Goal: Task Accomplishment & Management: Manage account settings

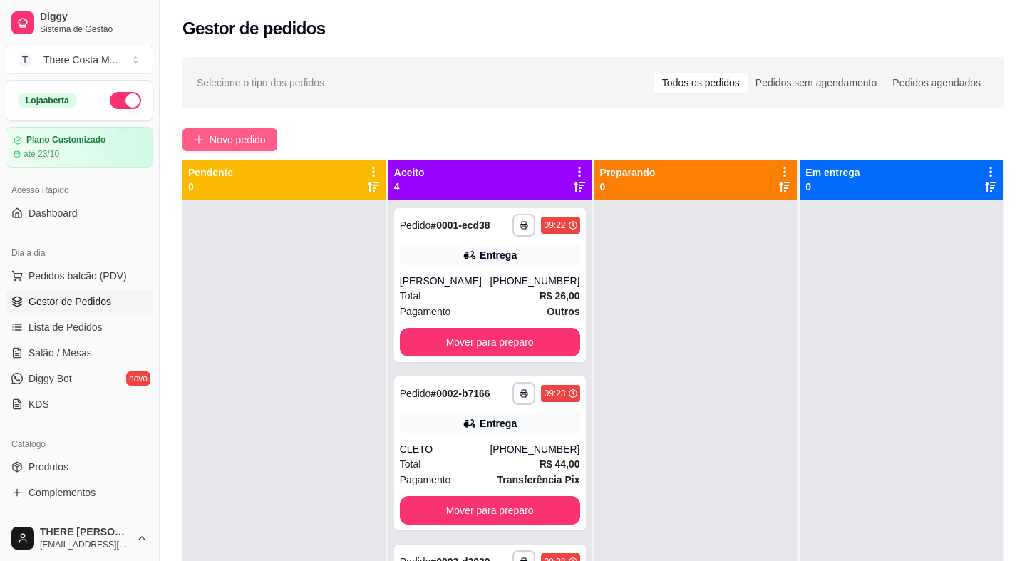
click at [256, 134] on span "Novo pedido" at bounding box center [237, 140] width 56 height 16
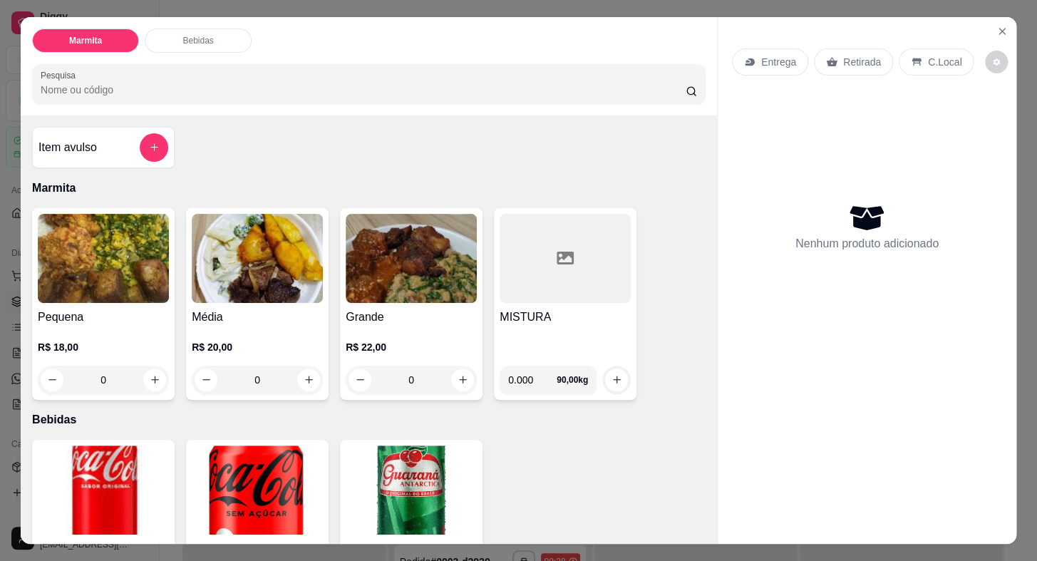
click at [109, 260] on img at bounding box center [103, 258] width 131 height 89
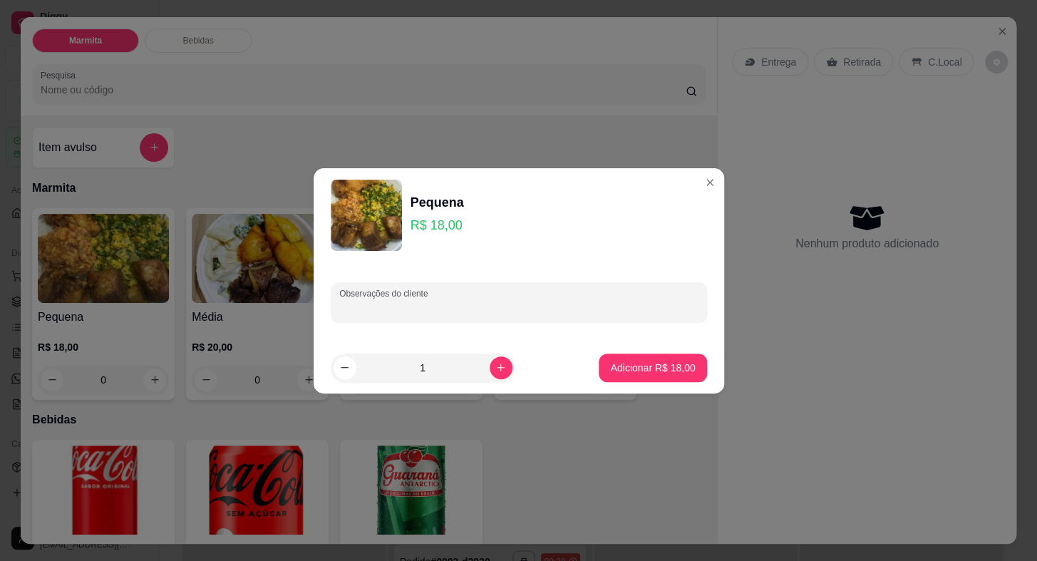
click at [454, 306] on input "Observações do cliente" at bounding box center [518, 308] width 359 height 14
type input "m"
type input "NETO"
click at [653, 362] on p "Adicionar R$ 18,00" at bounding box center [652, 367] width 85 height 14
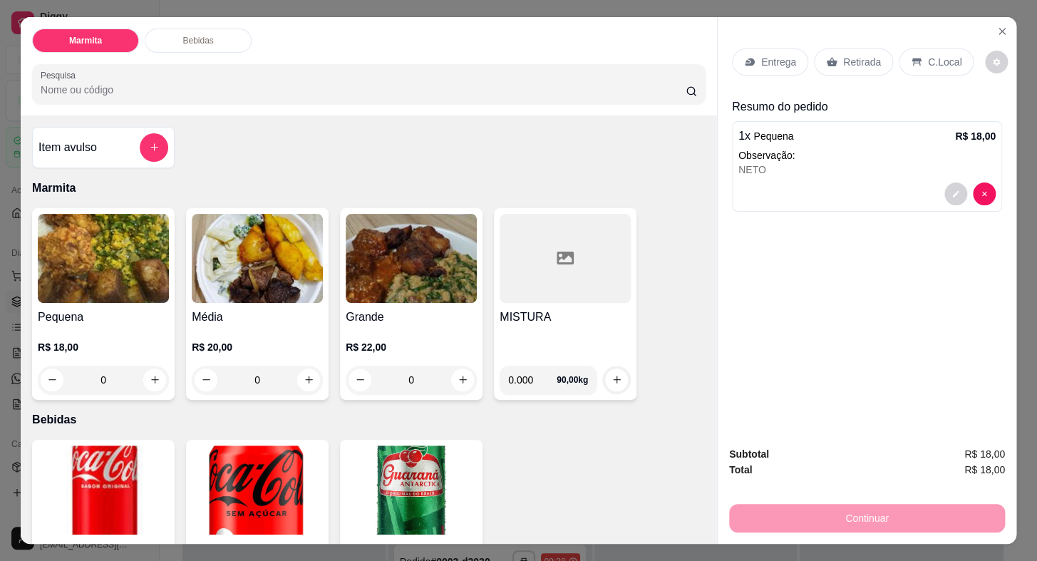
click at [761, 58] on p "Entrega" at bounding box center [778, 62] width 35 height 14
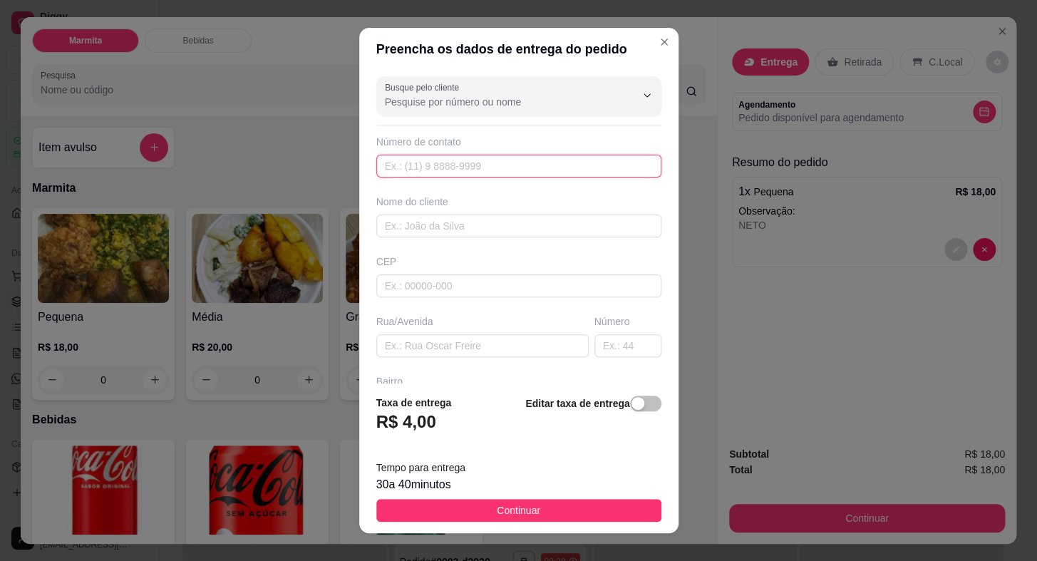
click at [418, 172] on input "text" at bounding box center [518, 166] width 285 height 23
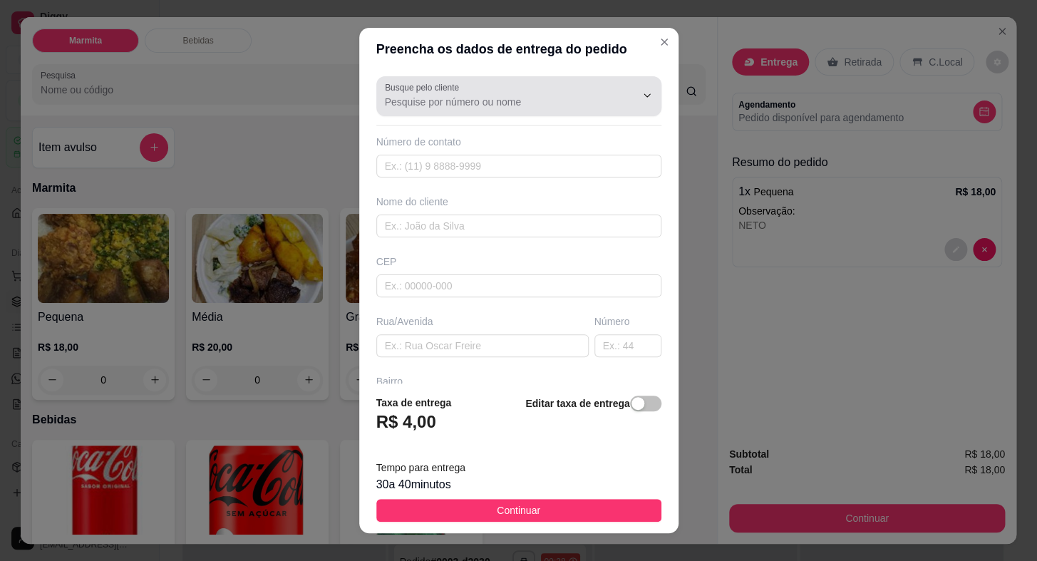
click at [435, 93] on label "Busque pelo cliente" at bounding box center [424, 87] width 79 height 12
click at [435, 95] on input "Busque pelo cliente" at bounding box center [499, 102] width 228 height 14
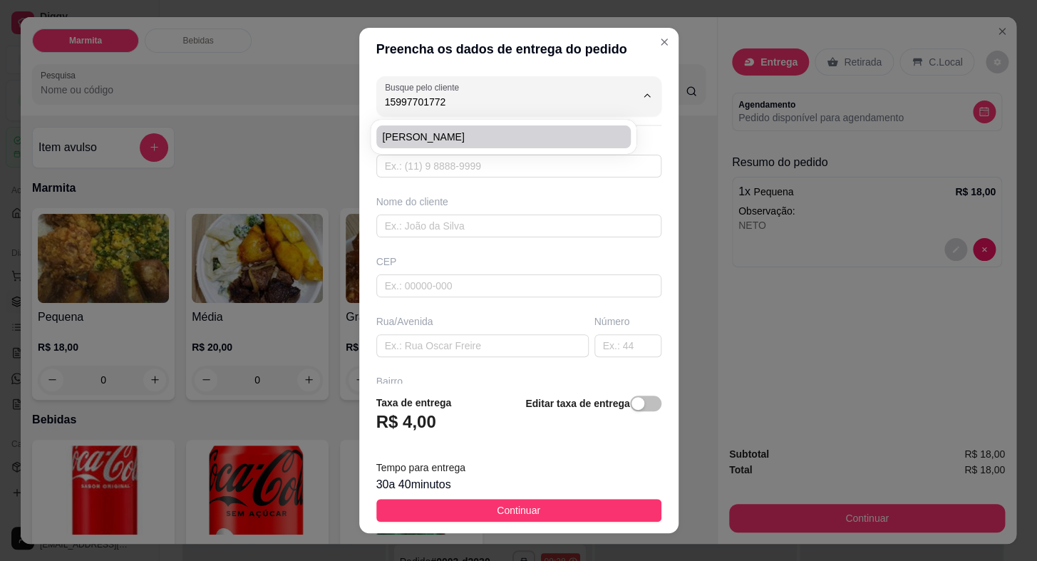
click at [472, 143] on span "[PERSON_NAME]" at bounding box center [496, 137] width 229 height 14
type input "[PERSON_NAME]"
type input "15997701772"
type input "[PERSON_NAME]"
type input "Posto Trevo"
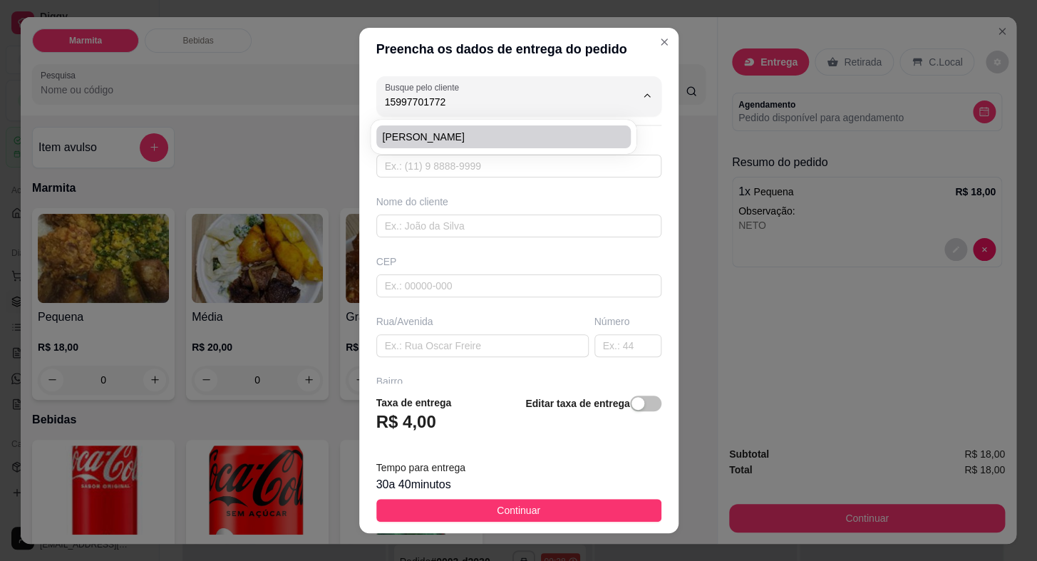
type input "01"
type input "Vila Bandeirantes"
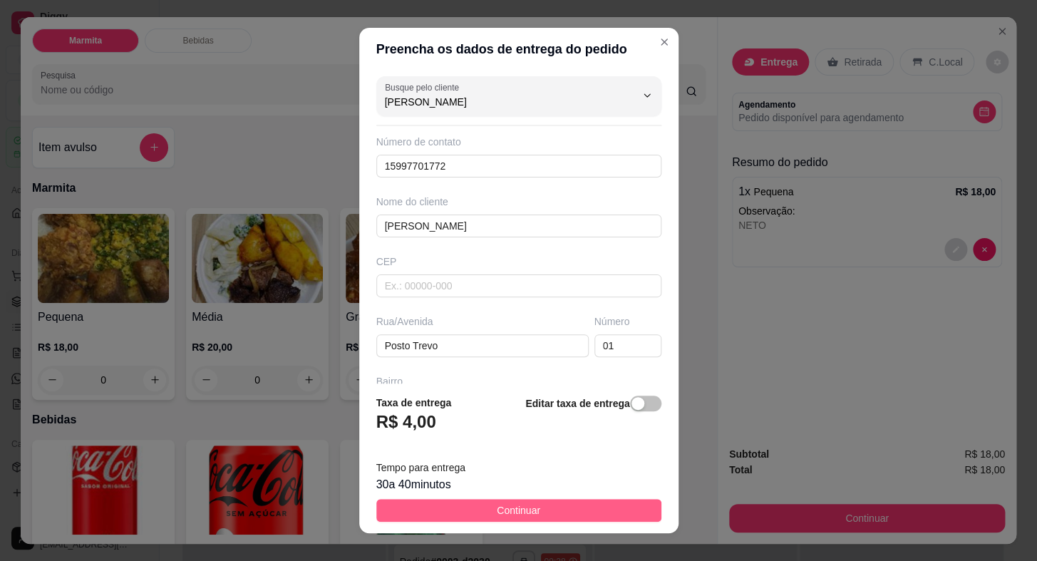
type input "[PERSON_NAME]"
click at [499, 513] on span "Continuar" at bounding box center [518, 510] width 43 height 16
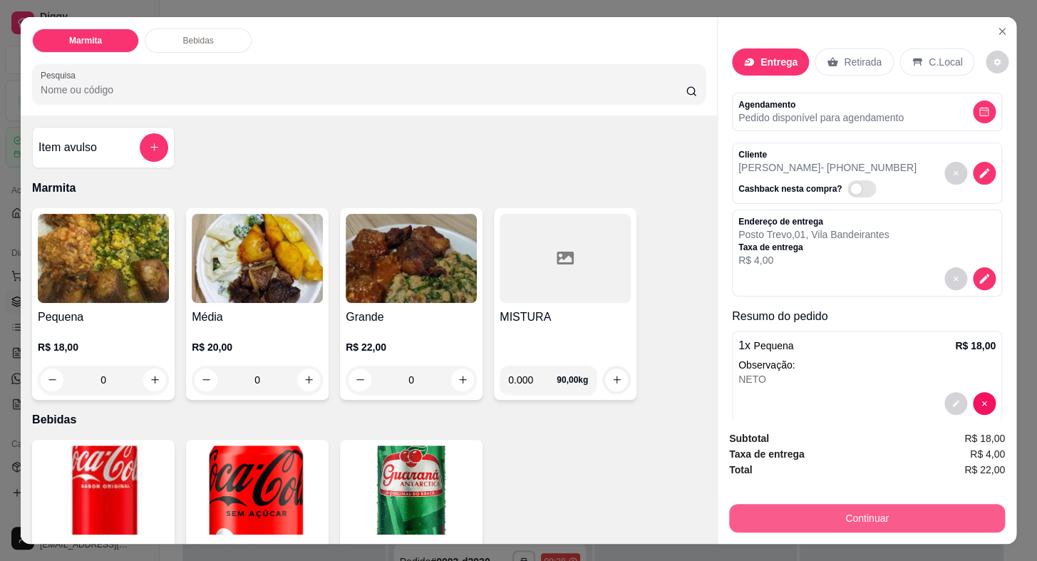
click at [801, 504] on button "Continuar" at bounding box center [867, 518] width 276 height 28
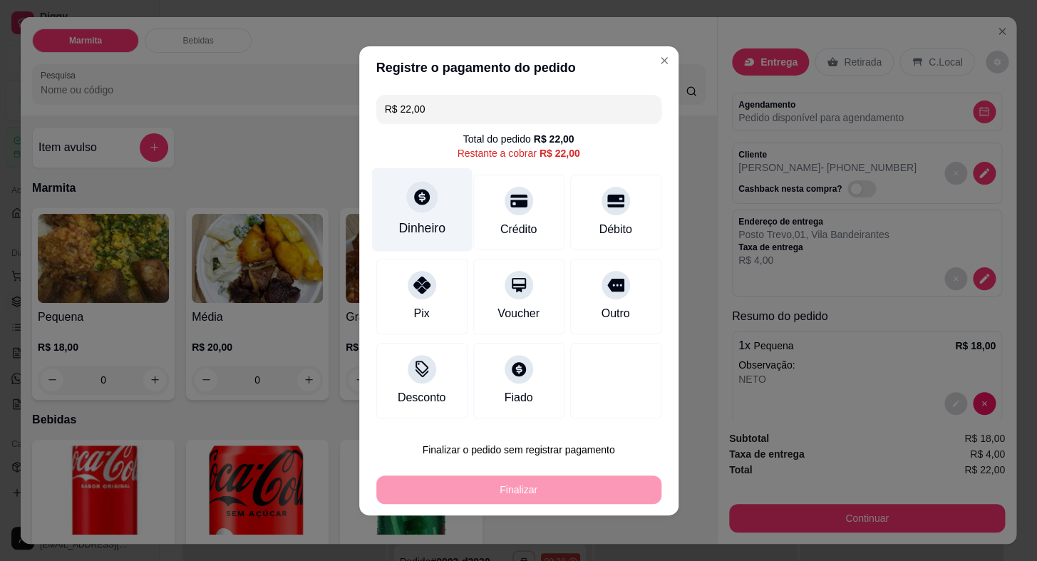
click at [420, 194] on icon at bounding box center [421, 196] width 19 height 19
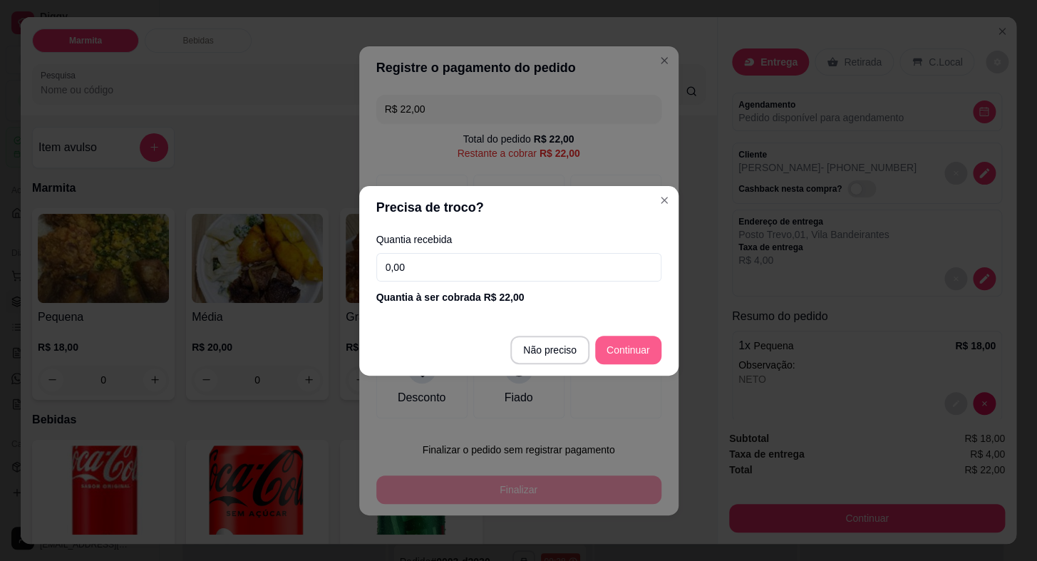
type input "R$ 0,00"
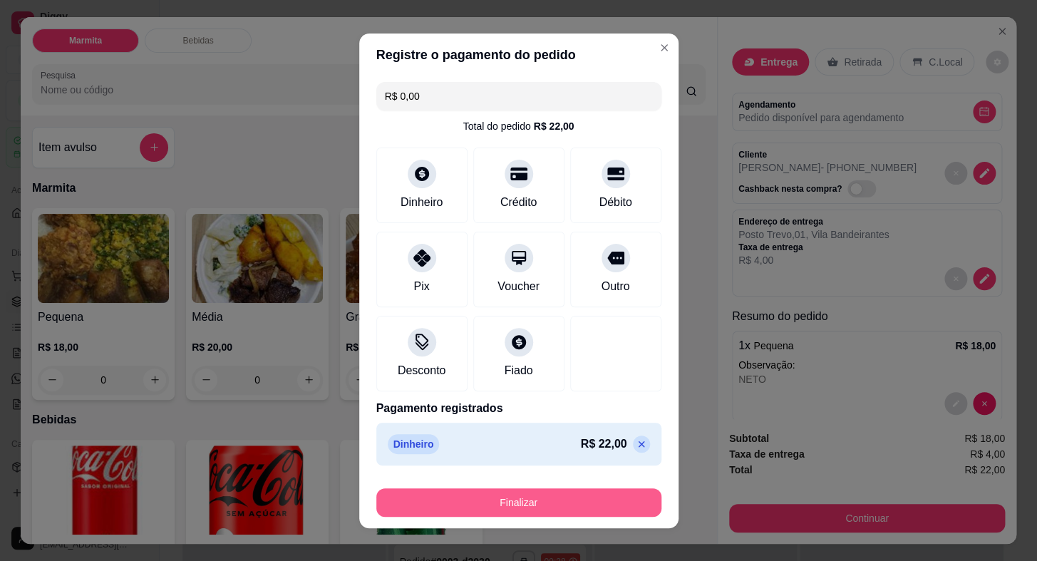
click at [482, 499] on button "Finalizar" at bounding box center [518, 502] width 285 height 28
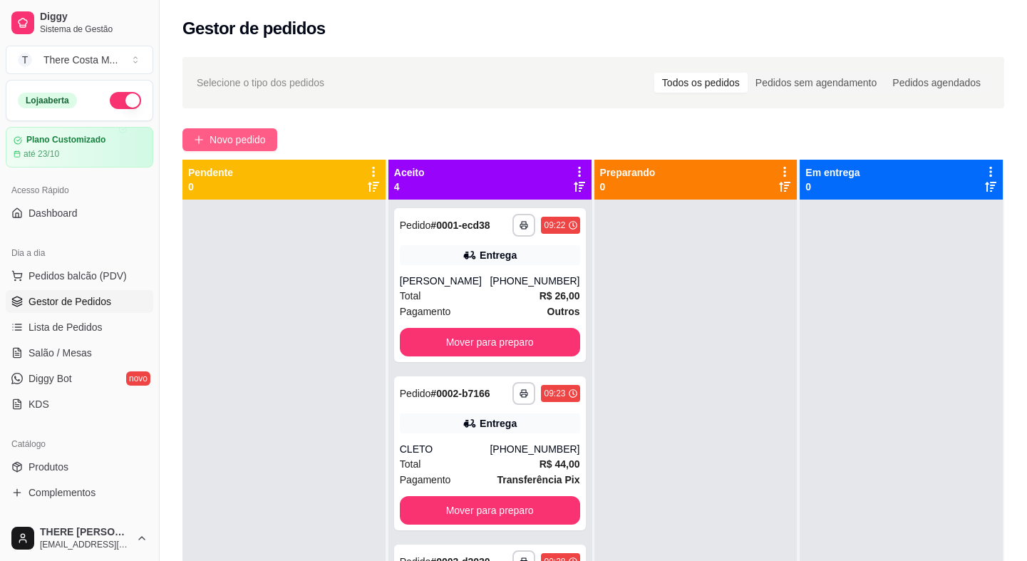
click at [239, 134] on span "Novo pedido" at bounding box center [237, 140] width 56 height 16
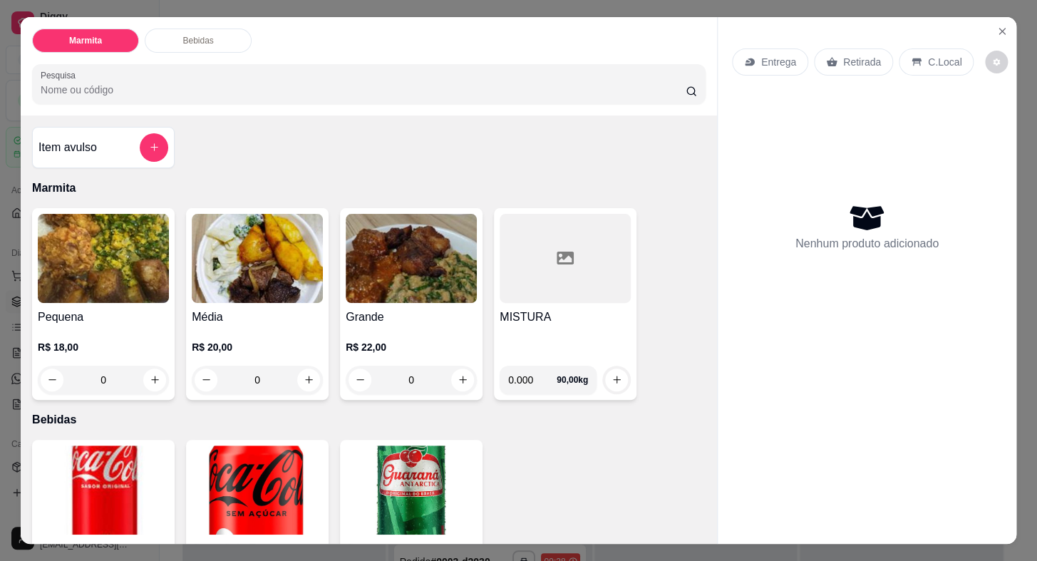
click at [289, 267] on img at bounding box center [257, 258] width 131 height 89
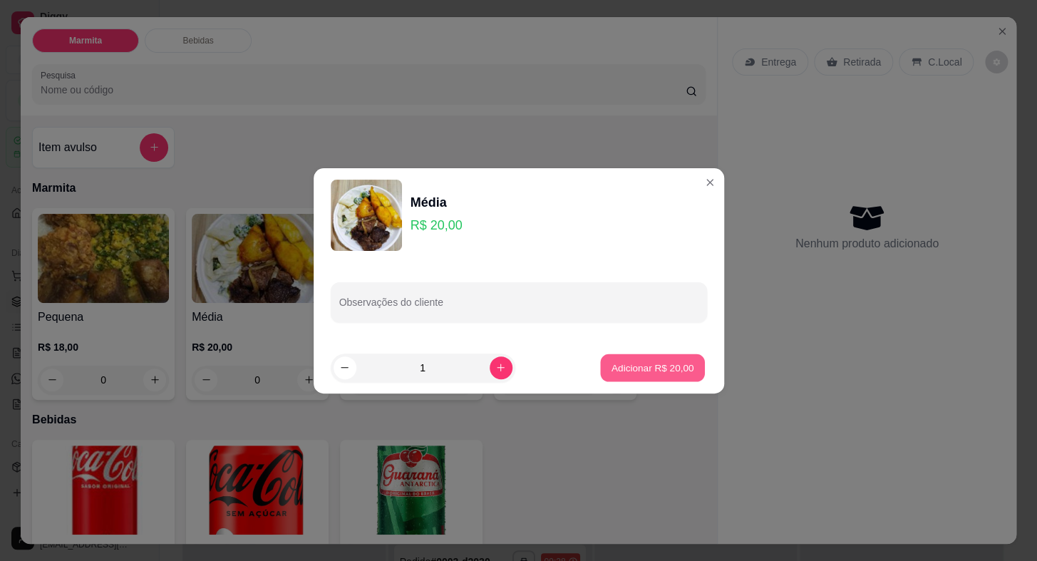
click at [642, 370] on p "Adicionar R$ 20,00" at bounding box center [652, 367] width 83 height 14
type input "1"
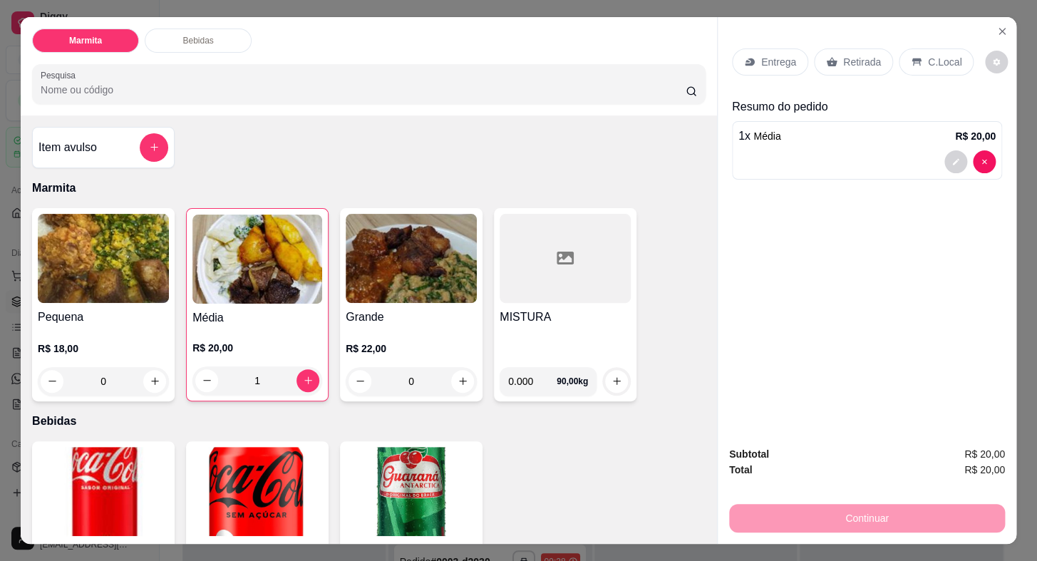
click at [764, 55] on p "Entrega" at bounding box center [778, 62] width 35 height 14
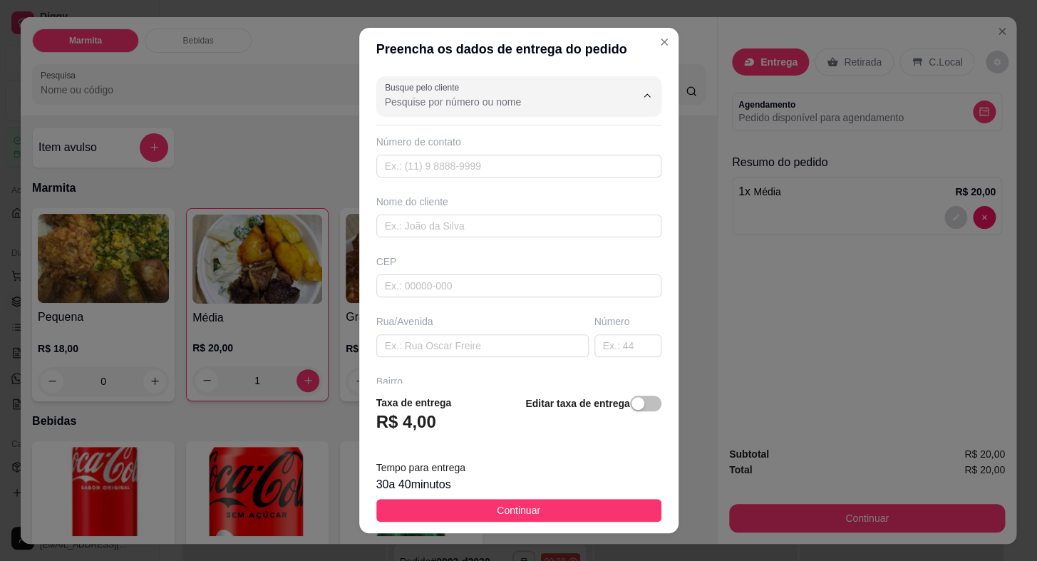
click at [438, 104] on input "Busque pelo cliente" at bounding box center [499, 102] width 228 height 14
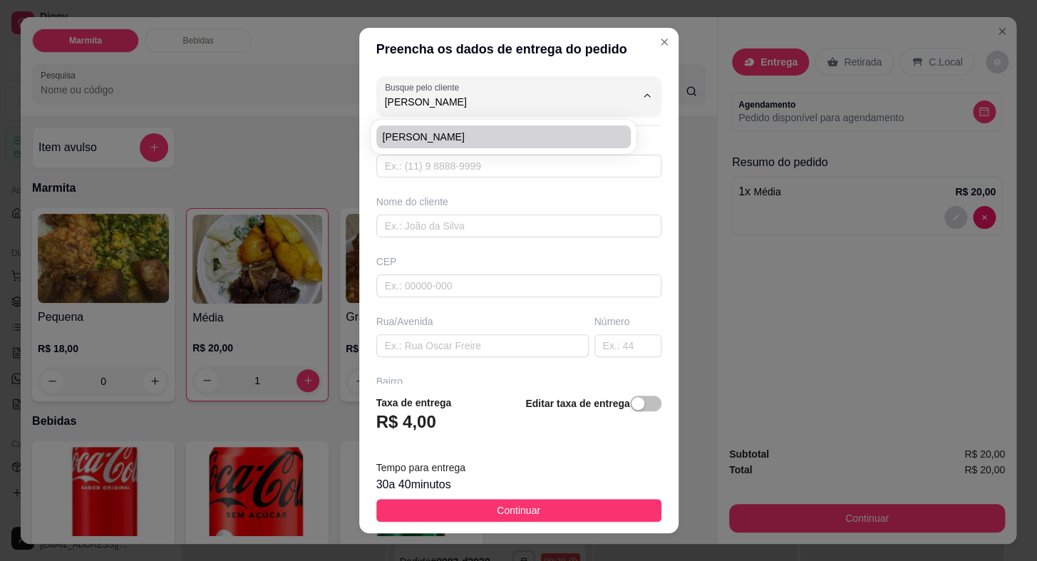
click at [439, 132] on span "[PERSON_NAME]" at bounding box center [496, 137] width 229 height 14
type input "[PERSON_NAME]"
type input "15996671328"
type input "[PERSON_NAME]"
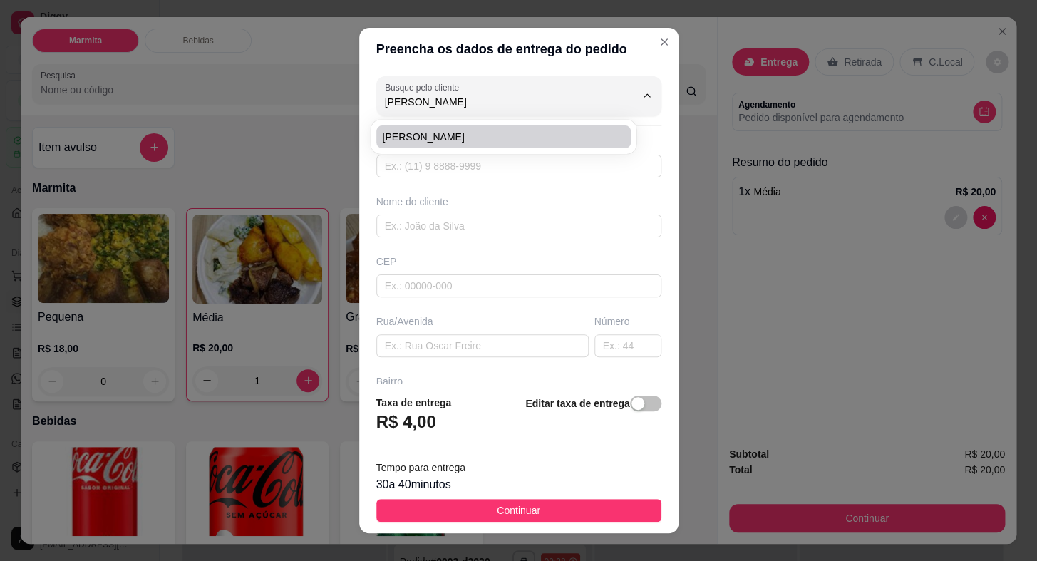
type input "179"
type input "SANTA INES"
type input "ITABERA"
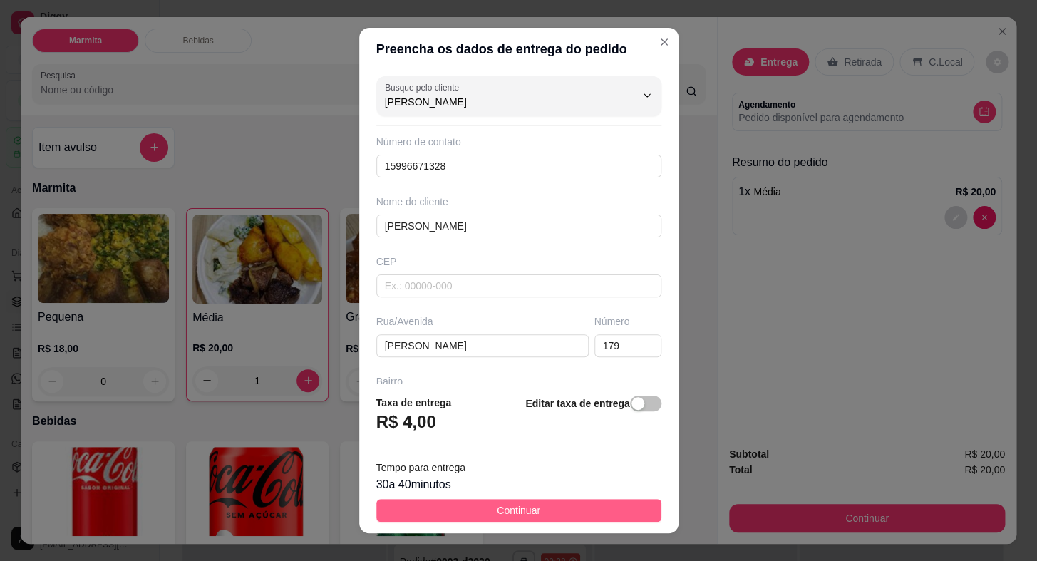
type input "[PERSON_NAME]"
click at [520, 516] on span "Continuar" at bounding box center [518, 510] width 43 height 16
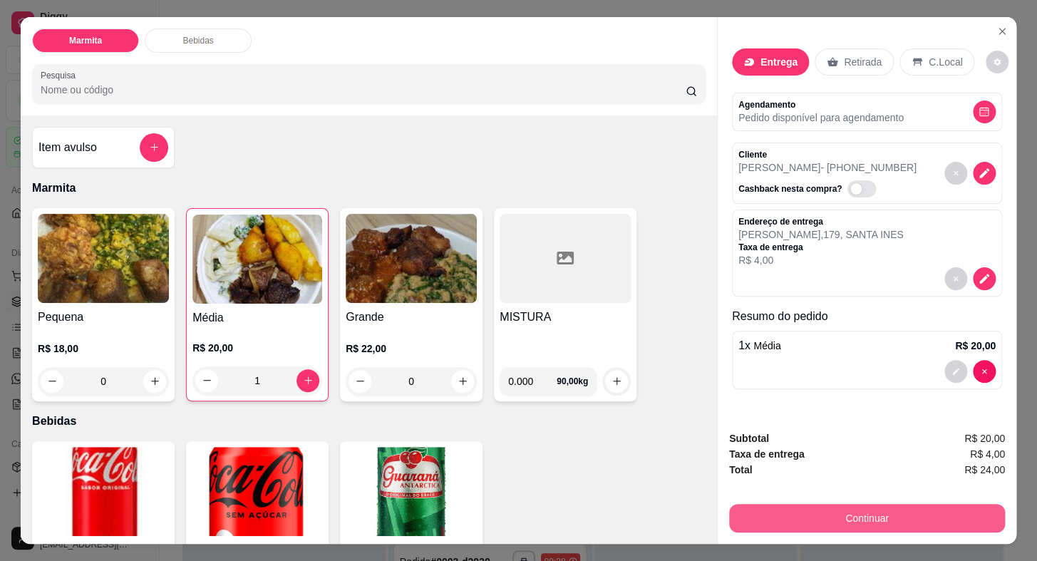
click at [732, 510] on button "Continuar" at bounding box center [867, 518] width 276 height 28
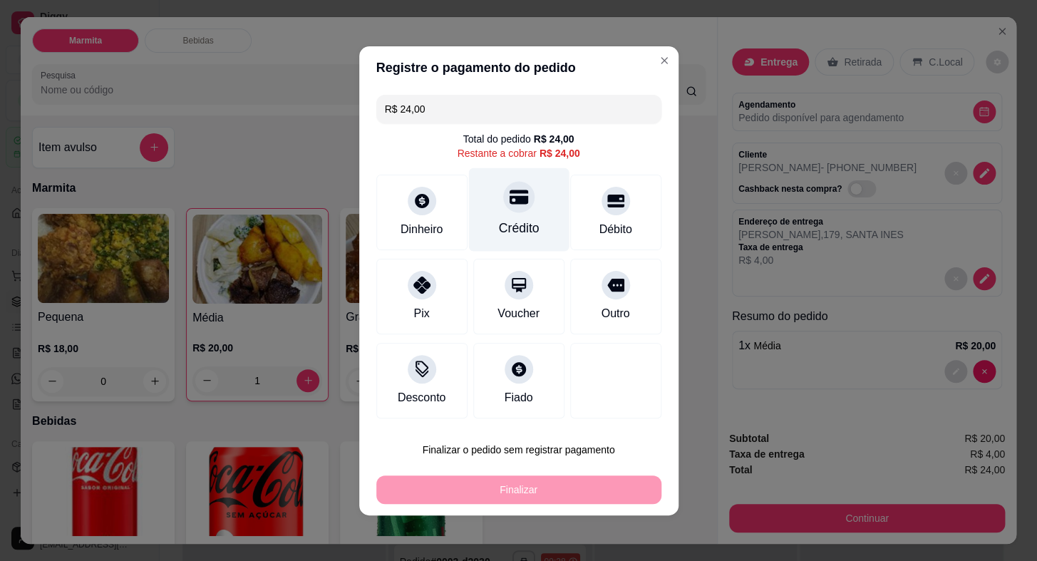
click at [505, 212] on div "Crédito" at bounding box center [518, 208] width 100 height 83
type input "R$ 0,00"
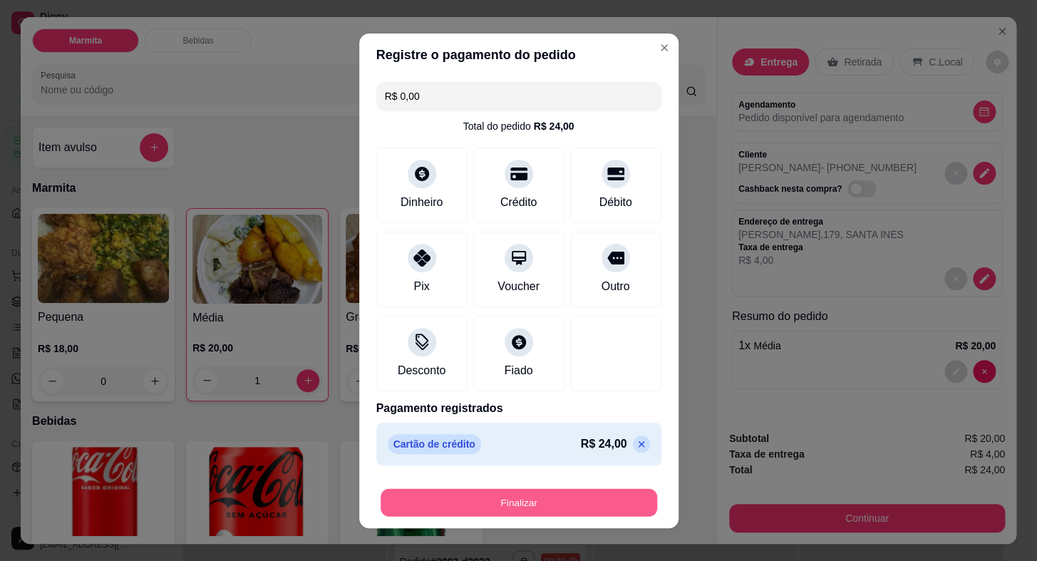
click at [573, 495] on button "Finalizar" at bounding box center [518, 502] width 276 height 28
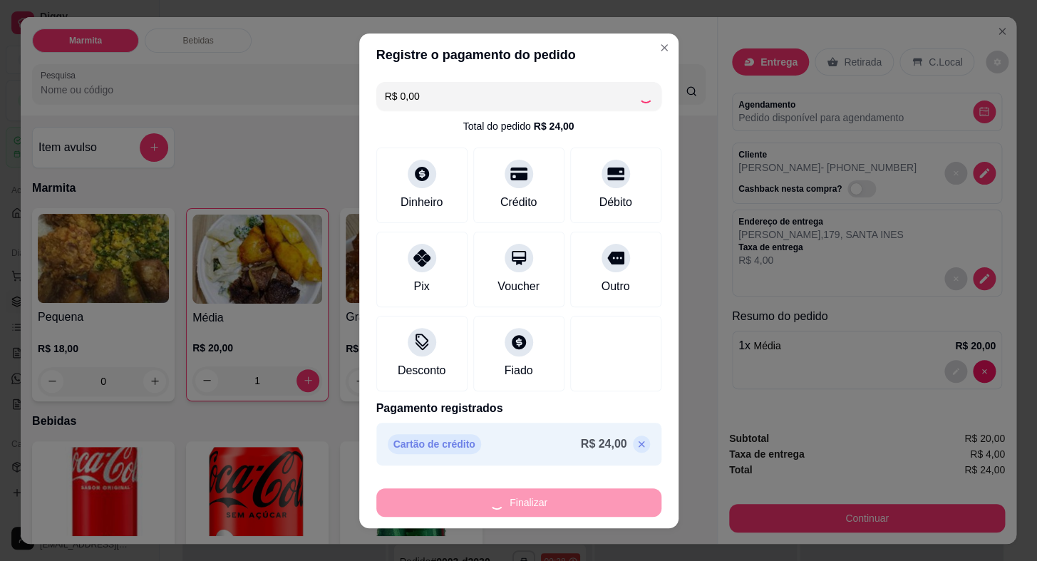
type input "0"
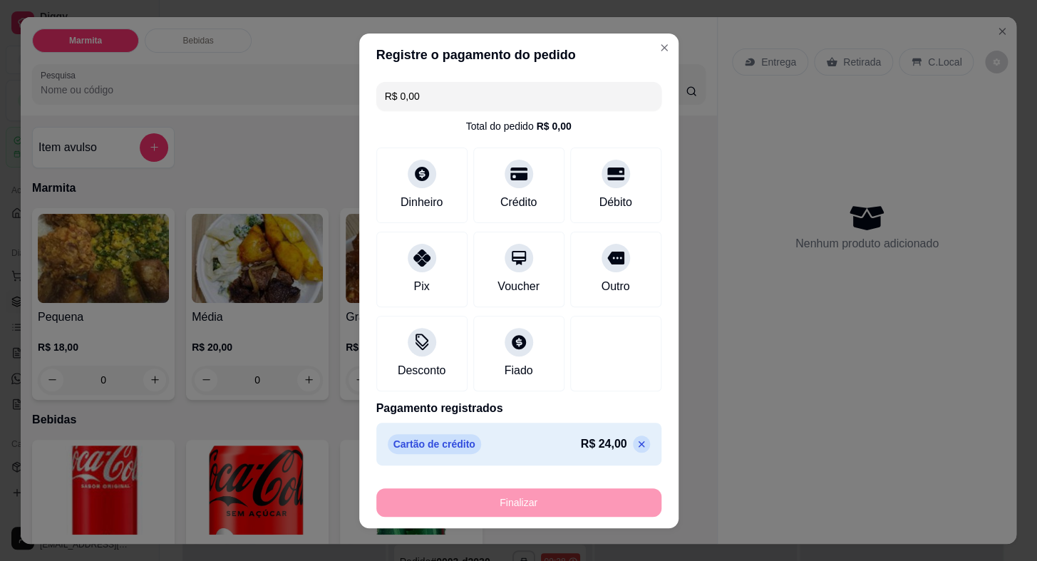
type input "-R$ 24,00"
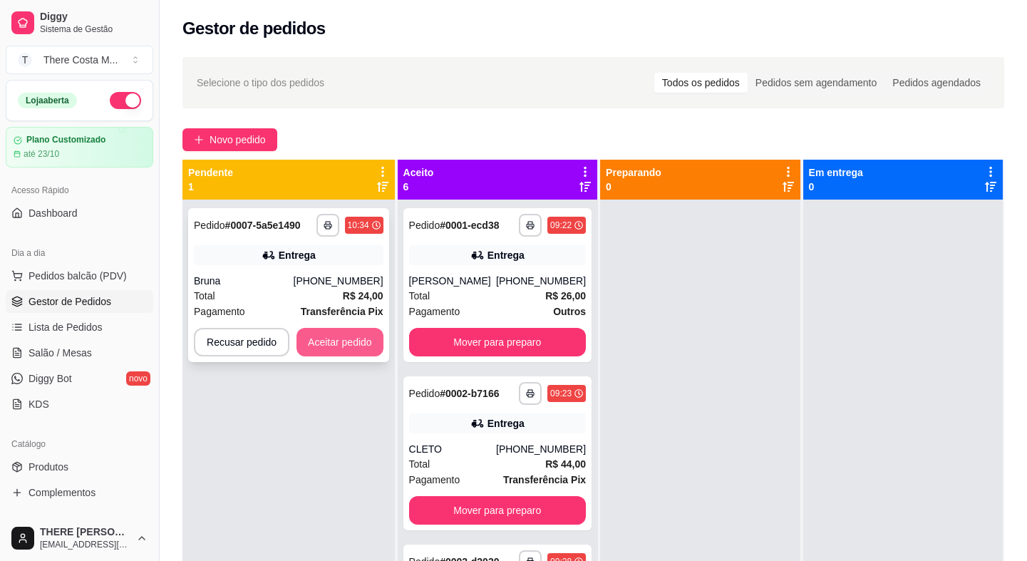
click at [351, 348] on button "Aceitar pedido" at bounding box center [339, 342] width 87 height 28
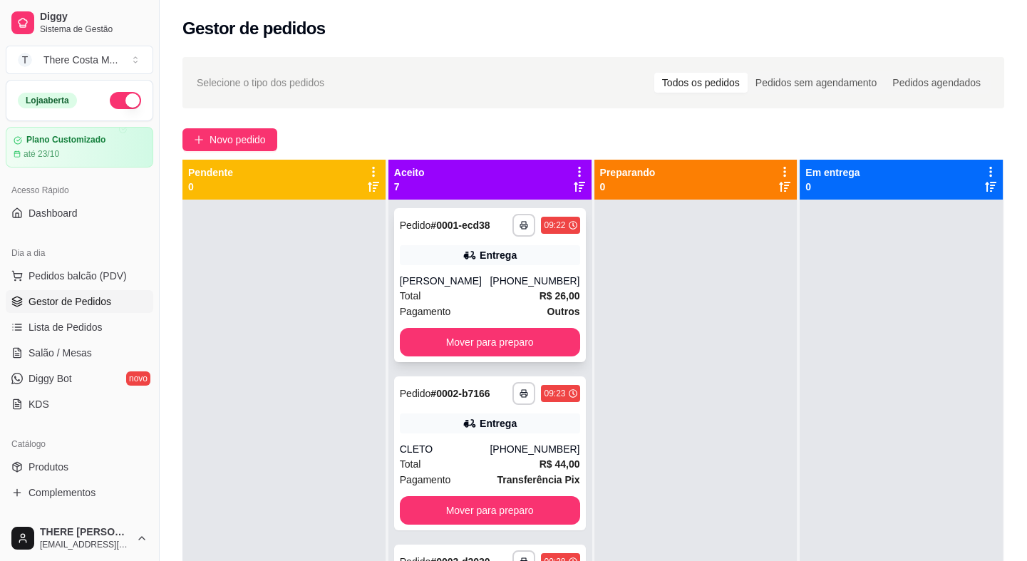
click at [497, 276] on div "[PHONE_NUMBER]" at bounding box center [534, 281] width 90 height 14
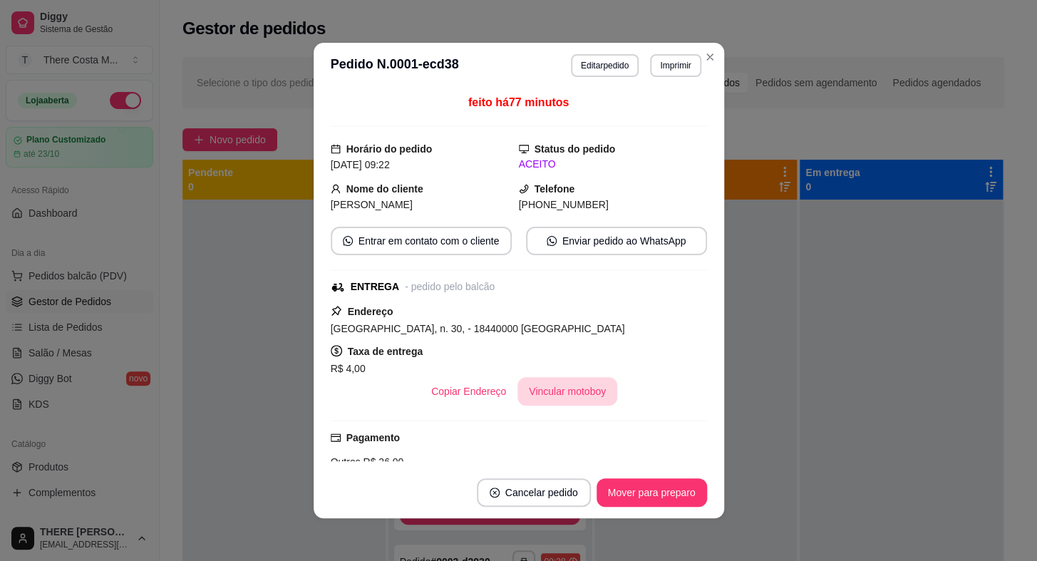
click at [555, 399] on button "Vincular motoboy" at bounding box center [567, 391] width 100 height 28
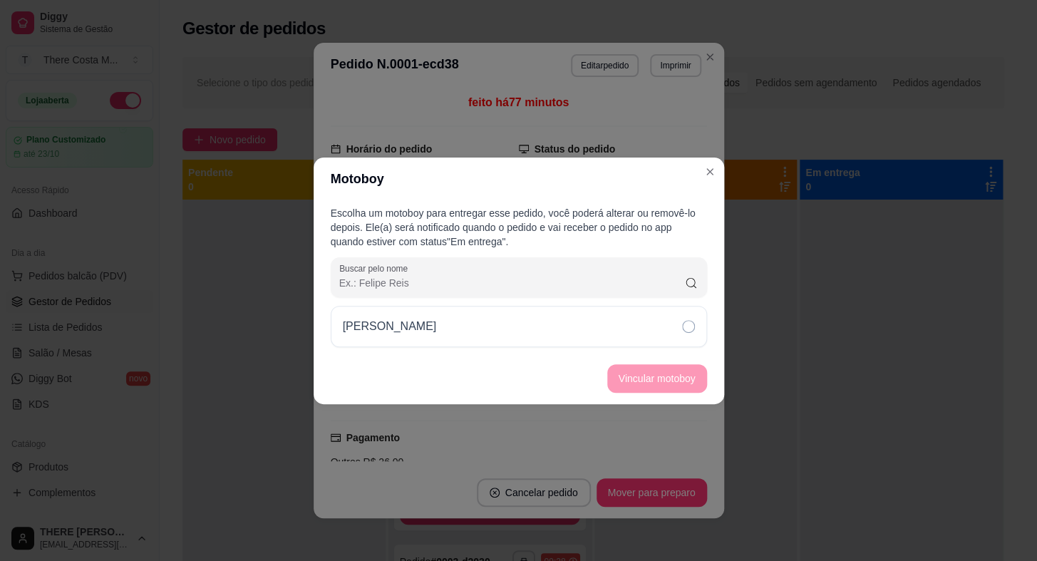
click at [643, 324] on div "[PERSON_NAME]" at bounding box center [519, 326] width 376 height 41
click at [682, 383] on button "Vincular motoboy" at bounding box center [656, 378] width 97 height 28
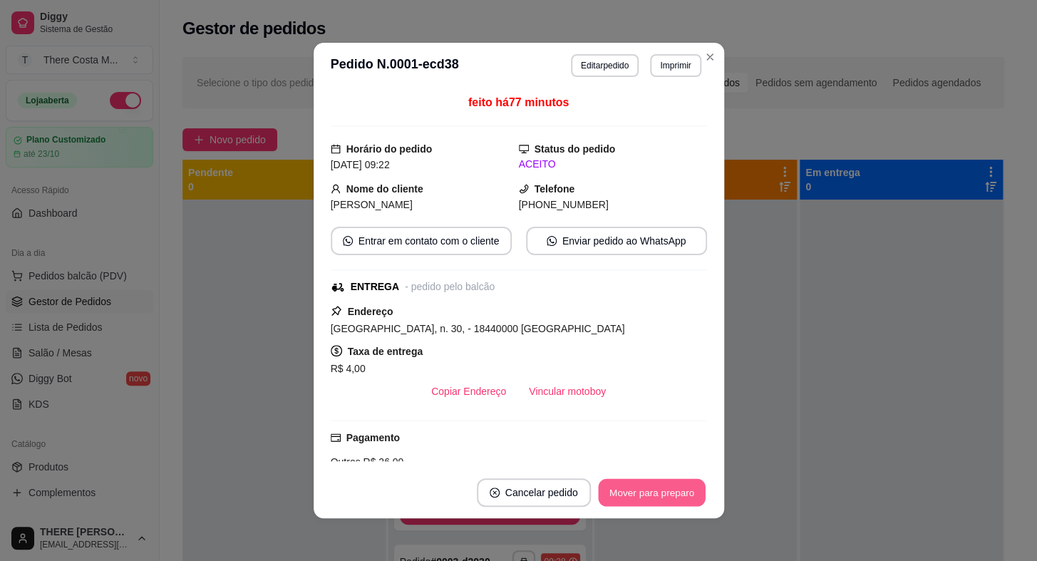
click at [647, 494] on button "Mover para preparo" at bounding box center [651, 493] width 107 height 28
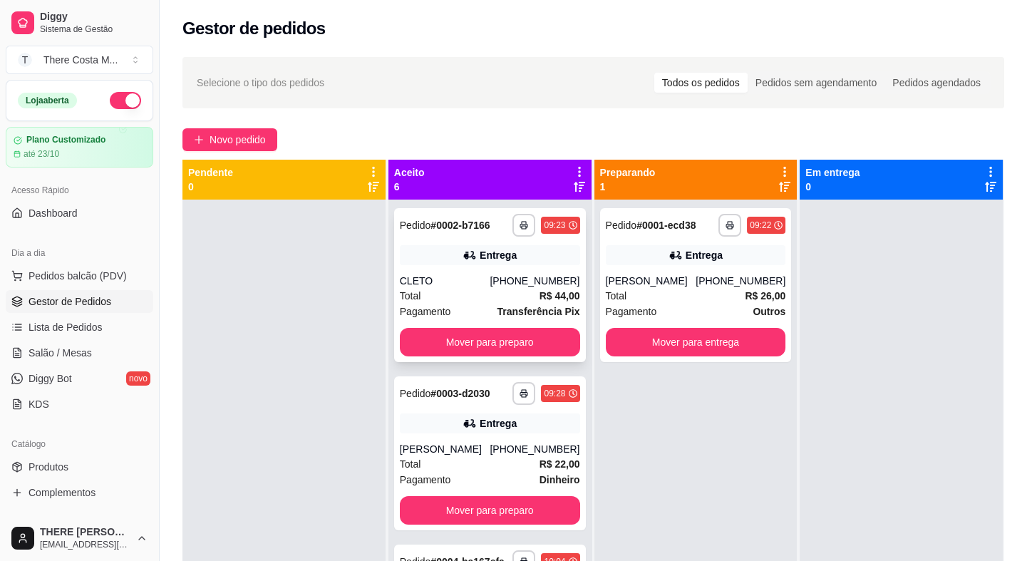
click at [521, 300] on div "Total R$ 44,00" at bounding box center [490, 296] width 180 height 16
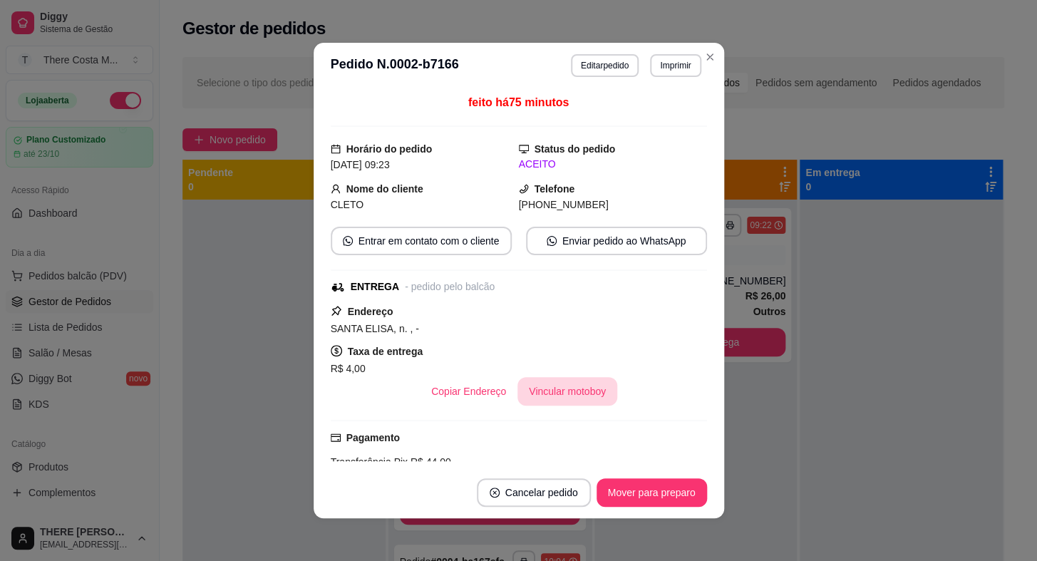
click at [588, 401] on button "Vincular motoboy" at bounding box center [567, 391] width 100 height 28
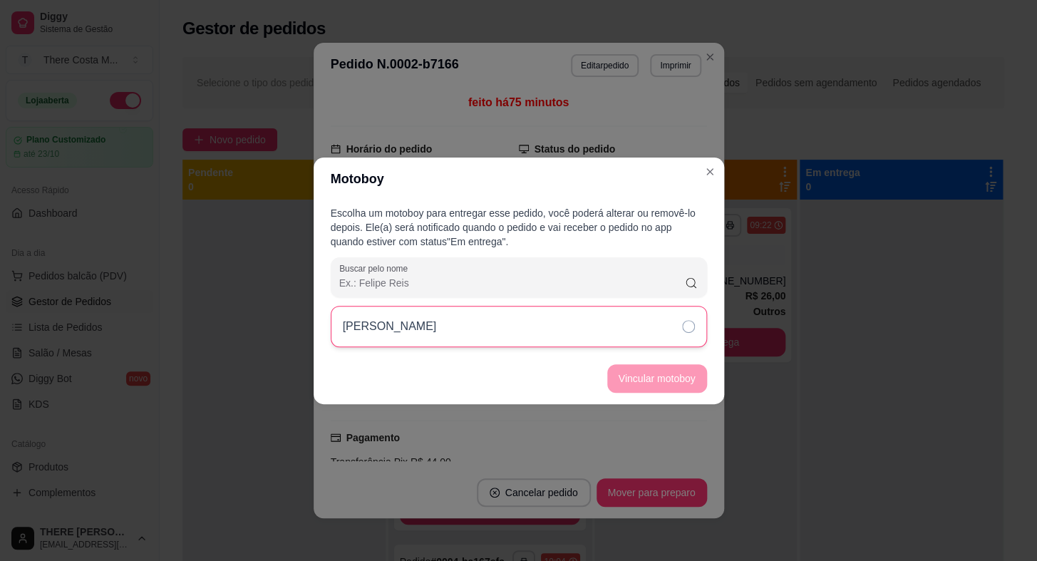
click at [611, 332] on div "[PERSON_NAME]" at bounding box center [519, 326] width 376 height 41
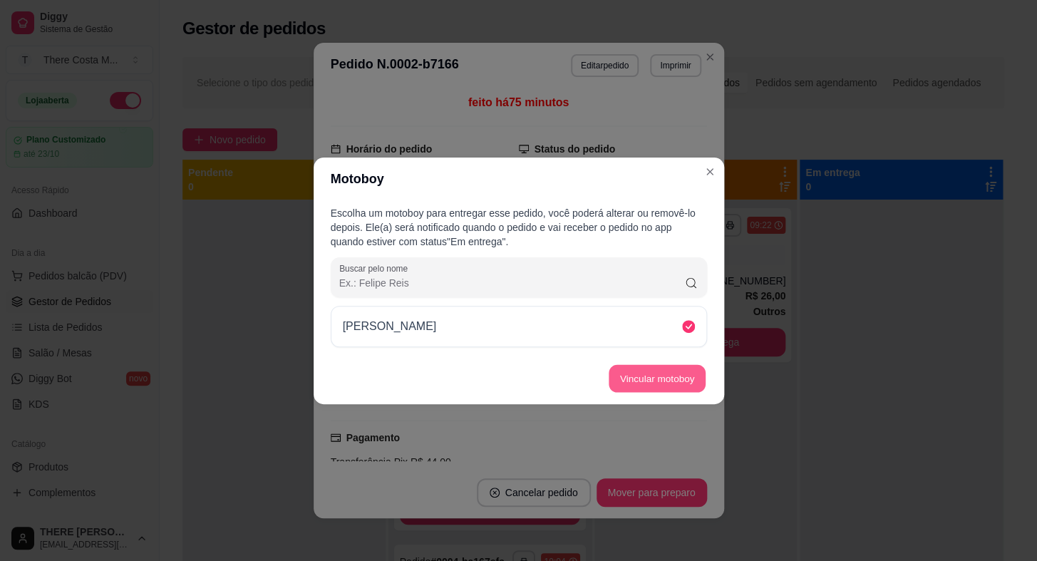
click at [680, 375] on button "Vincular motoboy" at bounding box center [656, 378] width 97 height 28
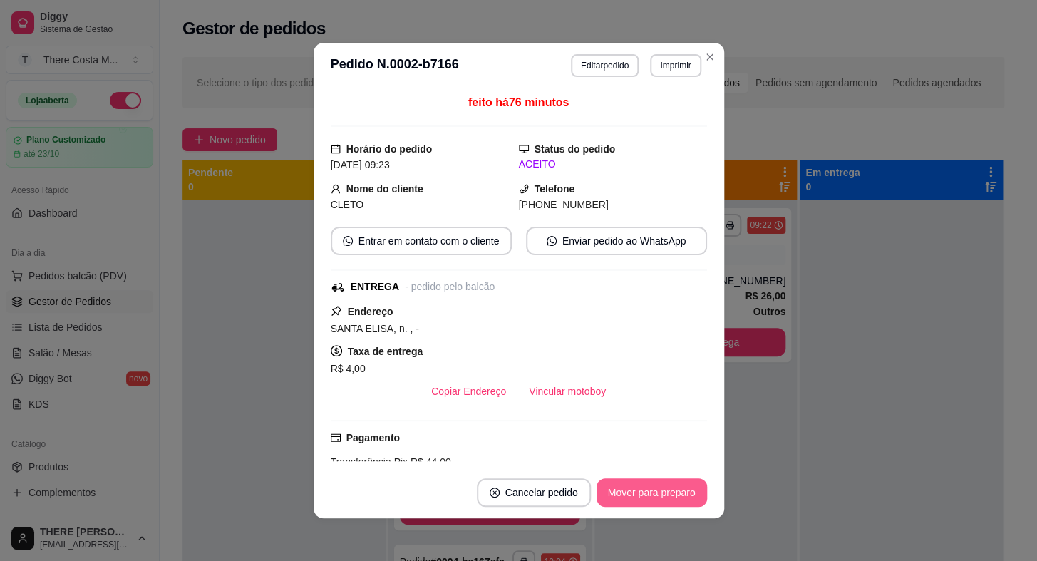
click at [644, 492] on button "Mover para preparo" at bounding box center [651, 492] width 110 height 28
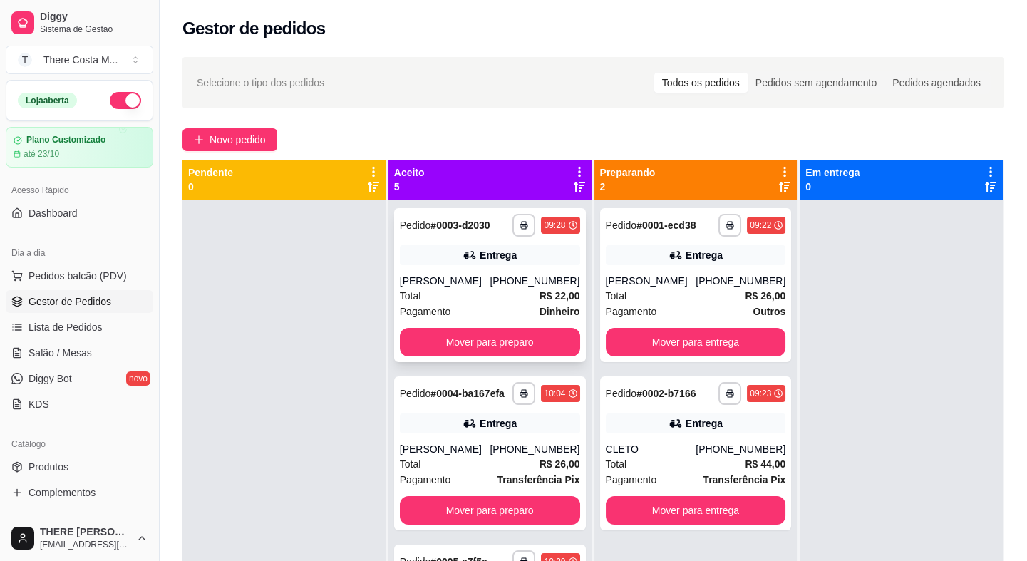
click at [497, 279] on div "[PHONE_NUMBER]" at bounding box center [534, 281] width 90 height 14
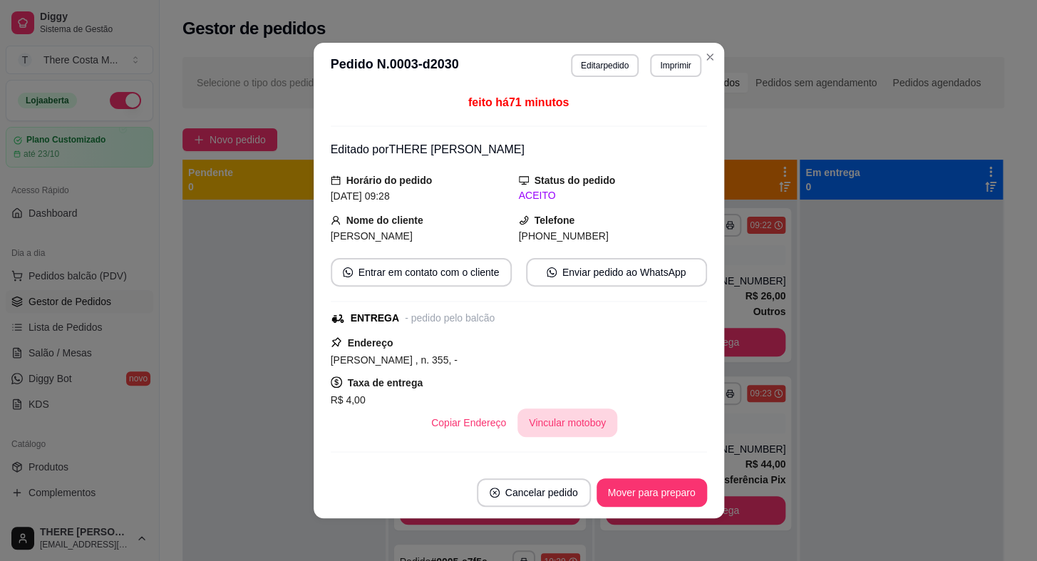
click at [571, 425] on button "Vincular motoboy" at bounding box center [567, 422] width 100 height 28
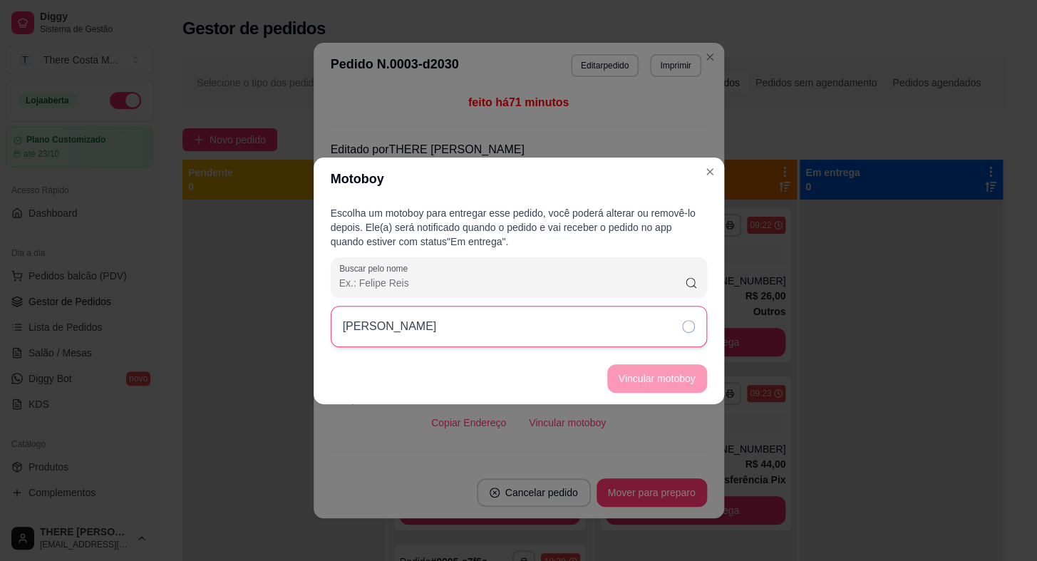
click at [612, 338] on div "[PERSON_NAME]" at bounding box center [519, 326] width 376 height 41
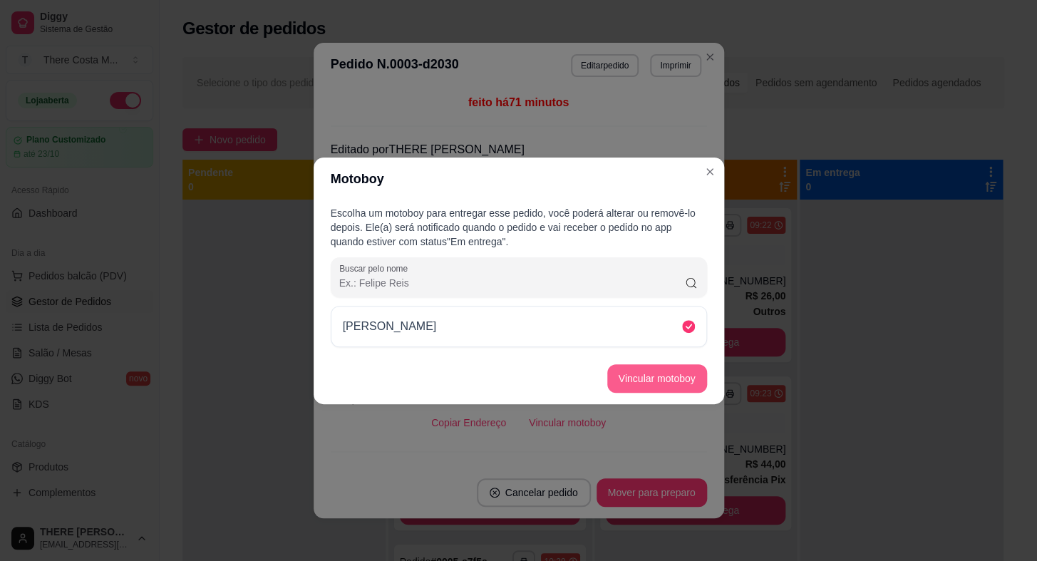
click at [655, 385] on button "Vincular motoboy" at bounding box center [657, 378] width 100 height 28
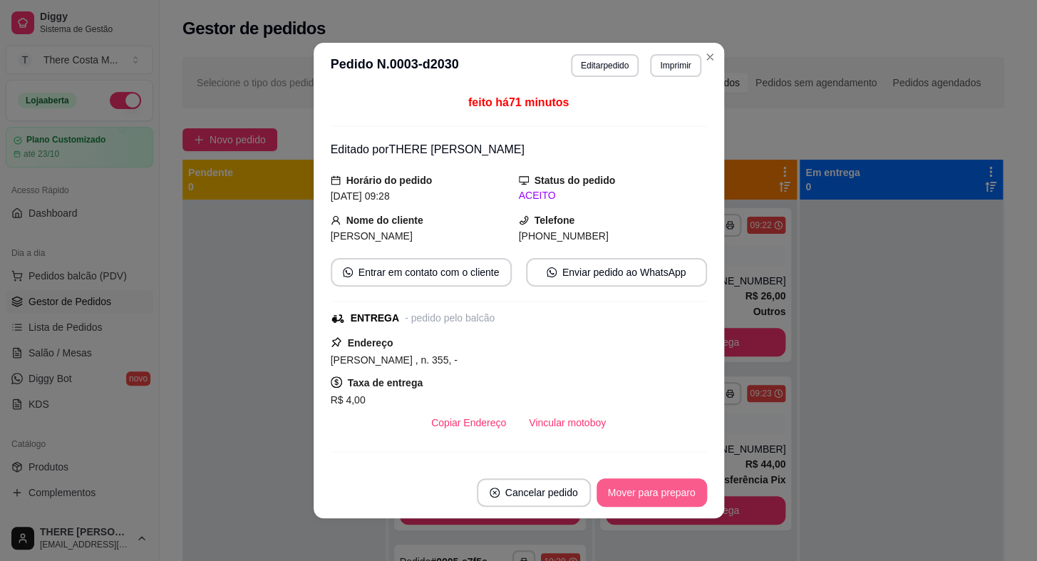
click at [675, 485] on button "Mover para preparo" at bounding box center [651, 492] width 110 height 28
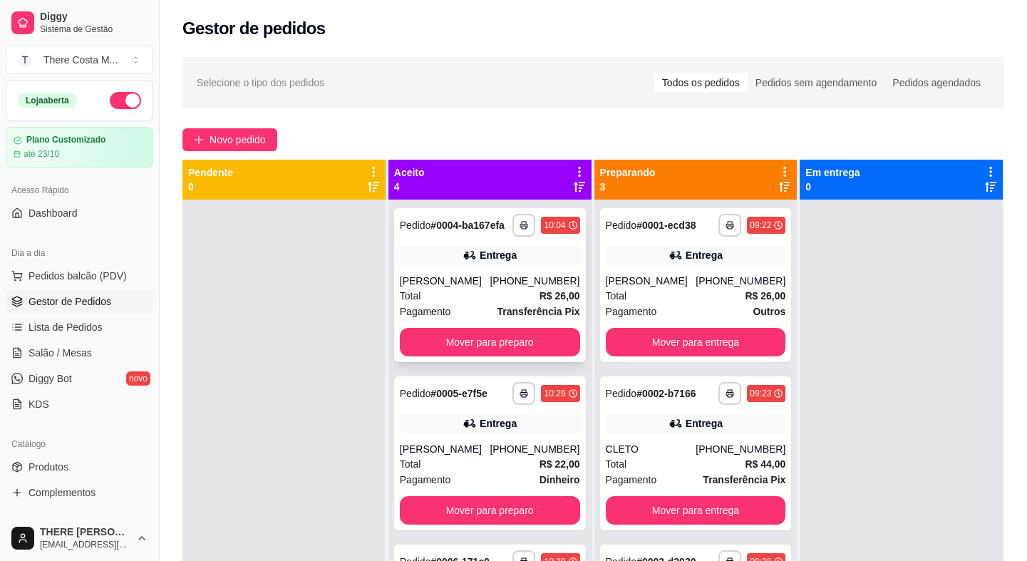
click at [505, 301] on div "Total R$ 26,00" at bounding box center [490, 296] width 180 height 16
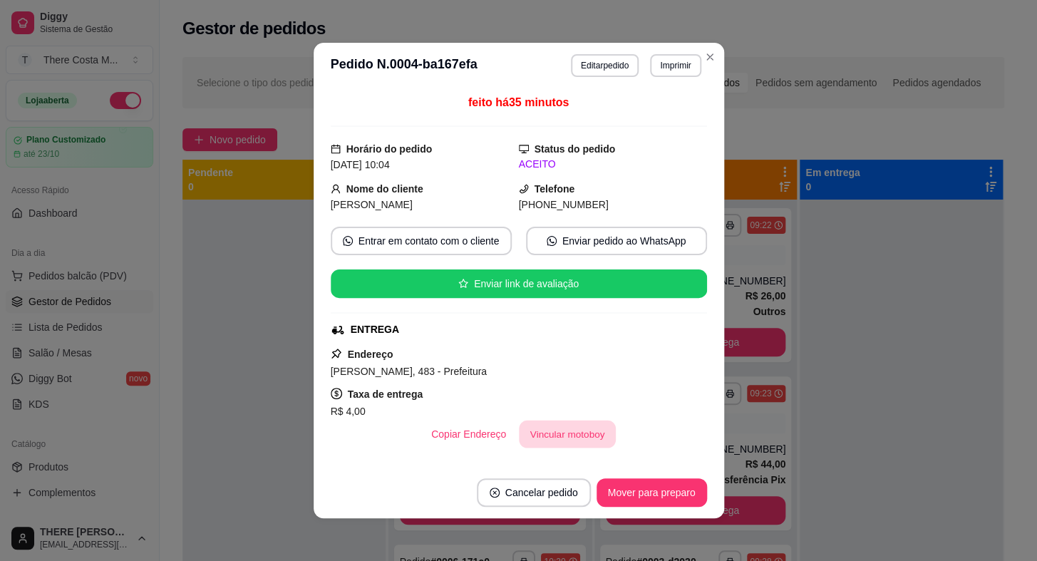
click at [584, 442] on button "Vincular motoboy" at bounding box center [567, 434] width 97 height 28
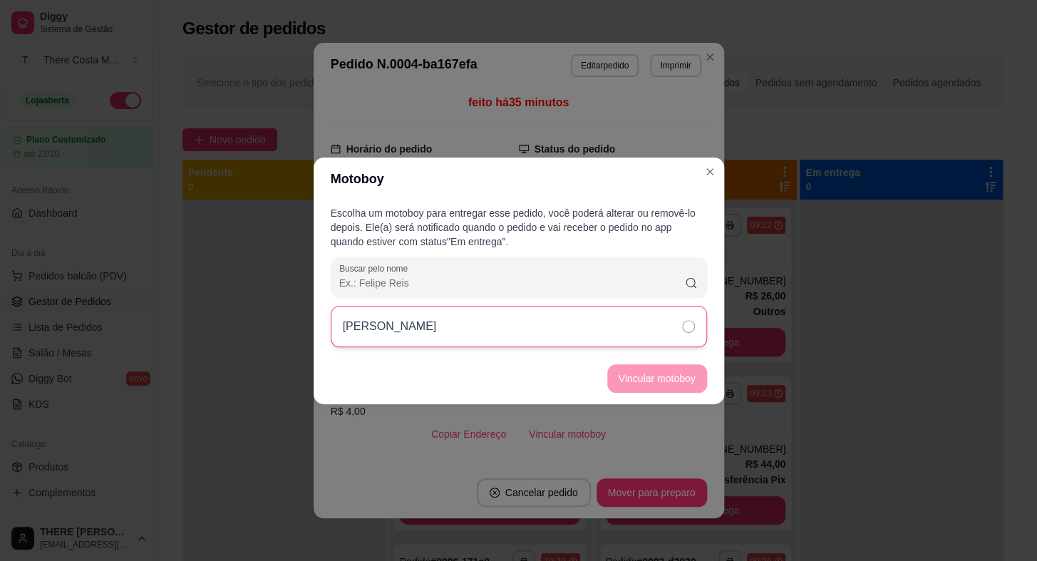
click at [613, 326] on div "[PERSON_NAME]" at bounding box center [519, 326] width 376 height 41
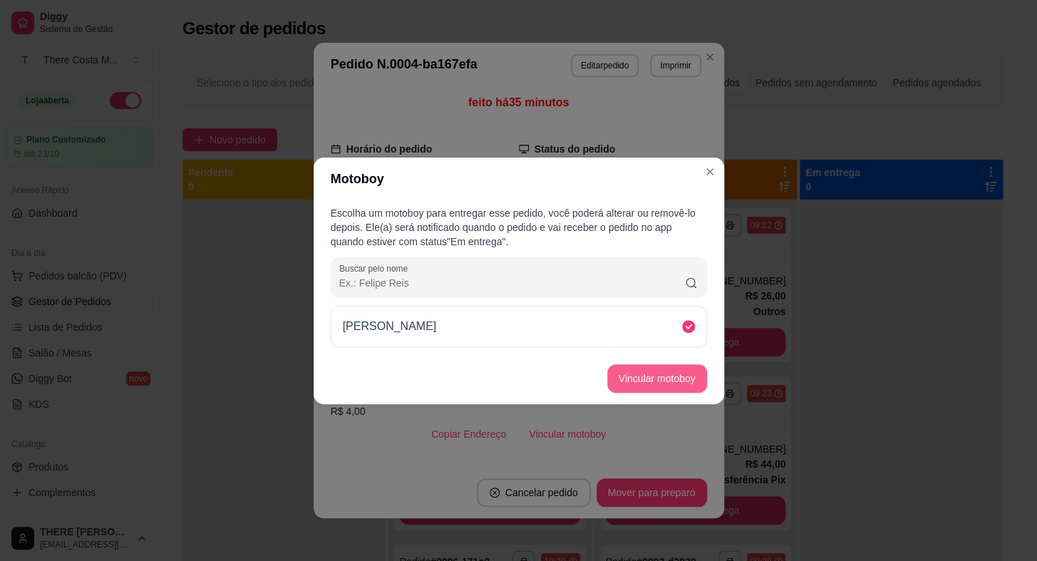
click at [642, 373] on button "Vincular motoboy" at bounding box center [657, 378] width 100 height 28
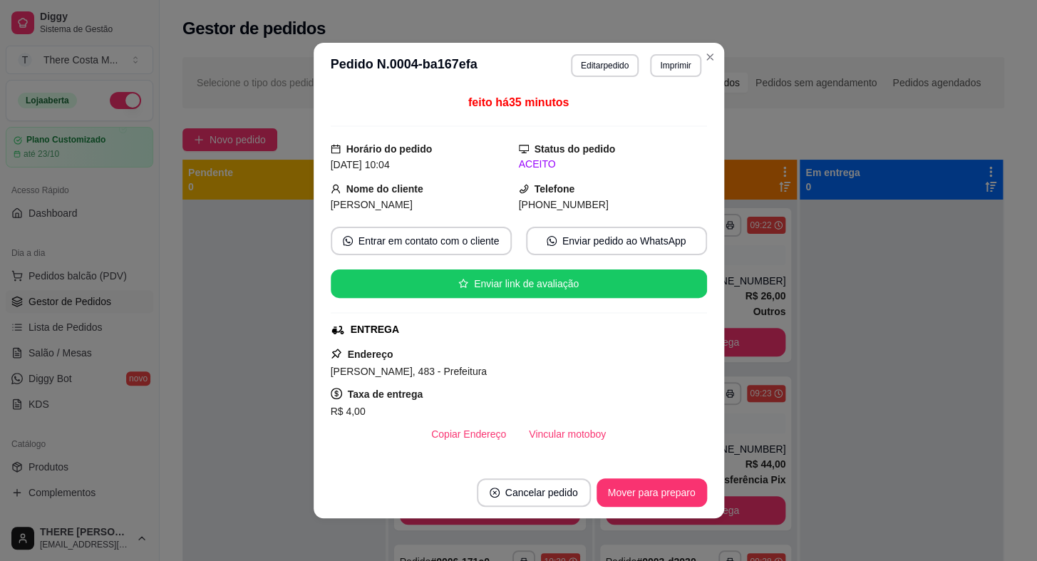
click at [629, 509] on footer "Cancelar pedido Mover para preparo" at bounding box center [518, 492] width 410 height 51
click at [642, 494] on button "Mover para preparo" at bounding box center [651, 492] width 110 height 28
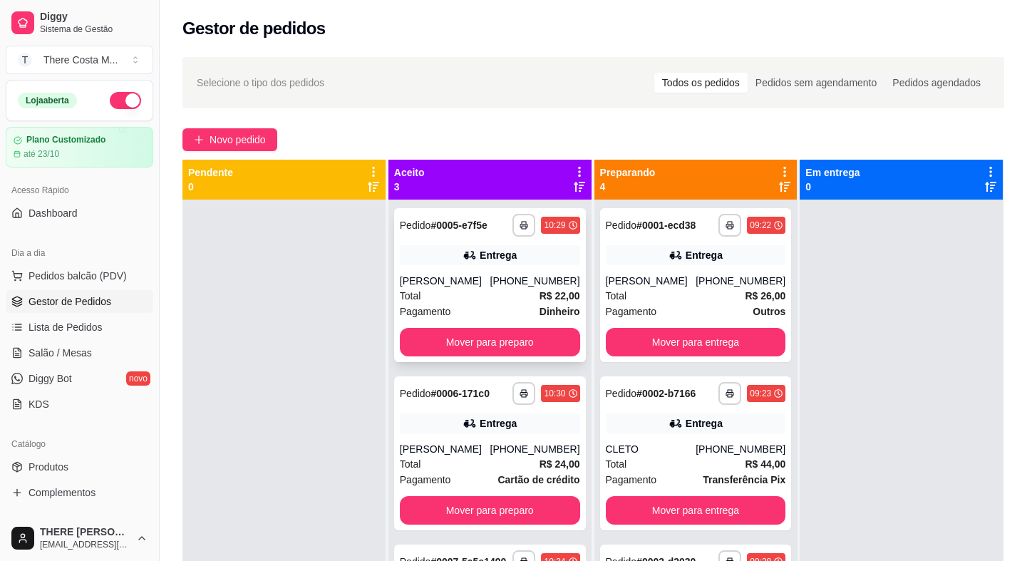
click at [520, 291] on div "Total R$ 22,00" at bounding box center [490, 296] width 180 height 16
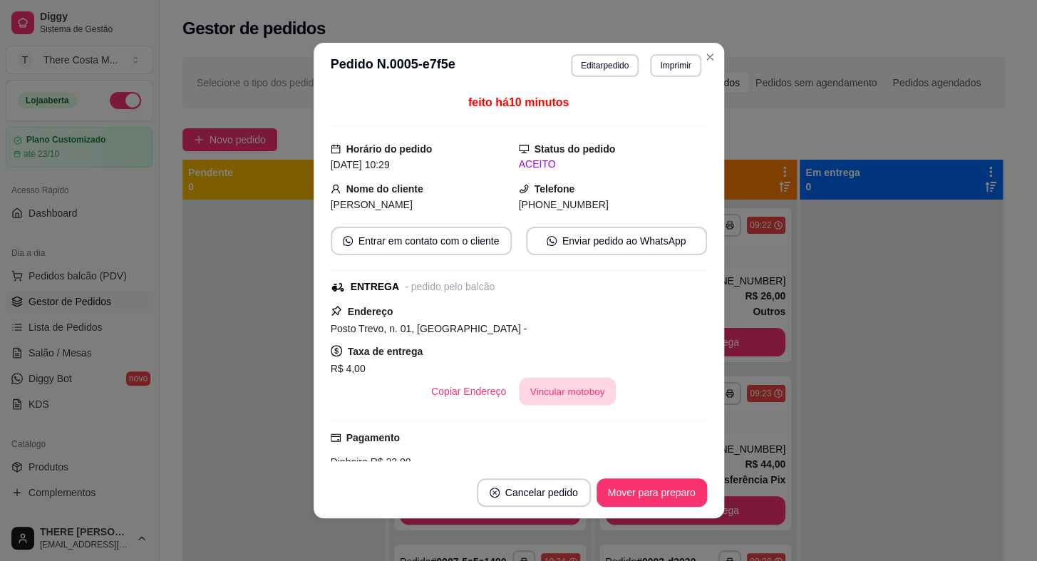
click at [596, 390] on button "Vincular motoboy" at bounding box center [567, 392] width 97 height 28
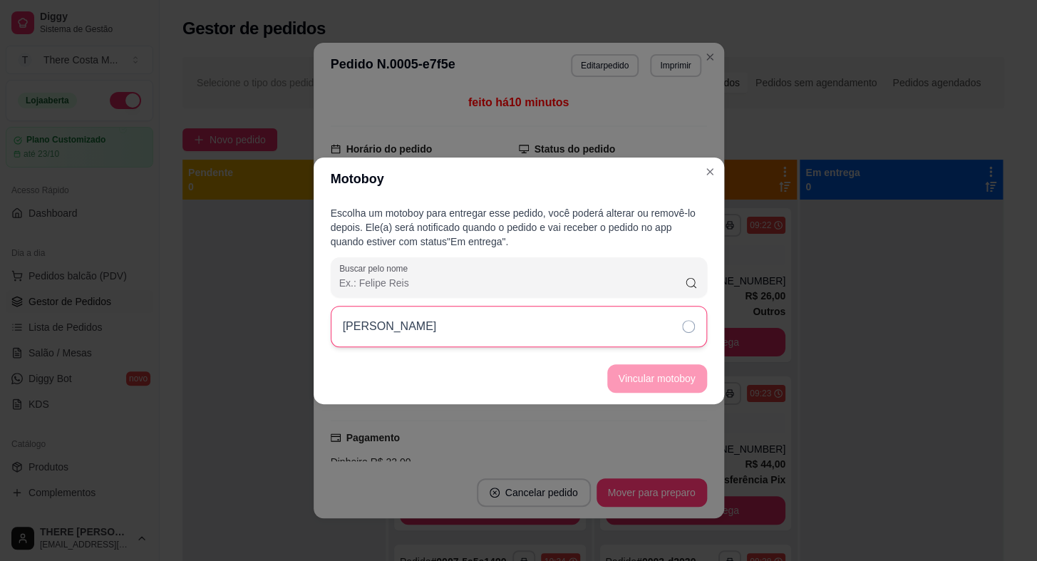
click at [630, 328] on div "[PERSON_NAME]" at bounding box center [519, 326] width 376 height 41
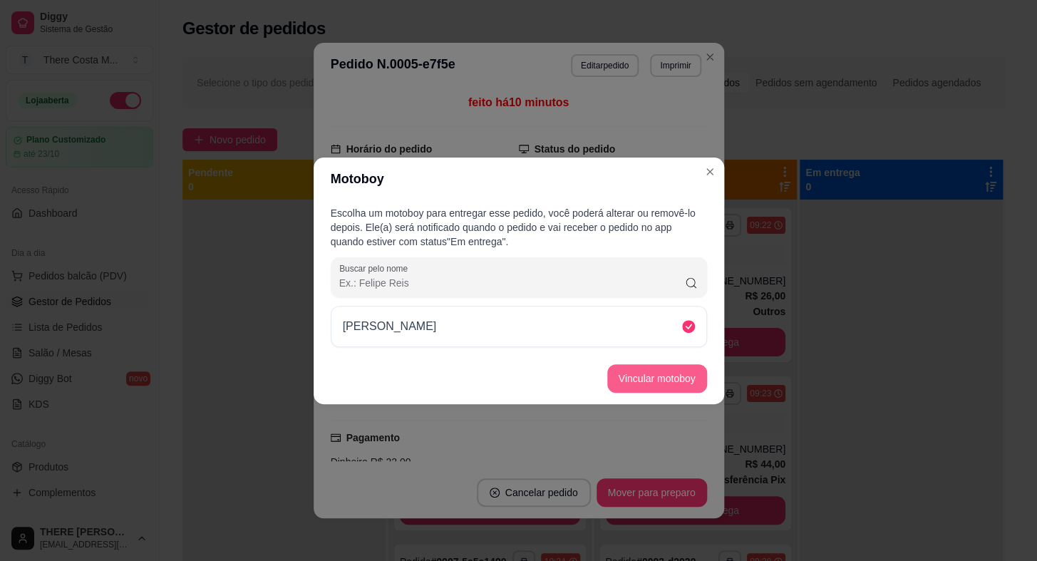
click at [667, 383] on button "Vincular motoboy" at bounding box center [657, 378] width 100 height 28
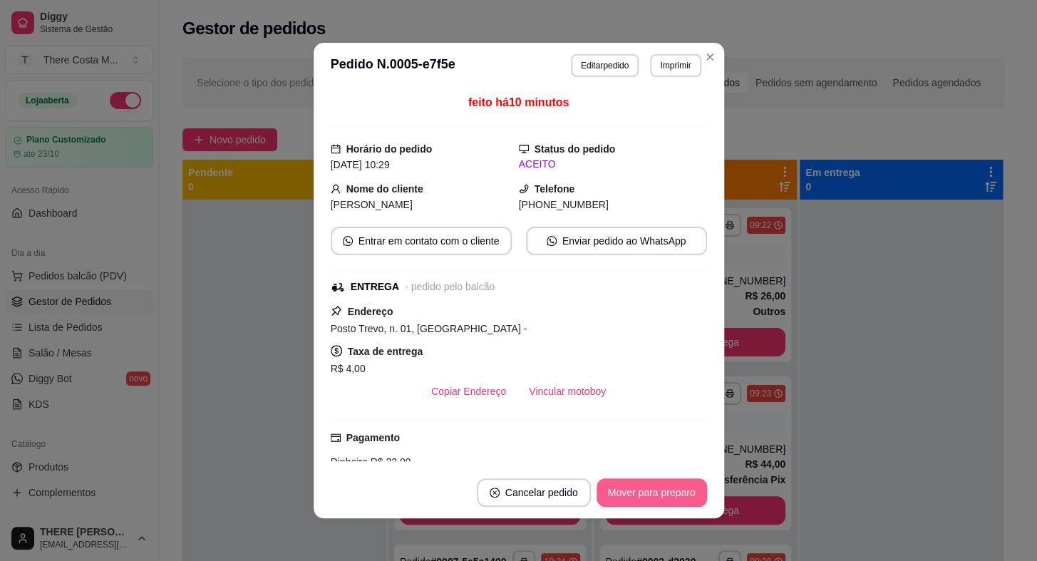
click at [657, 480] on button "Mover para preparo" at bounding box center [651, 492] width 110 height 28
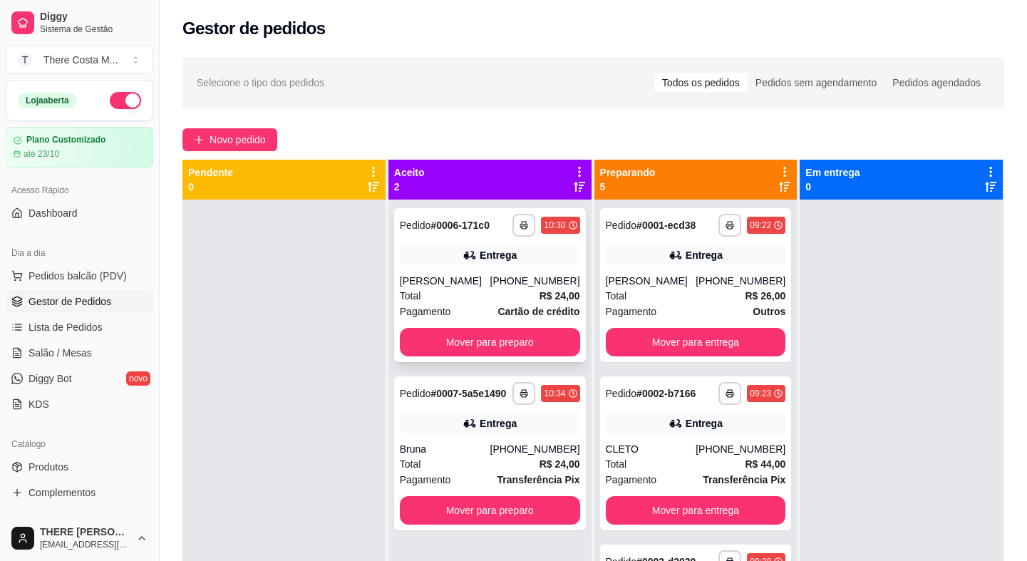
click at [515, 282] on div "[PHONE_NUMBER]" at bounding box center [534, 281] width 90 height 14
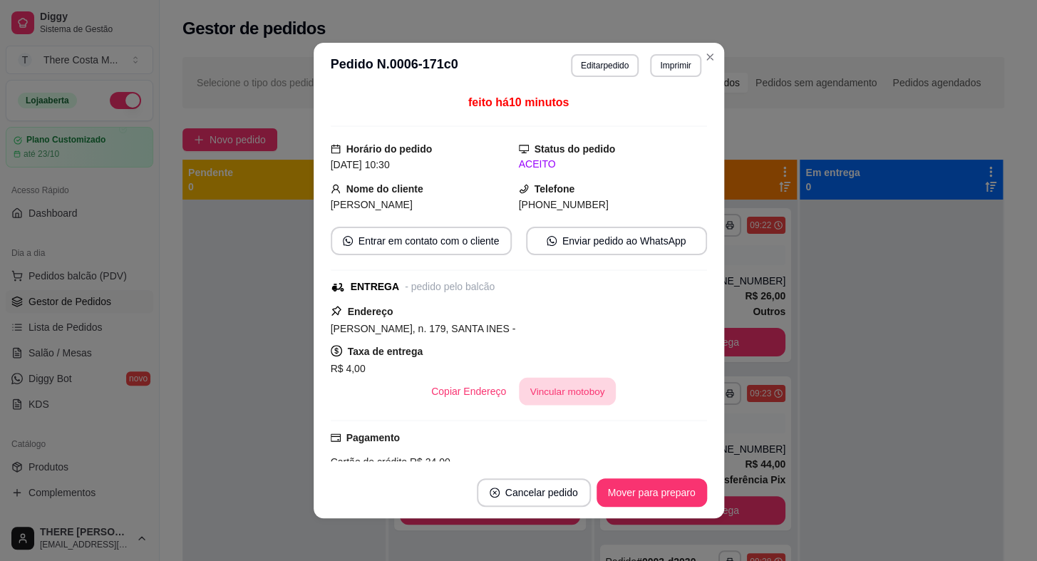
click at [576, 393] on button "Vincular motoboy" at bounding box center [567, 392] width 97 height 28
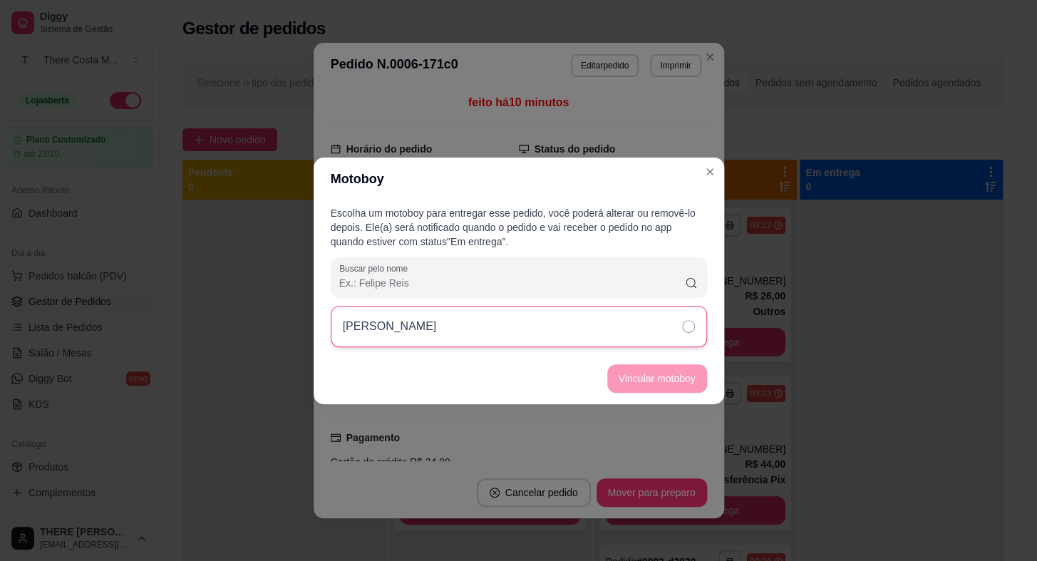
click at [593, 341] on div "[PERSON_NAME]" at bounding box center [519, 326] width 376 height 41
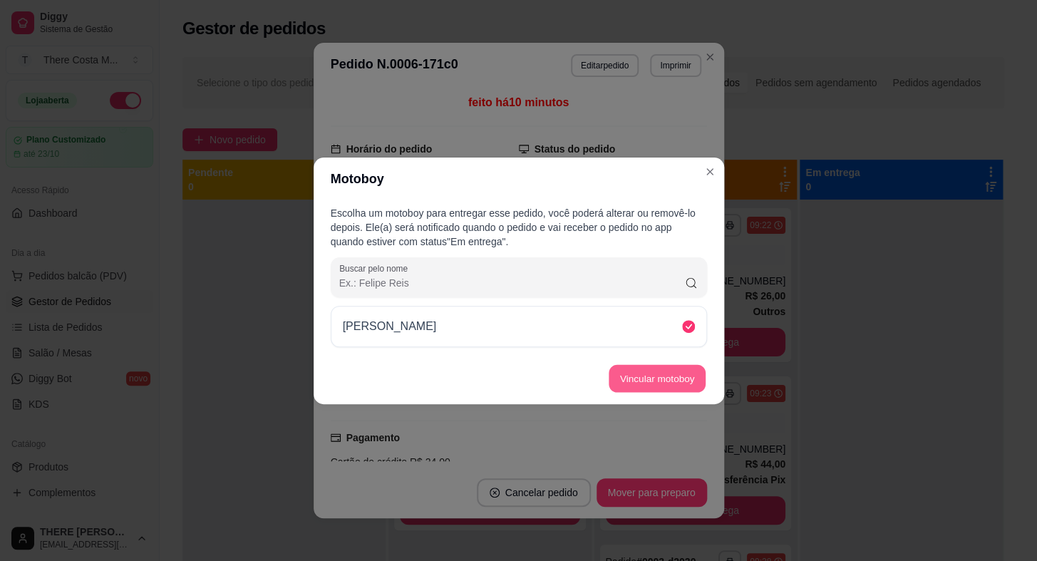
click at [645, 378] on button "Vincular motoboy" at bounding box center [656, 378] width 97 height 28
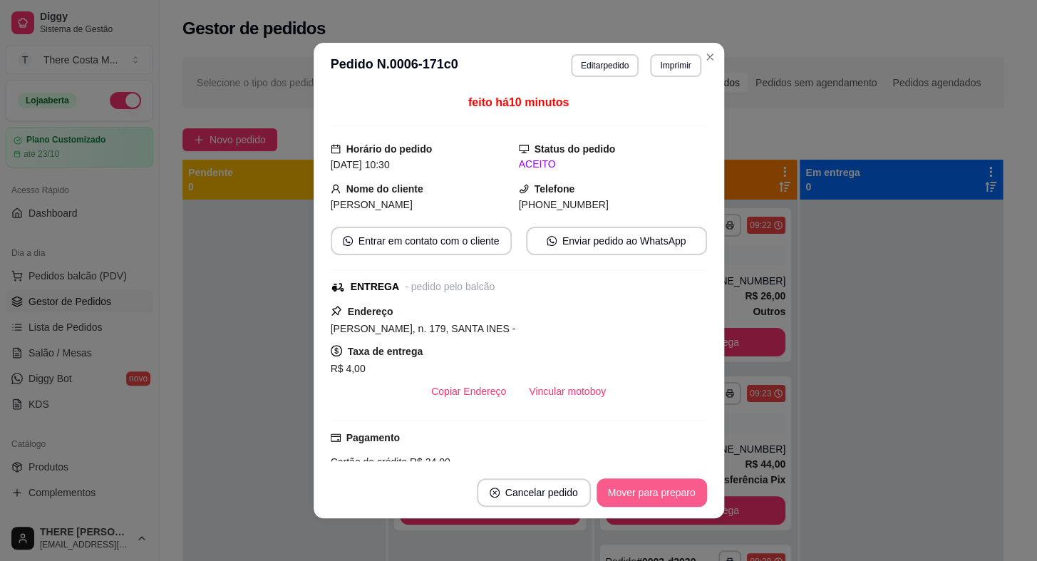
click at [648, 484] on button "Mover para preparo" at bounding box center [651, 492] width 110 height 28
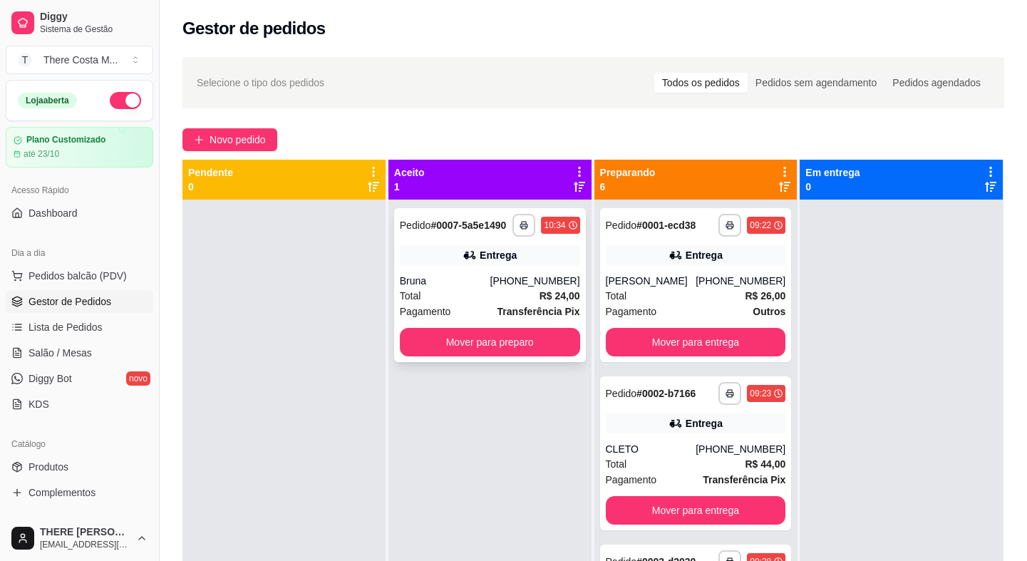
click at [520, 289] on div "Total R$ 24,00" at bounding box center [490, 296] width 180 height 16
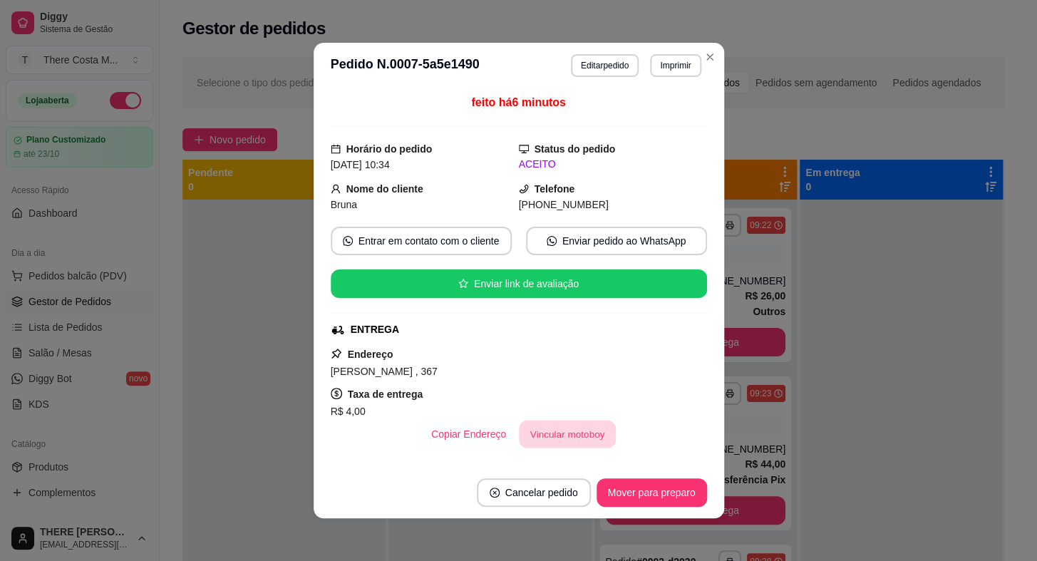
click at [563, 433] on button "Vincular motoboy" at bounding box center [567, 434] width 97 height 28
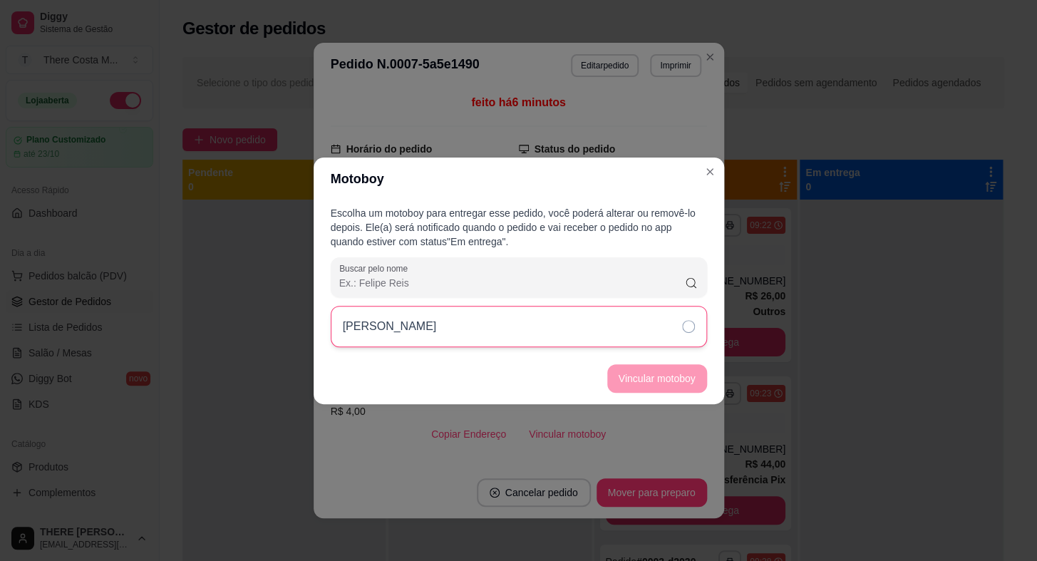
click at [606, 333] on div "[PERSON_NAME]" at bounding box center [519, 326] width 376 height 41
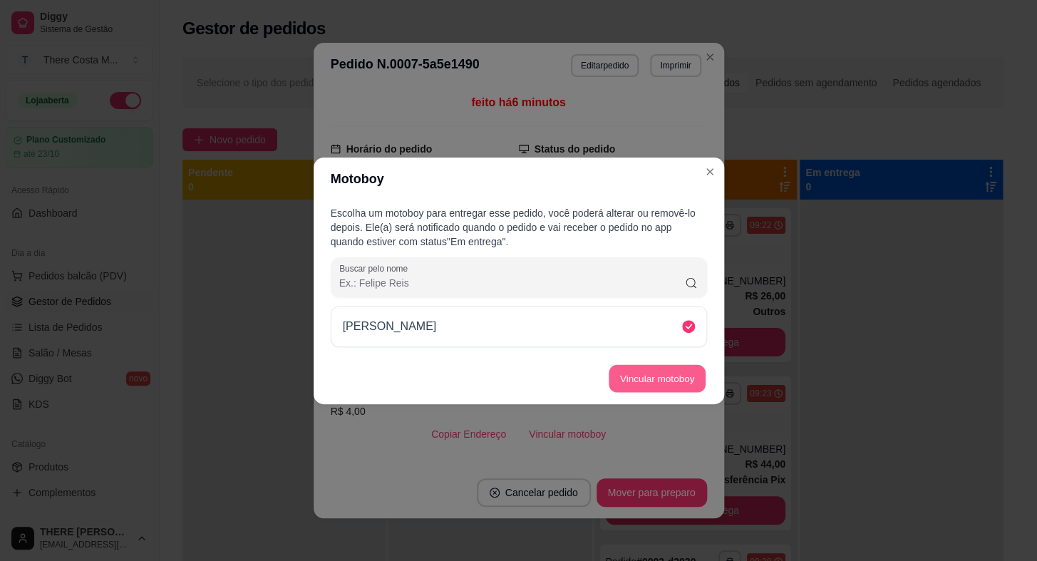
click at [662, 368] on button "Vincular motoboy" at bounding box center [656, 378] width 97 height 28
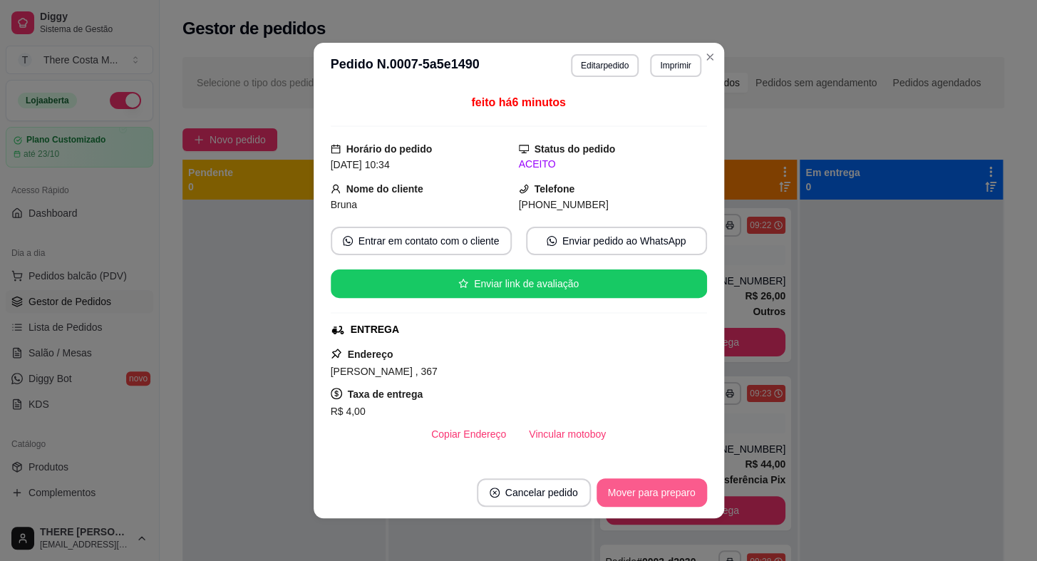
click at [638, 484] on button "Mover para preparo" at bounding box center [651, 492] width 110 height 28
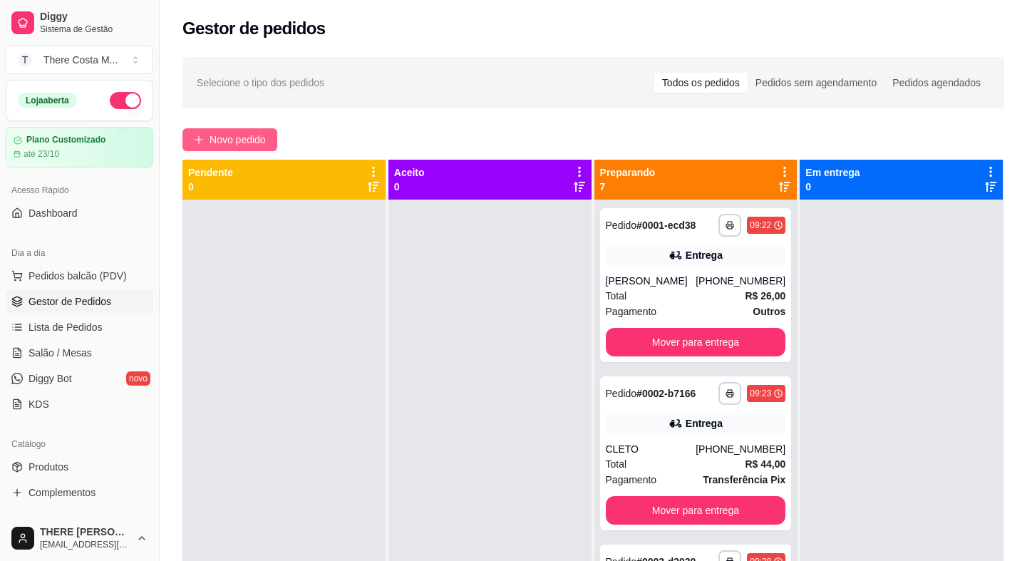
click at [251, 148] on button "Novo pedido" at bounding box center [229, 139] width 95 height 23
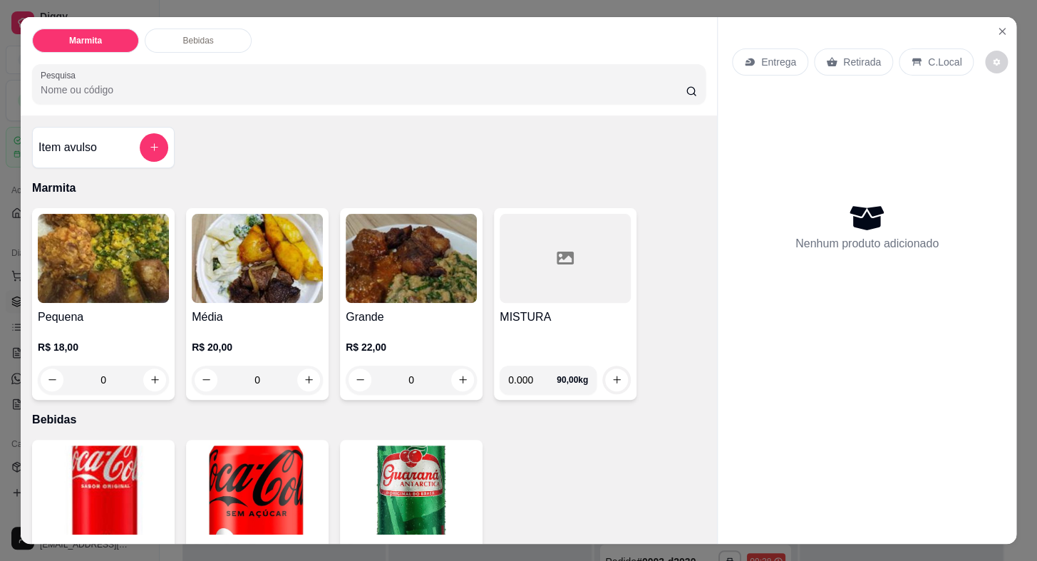
click at [793, 61] on div "Entrega" at bounding box center [770, 61] width 76 height 27
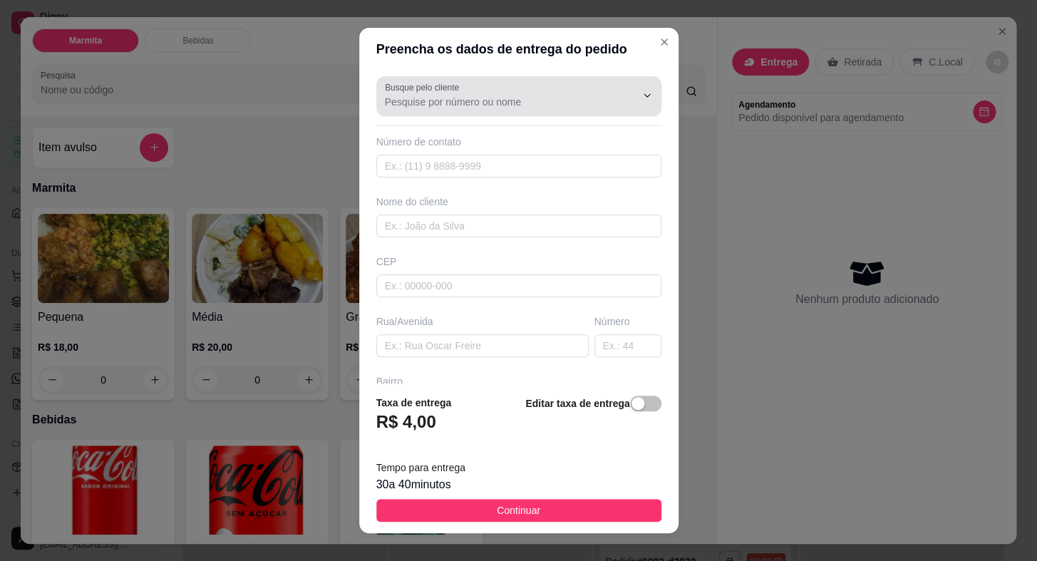
click at [551, 89] on div at bounding box center [519, 96] width 268 height 28
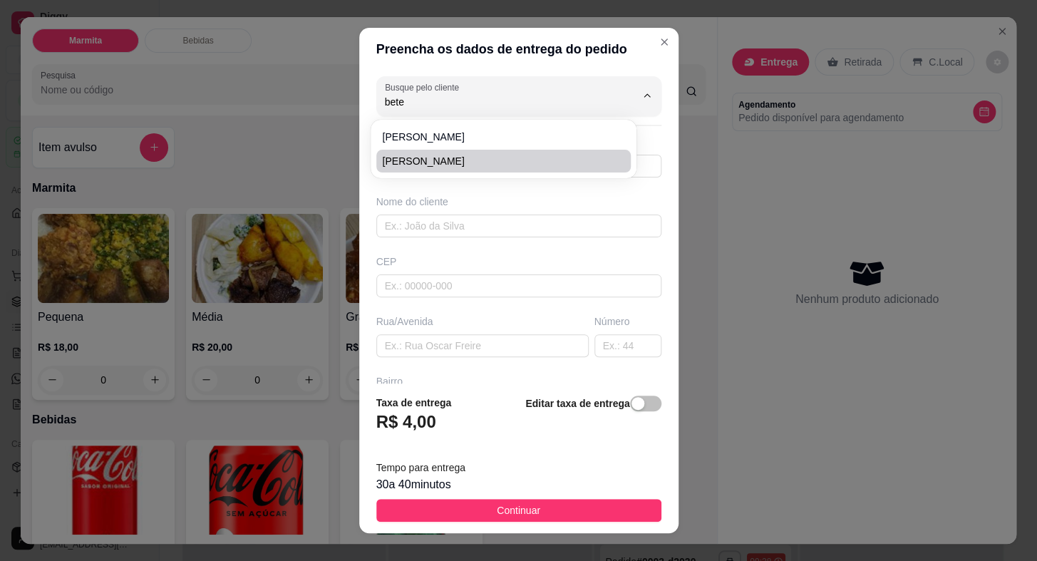
click at [519, 150] on li "[PERSON_NAME]" at bounding box center [503, 161] width 254 height 23
type input "[PERSON_NAME]"
type input "15997733760"
type input "[PERSON_NAME]"
type input "18440000"
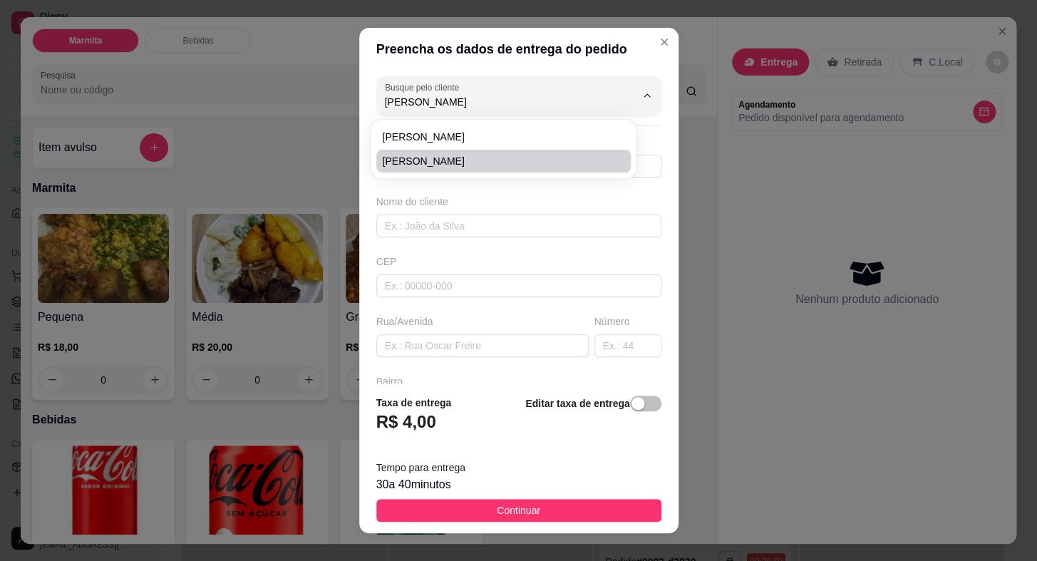
type input "[DATE]"
type input "591"
type input "CENTRO"
type input "Itaberá"
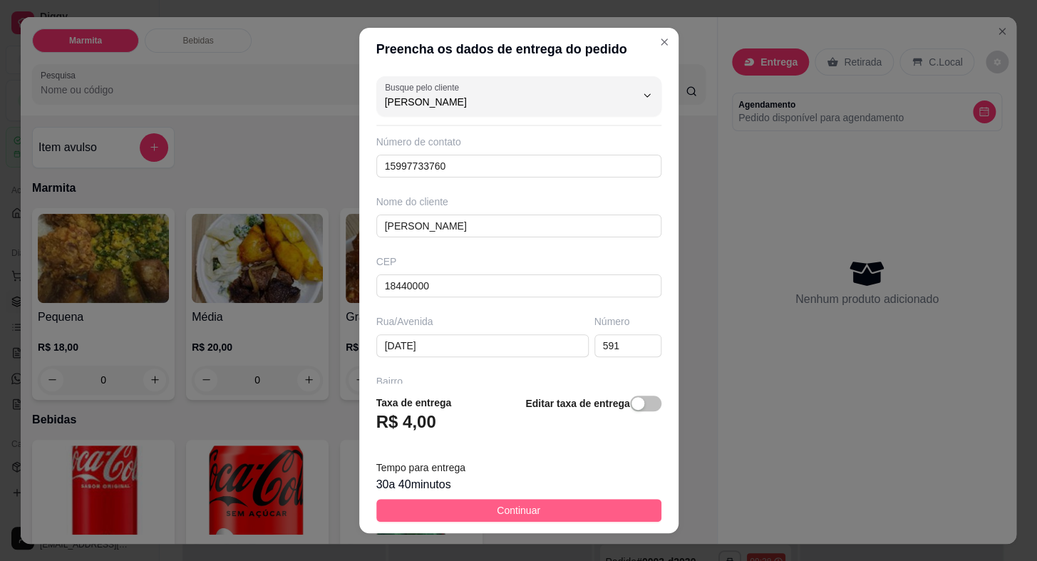
type input "[PERSON_NAME]"
click at [480, 510] on button "Continuar" at bounding box center [518, 510] width 285 height 23
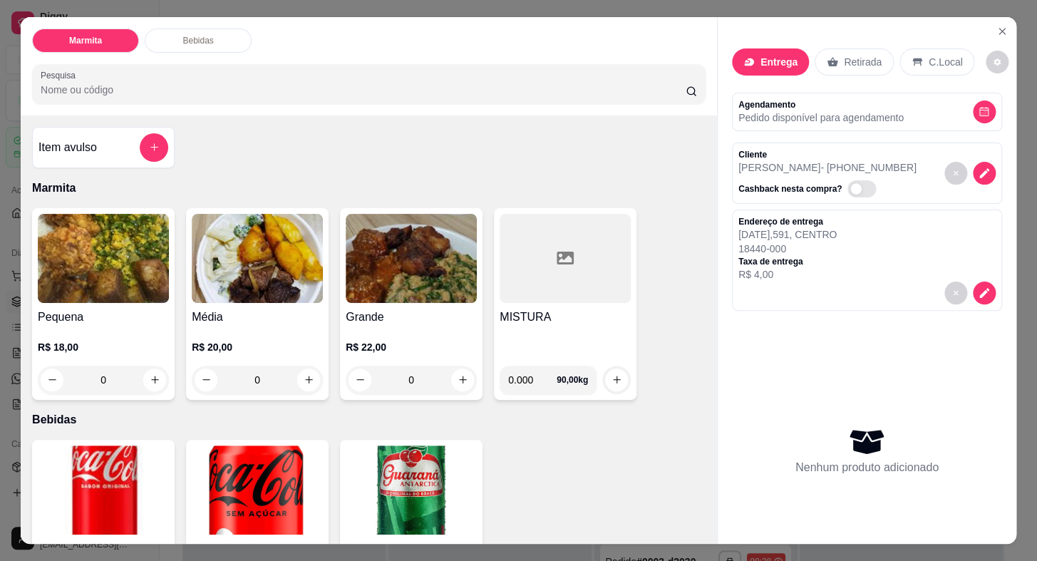
click at [392, 318] on h4 "Grande" at bounding box center [411, 316] width 131 height 17
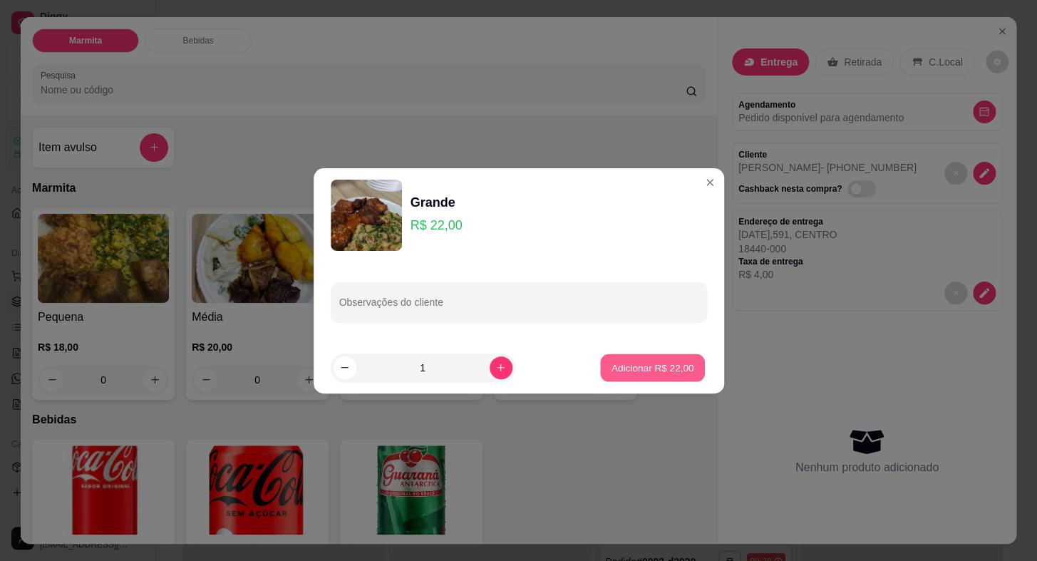
click at [638, 375] on button "Adicionar R$ 22,00" at bounding box center [653, 367] width 105 height 28
type input "1"
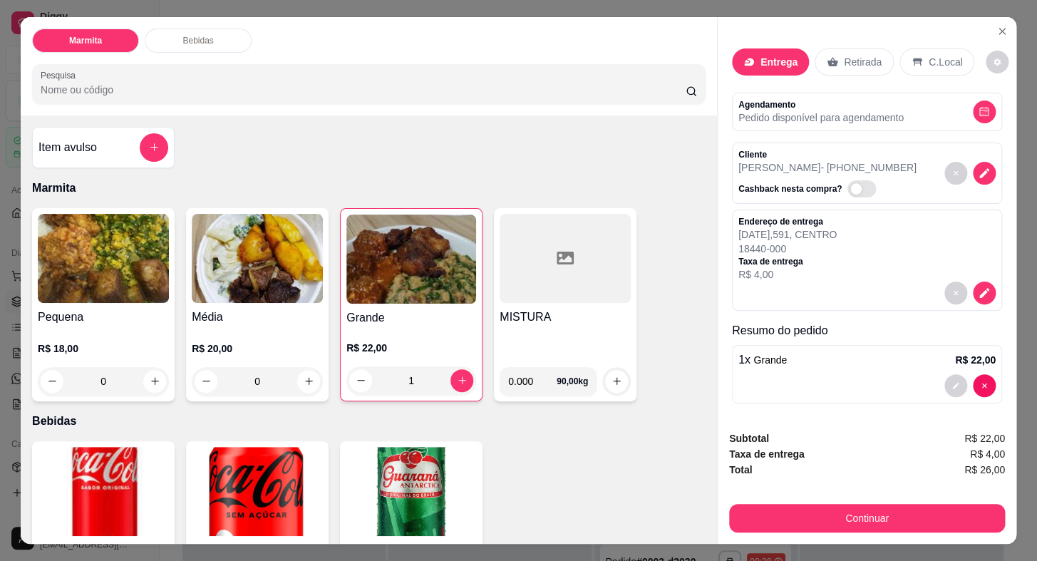
click at [101, 296] on img at bounding box center [103, 258] width 131 height 89
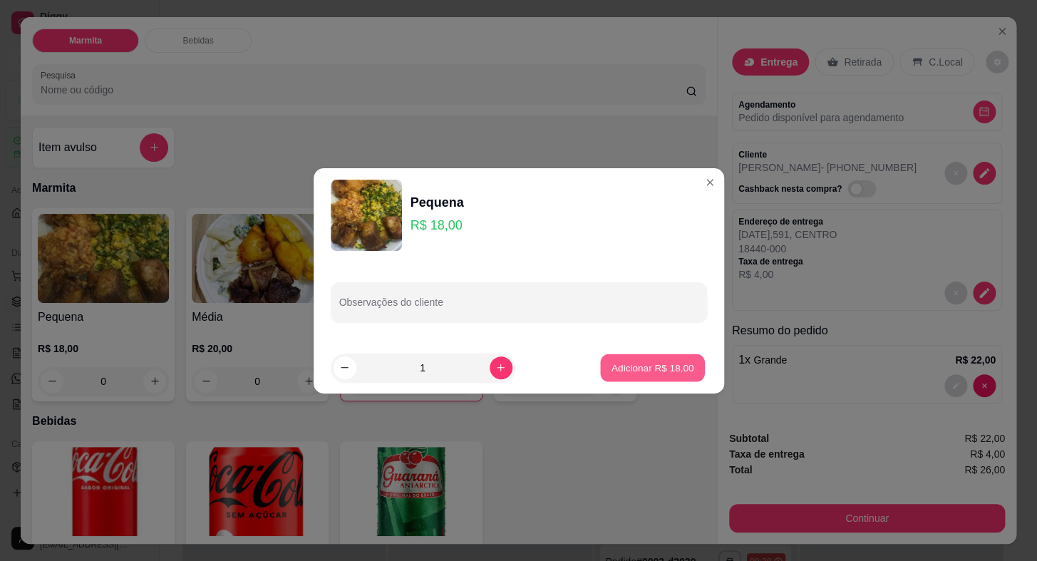
click at [665, 374] on button "Adicionar R$ 18,00" at bounding box center [653, 367] width 105 height 28
type input "1"
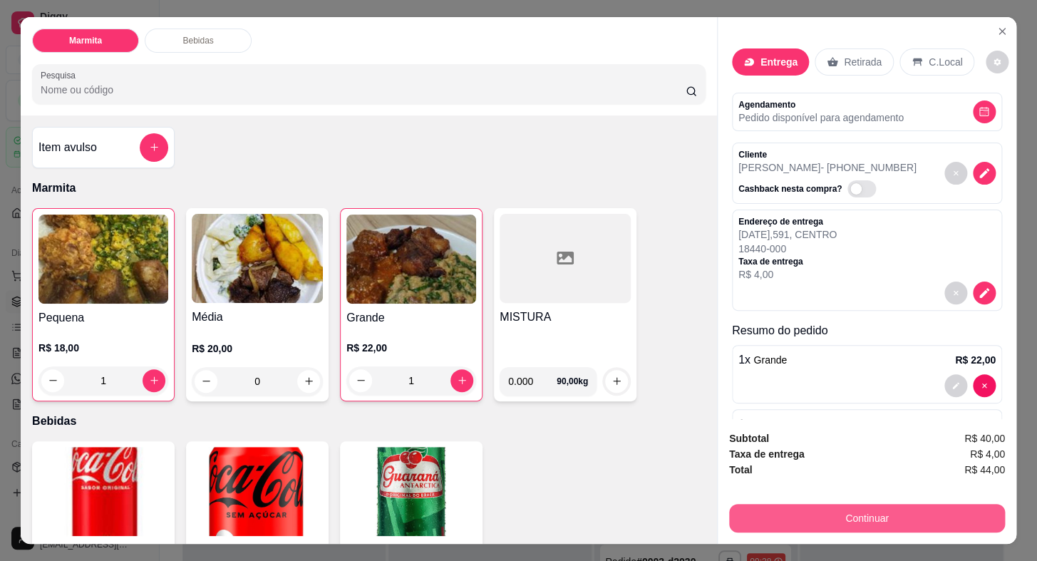
click at [827, 518] on button "Continuar" at bounding box center [867, 518] width 276 height 28
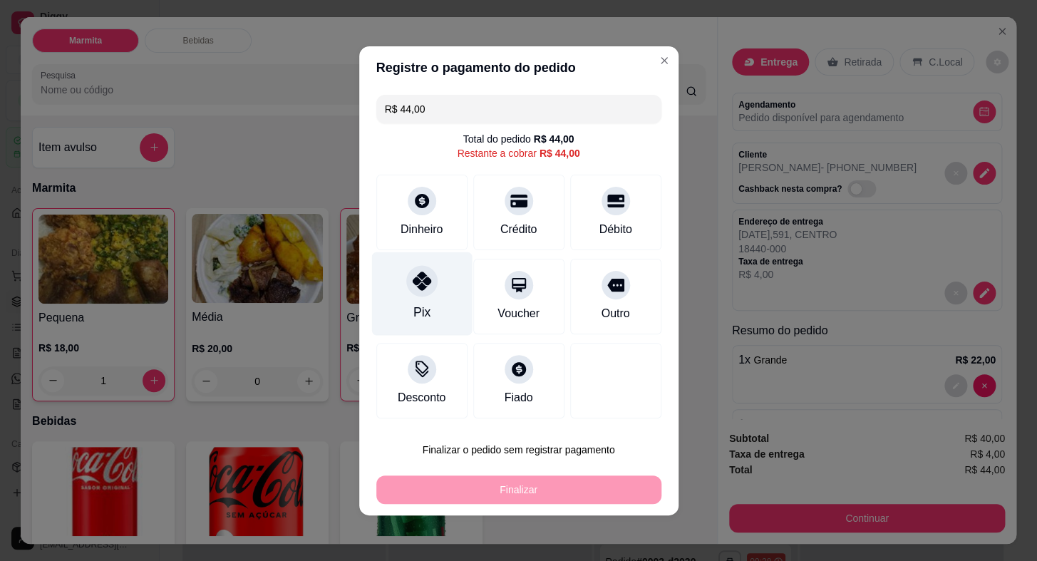
click at [419, 292] on div at bounding box center [421, 280] width 31 height 31
type input "R$ 0,00"
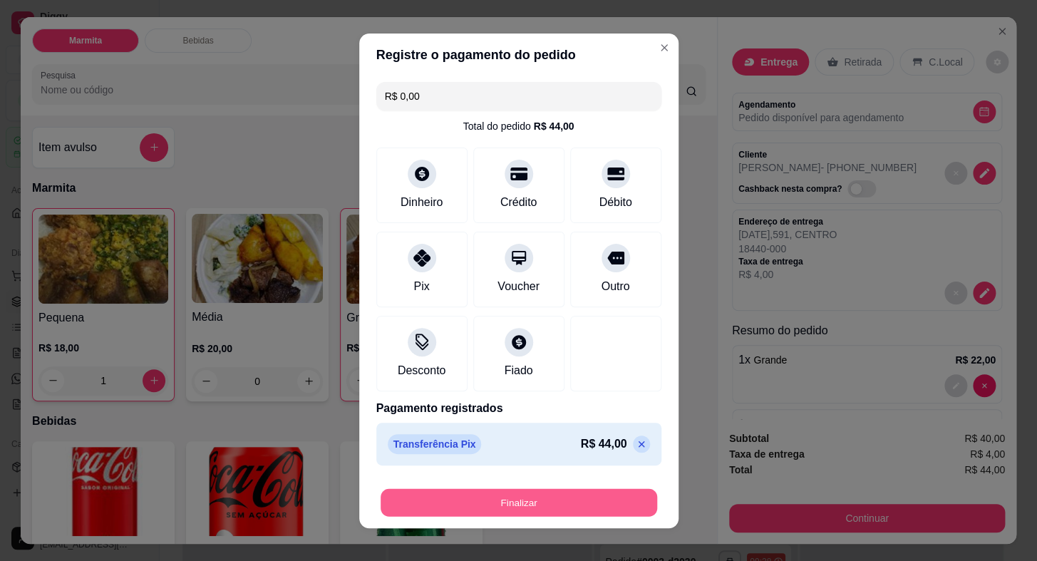
click at [566, 500] on button "Finalizar" at bounding box center [518, 502] width 276 height 28
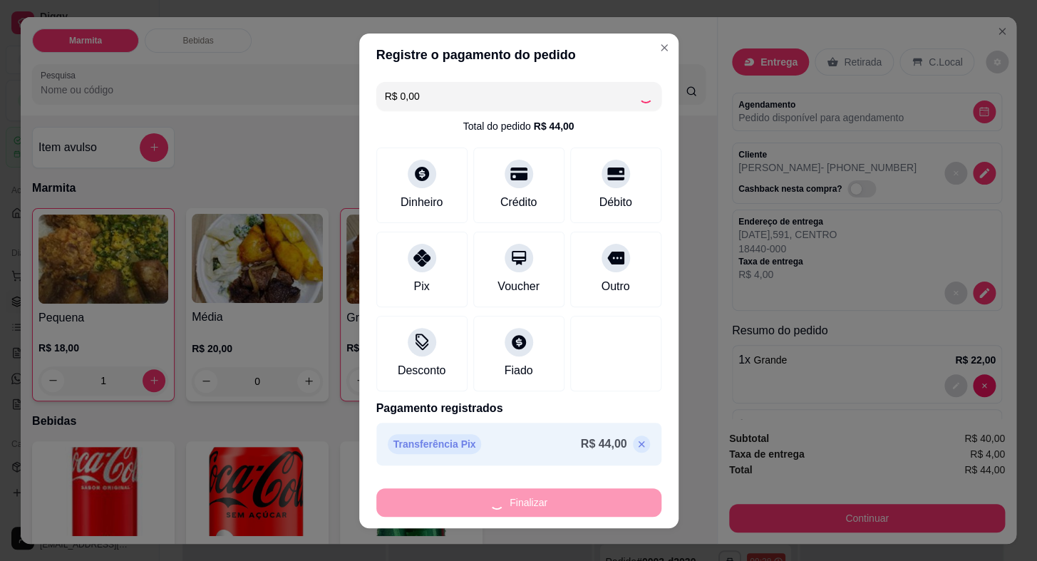
type input "0"
type input "-R$ 44,00"
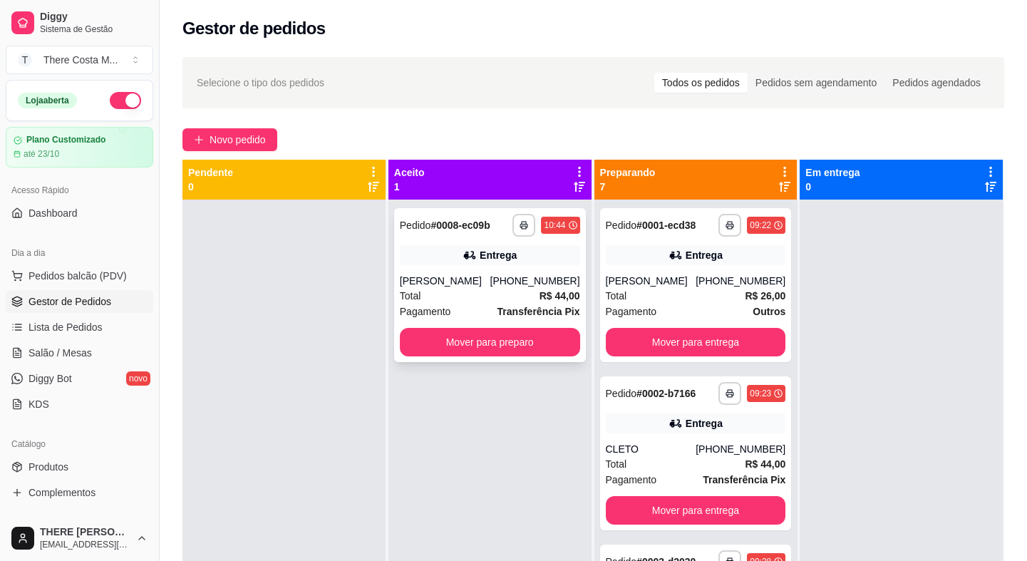
click at [464, 285] on div "[PERSON_NAME]" at bounding box center [445, 281] width 90 height 14
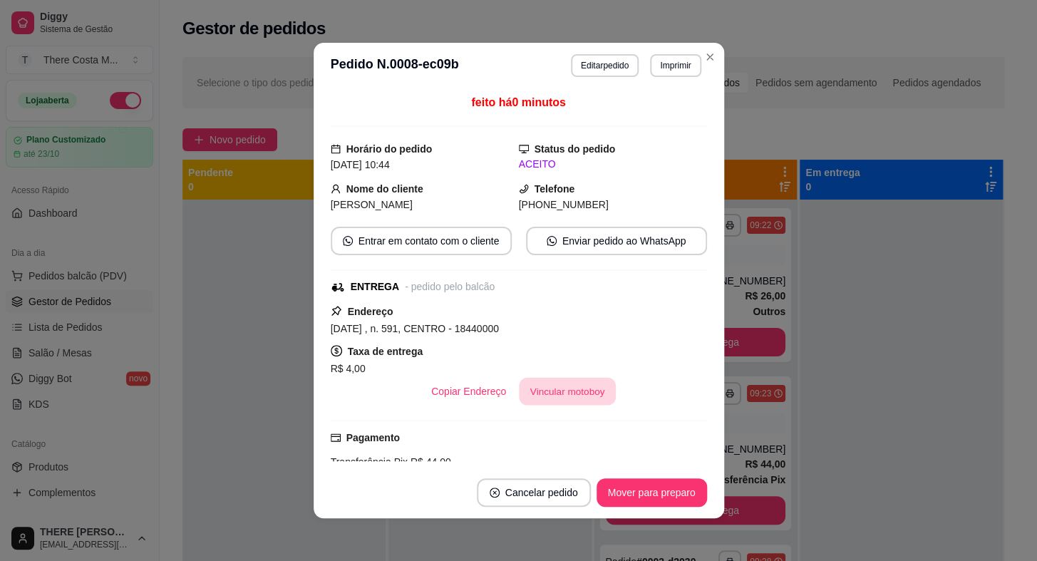
click at [569, 399] on button "Vincular motoboy" at bounding box center [567, 392] width 97 height 28
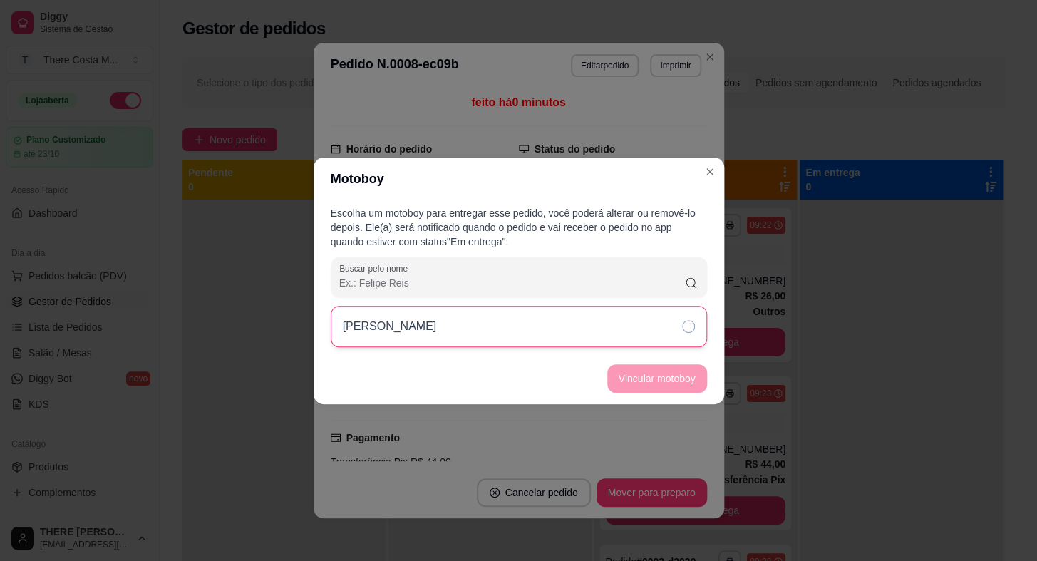
click at [599, 328] on div "[PERSON_NAME]" at bounding box center [519, 326] width 376 height 41
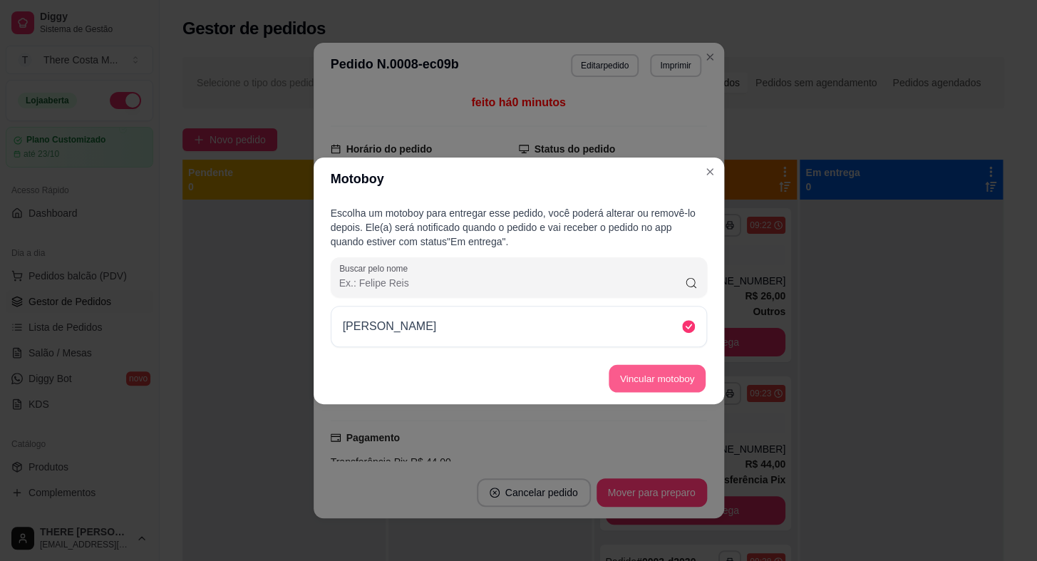
click at [653, 379] on button "Vincular motoboy" at bounding box center [656, 378] width 97 height 28
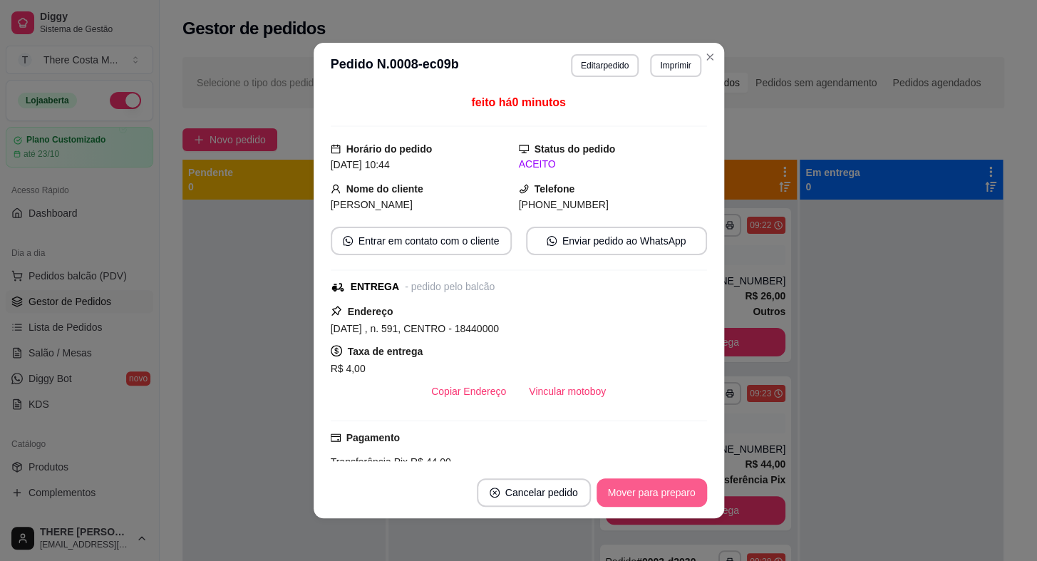
click at [673, 482] on button "Mover para preparo" at bounding box center [651, 492] width 110 height 28
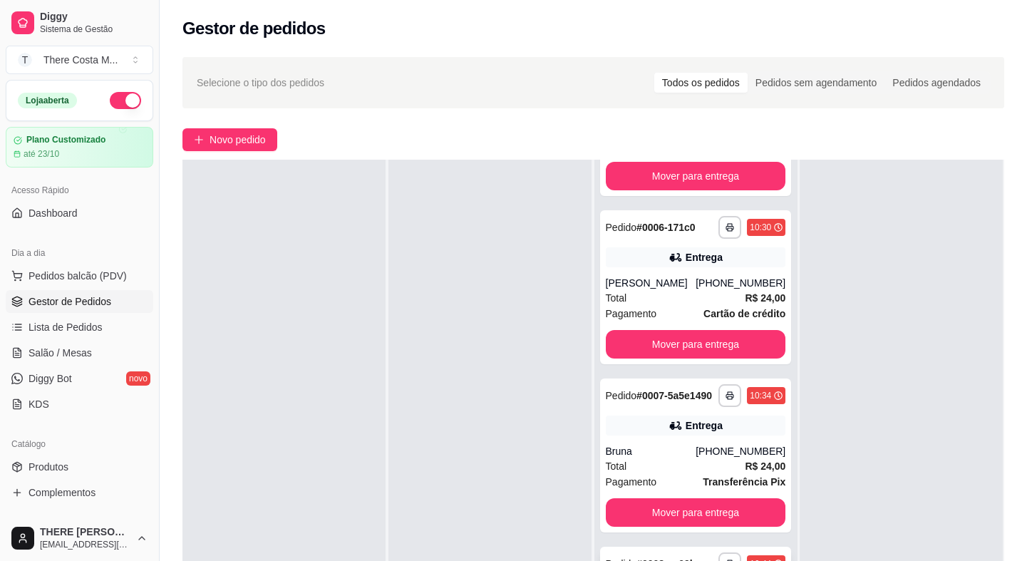
scroll to position [217, 0]
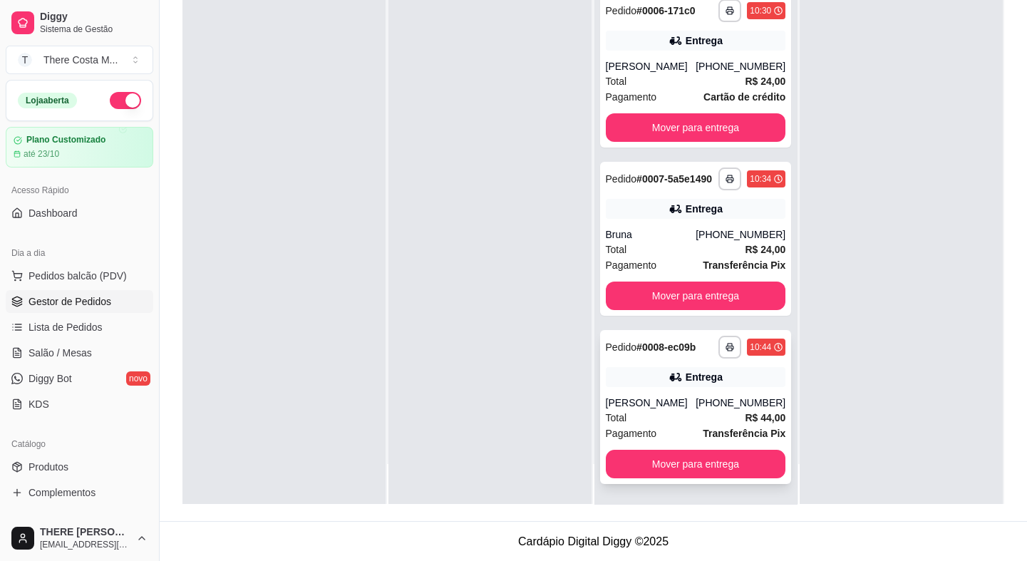
click at [697, 399] on div "[PHONE_NUMBER]" at bounding box center [740, 402] width 90 height 14
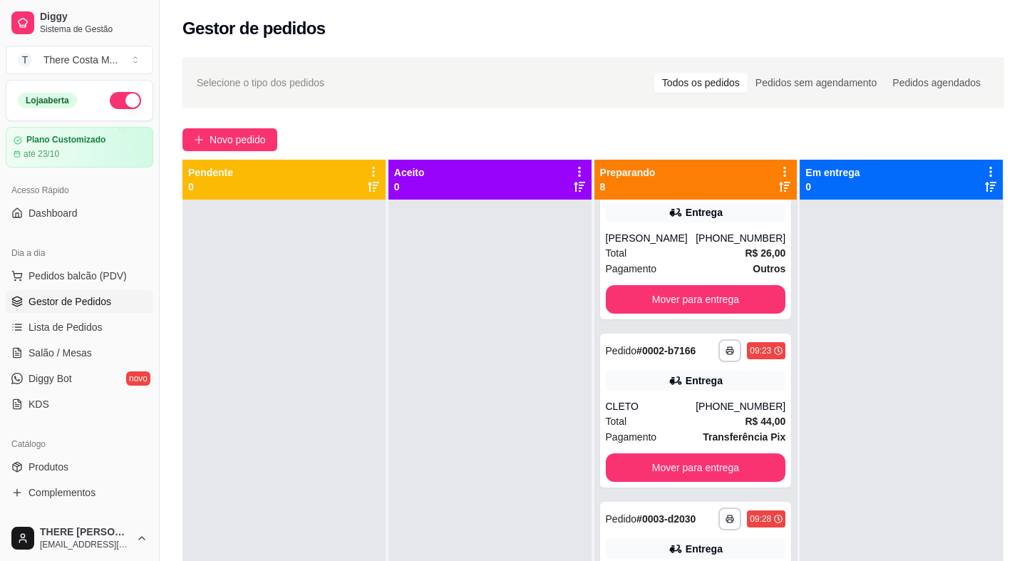
scroll to position [0, 0]
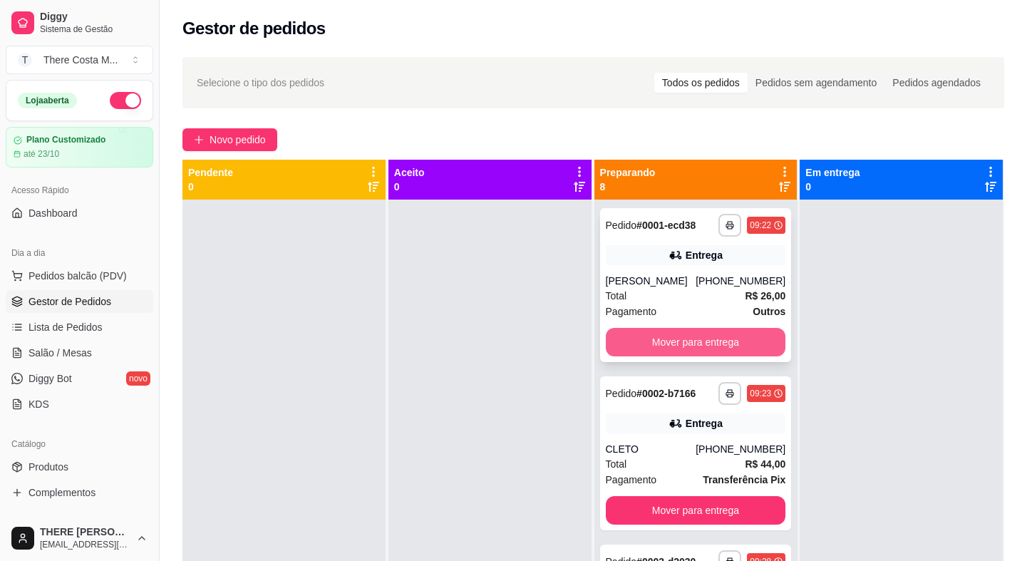
click at [702, 337] on button "Mover para entrega" at bounding box center [696, 342] width 180 height 28
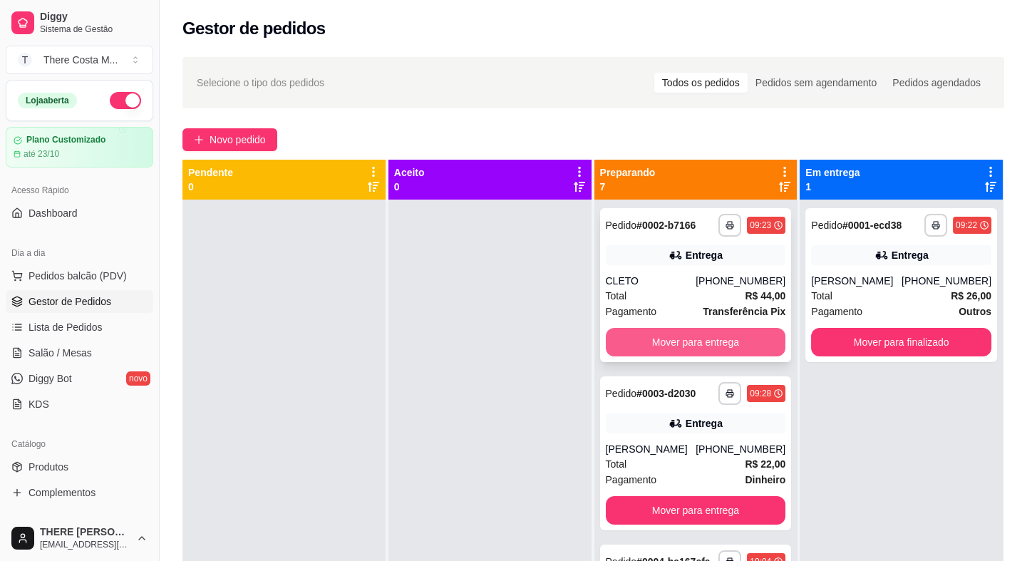
click at [713, 334] on button "Mover para entrega" at bounding box center [696, 342] width 180 height 28
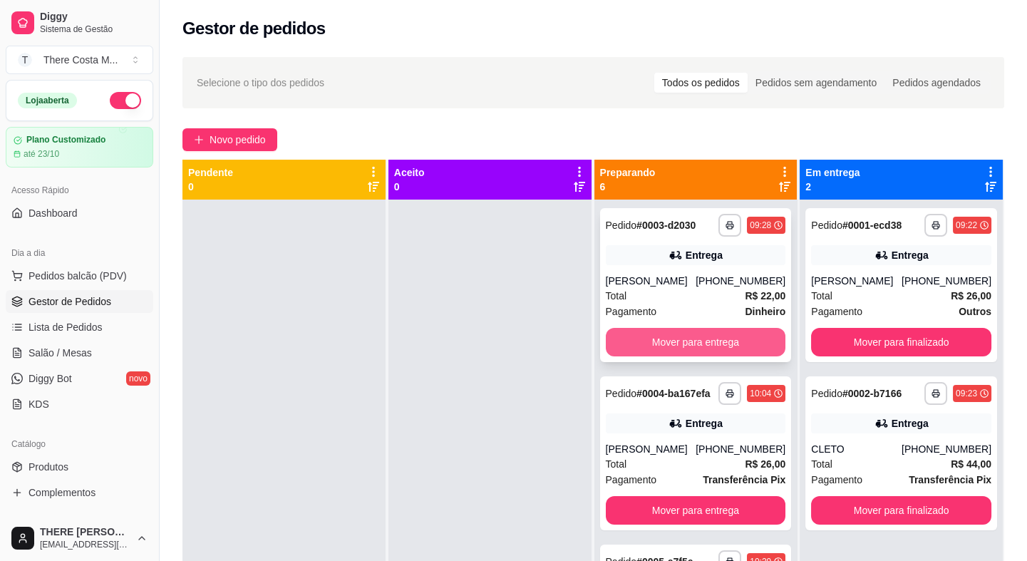
click at [715, 333] on button "Mover para entrega" at bounding box center [696, 342] width 180 height 28
click at [725, 344] on button "Mover para entrega" at bounding box center [695, 342] width 175 height 28
click at [726, 344] on button "Mover para entrega" at bounding box center [695, 342] width 175 height 28
click at [722, 345] on button "Mover para entrega" at bounding box center [696, 342] width 180 height 28
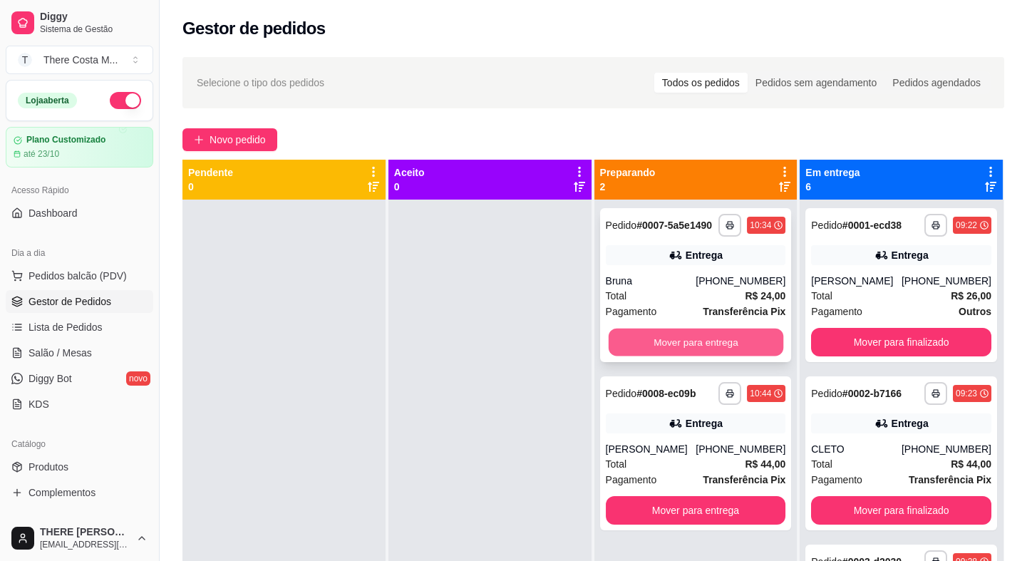
click at [722, 345] on button "Mover para entrega" at bounding box center [695, 342] width 175 height 28
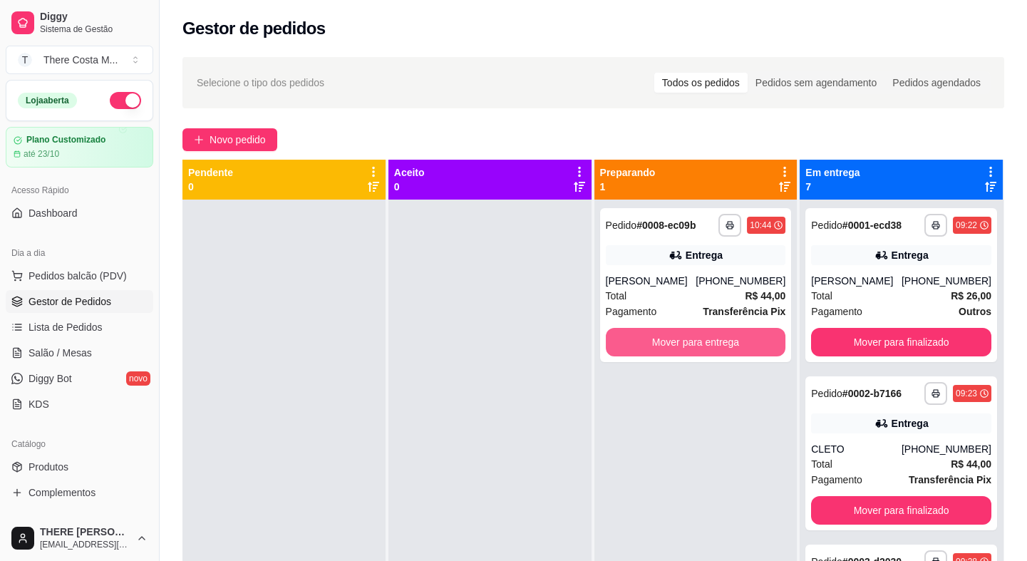
click at [722, 345] on button "Mover para entrega" at bounding box center [696, 342] width 180 height 28
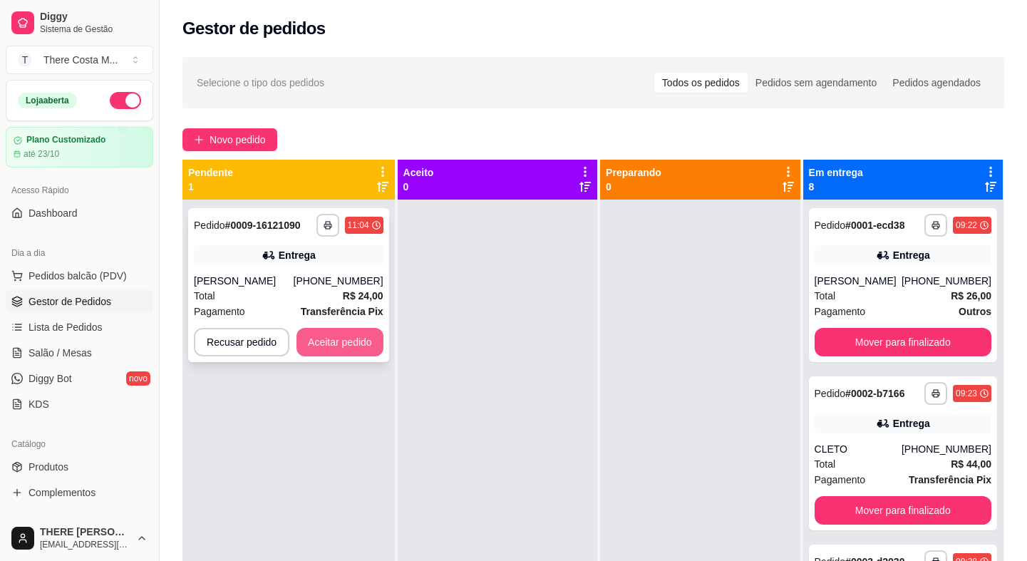
click at [333, 345] on button "Aceitar pedido" at bounding box center [339, 342] width 87 height 28
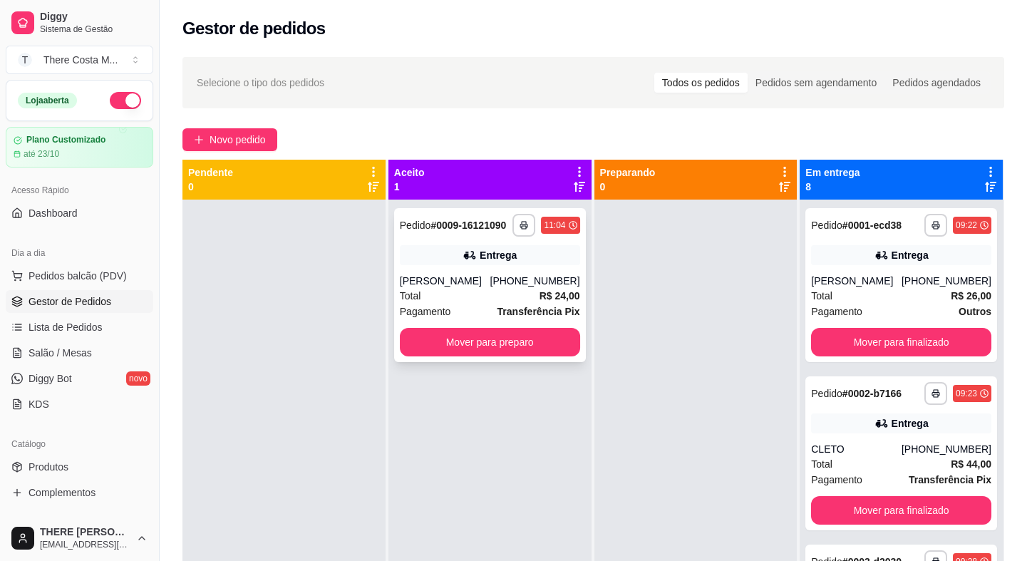
click at [498, 298] on div "Total R$ 24,00" at bounding box center [490, 296] width 180 height 16
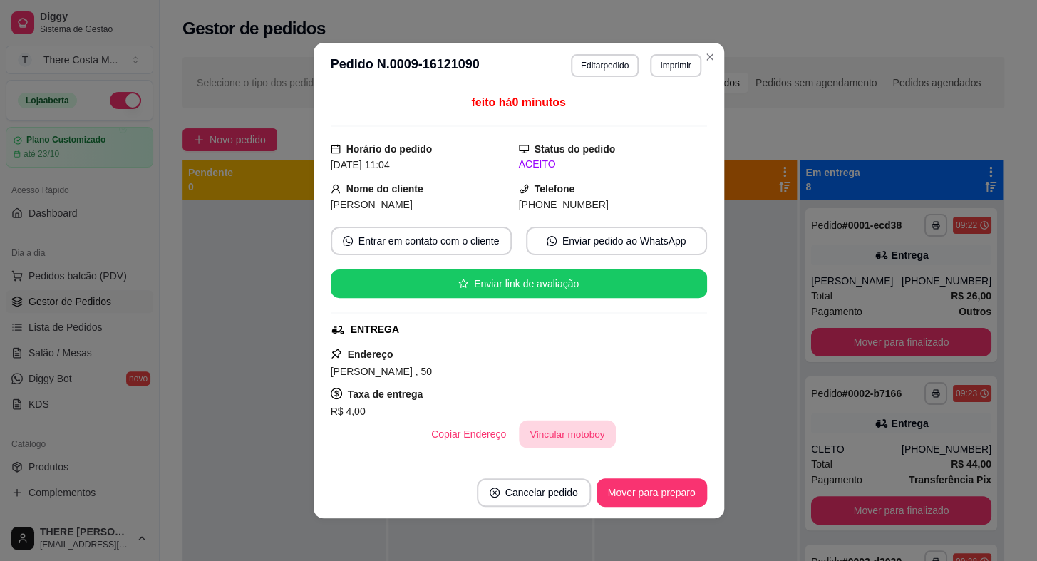
click at [567, 428] on button "Vincular motoboy" at bounding box center [567, 434] width 97 height 28
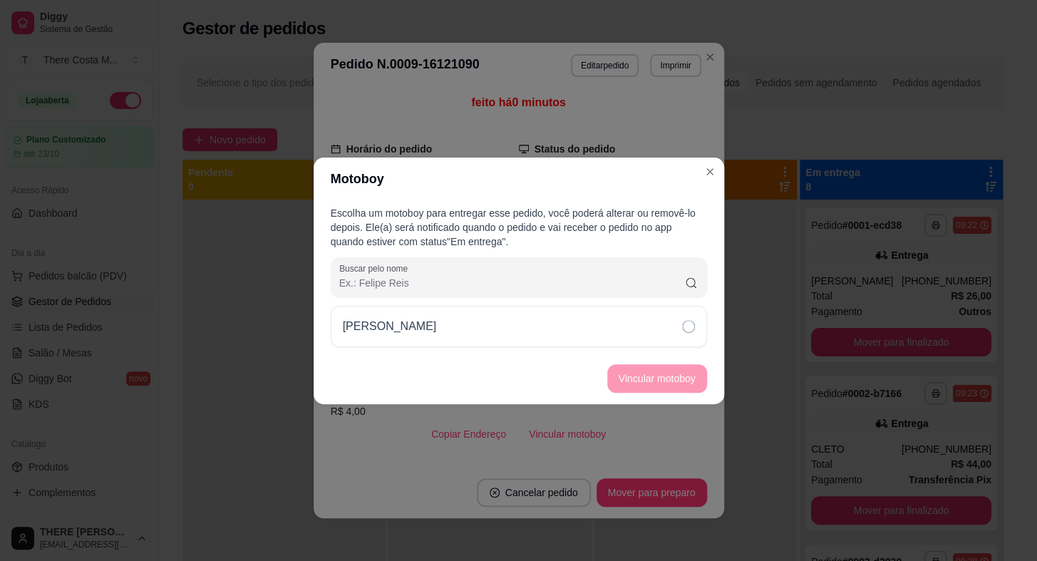
click at [600, 323] on div "[PERSON_NAME]" at bounding box center [519, 326] width 376 height 41
click at [673, 382] on button "Vincular motoboy" at bounding box center [656, 378] width 97 height 28
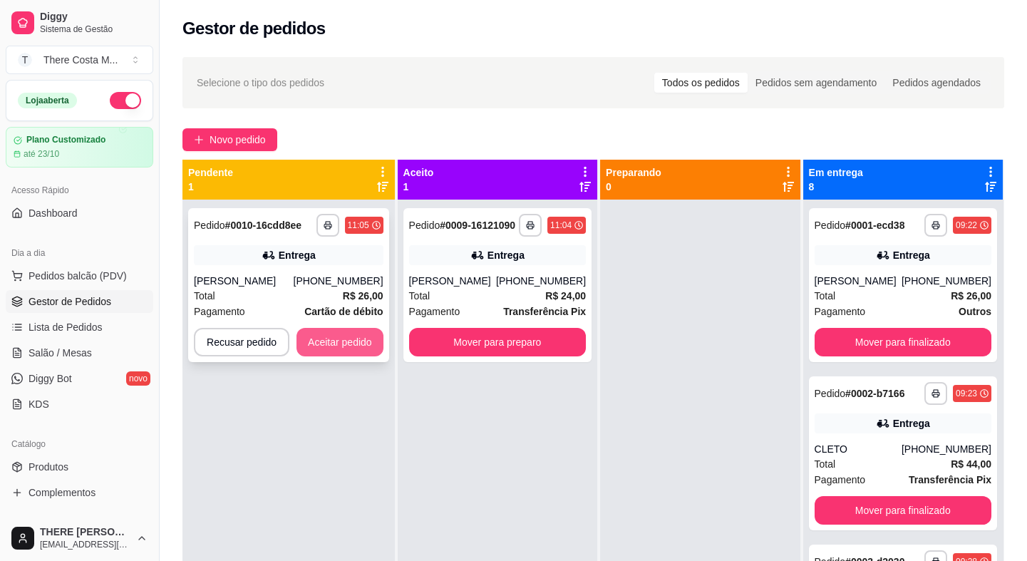
click at [341, 340] on button "Aceitar pedido" at bounding box center [339, 342] width 87 height 28
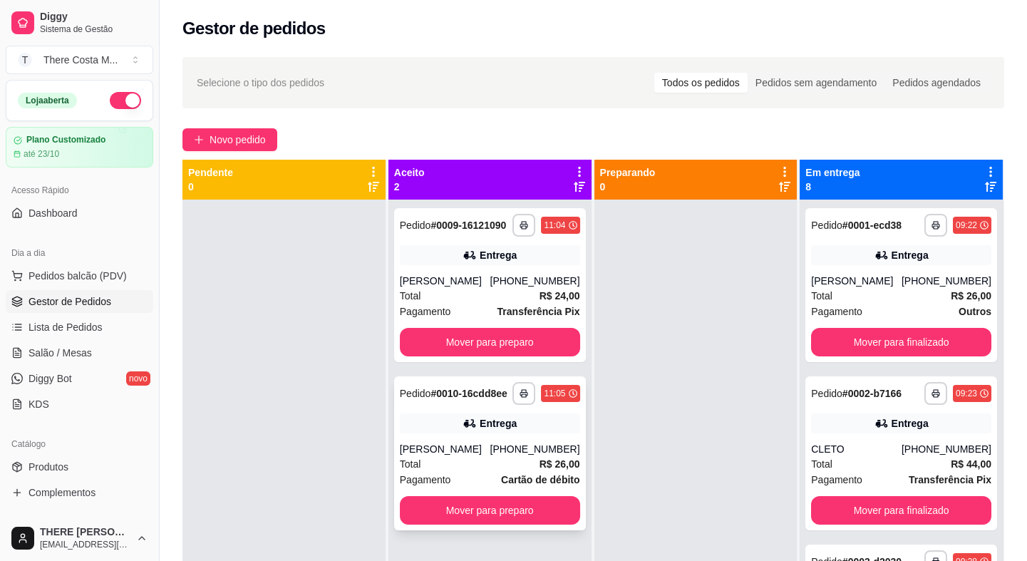
click at [532, 465] on div "Total R$ 26,00" at bounding box center [490, 464] width 180 height 16
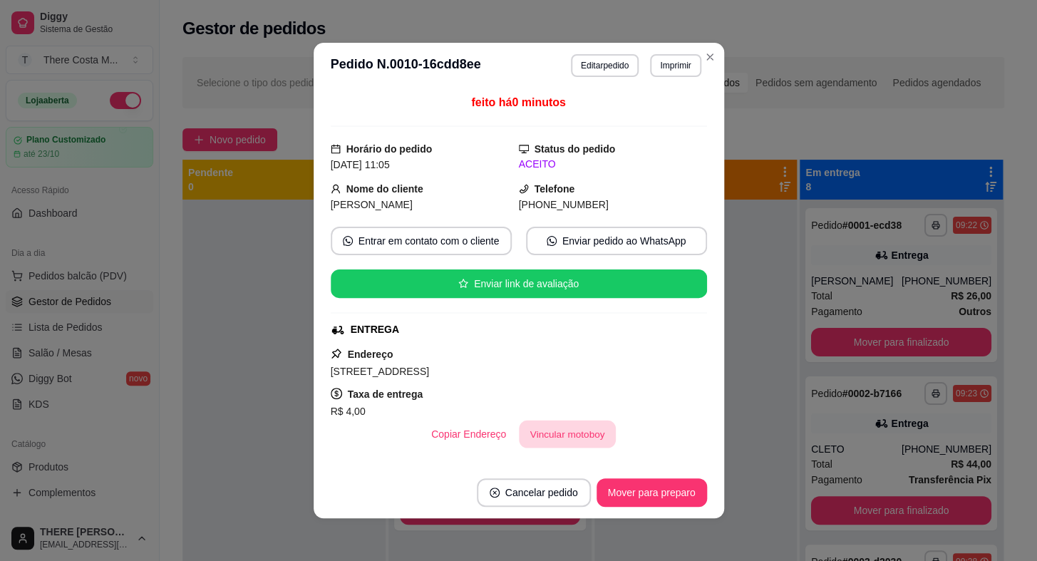
click at [547, 431] on button "Vincular motoboy" at bounding box center [567, 434] width 97 height 28
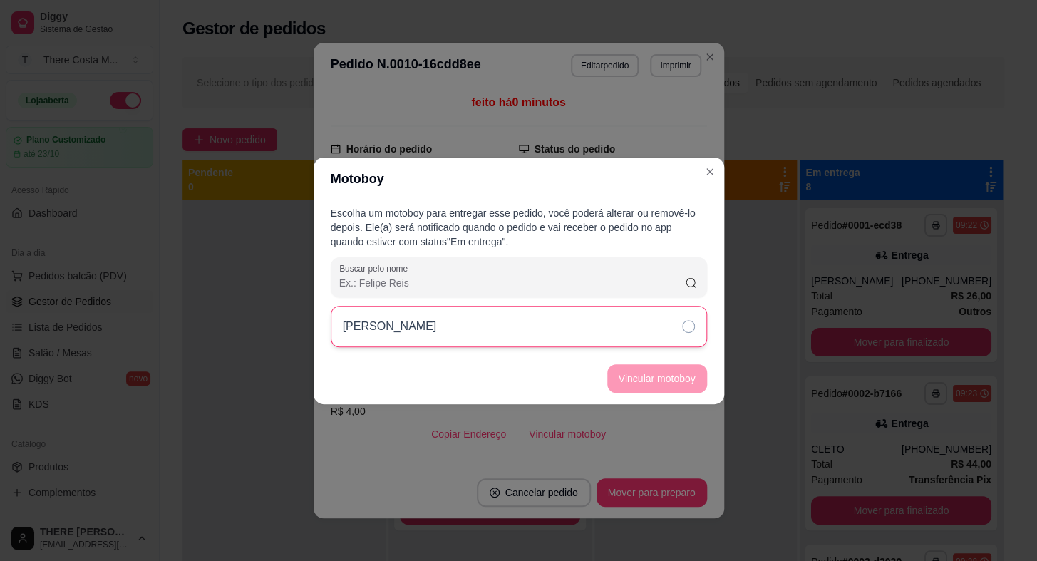
click at [561, 333] on div "[PERSON_NAME]" at bounding box center [519, 326] width 376 height 41
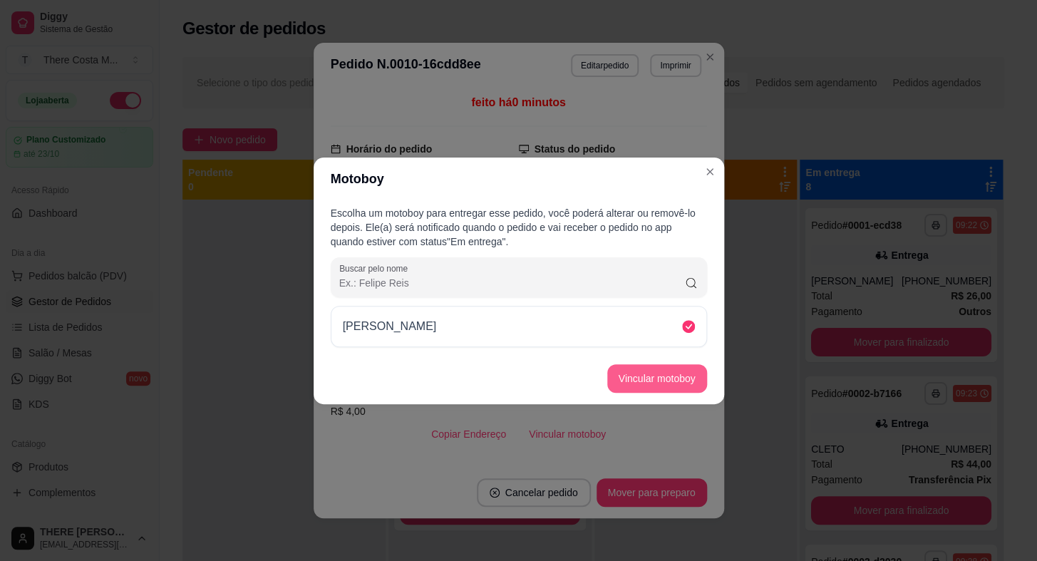
click at [635, 379] on button "Vincular motoboy" at bounding box center [657, 378] width 100 height 28
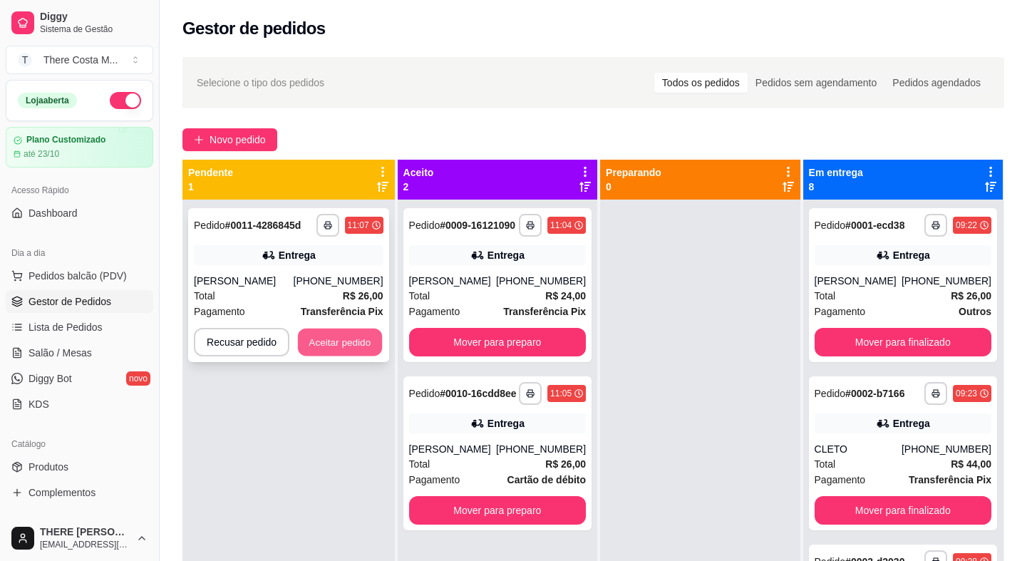
click at [339, 353] on button "Aceitar pedido" at bounding box center [340, 342] width 84 height 28
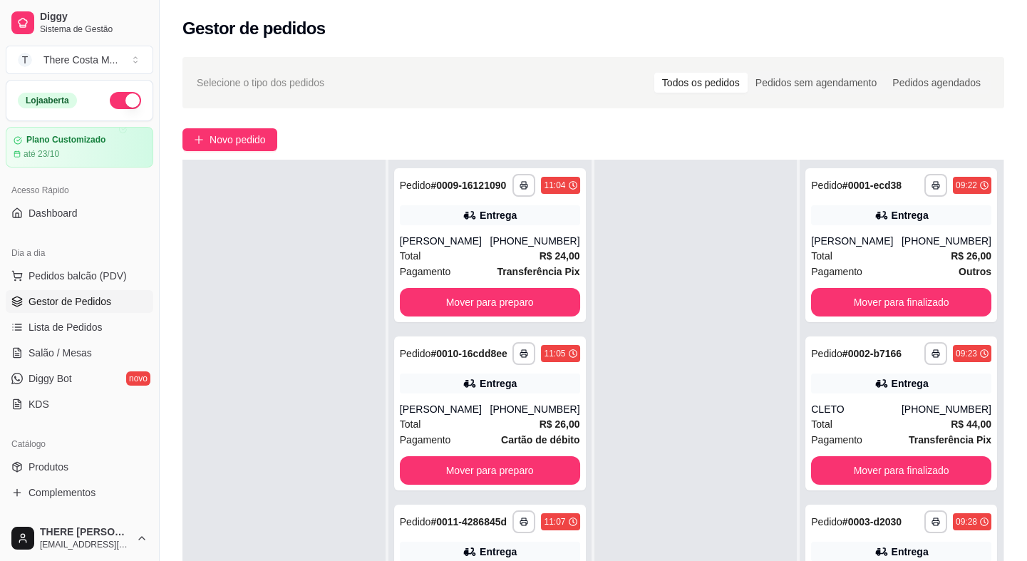
scroll to position [194, 0]
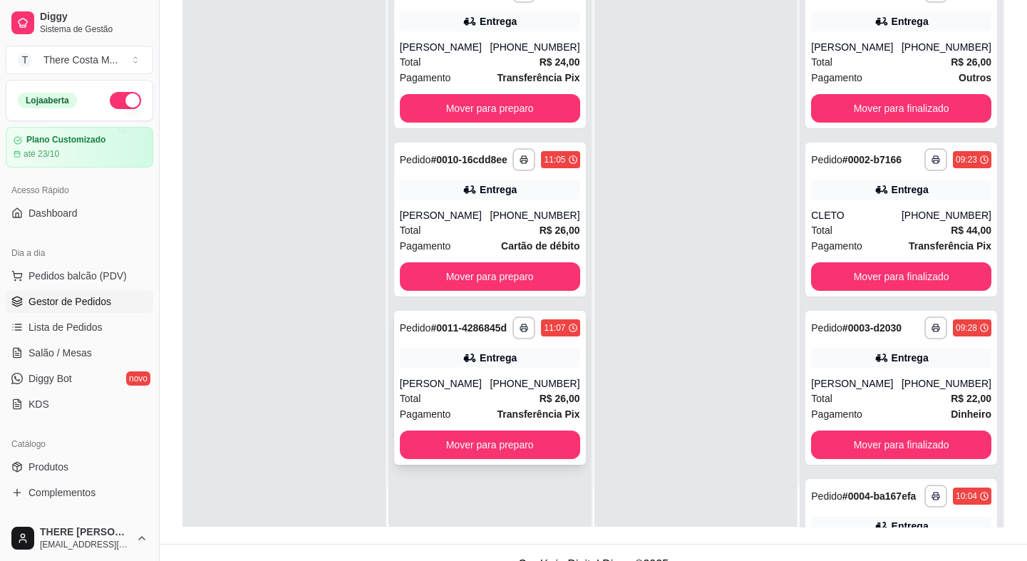
click at [519, 408] on strong "Transferência Pix" at bounding box center [538, 413] width 83 height 11
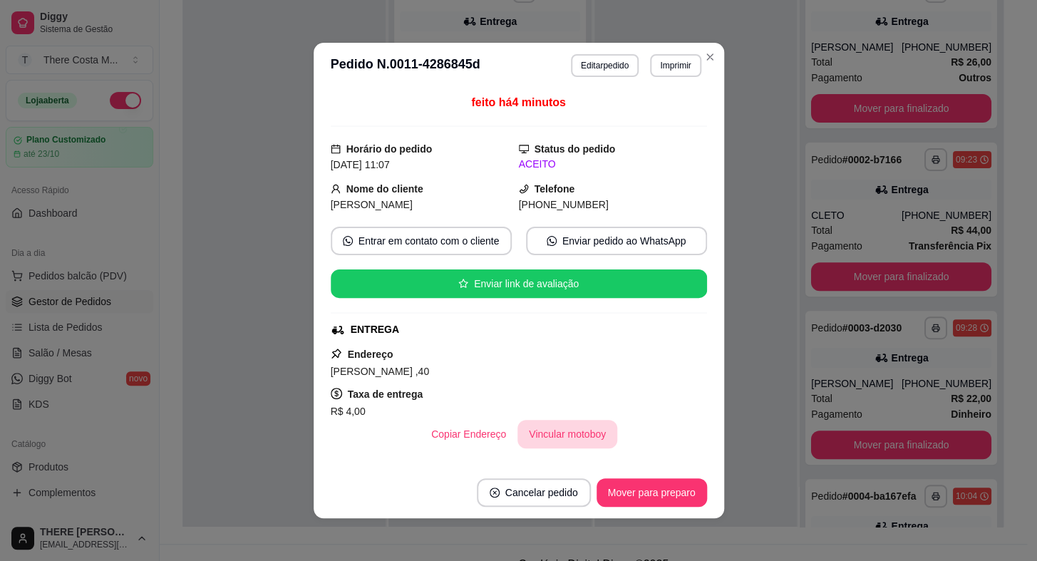
click at [566, 434] on button "Vincular motoboy" at bounding box center [567, 434] width 100 height 28
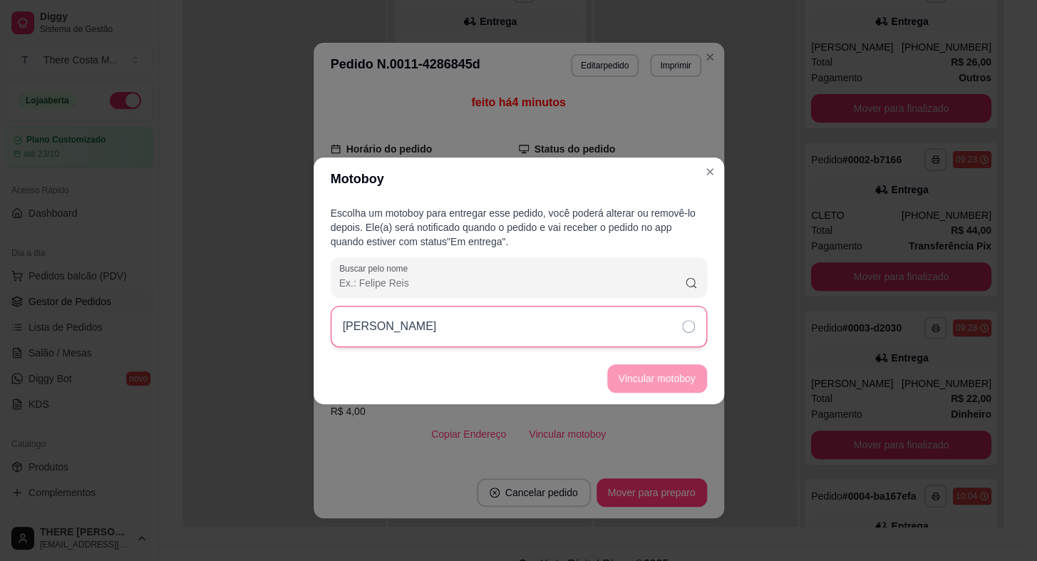
click at [621, 338] on div "[PERSON_NAME]" at bounding box center [519, 326] width 376 height 41
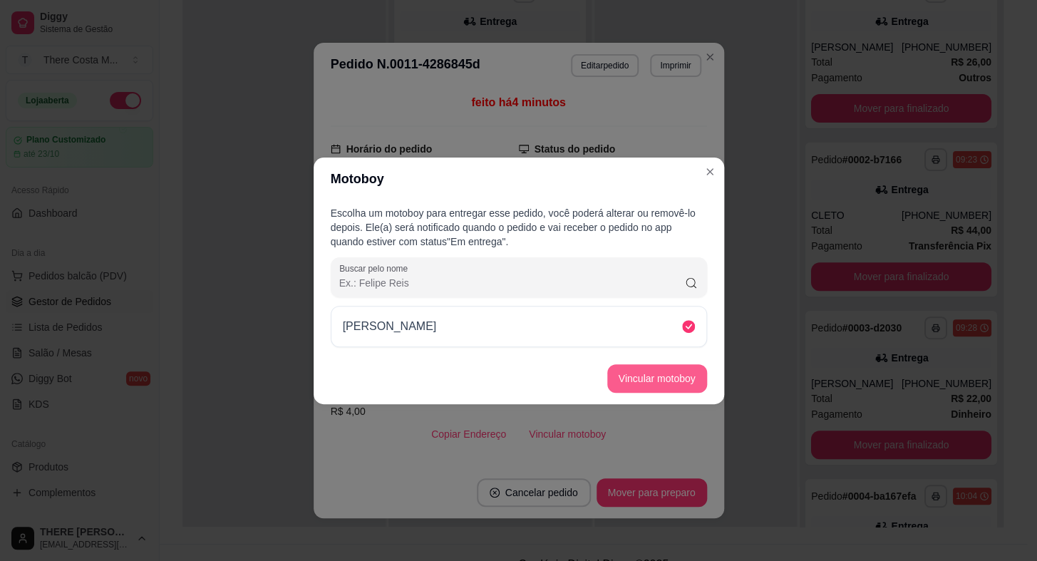
click at [663, 381] on button "Vincular motoboy" at bounding box center [657, 378] width 100 height 28
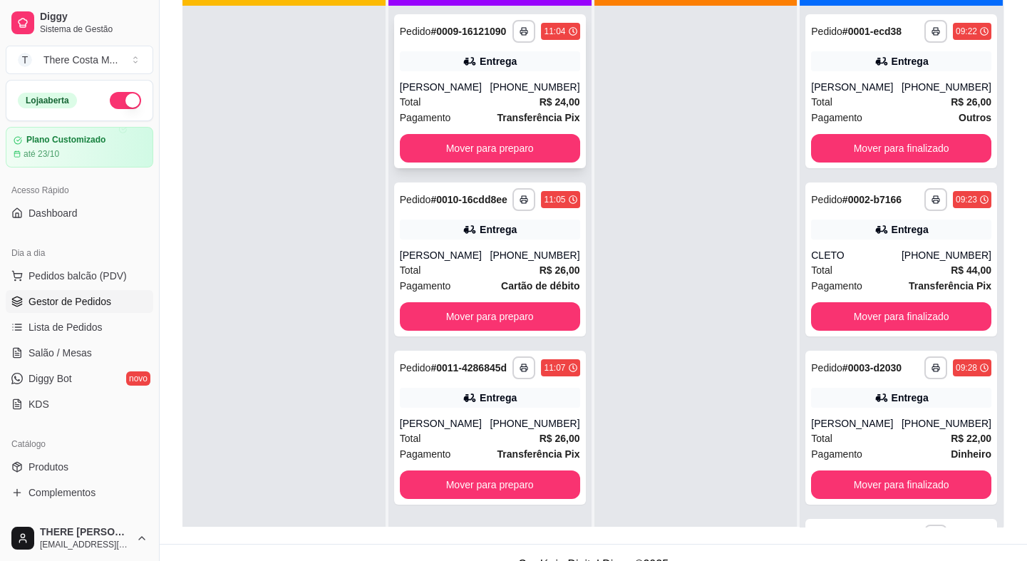
scroll to position [0, 0]
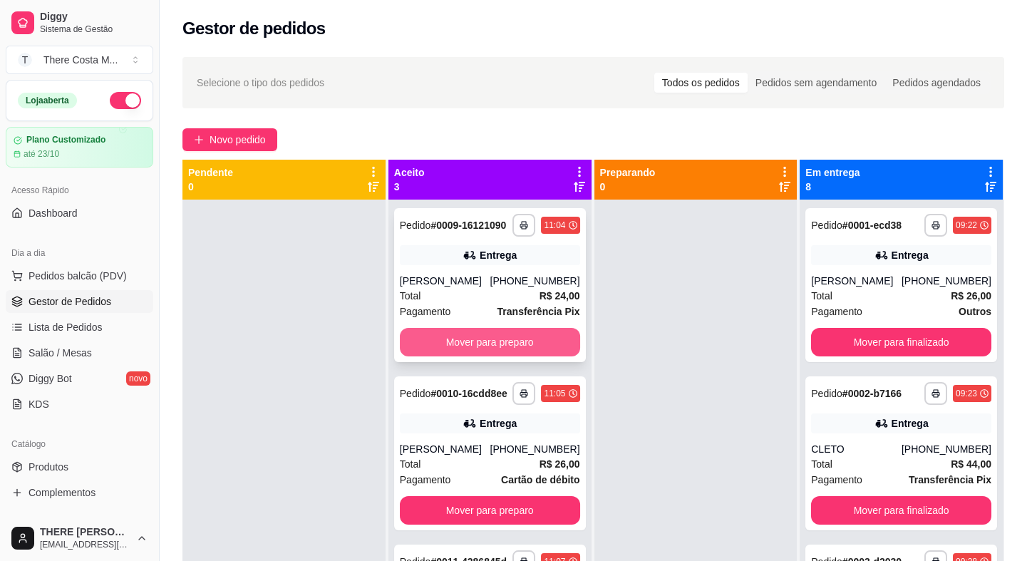
click at [529, 341] on button "Mover para preparo" at bounding box center [490, 342] width 180 height 28
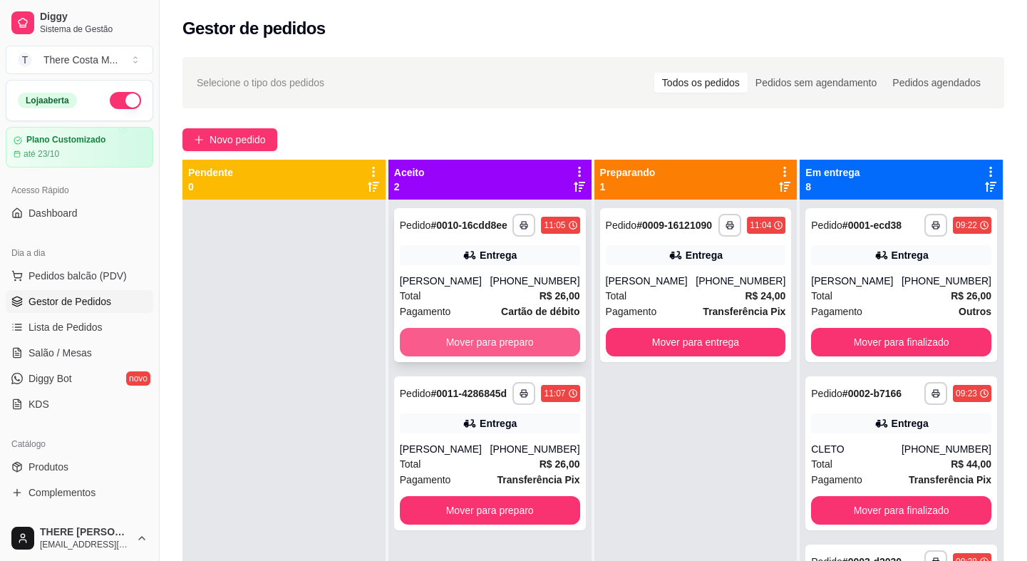
click at [541, 338] on button "Mover para preparo" at bounding box center [490, 342] width 180 height 28
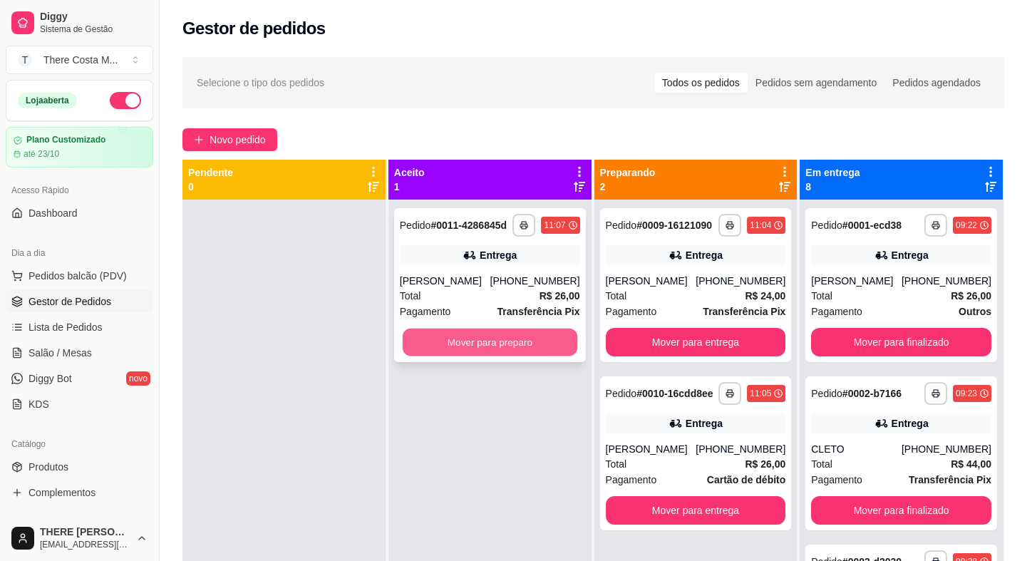
click at [555, 346] on button "Mover para preparo" at bounding box center [490, 342] width 175 height 28
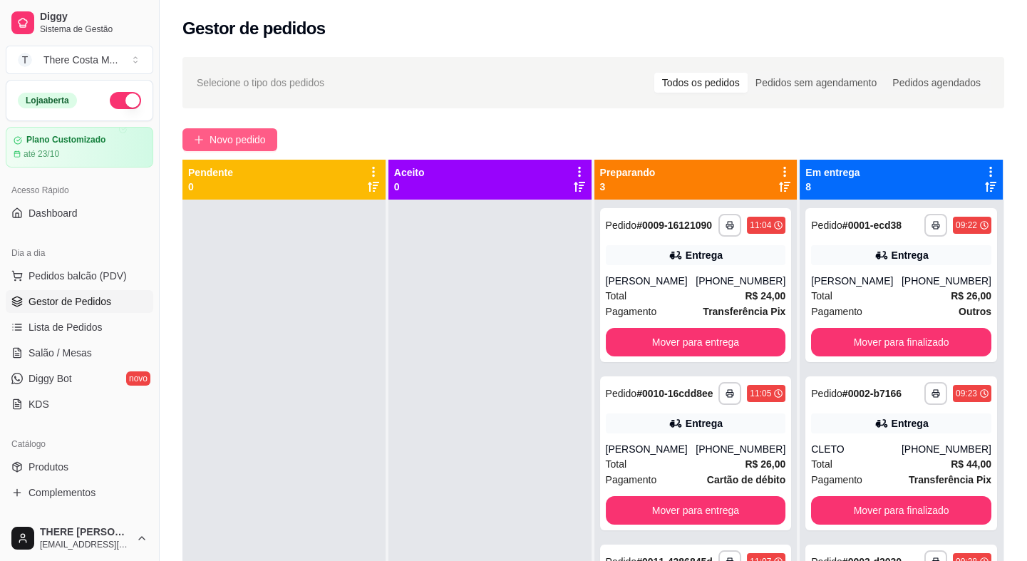
click at [241, 134] on span "Novo pedido" at bounding box center [237, 140] width 56 height 16
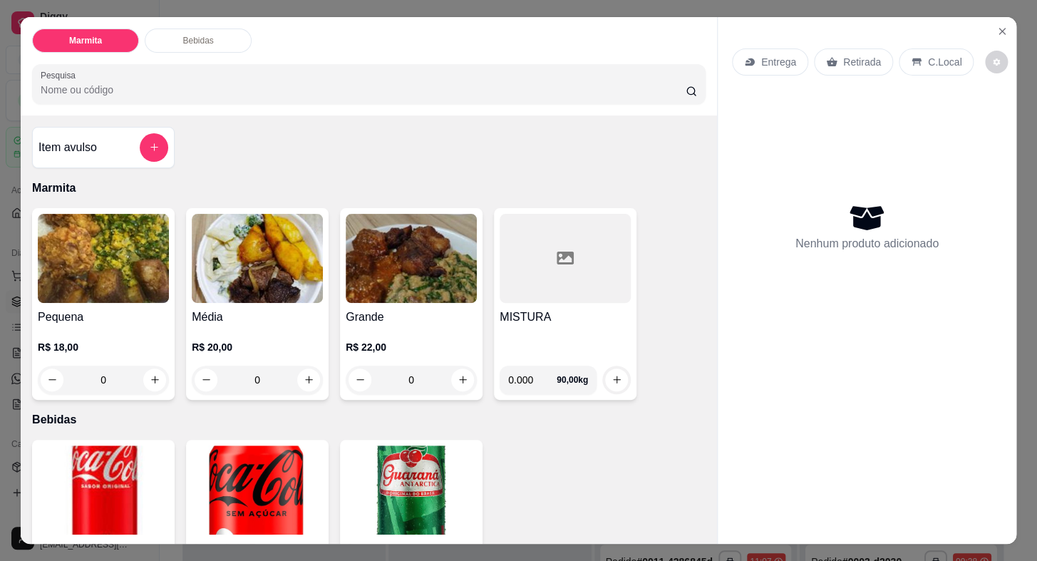
click at [791, 63] on div "Entrega" at bounding box center [770, 61] width 76 height 27
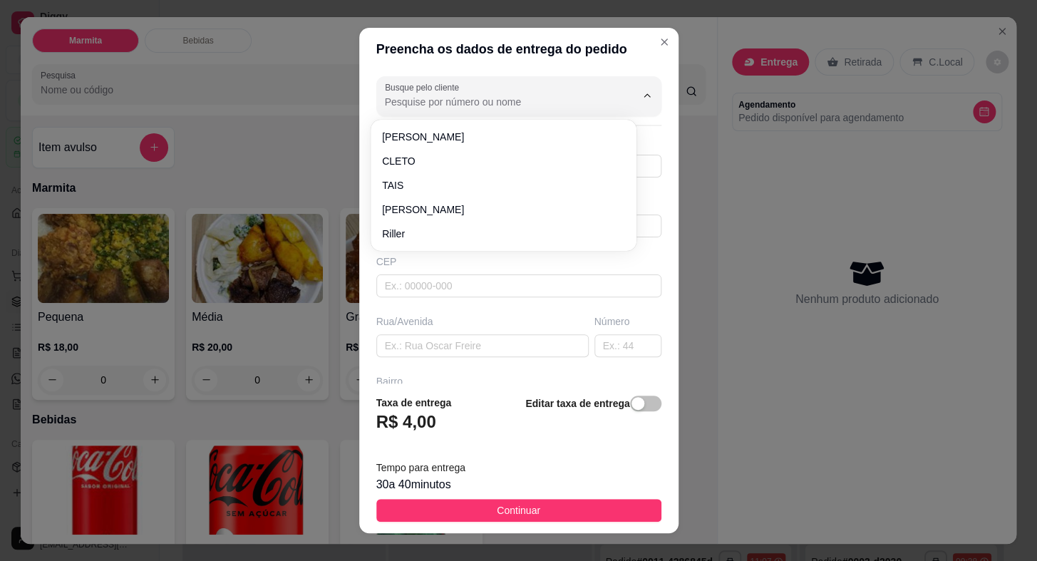
click at [578, 96] on input "Busque pelo cliente" at bounding box center [499, 102] width 228 height 14
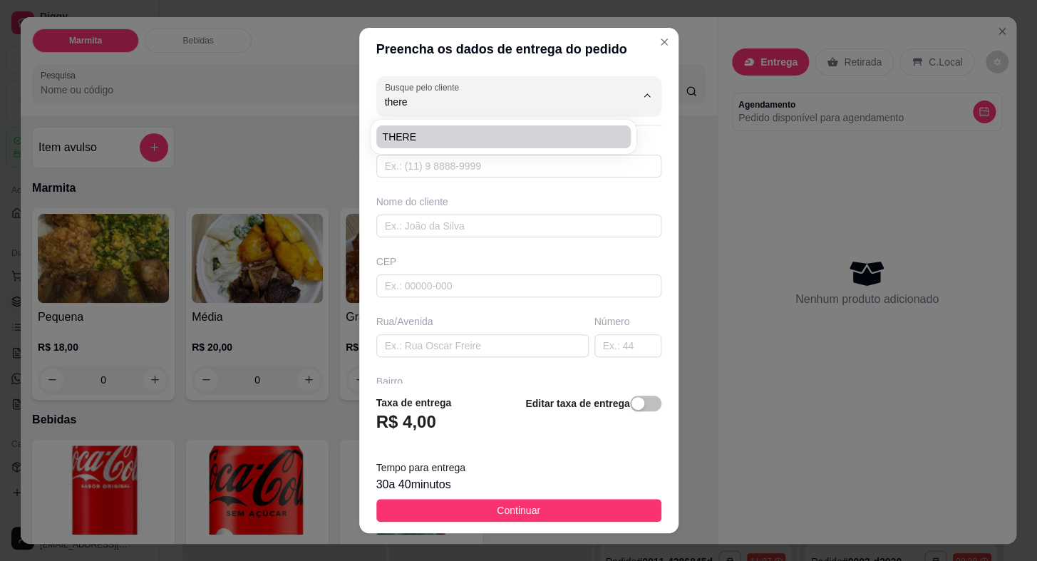
click at [530, 140] on span "THERE" at bounding box center [496, 137] width 229 height 14
type input "THERE"
type input "15996809674"
type input "THERE"
type input "18440000"
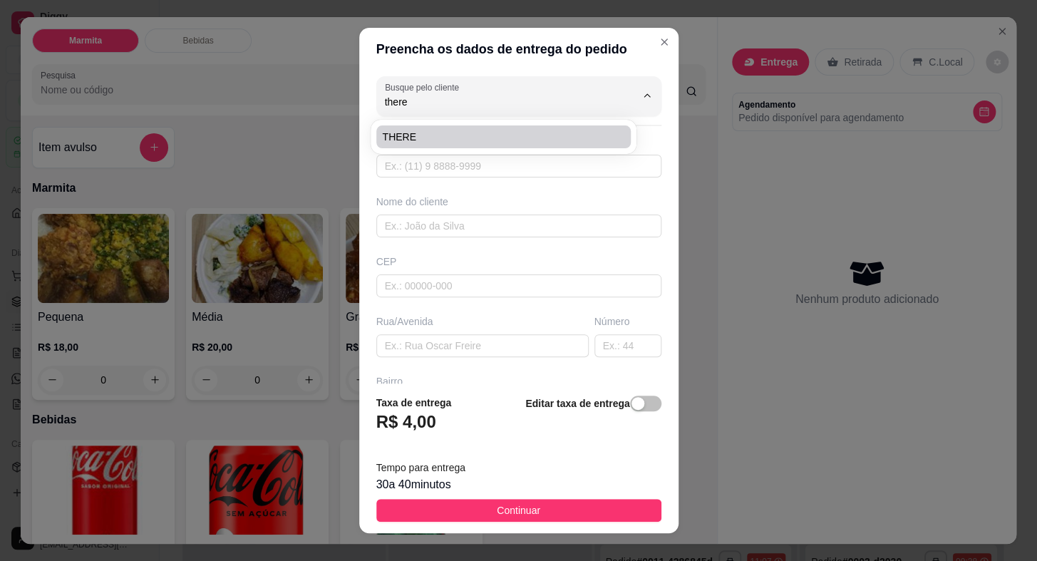
type input "[PERSON_NAME]"
type input "57"
type input "Itaberá"
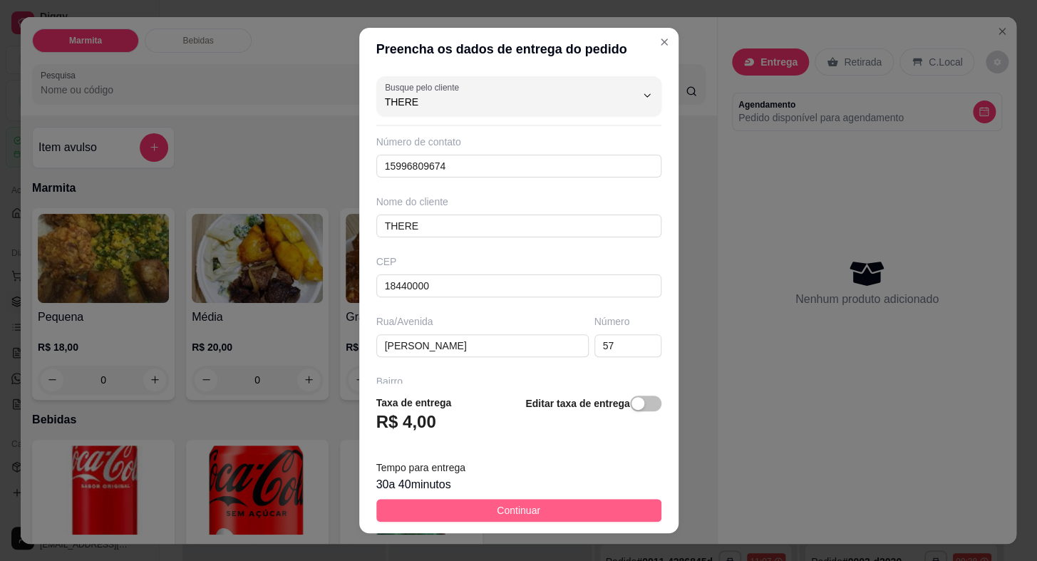
type input "THERE"
click at [597, 512] on button "Continuar" at bounding box center [518, 510] width 285 height 23
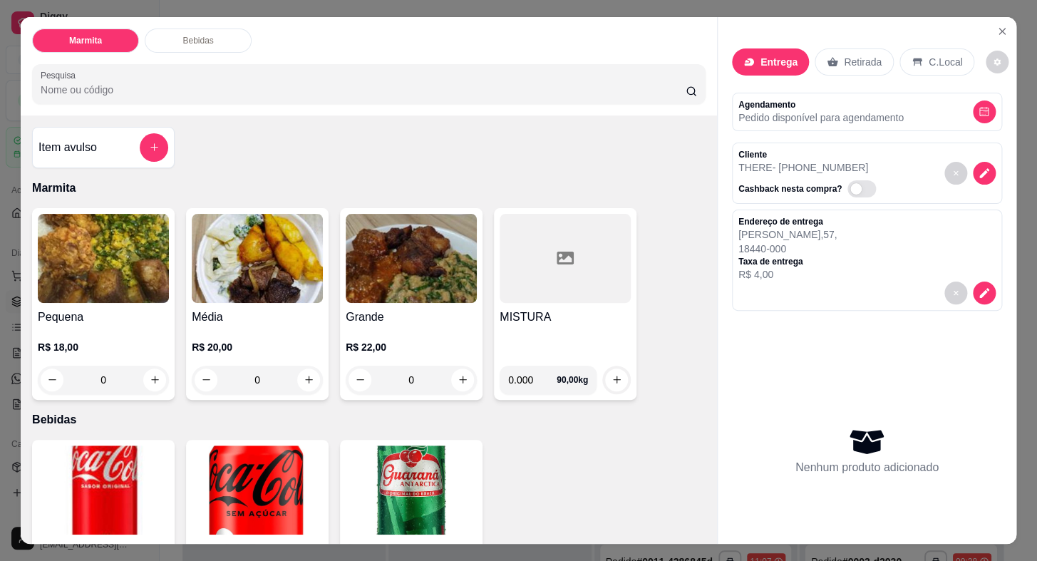
click at [407, 308] on h4 "Grande" at bounding box center [411, 316] width 131 height 17
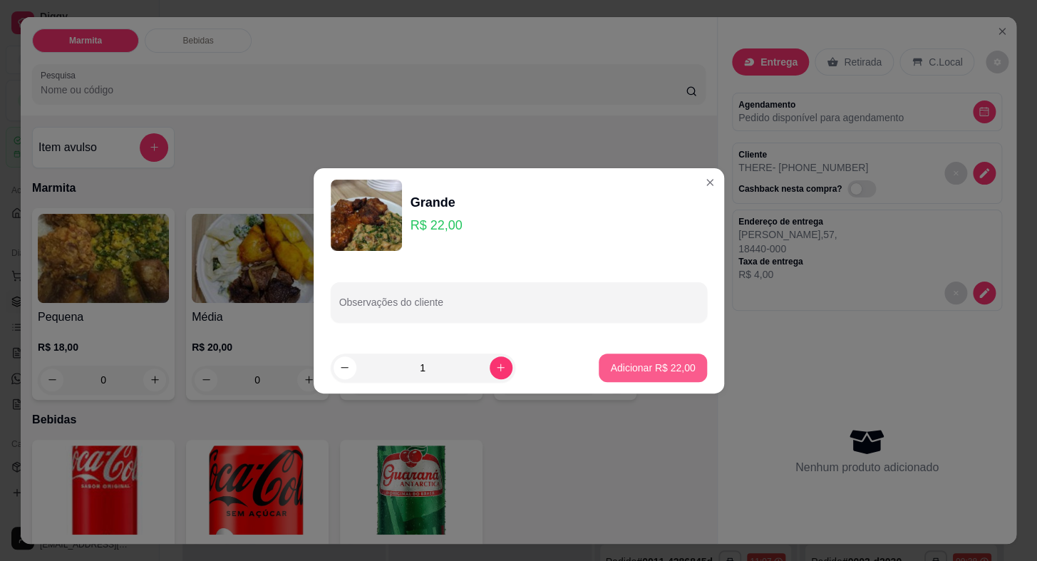
click at [644, 372] on p "Adicionar R$ 22,00" at bounding box center [652, 367] width 85 height 14
type input "1"
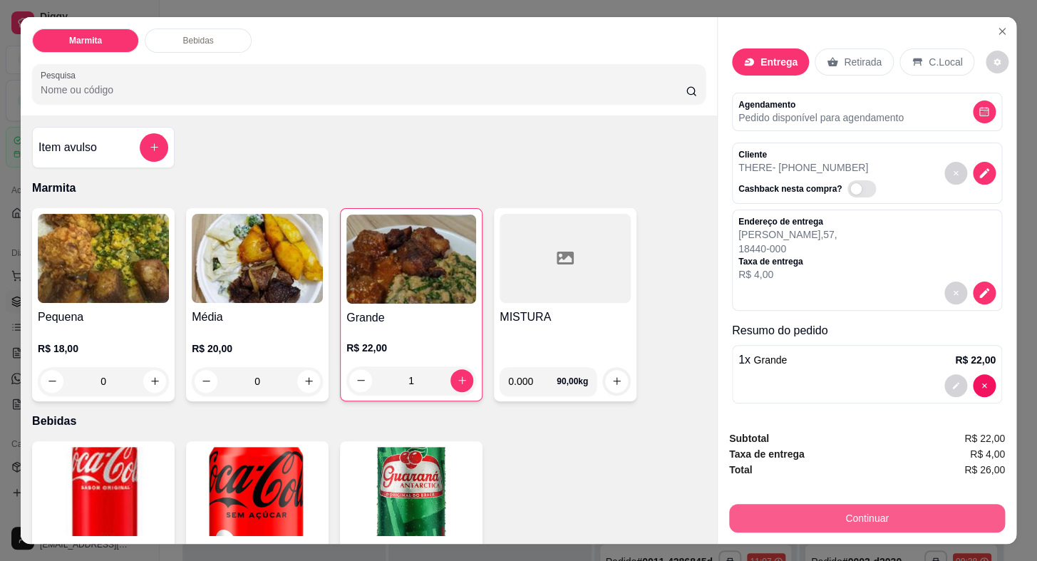
click at [830, 509] on button "Continuar" at bounding box center [867, 518] width 276 height 28
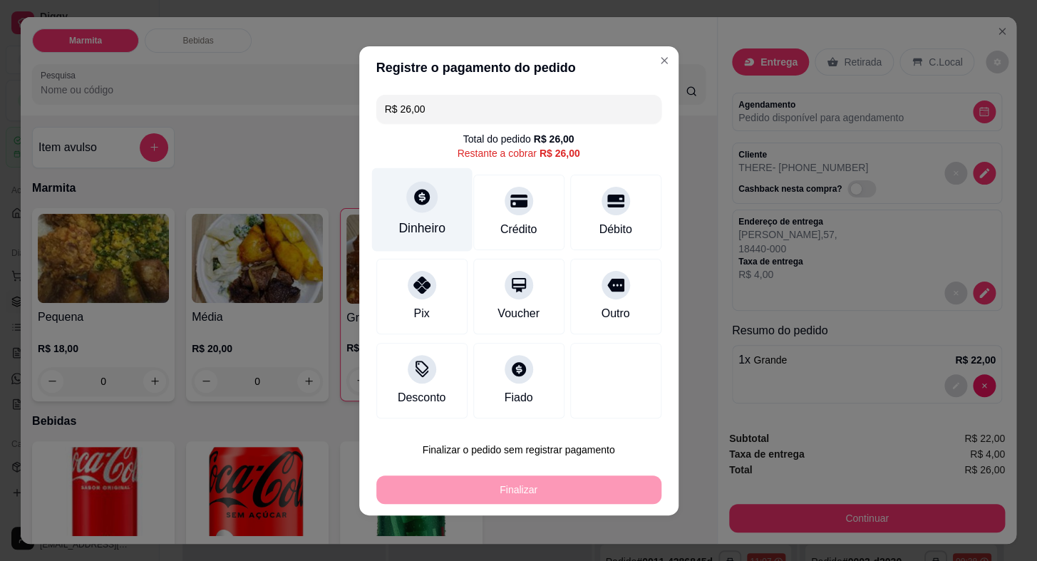
click at [417, 188] on icon at bounding box center [421, 196] width 19 height 19
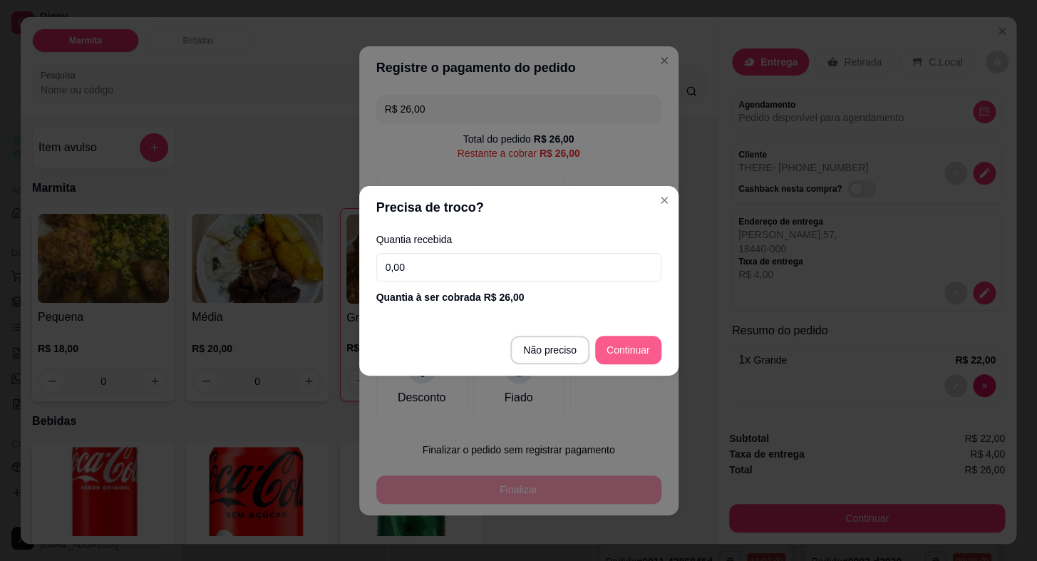
type input "R$ 0,00"
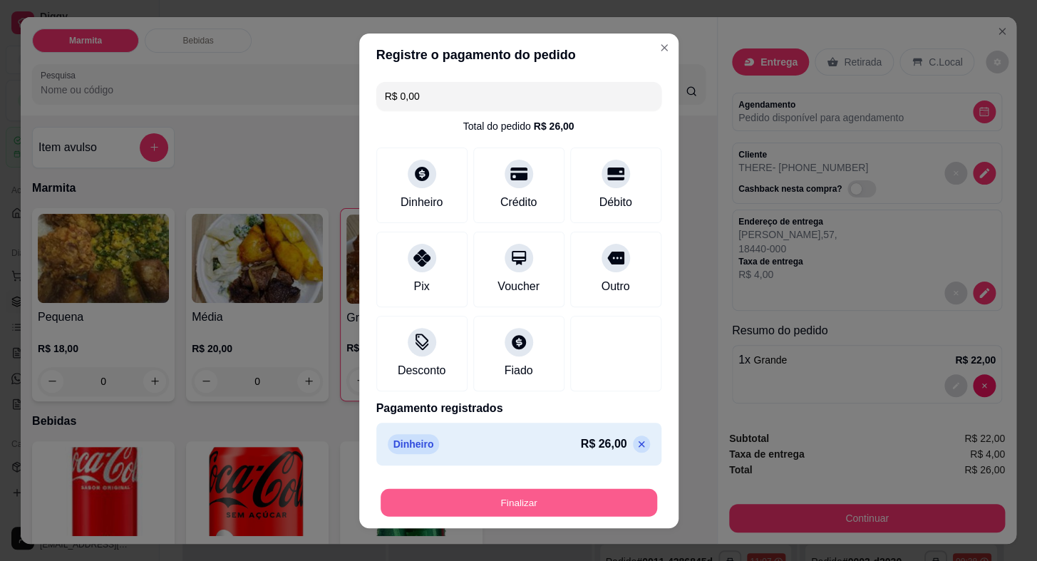
click at [591, 499] on button "Finalizar" at bounding box center [518, 502] width 276 height 28
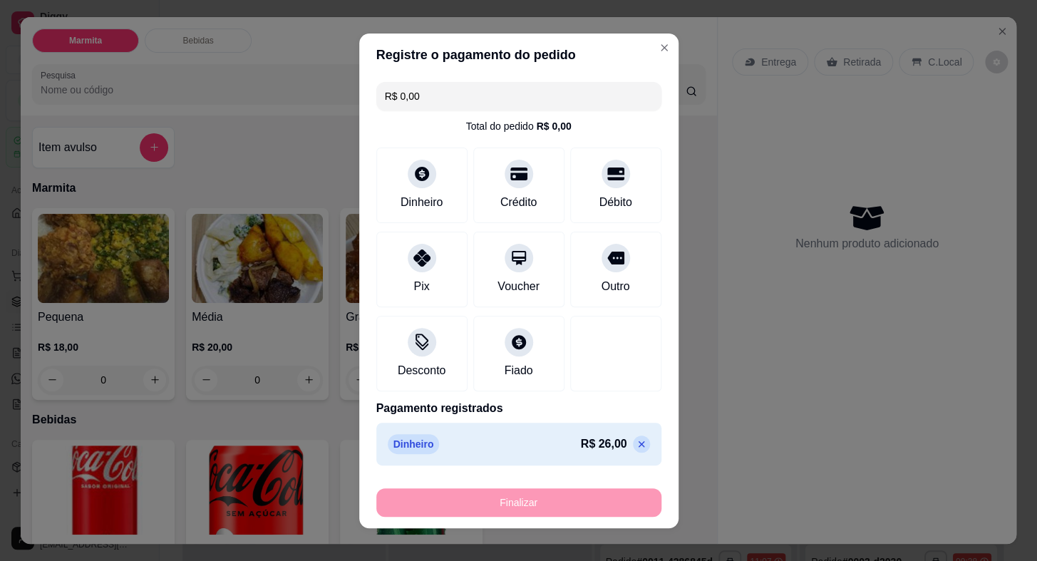
type input "0"
type input "-R$ 26,00"
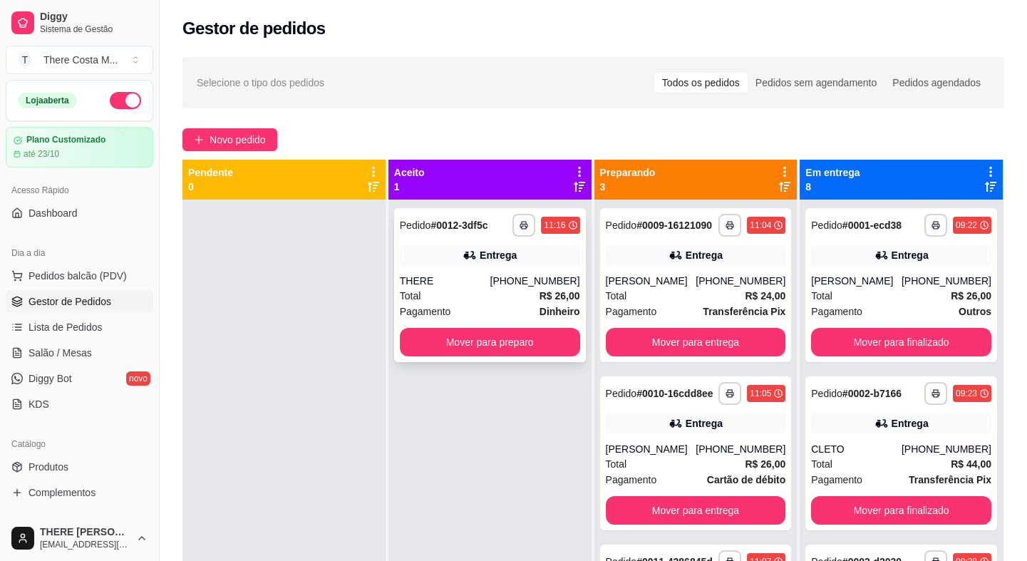
click at [510, 297] on div "Total R$ 26,00" at bounding box center [490, 296] width 180 height 16
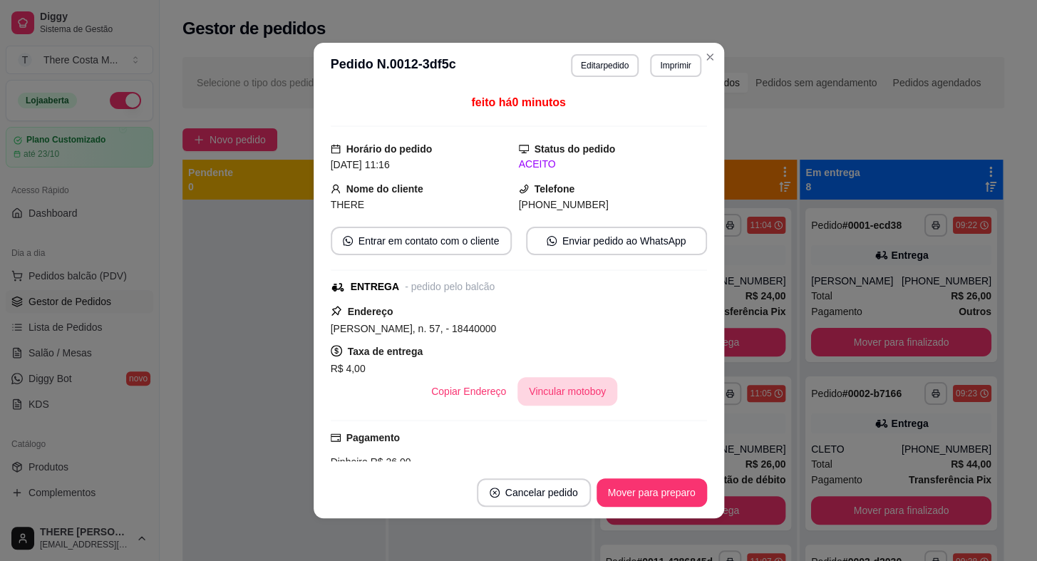
click at [559, 379] on button "Vincular motoboy" at bounding box center [567, 391] width 100 height 28
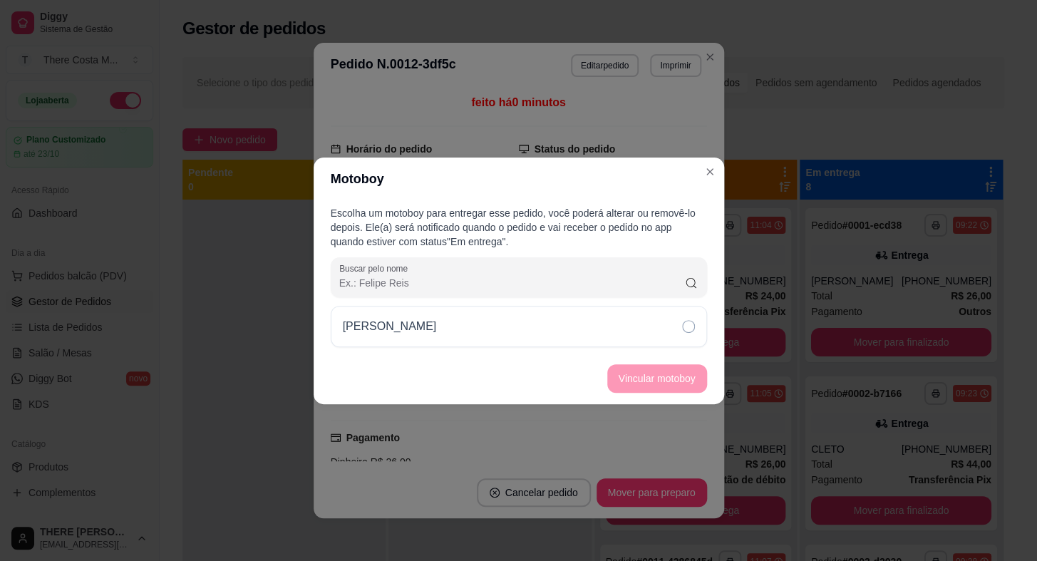
click at [544, 329] on div "[PERSON_NAME]" at bounding box center [519, 326] width 376 height 41
click at [648, 378] on button "Vincular motoboy" at bounding box center [656, 378] width 97 height 28
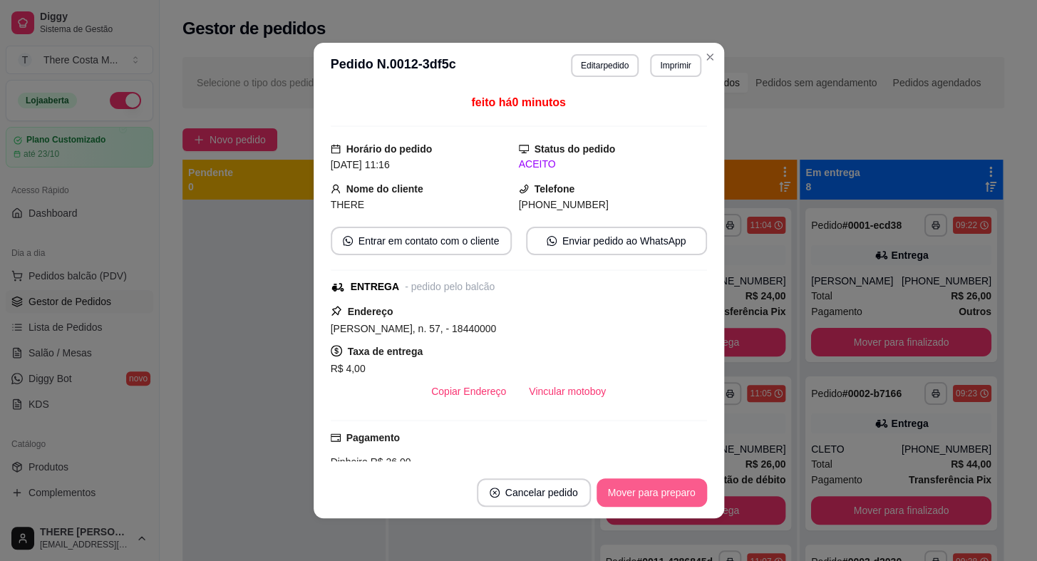
click at [656, 488] on button "Mover para preparo" at bounding box center [651, 492] width 110 height 28
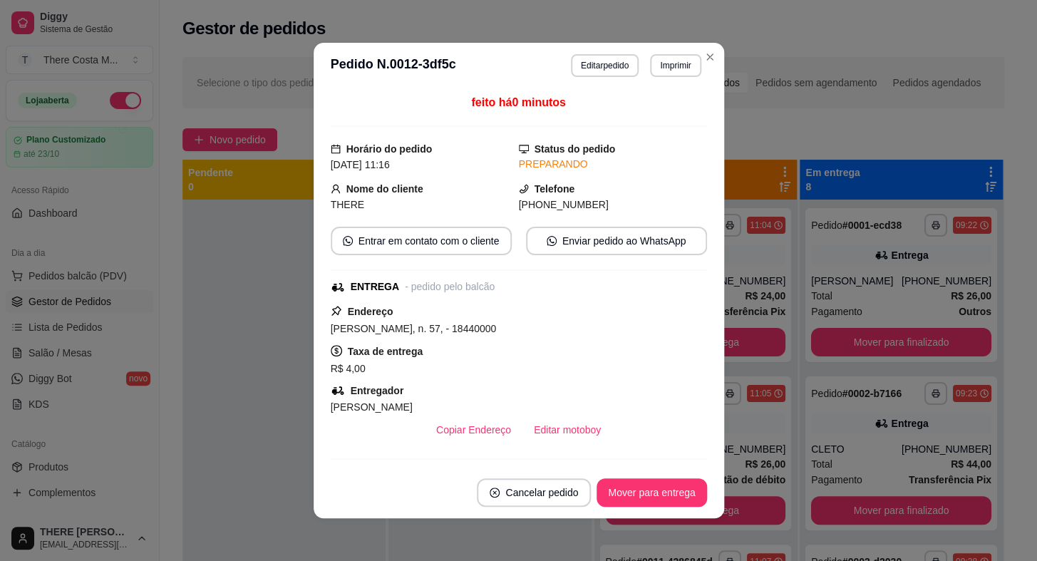
click at [705, 43] on header "**********" at bounding box center [518, 66] width 410 height 46
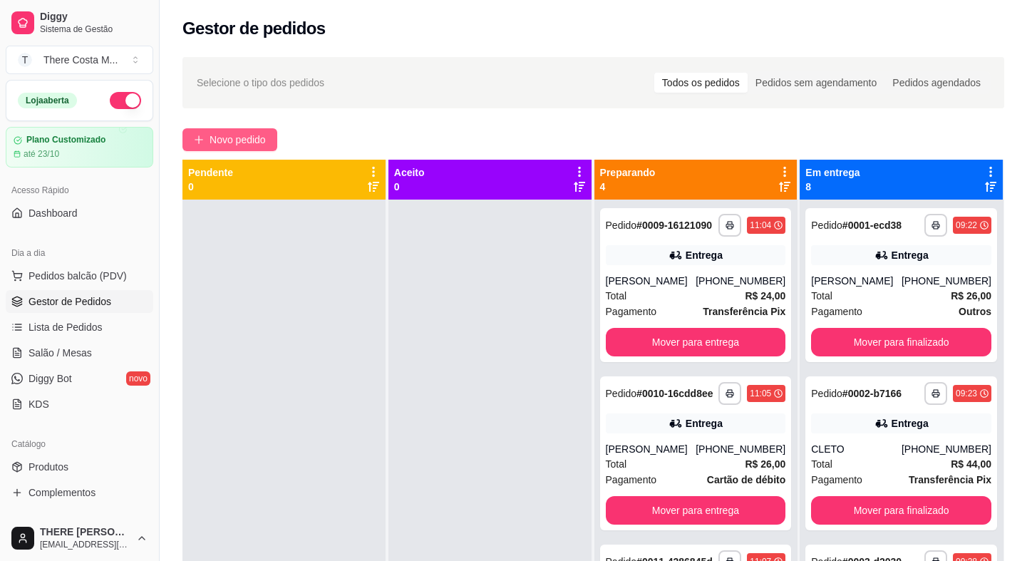
click at [236, 132] on span "Novo pedido" at bounding box center [237, 140] width 56 height 16
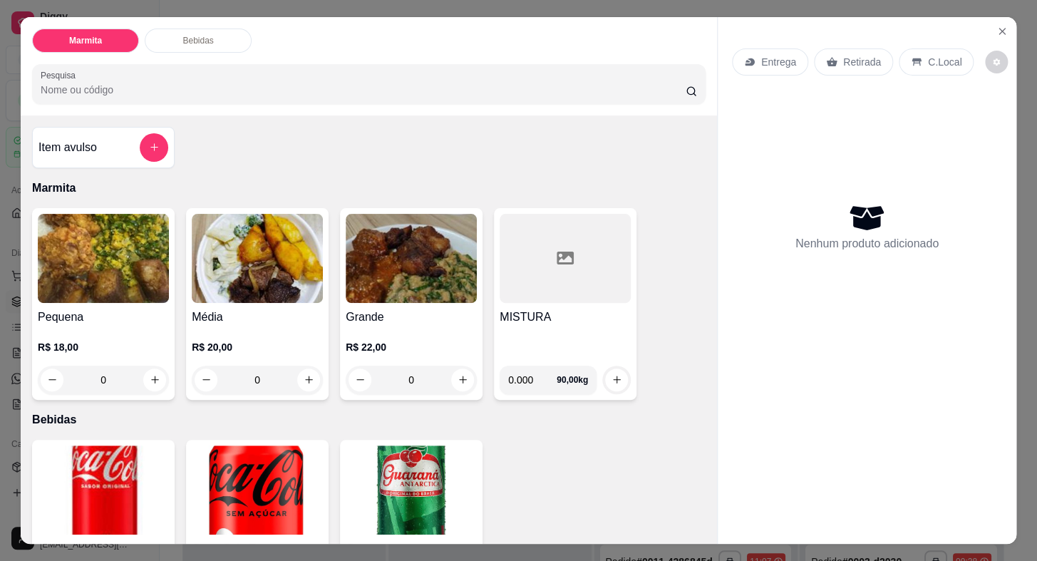
click at [858, 63] on p "Retirada" at bounding box center [862, 62] width 38 height 14
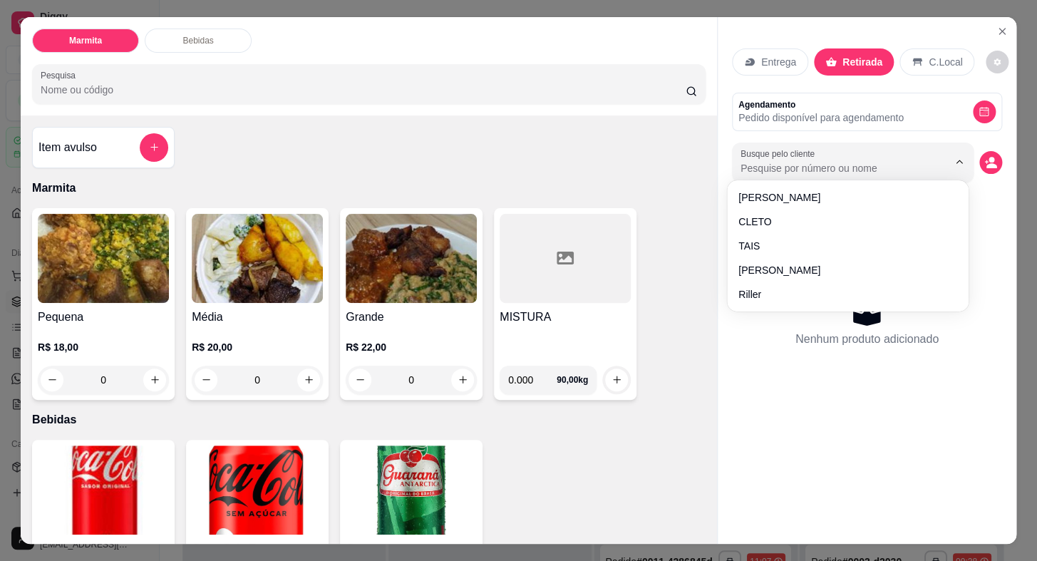
click at [826, 161] on input "Busque pelo cliente" at bounding box center [832, 168] width 185 height 14
type input "[PERSON_NAME]"
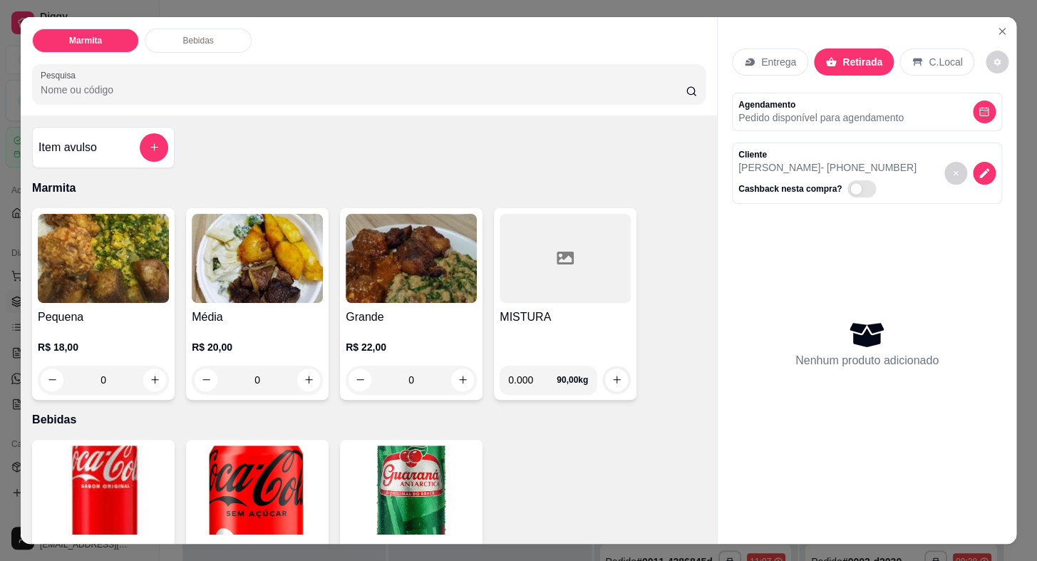
click at [89, 285] on img at bounding box center [103, 258] width 131 height 89
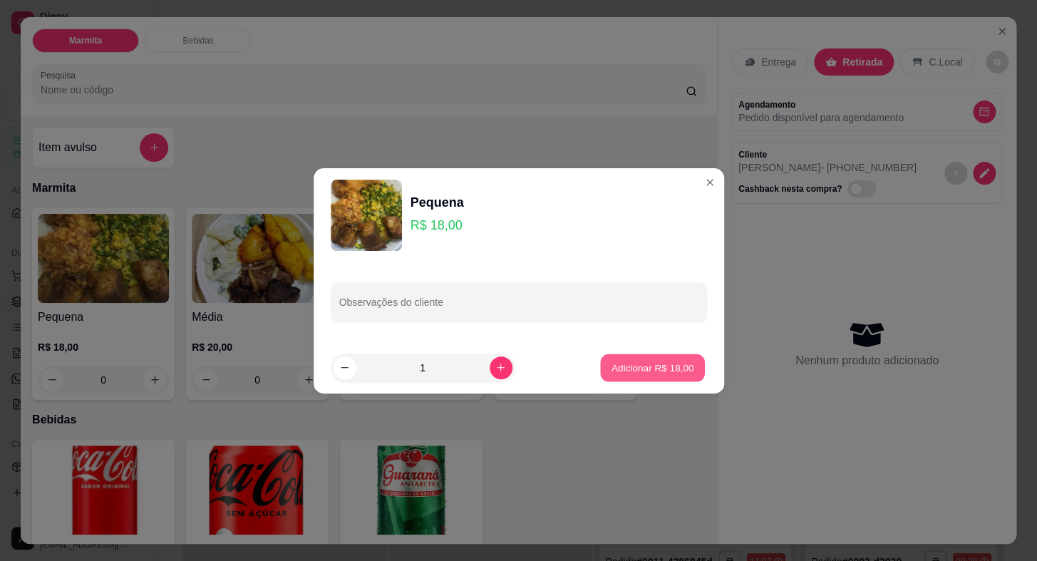
click at [663, 378] on button "Adicionar R$ 18,00" at bounding box center [653, 367] width 105 height 28
type input "1"
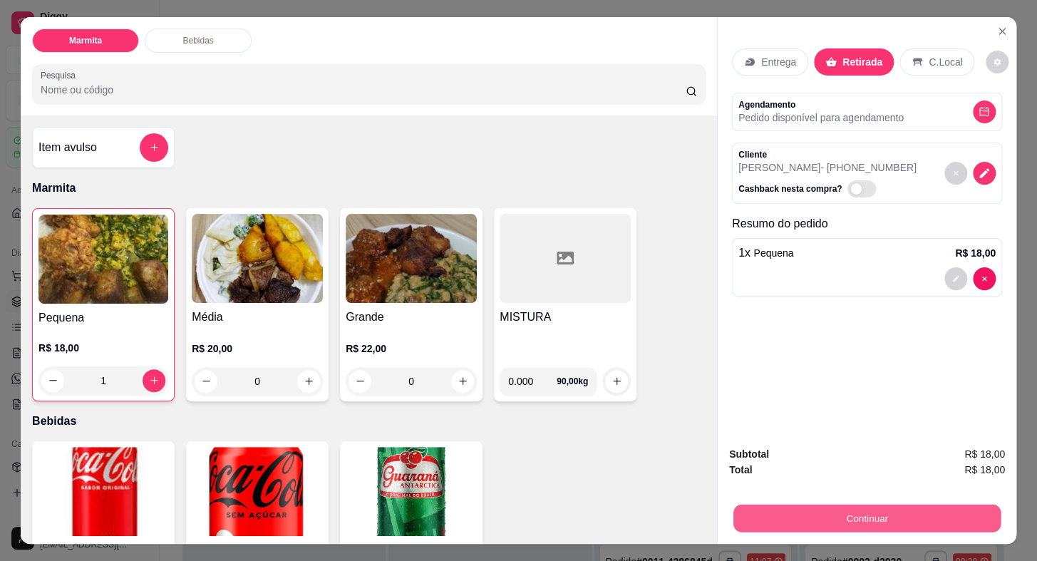
click at [832, 512] on button "Continuar" at bounding box center [866, 518] width 267 height 28
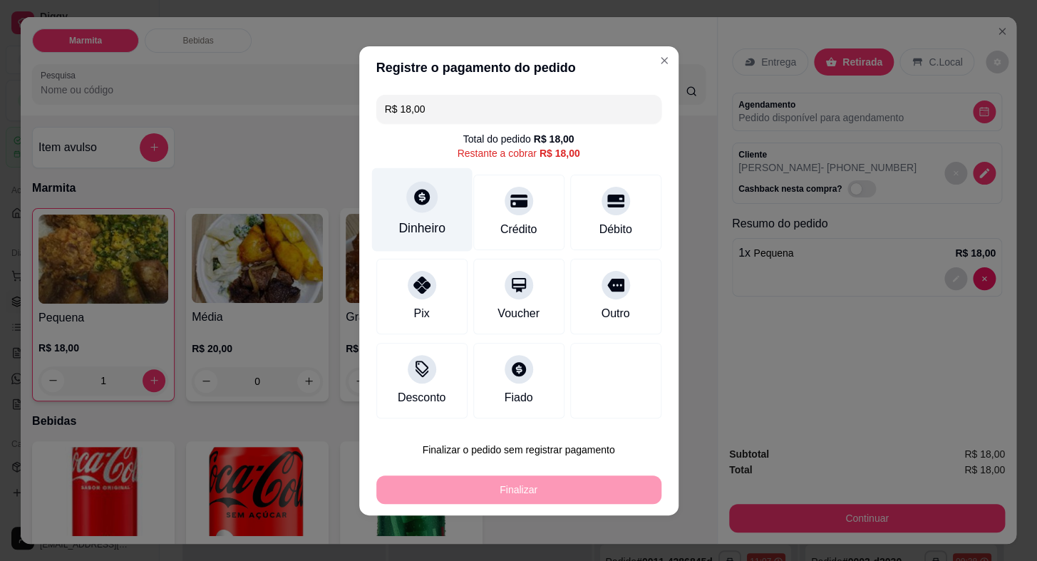
click at [414, 213] on div "Dinheiro" at bounding box center [421, 208] width 100 height 83
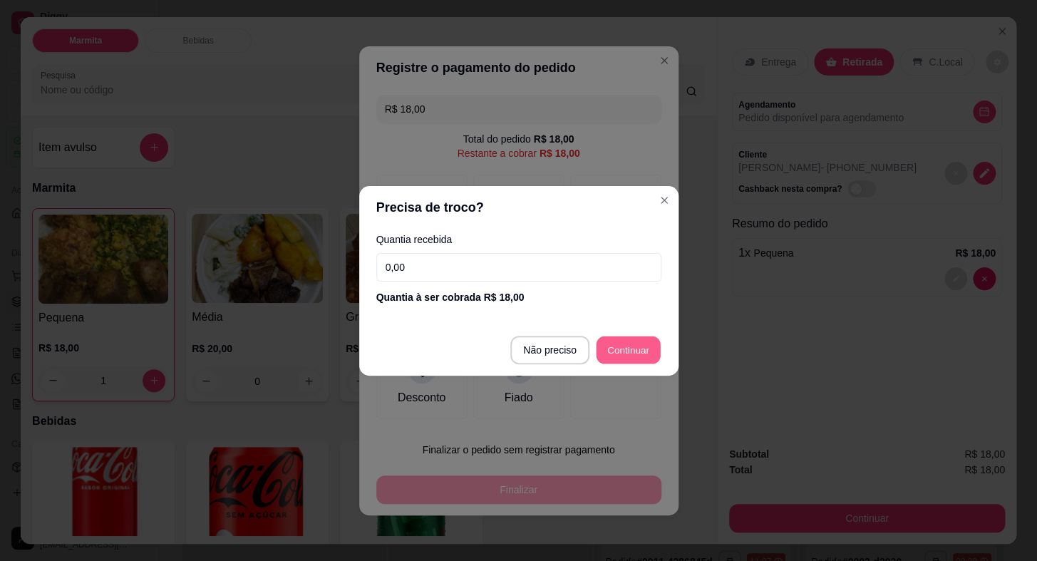
type input "R$ 0,00"
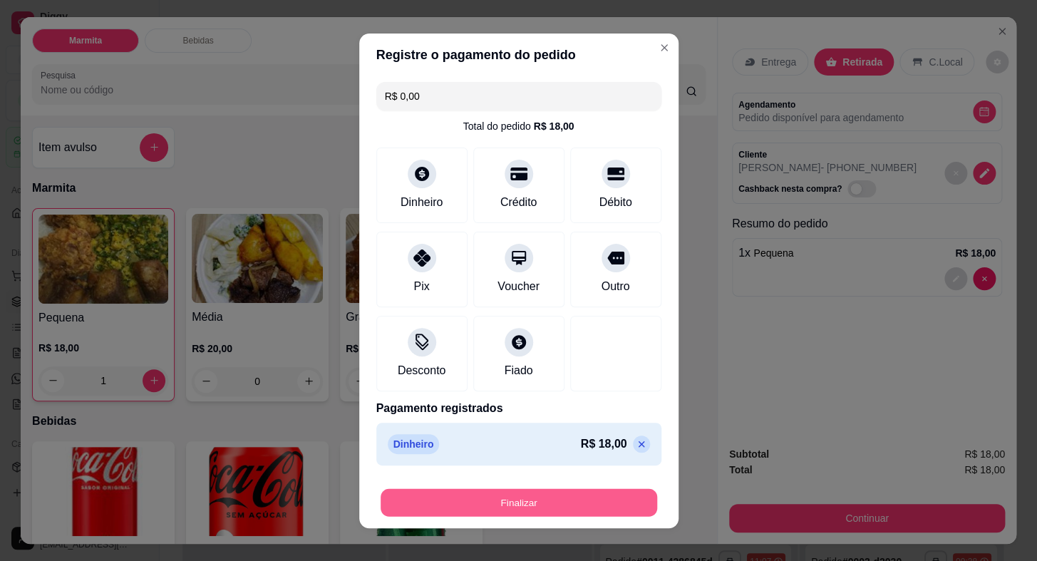
click at [608, 505] on button "Finalizar" at bounding box center [518, 502] width 276 height 28
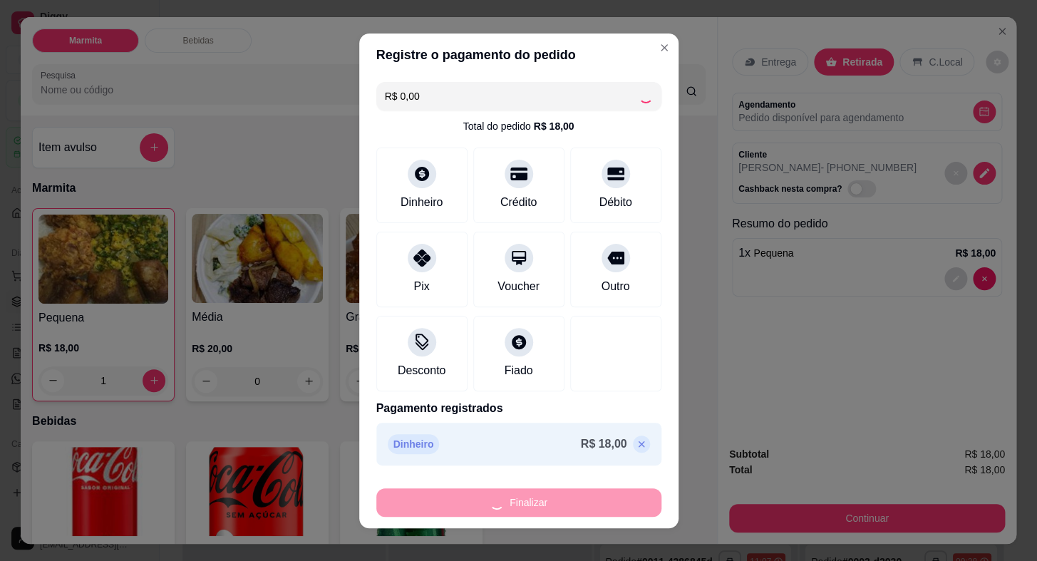
type input "0"
type input "-R$ 18,00"
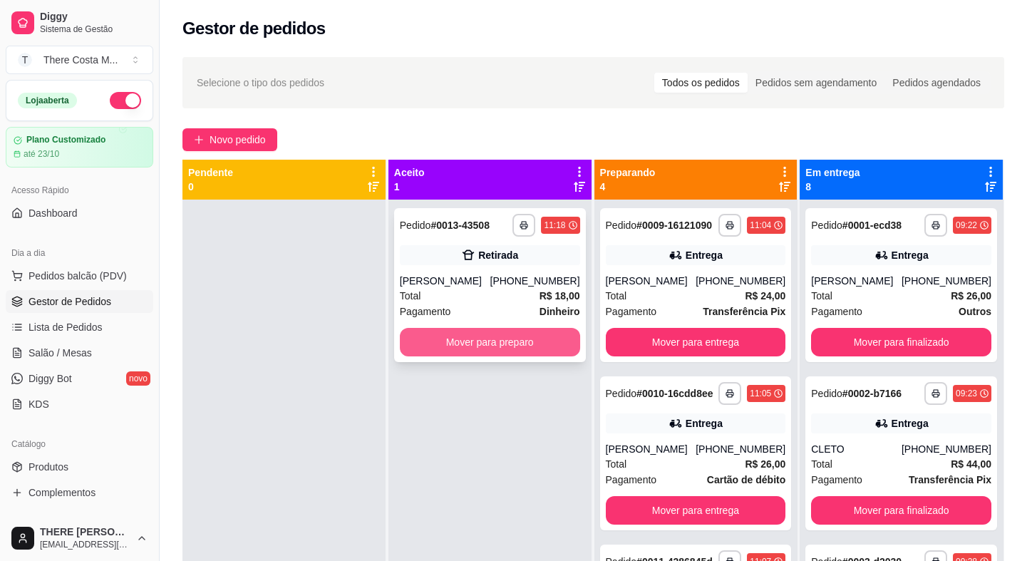
click at [492, 334] on button "Mover para preparo" at bounding box center [490, 342] width 180 height 28
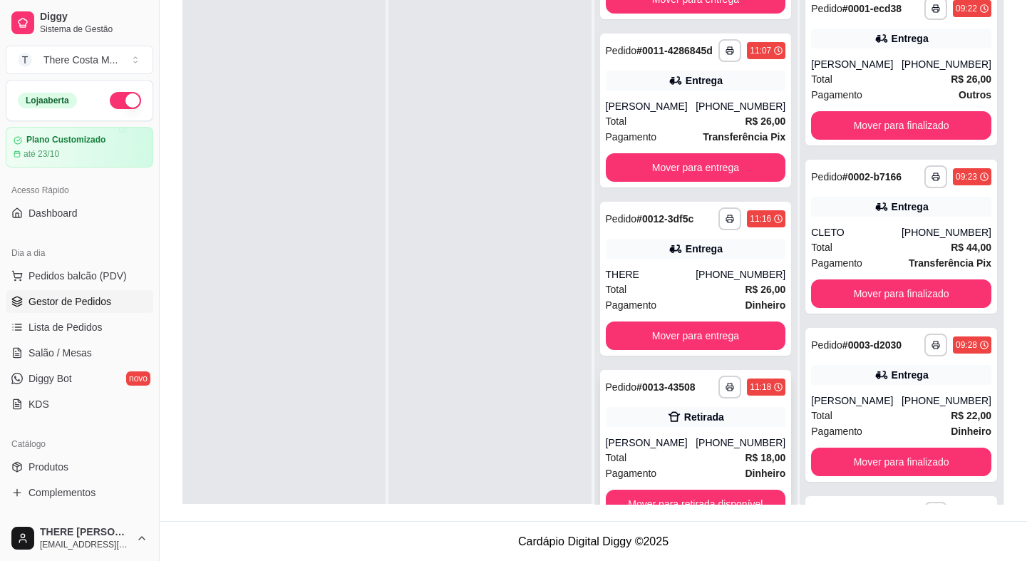
scroll to position [40, 0]
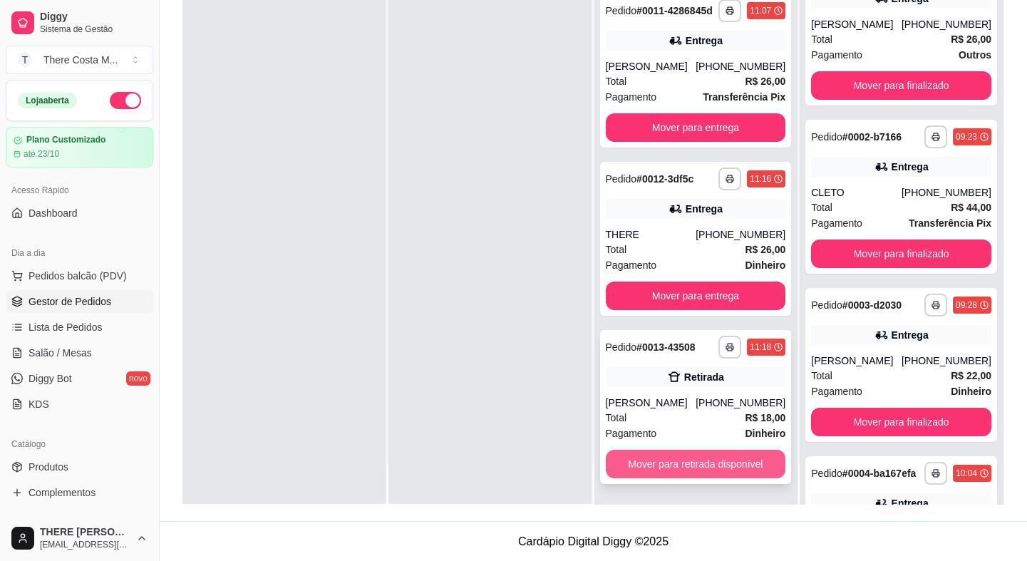
click at [730, 464] on button "Mover para retirada disponível" at bounding box center [696, 464] width 180 height 28
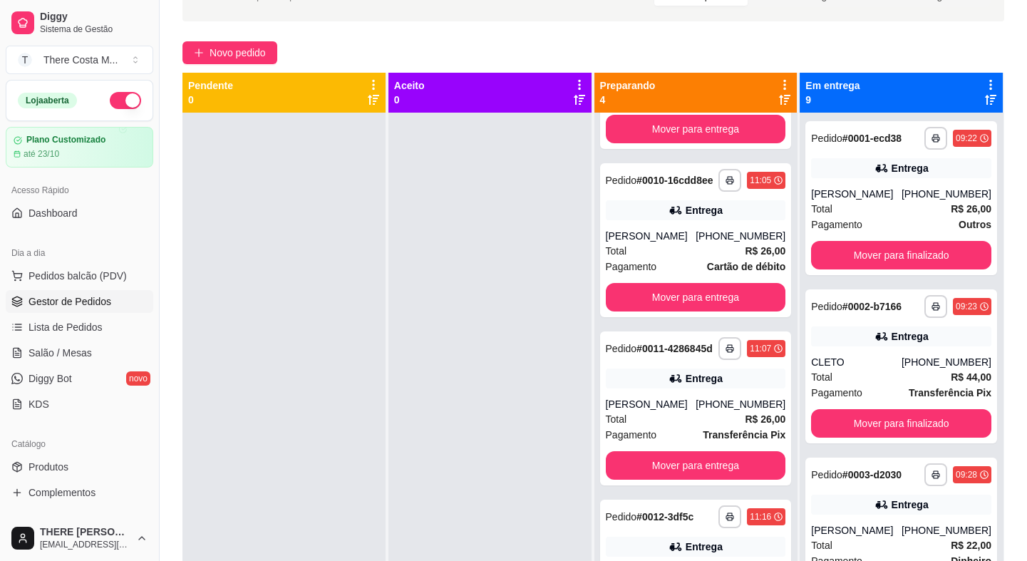
scroll to position [0, 0]
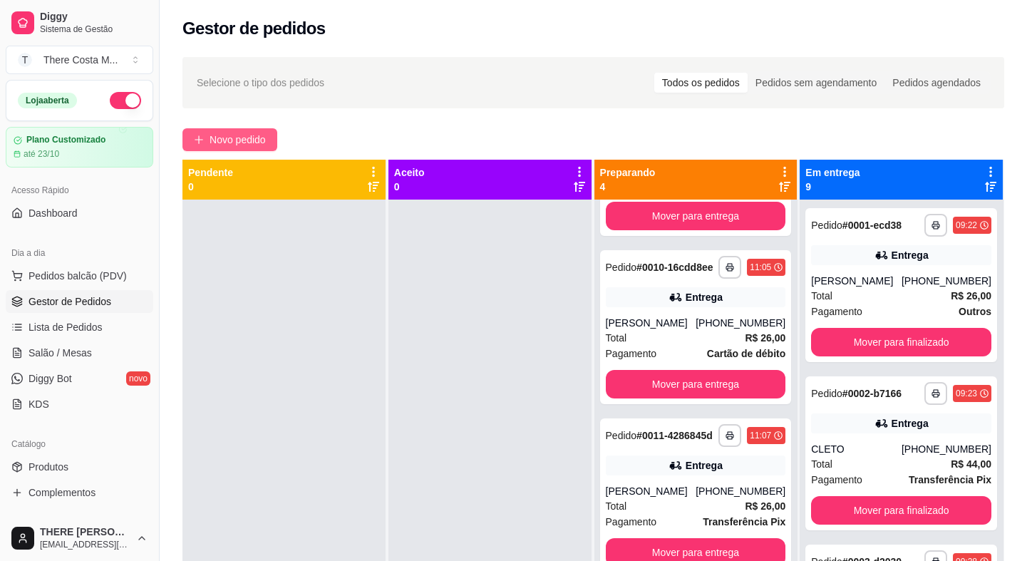
click at [239, 142] on span "Novo pedido" at bounding box center [237, 140] width 56 height 16
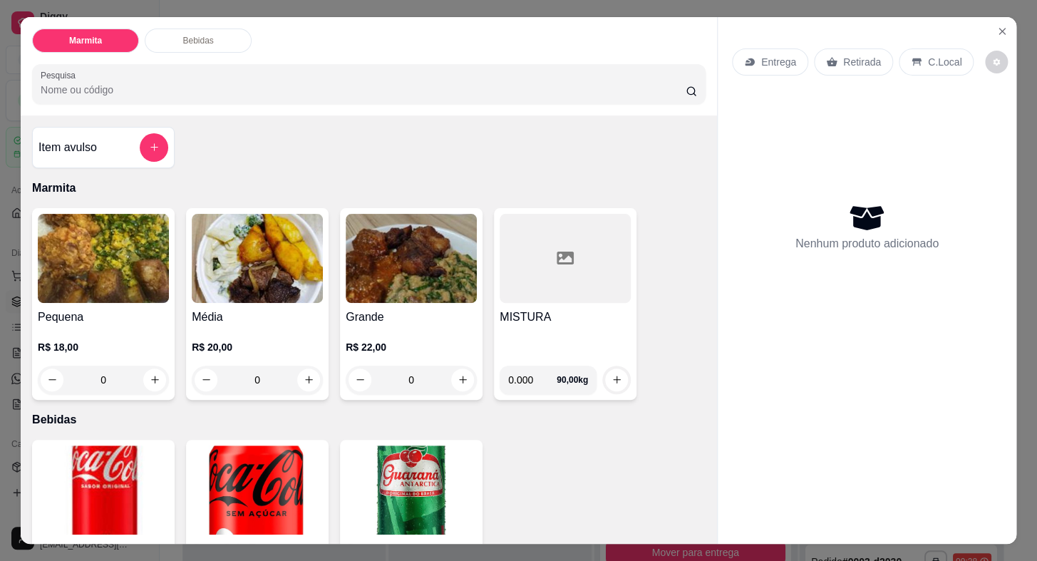
click at [845, 58] on p "Retirada" at bounding box center [862, 62] width 38 height 14
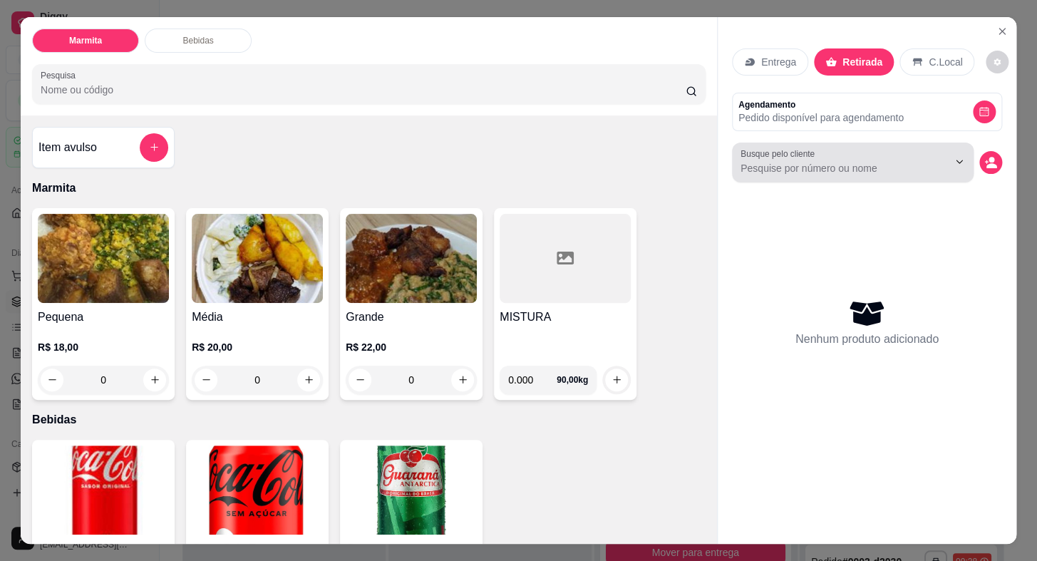
click at [809, 163] on input "Busque pelo cliente" at bounding box center [832, 168] width 185 height 14
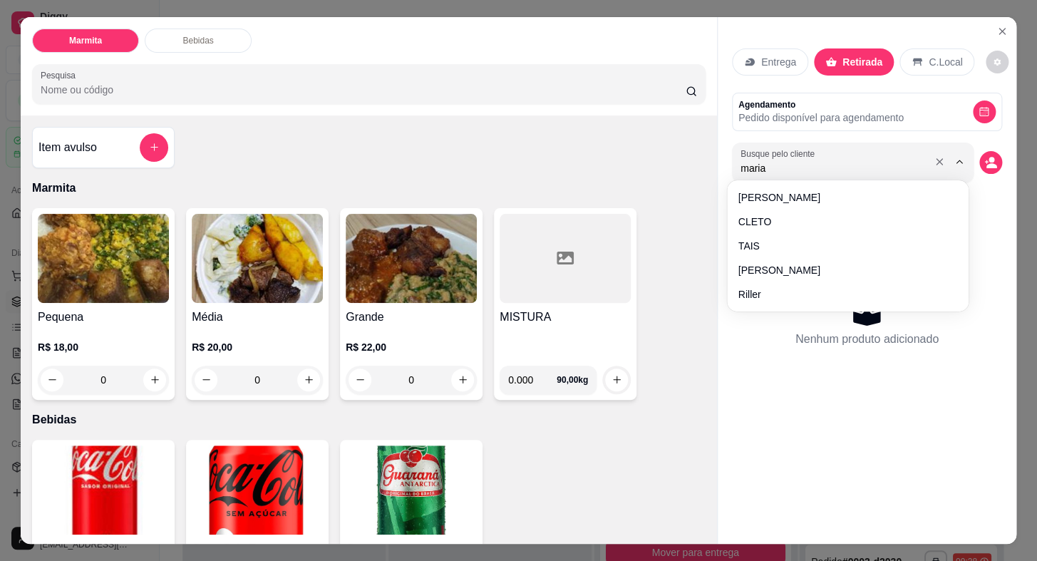
type input "maria"
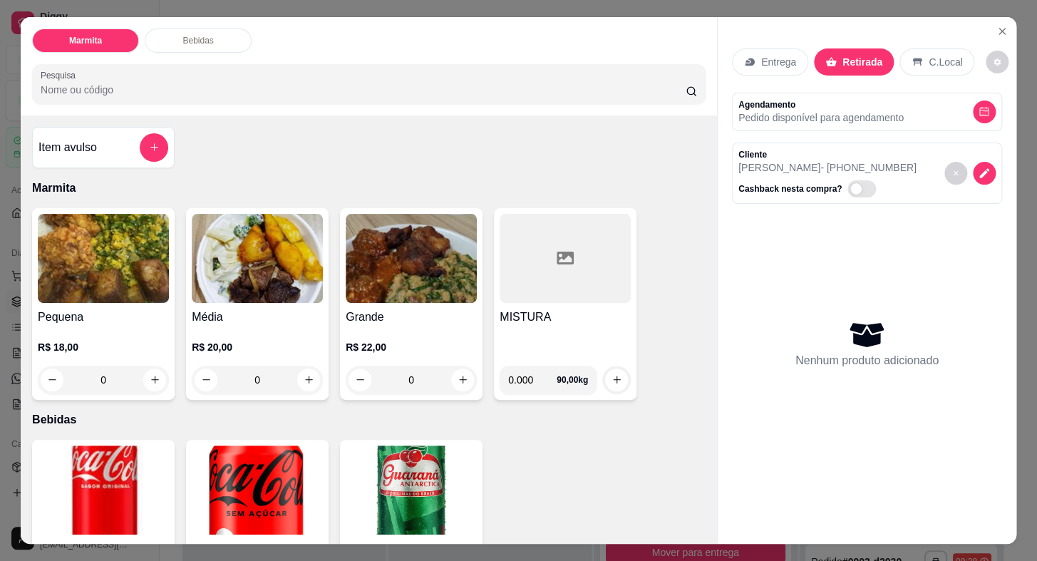
click at [107, 316] on h4 "Pequena" at bounding box center [103, 316] width 131 height 17
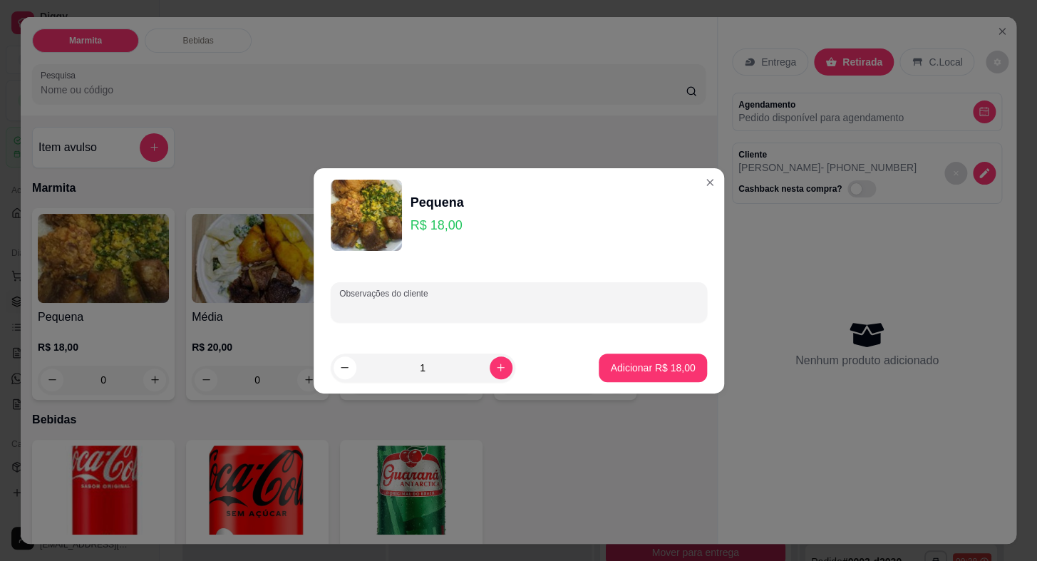
click at [378, 301] on input "Observações do cliente" at bounding box center [518, 308] width 359 height 14
type input "SEM FEIJAO"
click at [661, 372] on p "Adicionar R$ 18,00" at bounding box center [652, 367] width 85 height 14
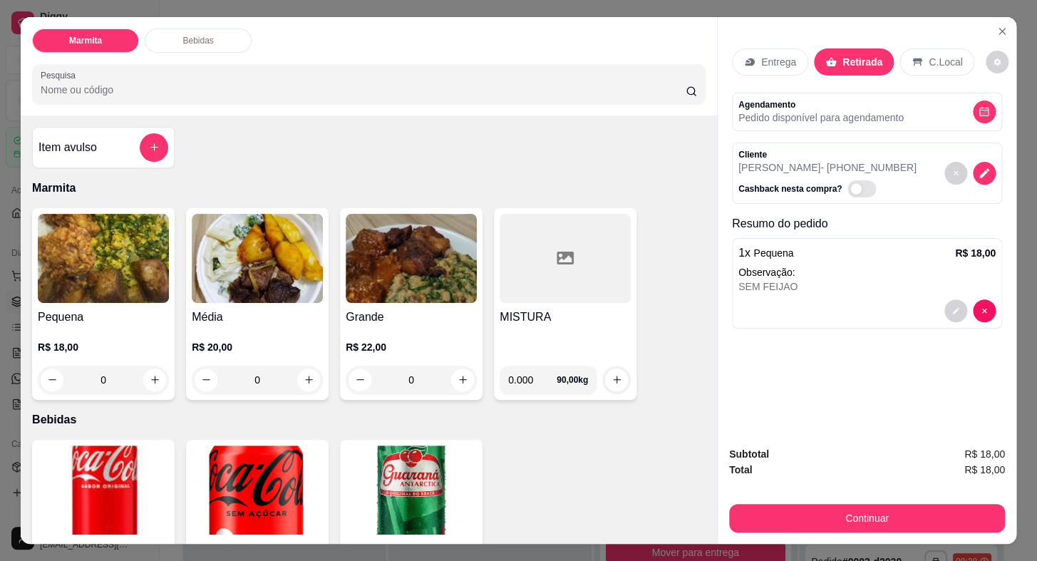
click at [88, 313] on h4 "Pequena" at bounding box center [103, 316] width 131 height 17
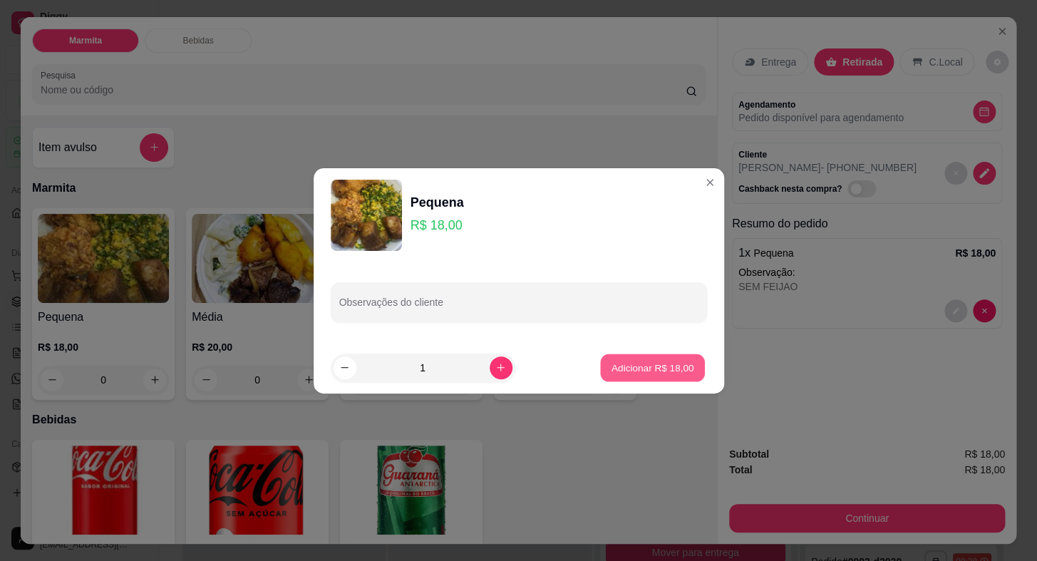
click at [644, 366] on p "Adicionar R$ 18,00" at bounding box center [652, 367] width 83 height 14
type input "1"
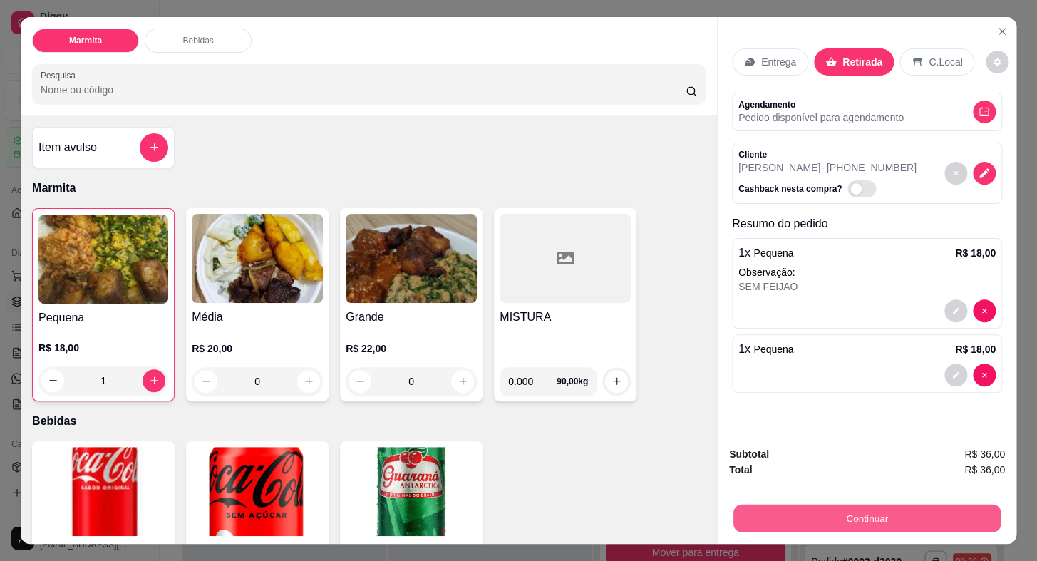
click at [861, 513] on button "Continuar" at bounding box center [866, 518] width 267 height 28
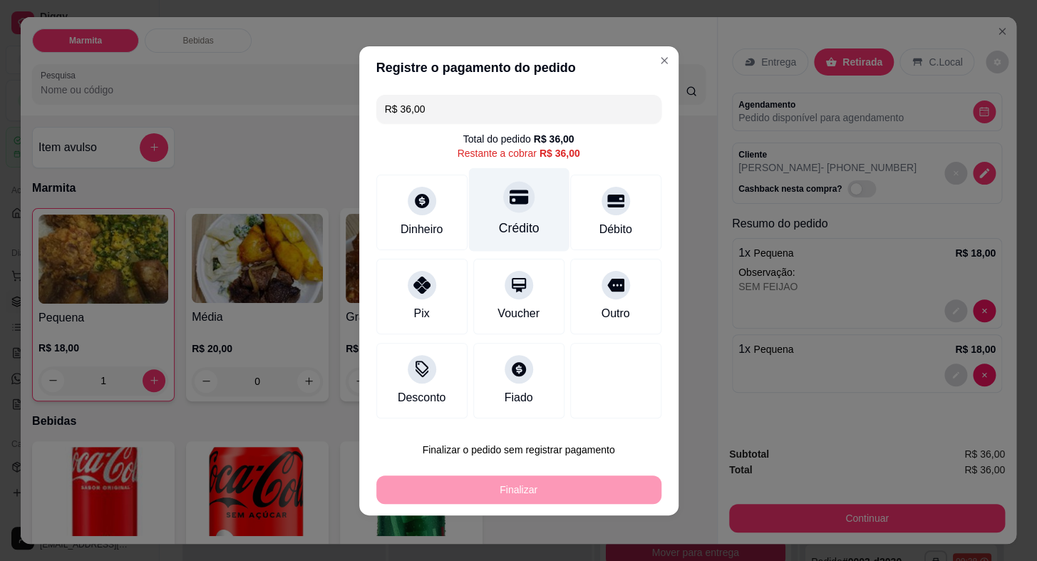
click at [520, 210] on div at bounding box center [518, 196] width 31 height 31
type input "R$ 0,00"
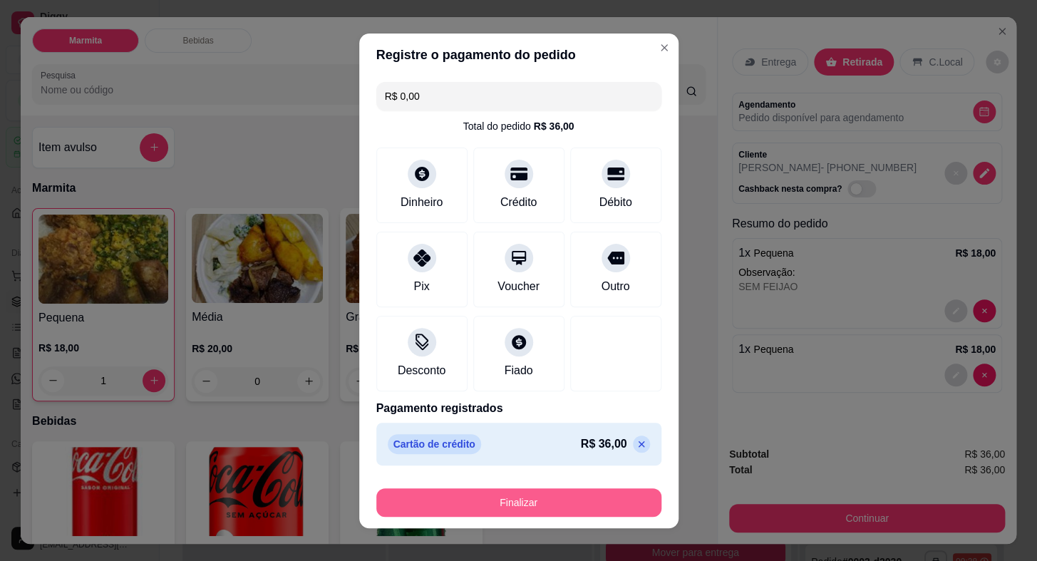
click at [573, 492] on button "Finalizar" at bounding box center [518, 502] width 285 height 28
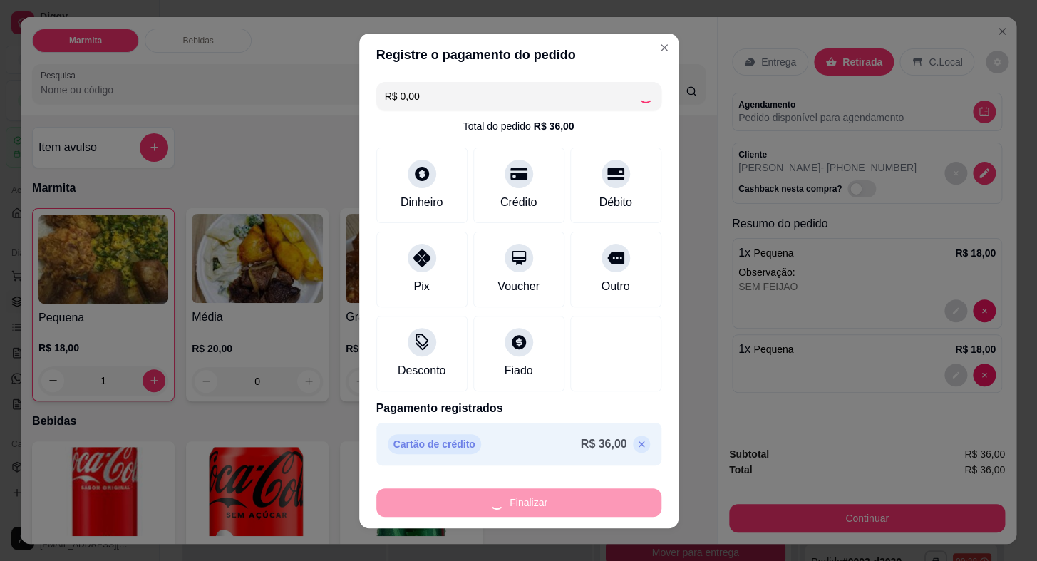
type input "0"
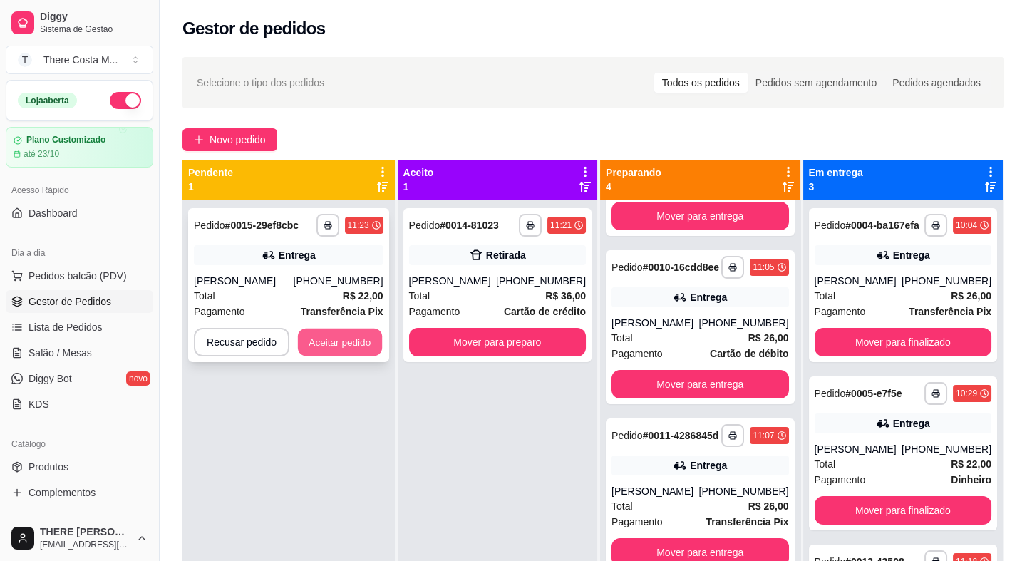
click at [331, 347] on button "Aceitar pedido" at bounding box center [340, 342] width 84 height 28
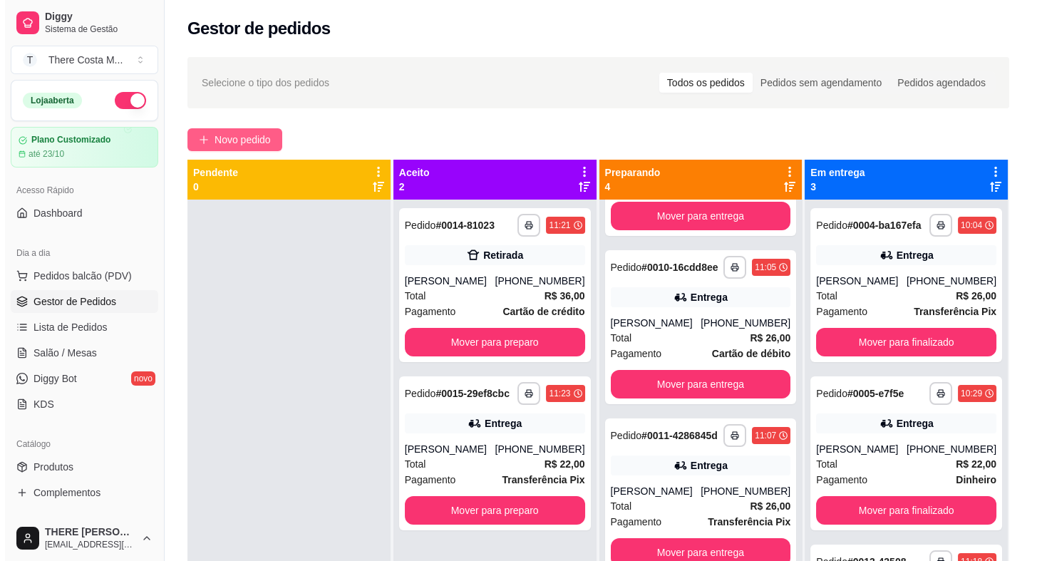
scroll to position [160, 0]
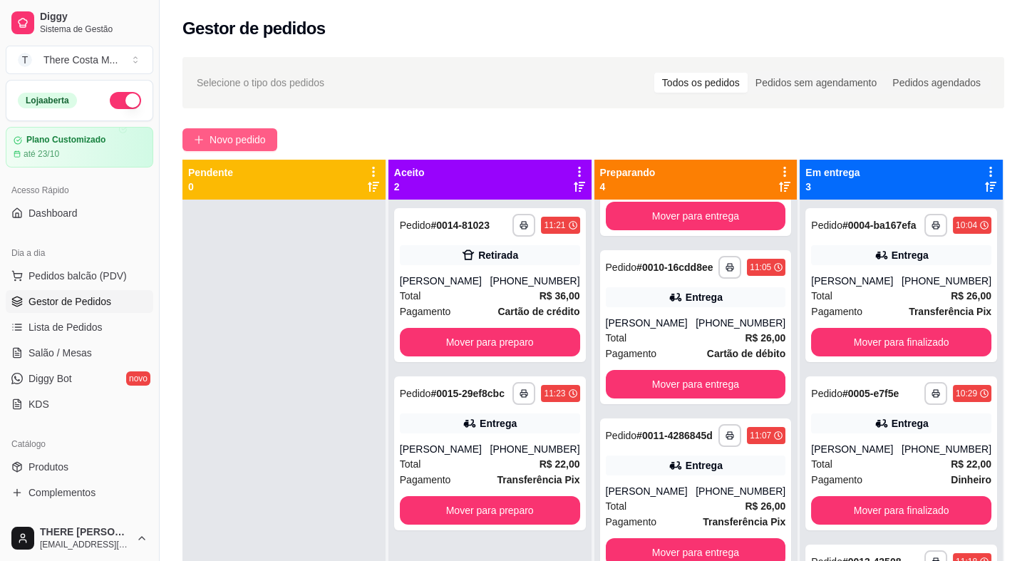
click at [244, 142] on span "Novo pedido" at bounding box center [237, 140] width 56 height 16
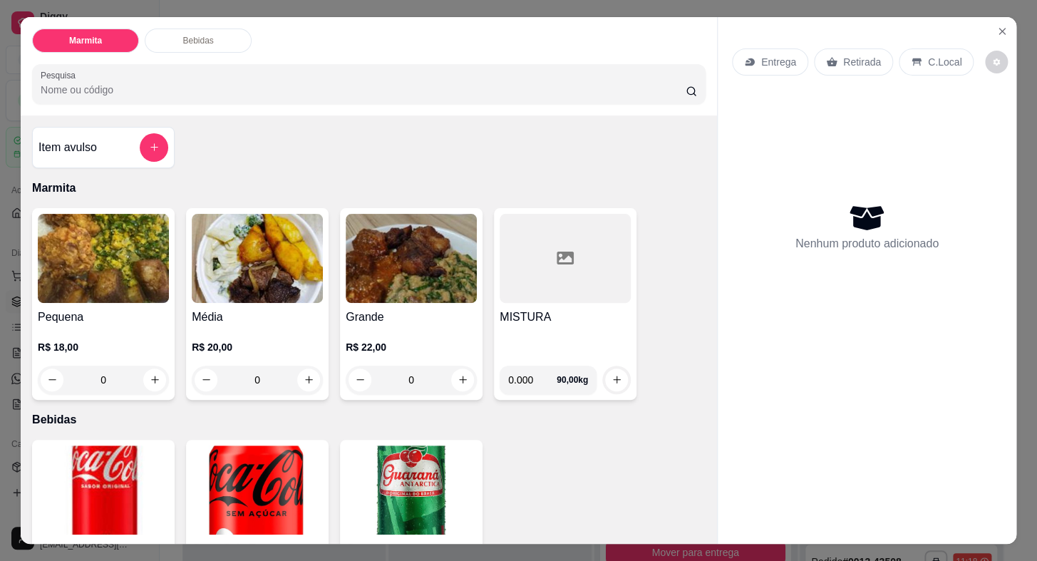
click at [773, 55] on p "Entrega" at bounding box center [778, 62] width 35 height 14
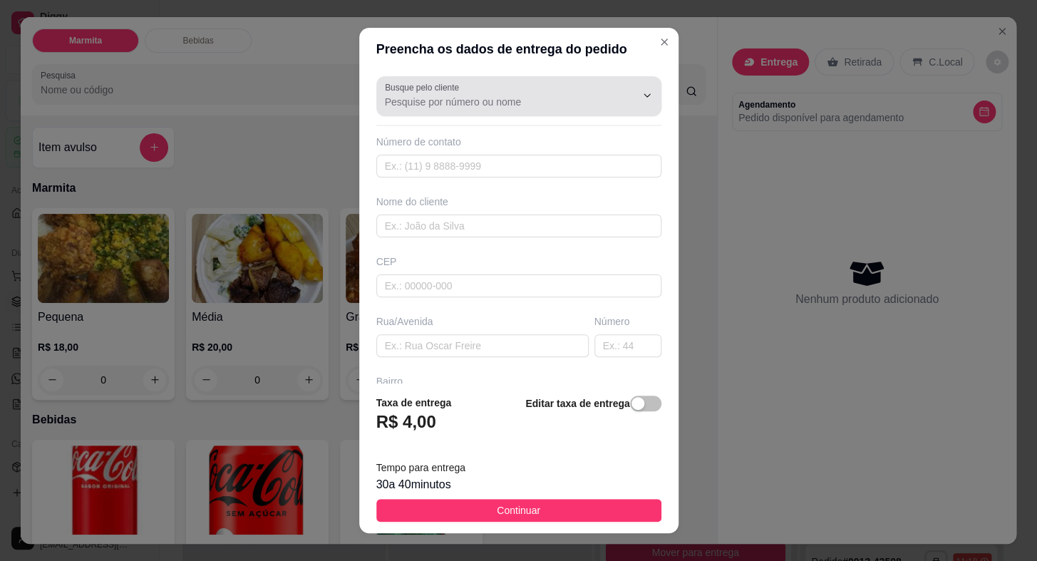
click at [441, 105] on input "Busque pelo cliente" at bounding box center [499, 102] width 228 height 14
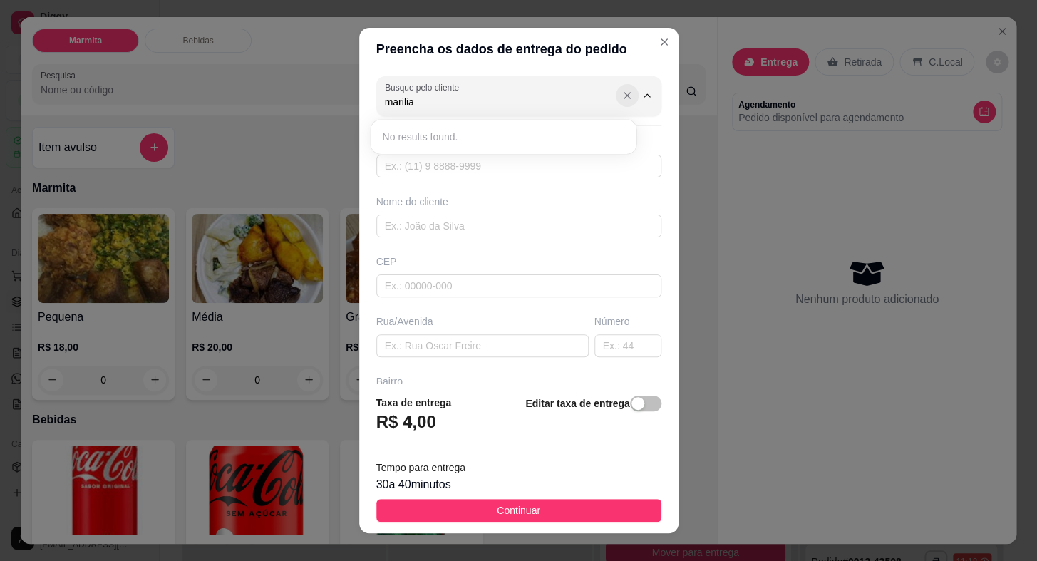
type input "marilia"
click at [621, 94] on icon "Show suggestions" at bounding box center [626, 95] width 11 height 11
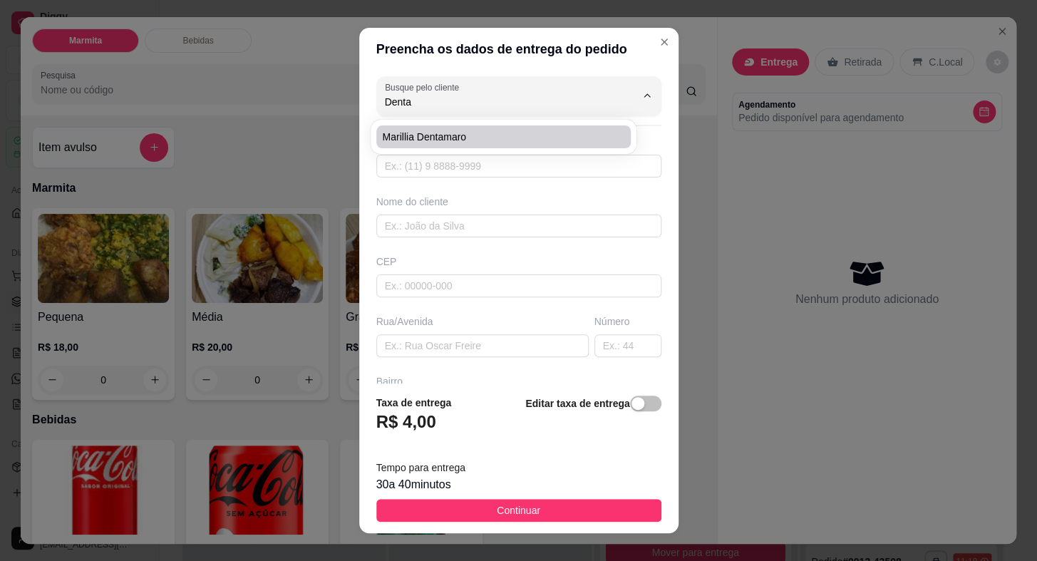
click at [520, 145] on li "Marillia Dentamaro" at bounding box center [503, 136] width 254 height 23
type input "Marillia Dentamaro"
type input "15998143869"
type input "Marillia Dentamaro"
type input "avenida prefeito [PERSON_NAME]"
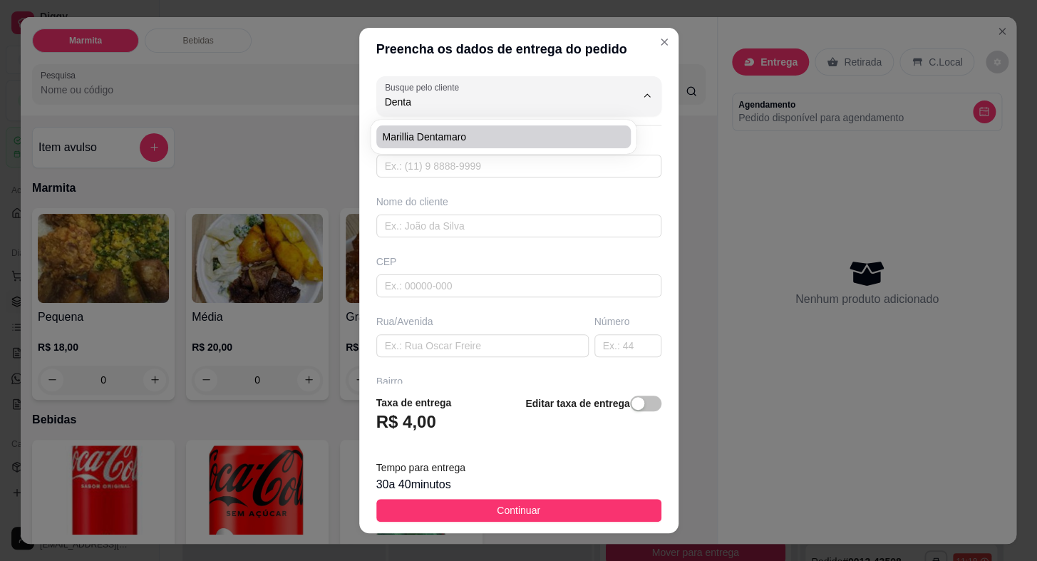
type input "219"
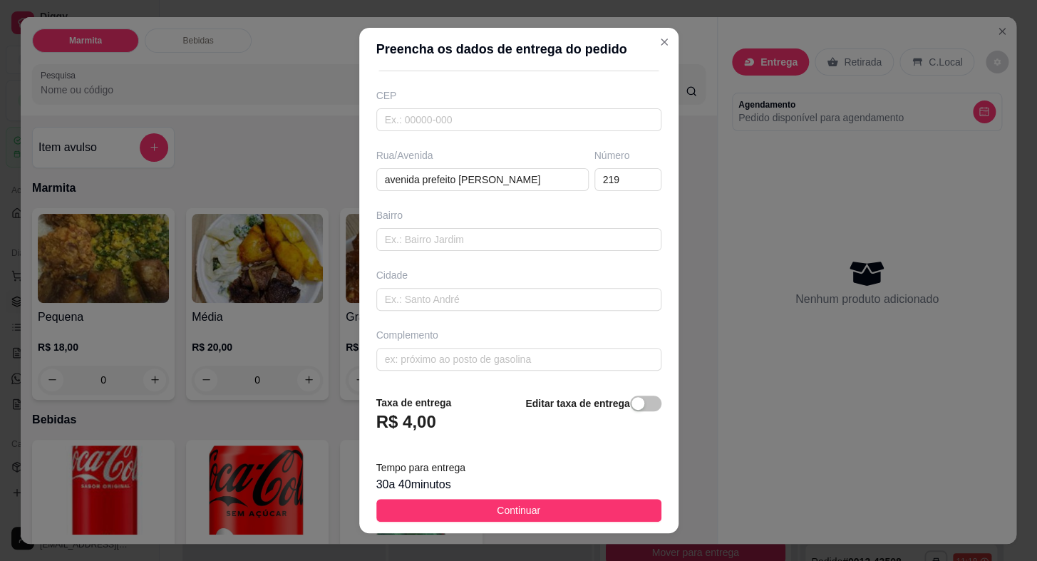
scroll to position [17, 0]
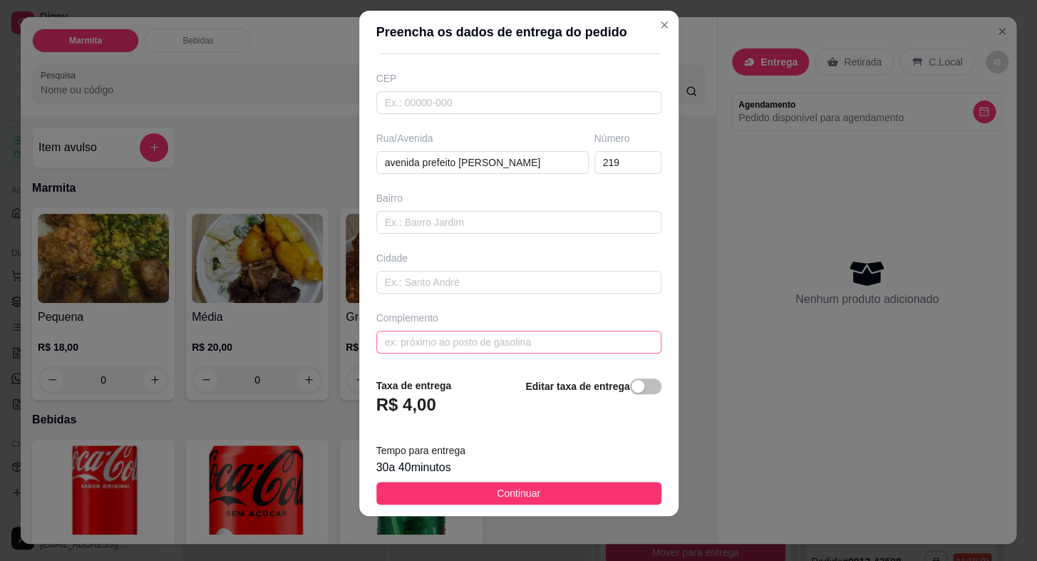
type input "Marillia Dentamaro"
click at [504, 348] on input "text" at bounding box center [518, 342] width 285 height 23
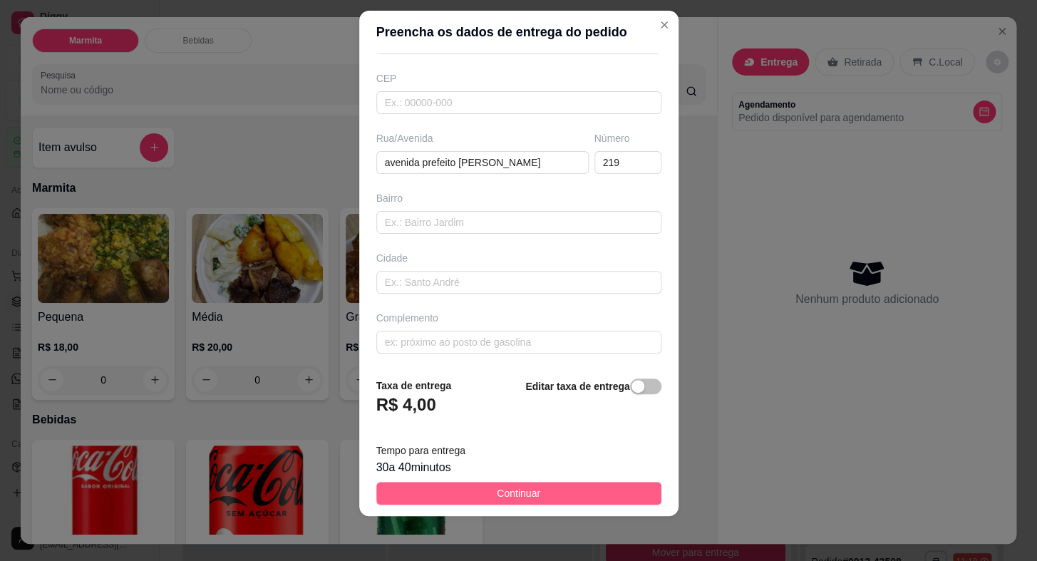
click at [527, 499] on span "Continuar" at bounding box center [518, 493] width 43 height 16
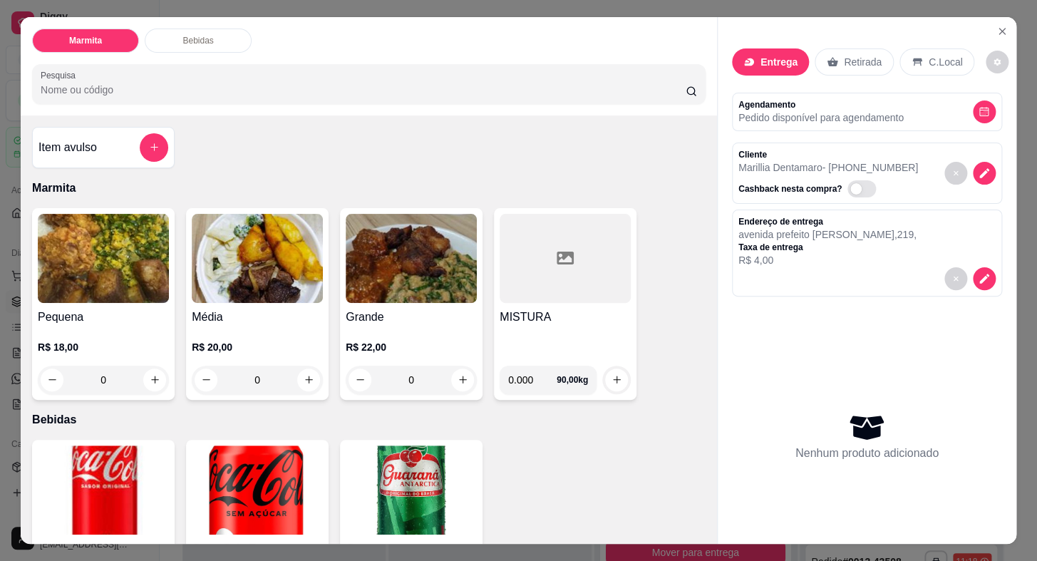
click at [133, 315] on h4 "Pequena" at bounding box center [103, 316] width 131 height 17
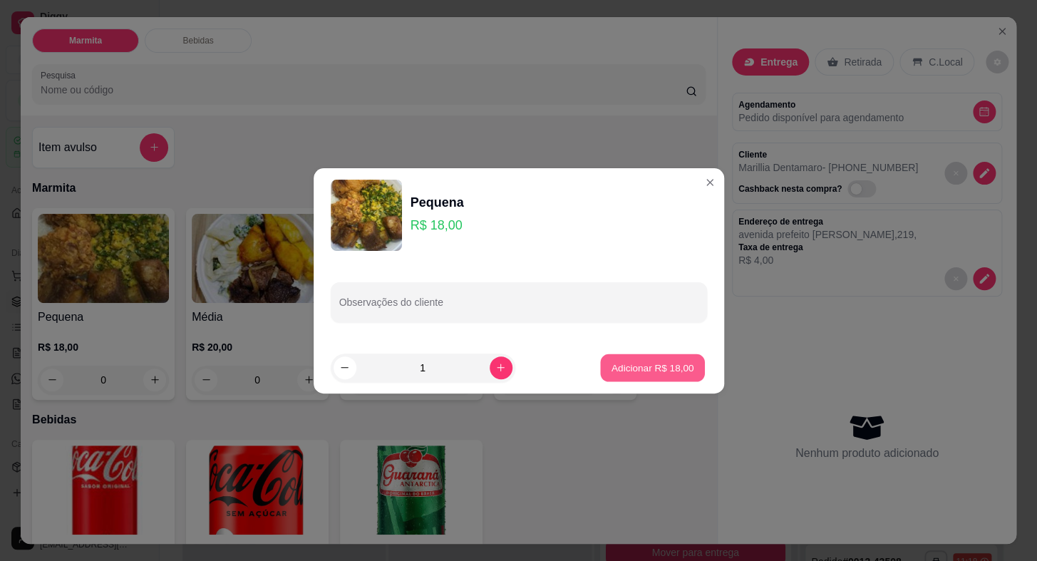
click at [636, 370] on p "Adicionar R$ 18,00" at bounding box center [652, 367] width 83 height 14
type input "1"
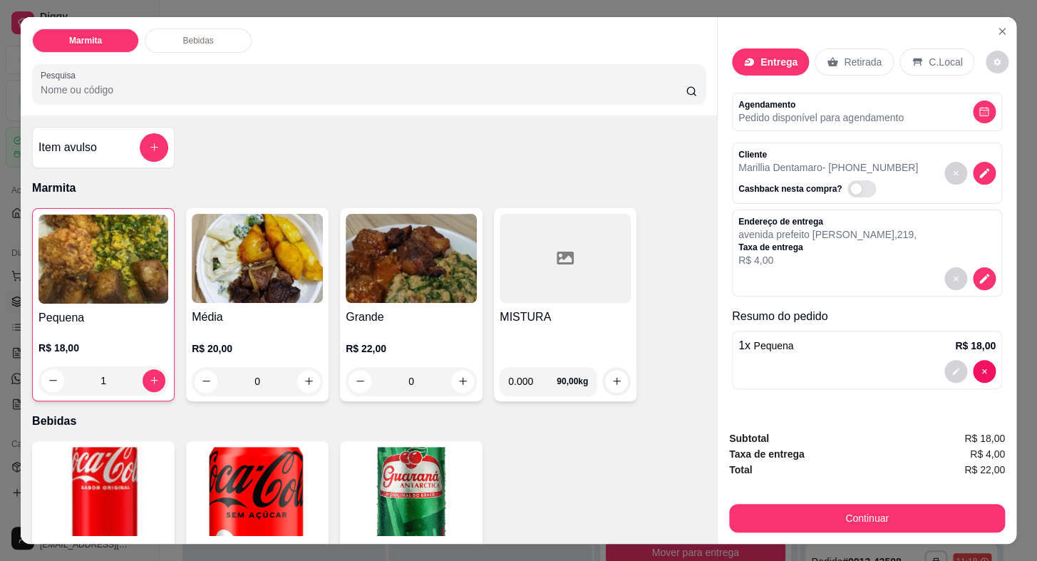
click at [93, 487] on img at bounding box center [103, 491] width 131 height 89
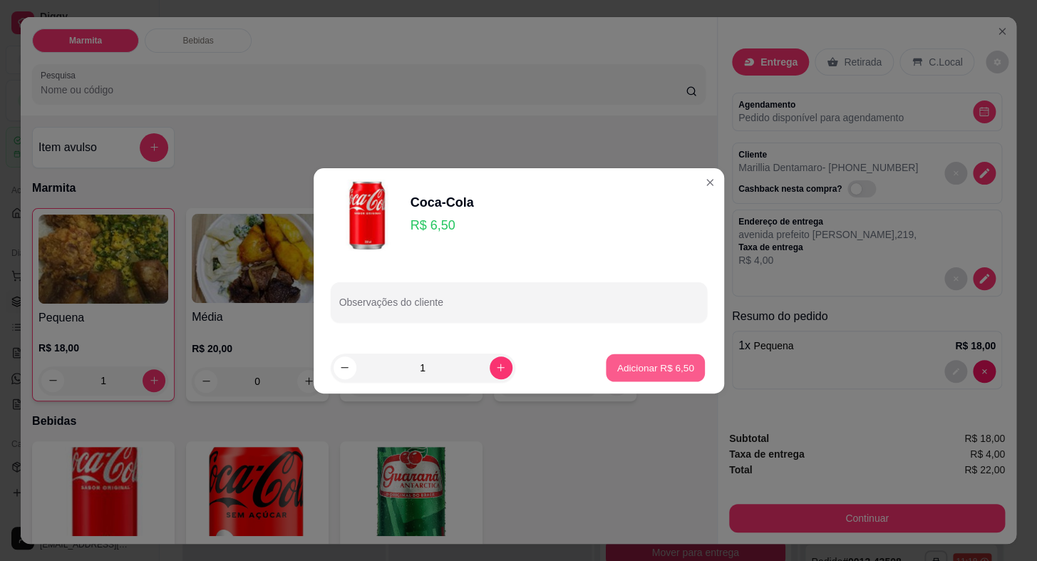
click at [608, 365] on button "Adicionar R$ 6,50" at bounding box center [655, 367] width 99 height 28
type input "1"
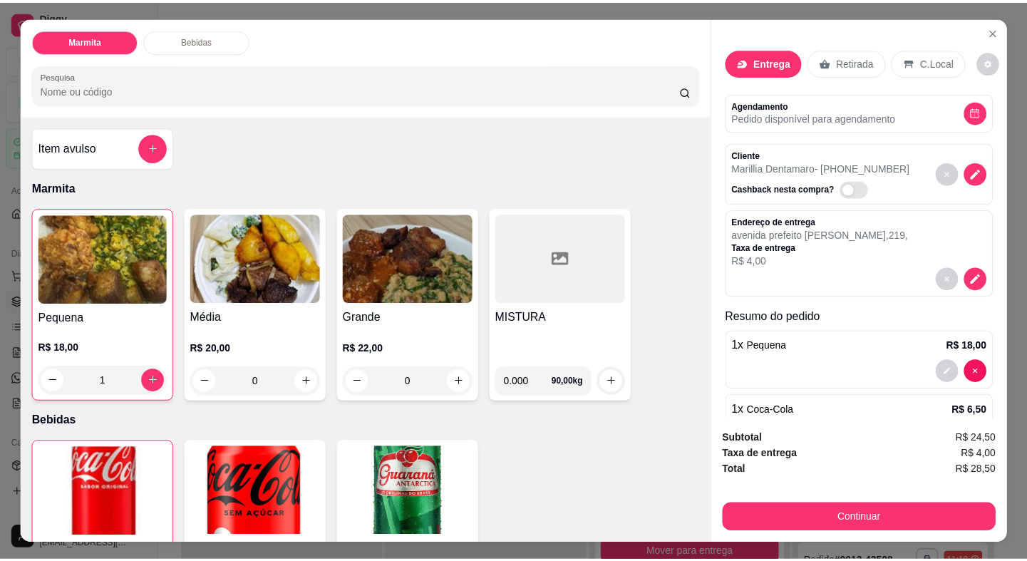
scroll to position [52, 0]
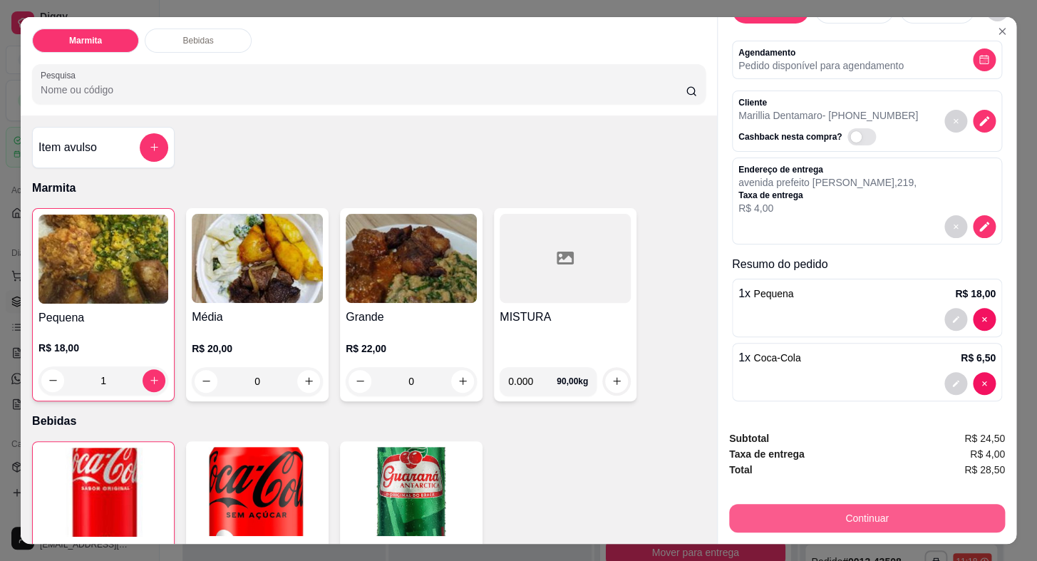
click at [841, 514] on button "Continuar" at bounding box center [867, 518] width 276 height 28
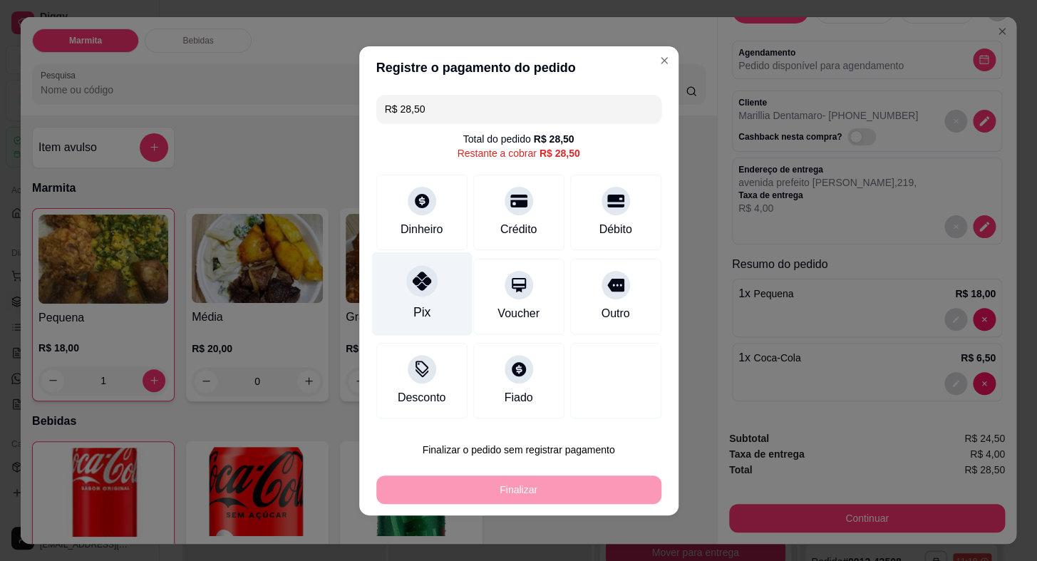
click at [415, 276] on icon at bounding box center [421, 280] width 19 height 19
type input "R$ 0,00"
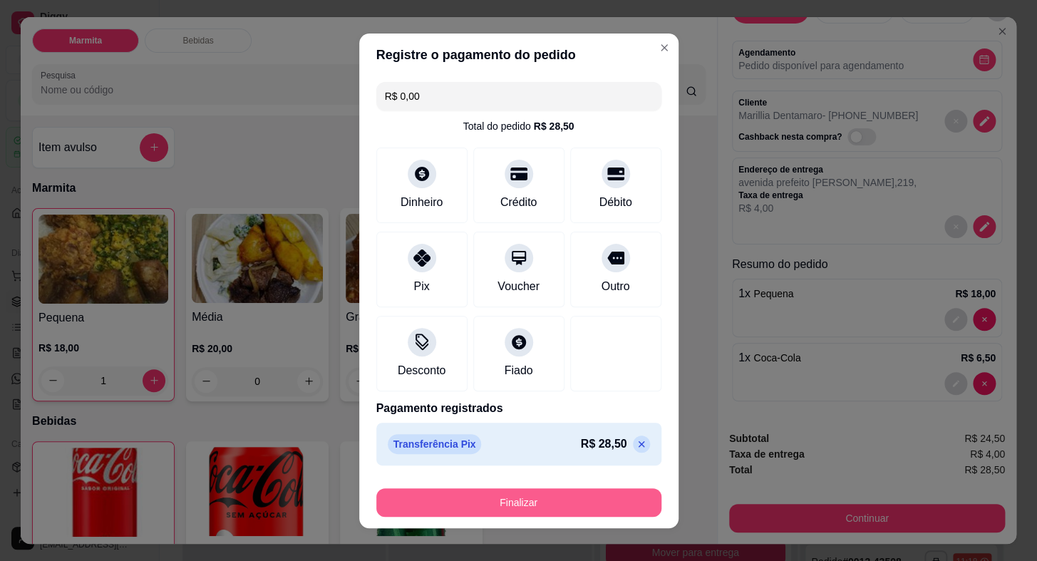
click at [589, 499] on button "Finalizar" at bounding box center [518, 502] width 285 height 28
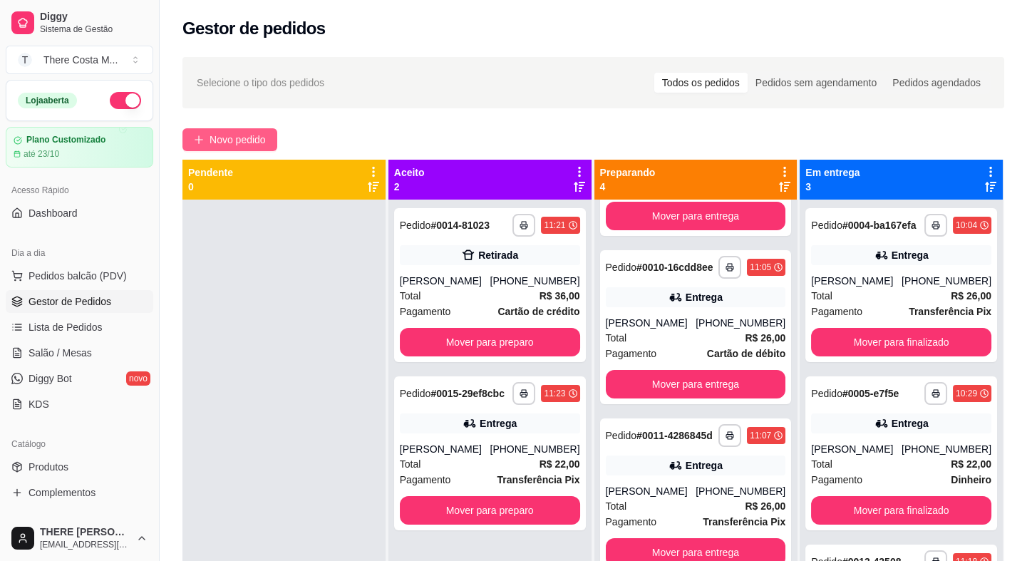
click at [225, 135] on span "Novo pedido" at bounding box center [237, 140] width 56 height 16
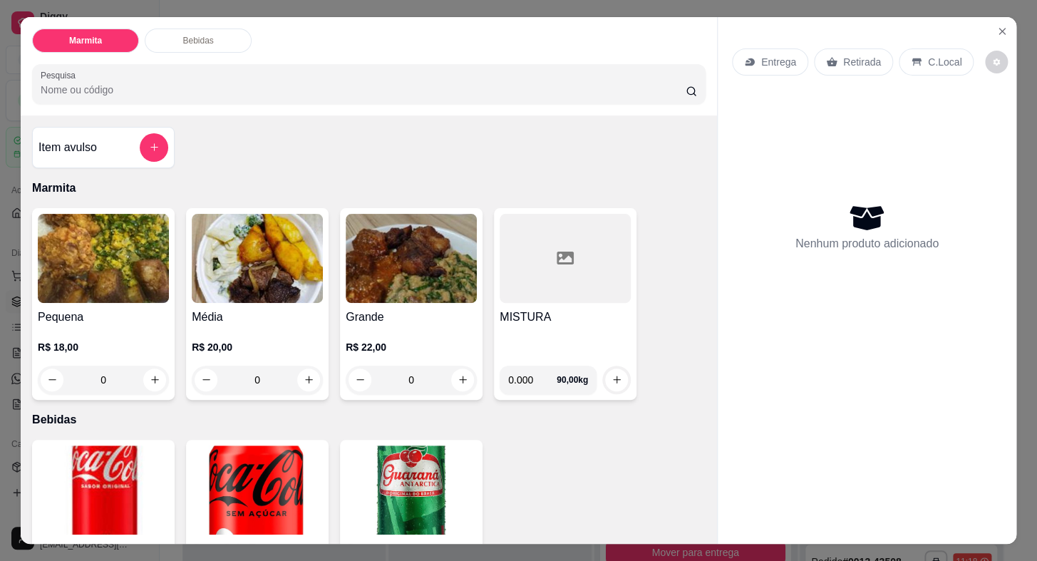
click at [868, 56] on p "Retirada" at bounding box center [862, 62] width 38 height 14
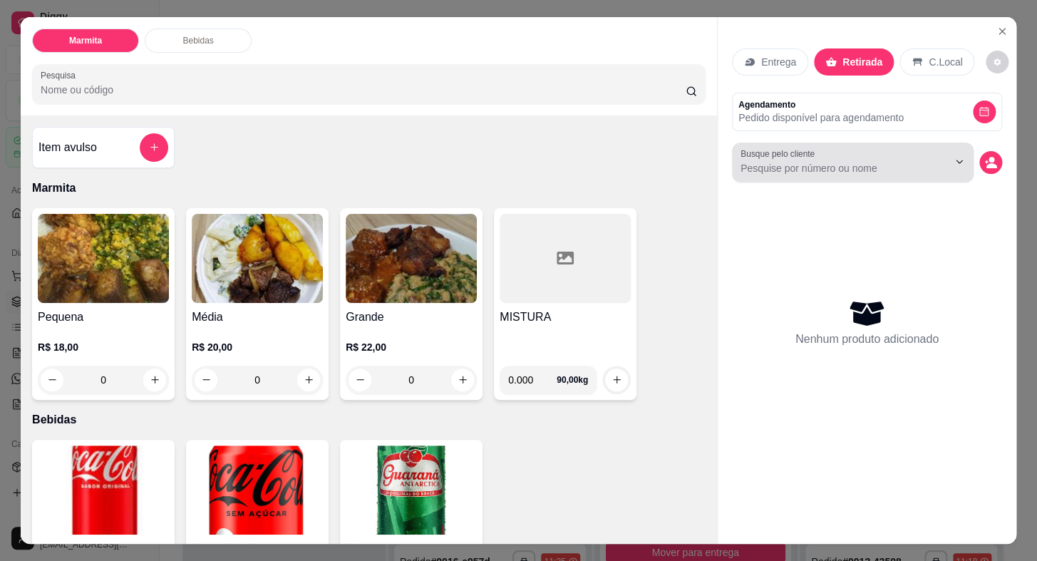
click at [833, 150] on div at bounding box center [852, 162] width 224 height 28
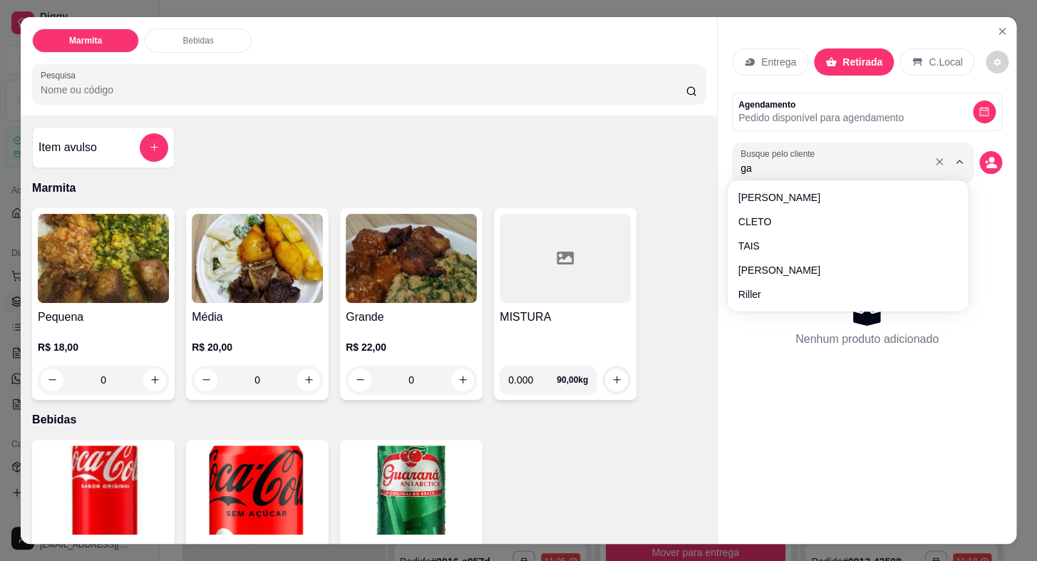
type input "gas"
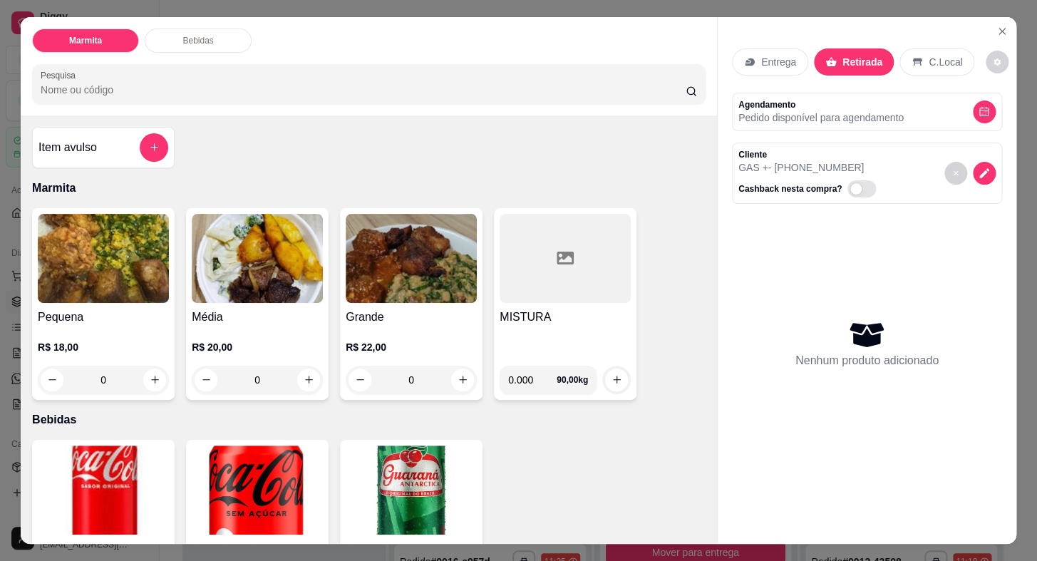
click at [271, 296] on img at bounding box center [257, 258] width 131 height 89
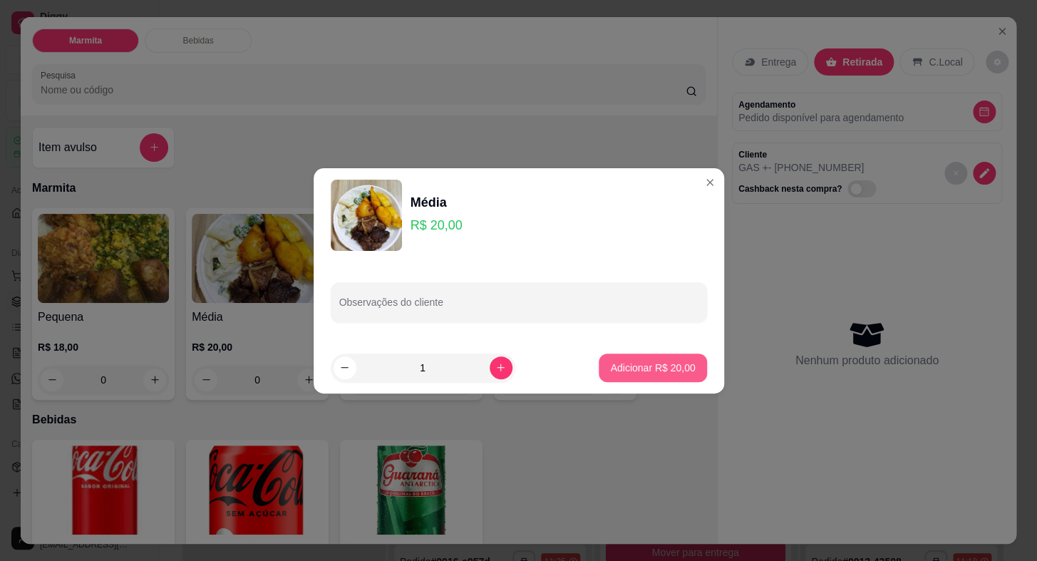
click at [630, 377] on button "Adicionar R$ 20,00" at bounding box center [652, 367] width 108 height 28
type input "1"
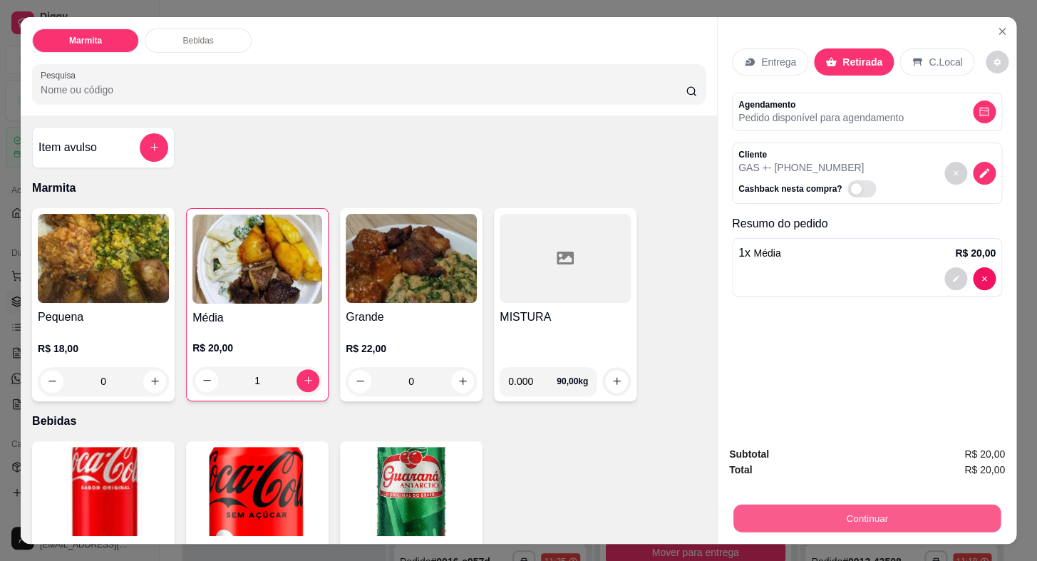
click at [834, 523] on button "Continuar" at bounding box center [866, 518] width 267 height 28
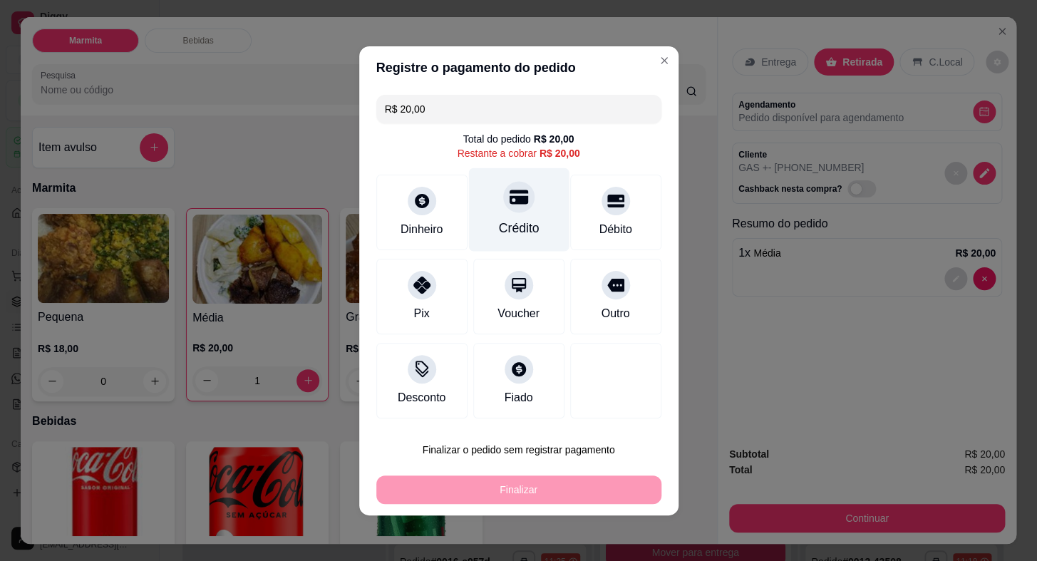
click at [520, 207] on div at bounding box center [518, 196] width 31 height 31
type input "R$ 0,00"
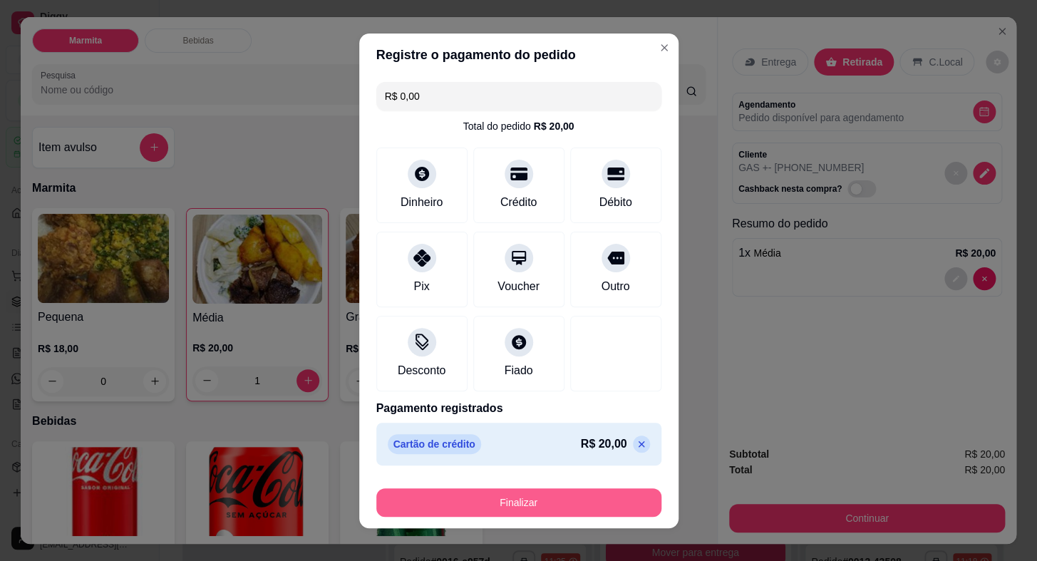
click at [599, 499] on button "Finalizar" at bounding box center [518, 502] width 285 height 28
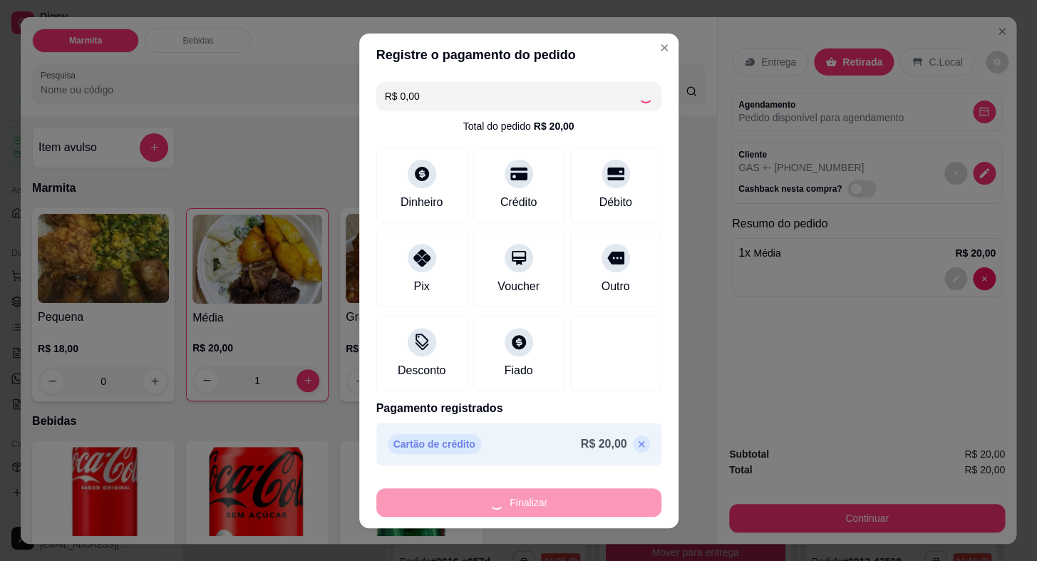
type input "0"
type input "-R$ 20,00"
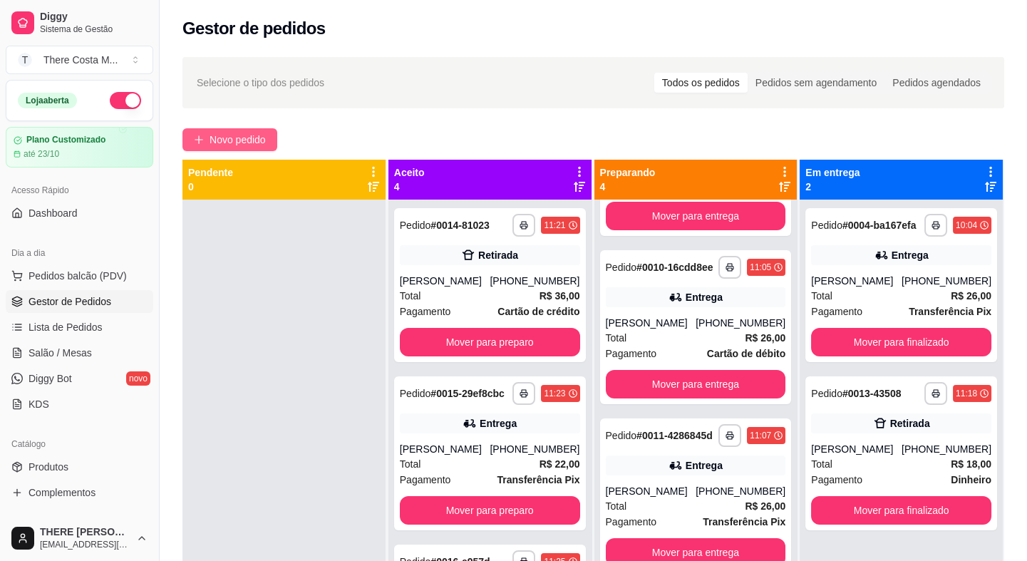
click at [259, 141] on span "Novo pedido" at bounding box center [237, 140] width 56 height 16
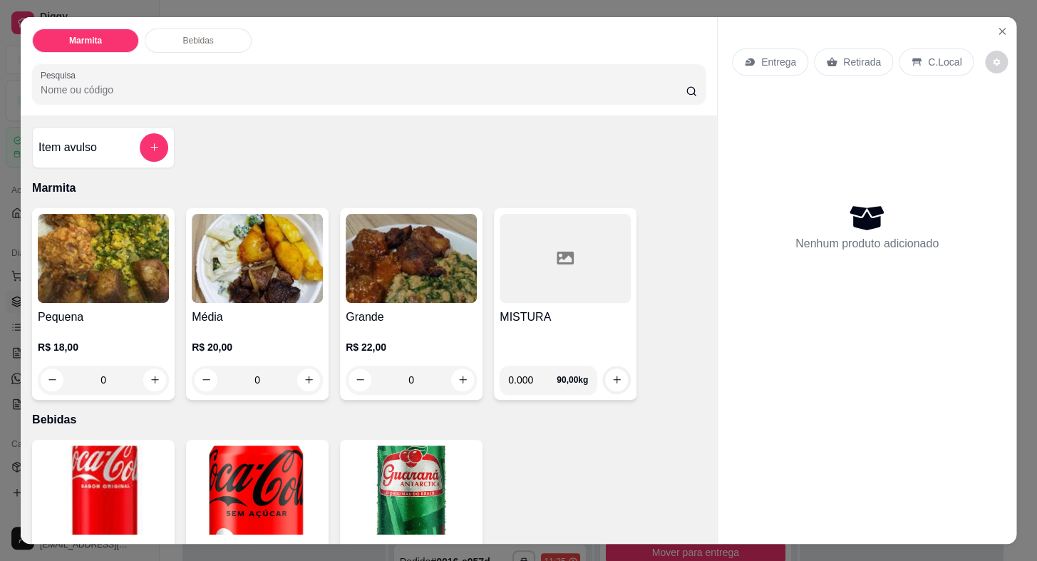
click at [843, 55] on p "Retirada" at bounding box center [862, 62] width 38 height 14
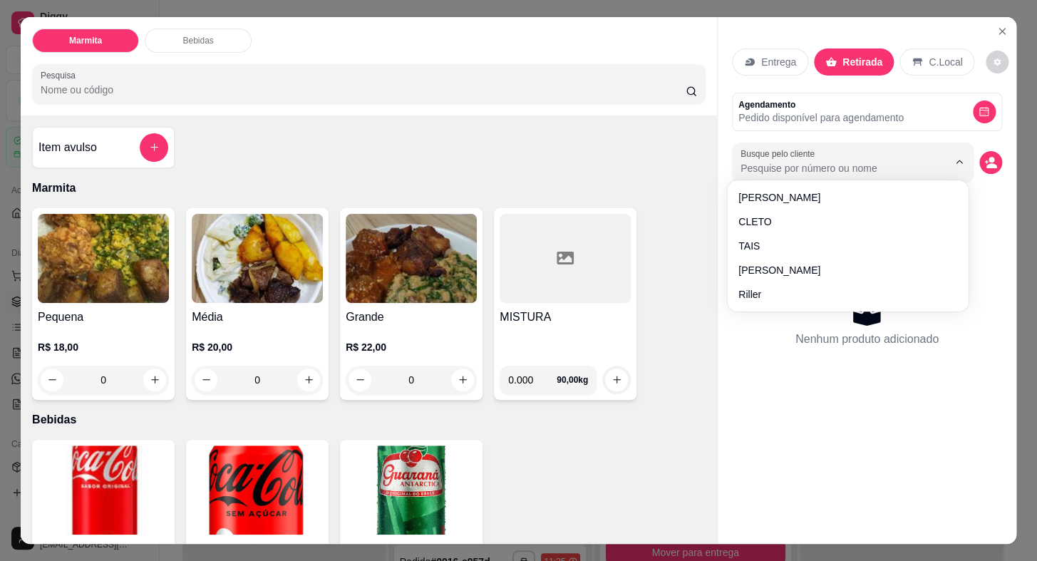
click at [805, 161] on input "Busque pelo cliente" at bounding box center [832, 168] width 185 height 14
type input "bert"
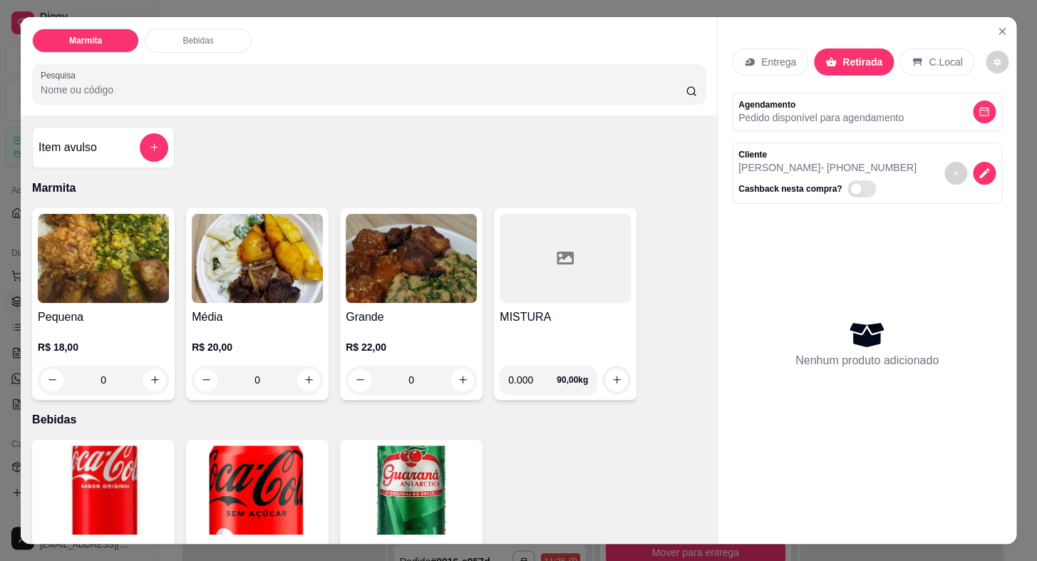
click at [119, 313] on h4 "Pequena" at bounding box center [103, 316] width 131 height 17
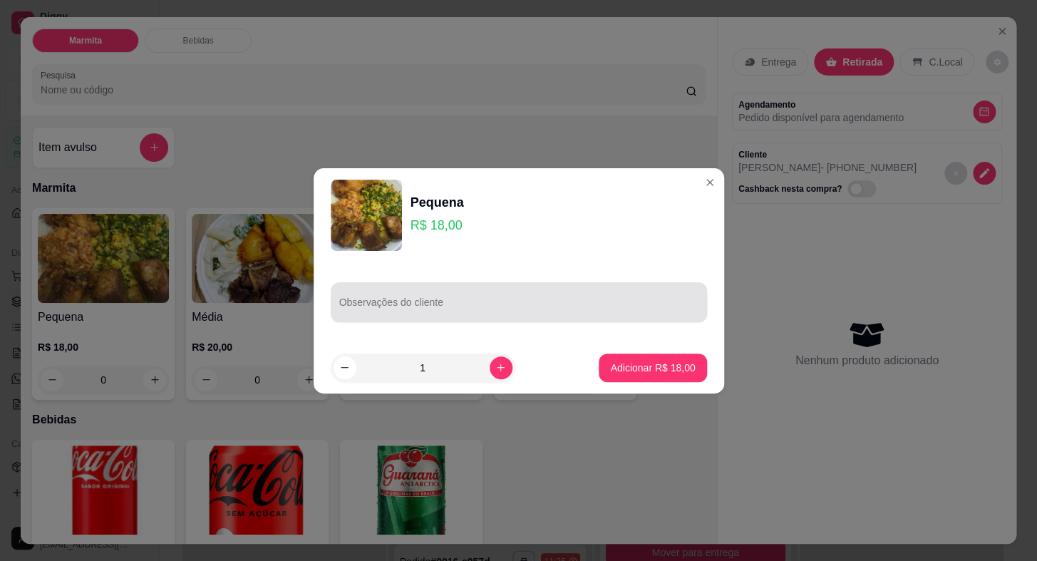
click at [395, 298] on div at bounding box center [518, 302] width 359 height 28
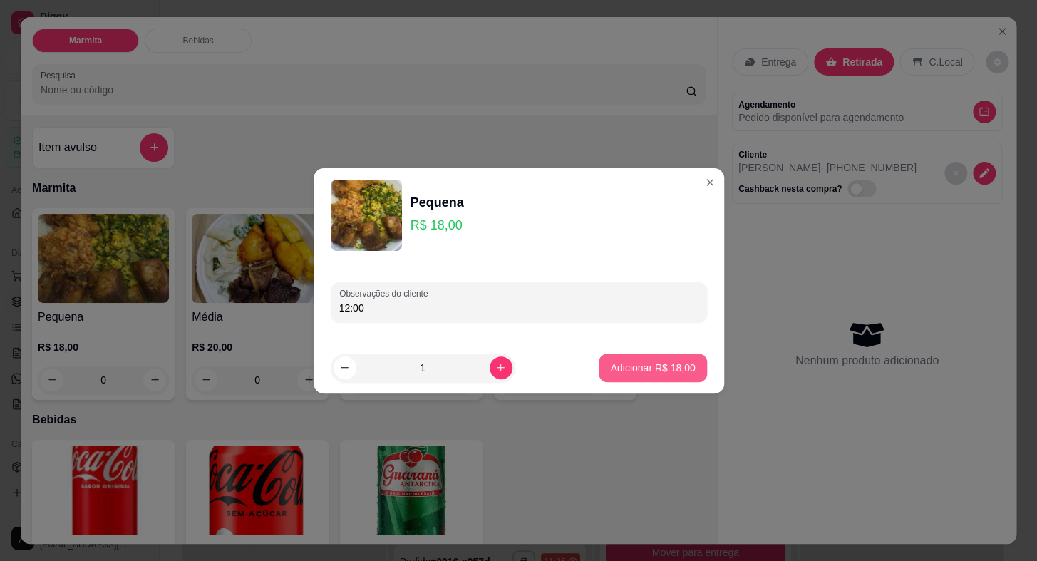
type input "12:00"
click at [651, 363] on p "Adicionar R$ 18,00" at bounding box center [652, 367] width 83 height 14
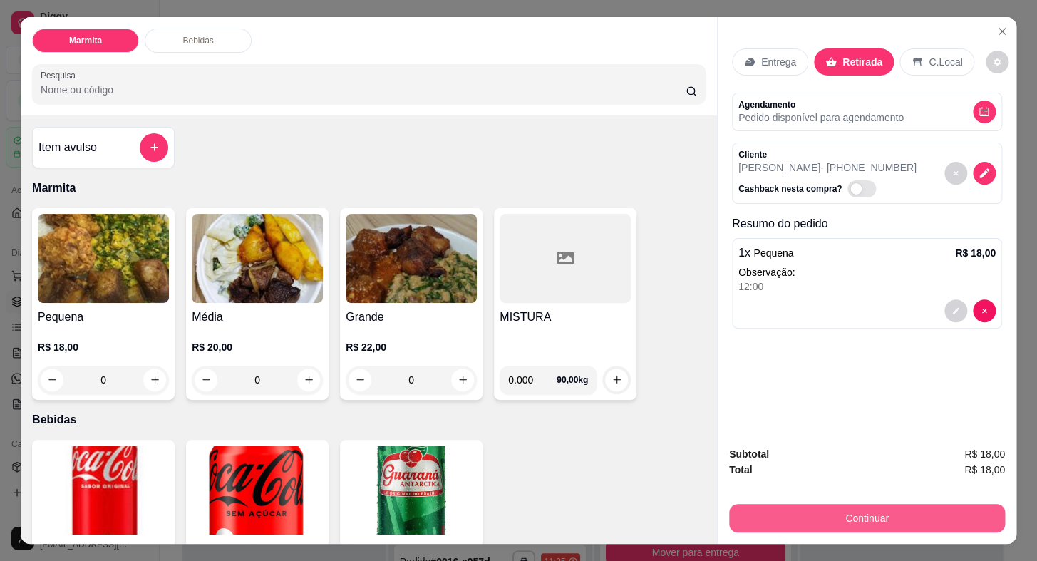
click at [805, 515] on button "Continuar" at bounding box center [867, 518] width 276 height 28
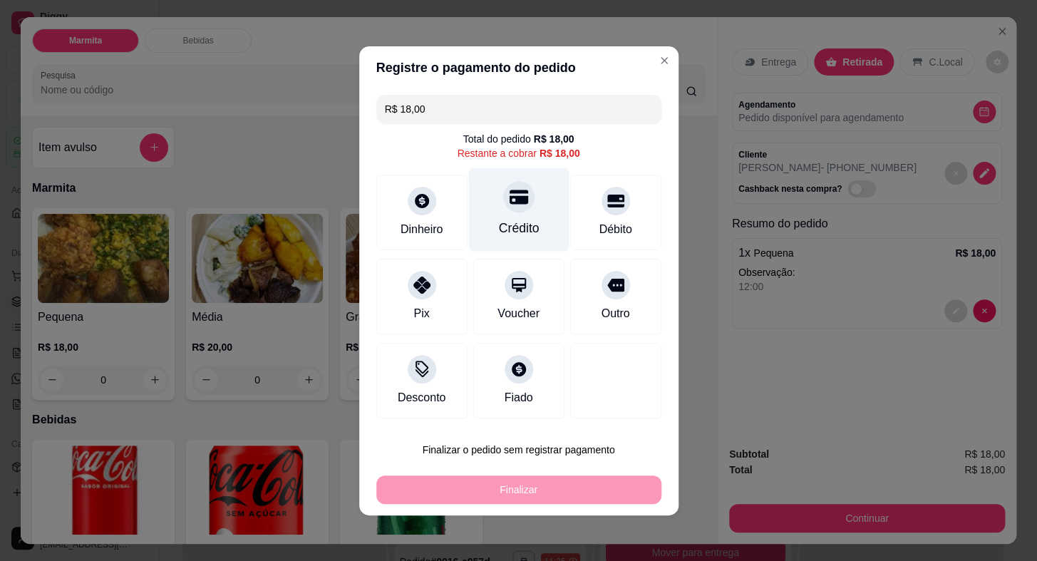
click at [510, 204] on icon at bounding box center [518, 196] width 19 height 19
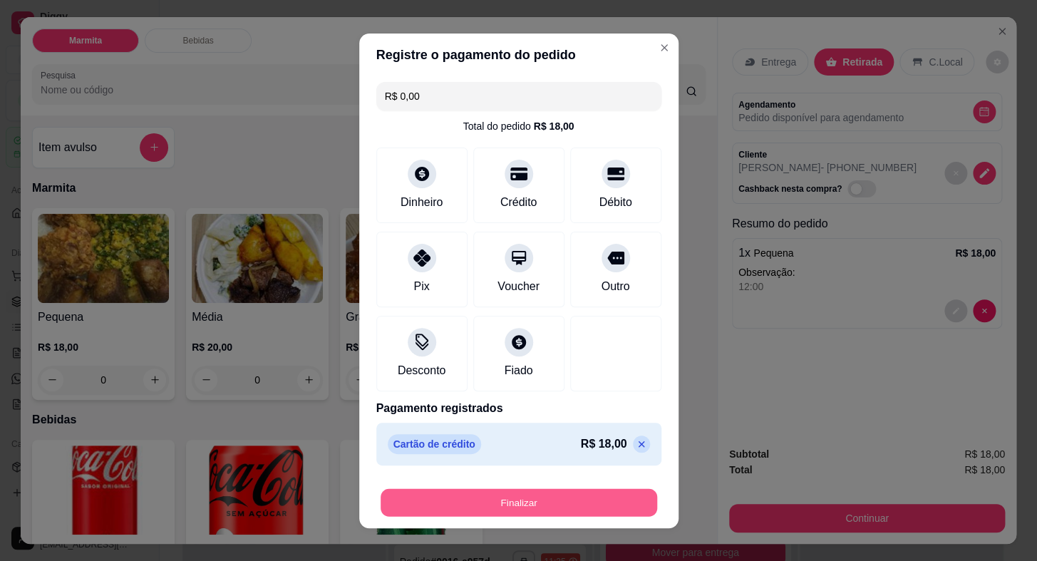
click at [605, 506] on button "Finalizar" at bounding box center [518, 502] width 276 height 28
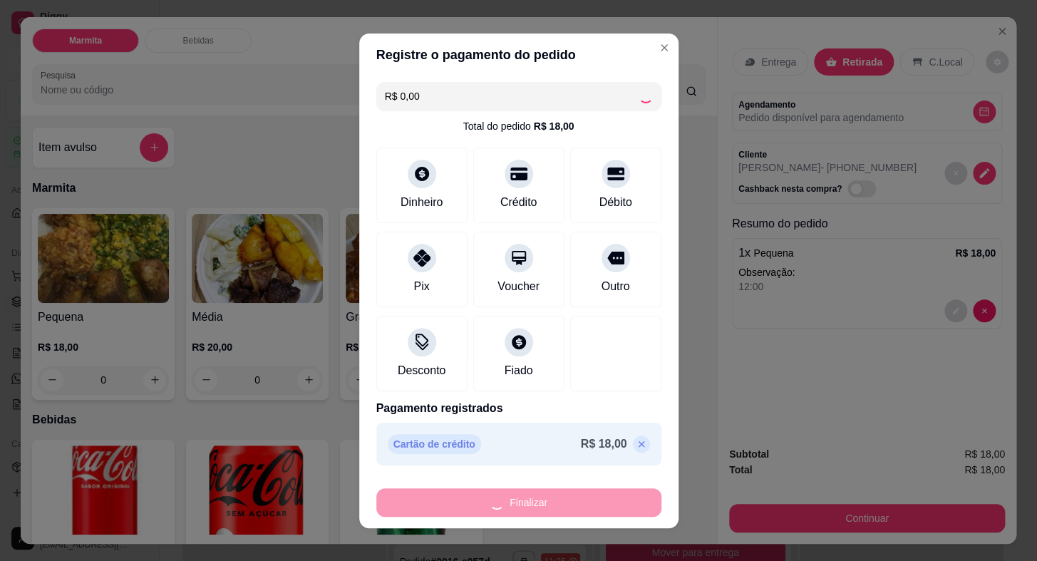
type input "-R$ 18,00"
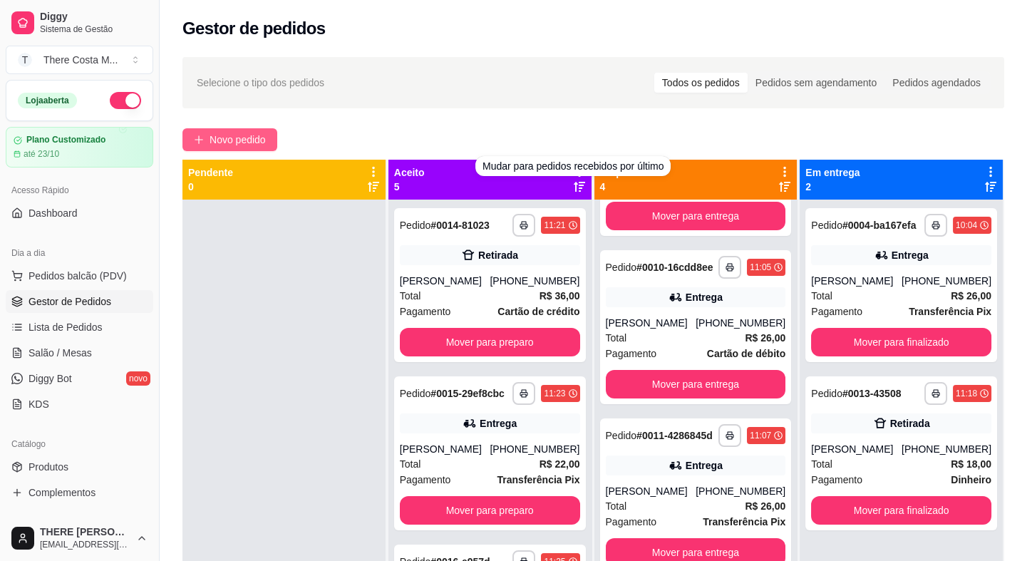
click at [263, 128] on button "Novo pedido" at bounding box center [229, 139] width 95 height 23
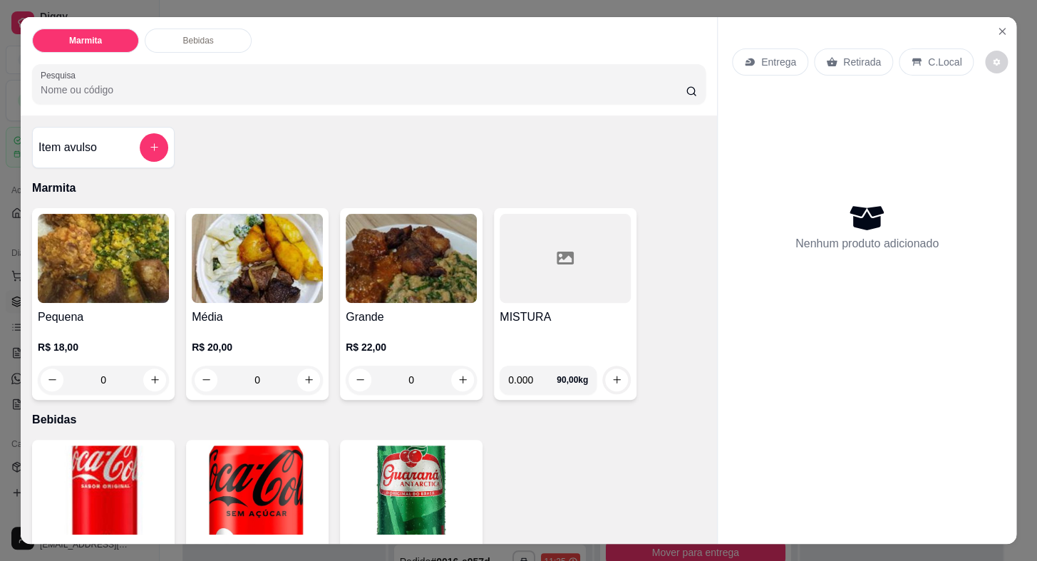
click at [829, 56] on icon at bounding box center [831, 61] width 11 height 11
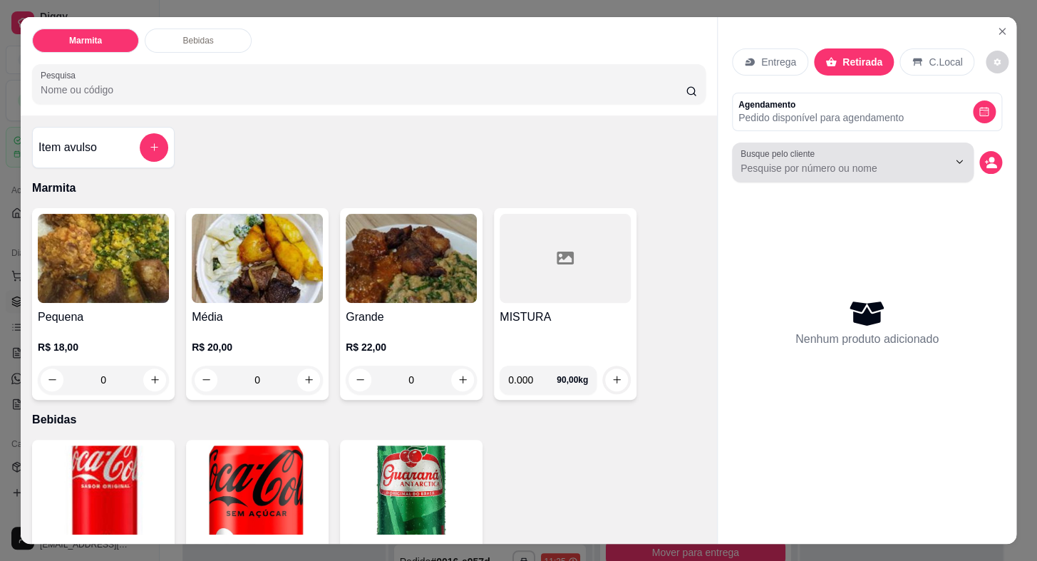
click at [858, 167] on input "Busque pelo cliente" at bounding box center [832, 168] width 185 height 14
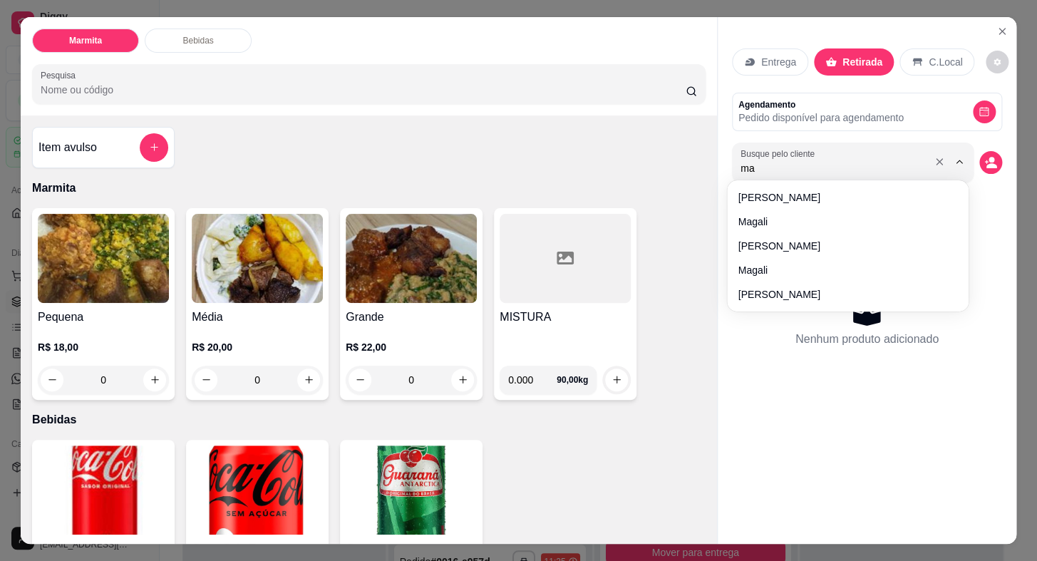
type input "m"
type input "vinicius"
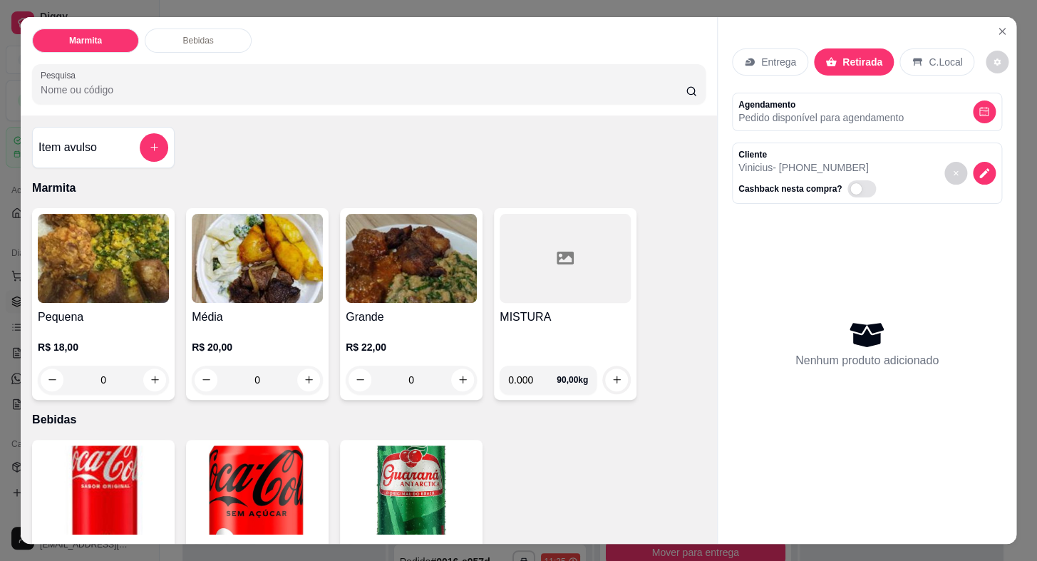
click at [106, 308] on h4 "Pequena" at bounding box center [103, 316] width 131 height 17
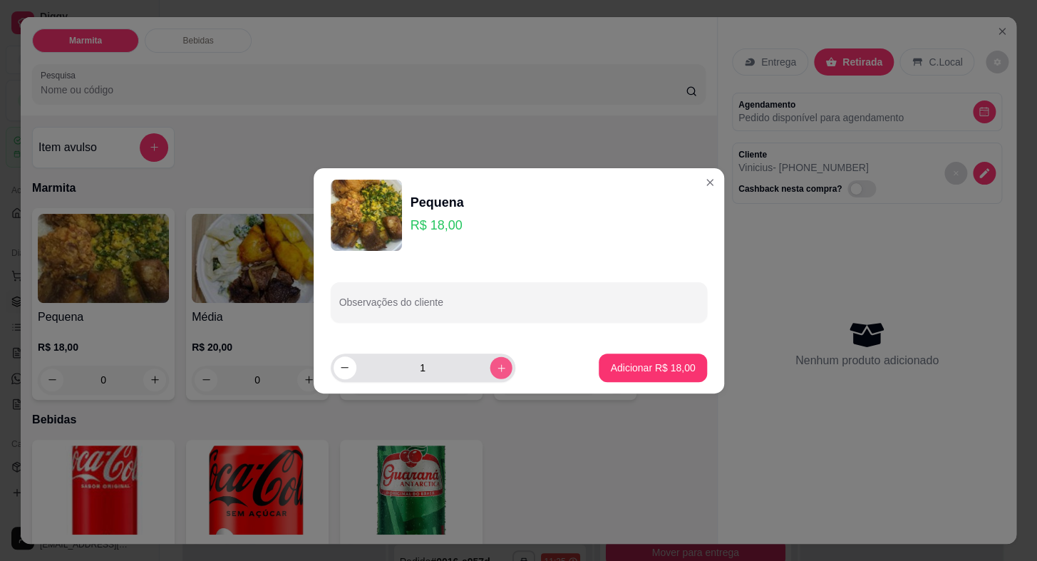
click at [489, 363] on button "increase-product-quantity" at bounding box center [500, 367] width 22 height 22
type input "2"
click at [467, 308] on input "Observações do cliente" at bounding box center [518, 308] width 359 height 14
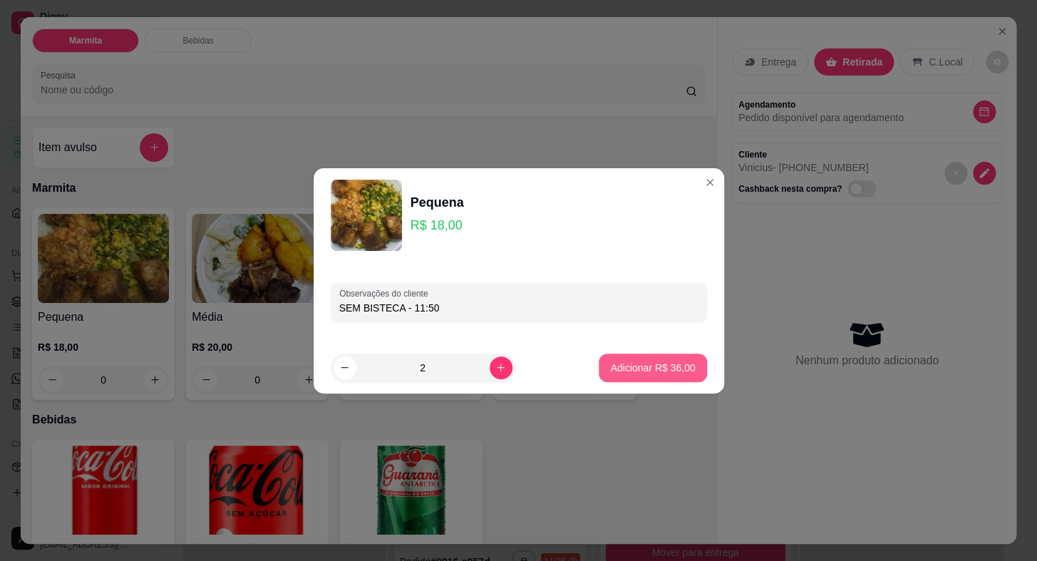
type input "SEM BISTECA - 11:50"
click at [632, 376] on button "Adicionar R$ 36,00" at bounding box center [653, 367] width 105 height 28
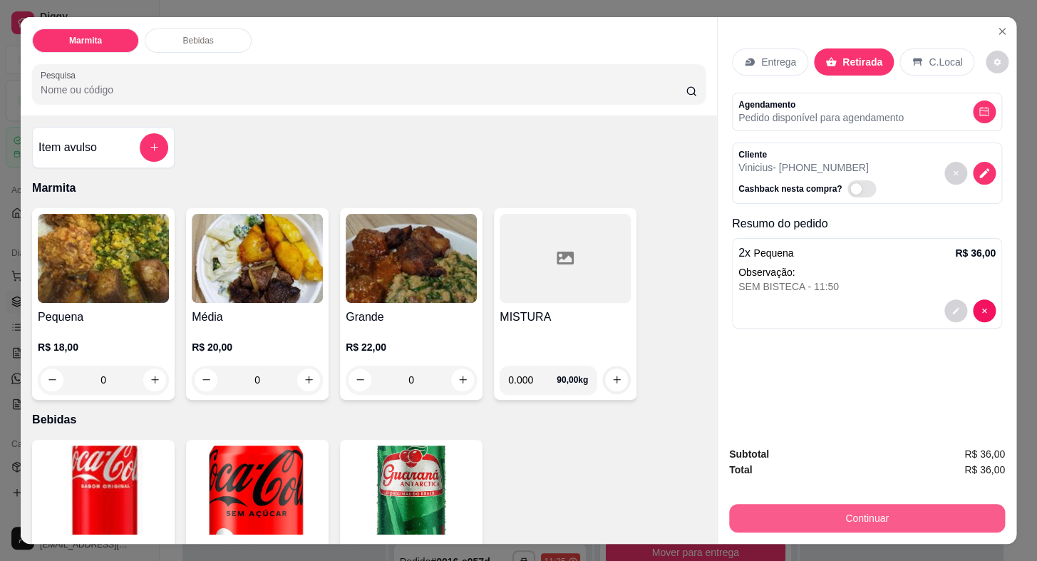
click at [834, 505] on button "Continuar" at bounding box center [867, 518] width 276 height 28
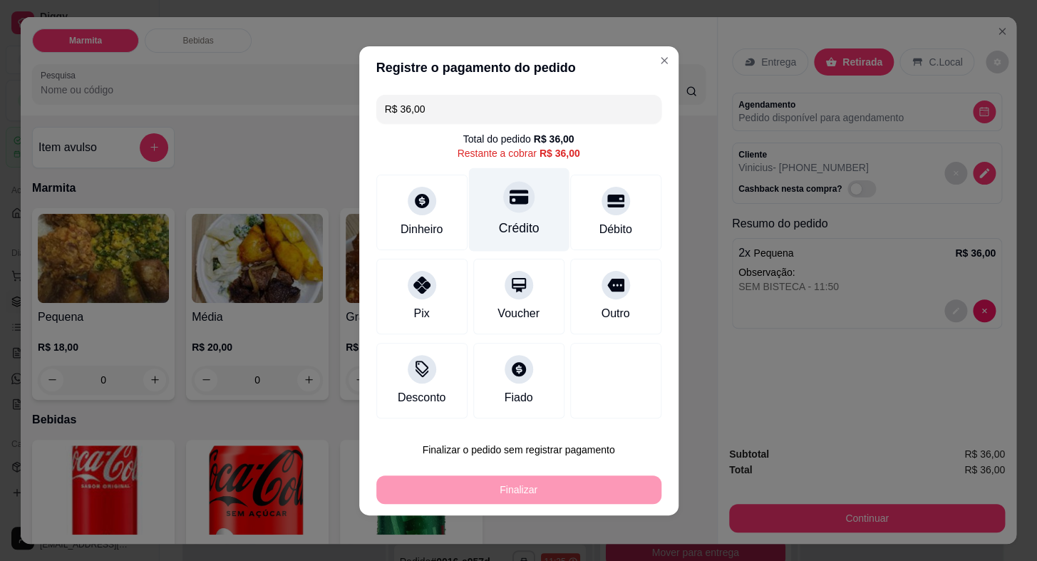
click at [512, 212] on div "Crédito" at bounding box center [518, 208] width 100 height 83
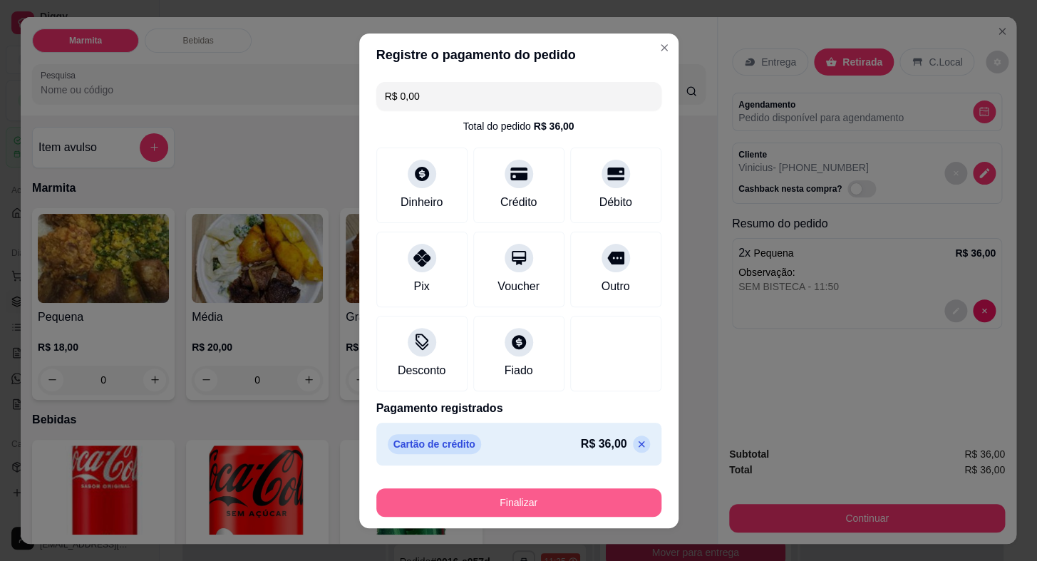
click at [556, 499] on button "Finalizar" at bounding box center [518, 502] width 285 height 28
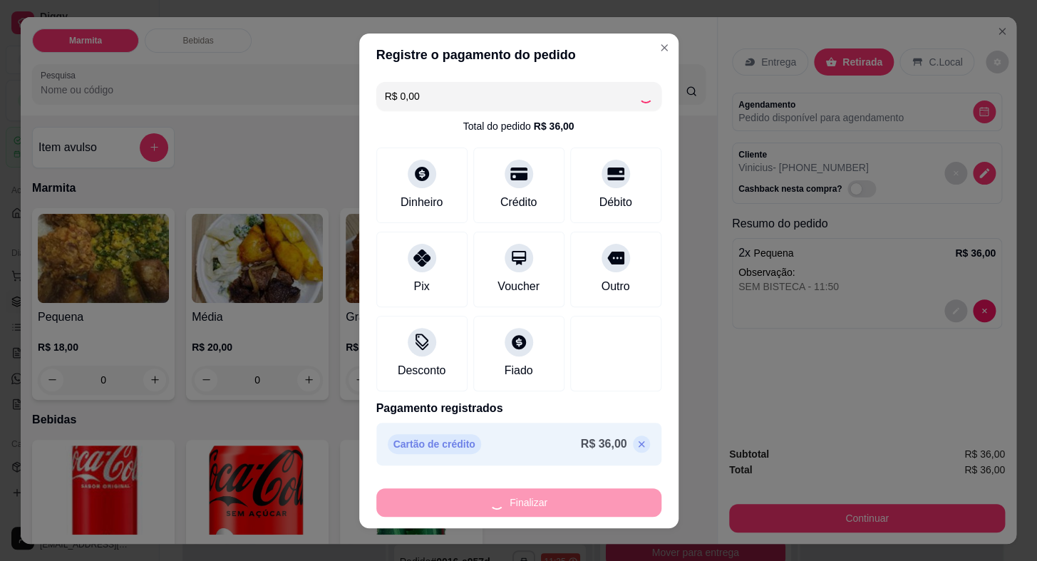
type input "-R$ 36,00"
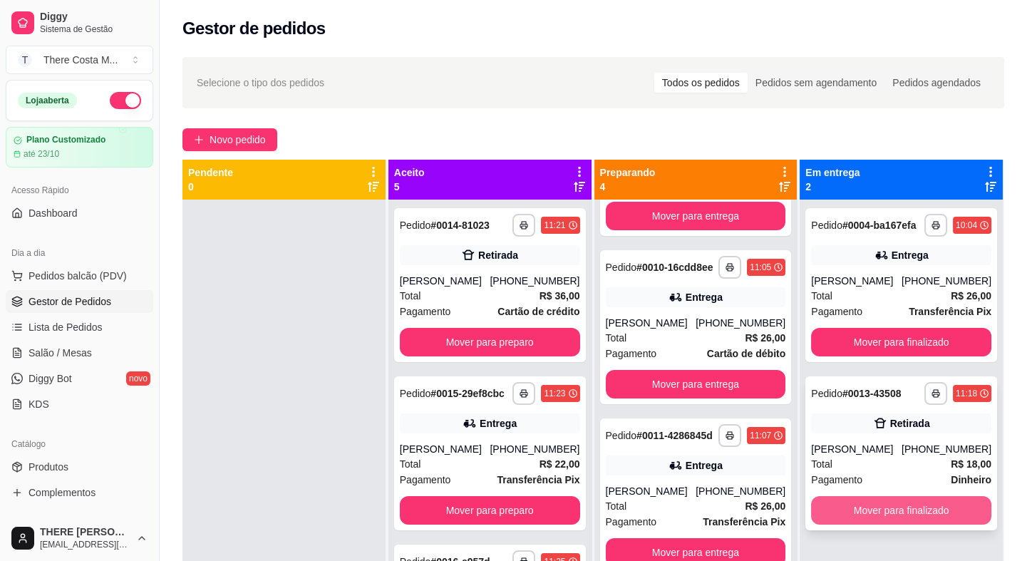
click at [916, 511] on button "Mover para finalizado" at bounding box center [901, 510] width 180 height 28
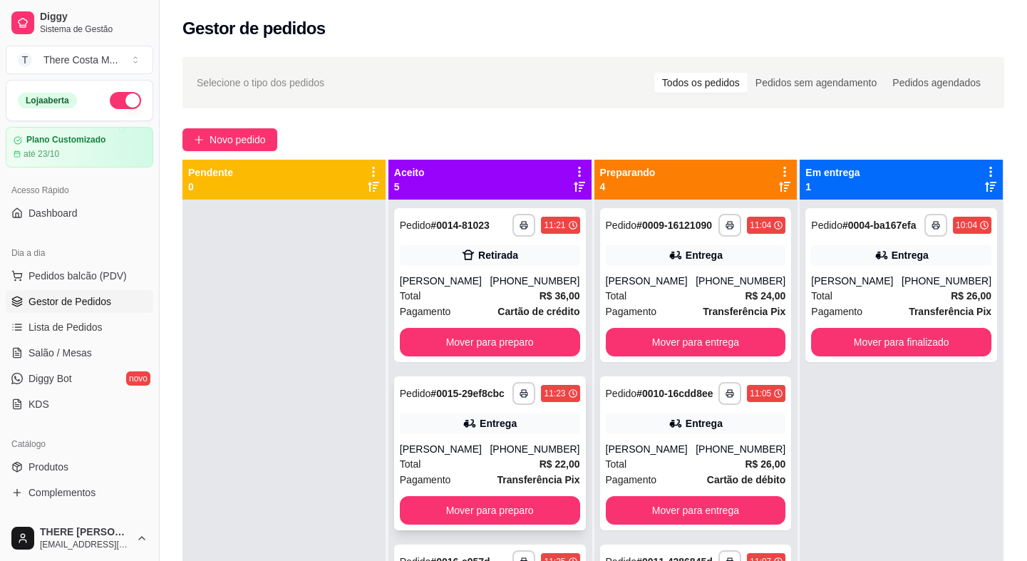
click at [511, 456] on div "[PHONE_NUMBER]" at bounding box center [534, 449] width 90 height 14
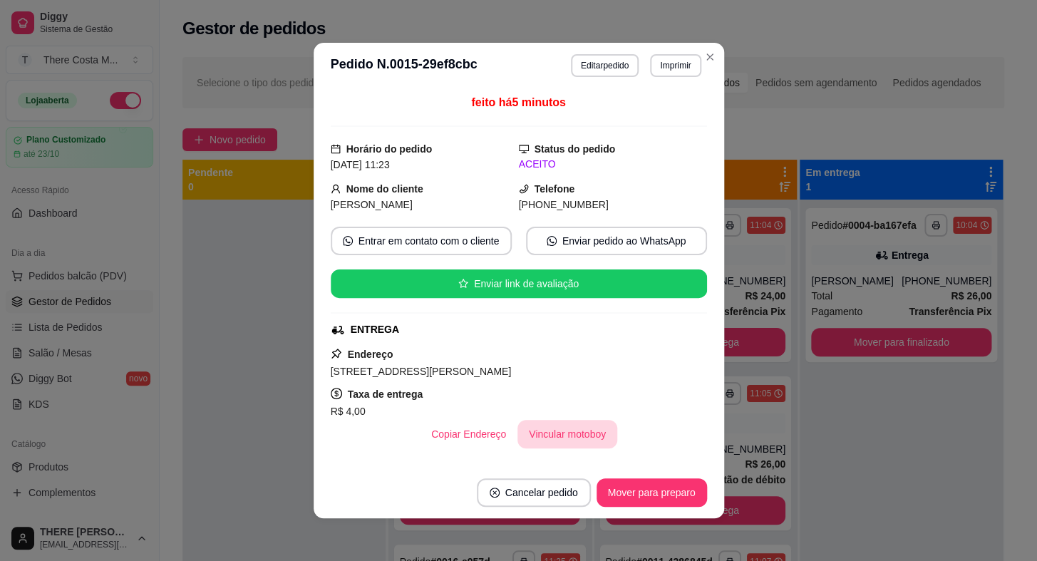
click at [583, 431] on button "Vincular motoboy" at bounding box center [567, 434] width 100 height 28
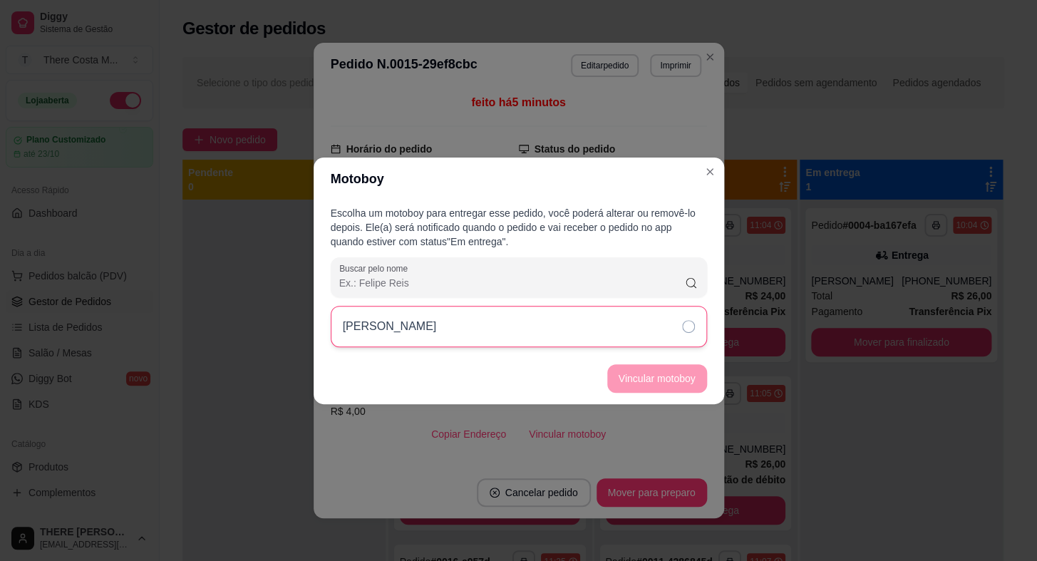
click at [628, 324] on div "[PERSON_NAME]" at bounding box center [519, 326] width 376 height 41
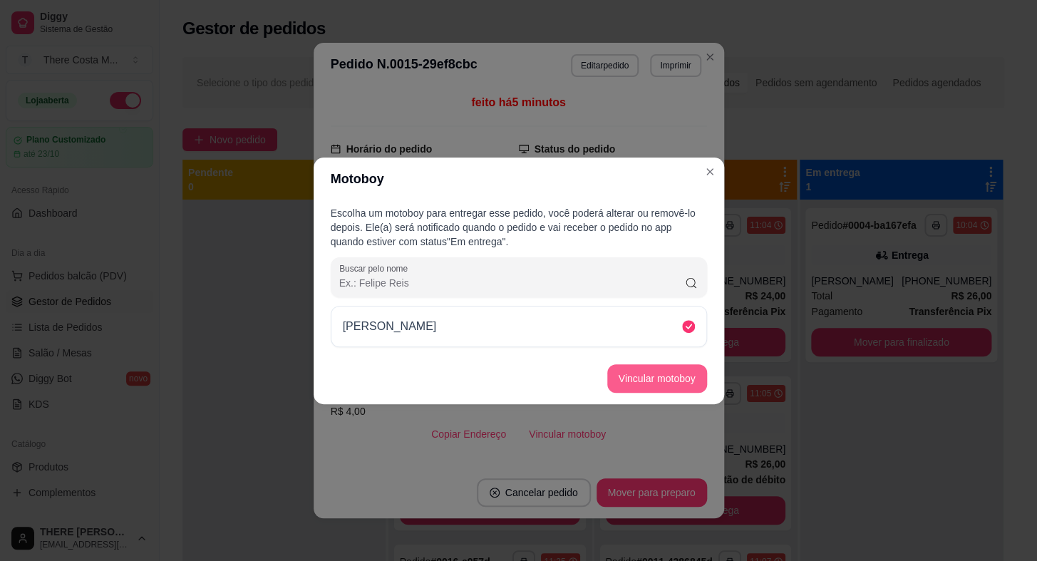
click at [673, 381] on button "Vincular motoboy" at bounding box center [657, 378] width 100 height 28
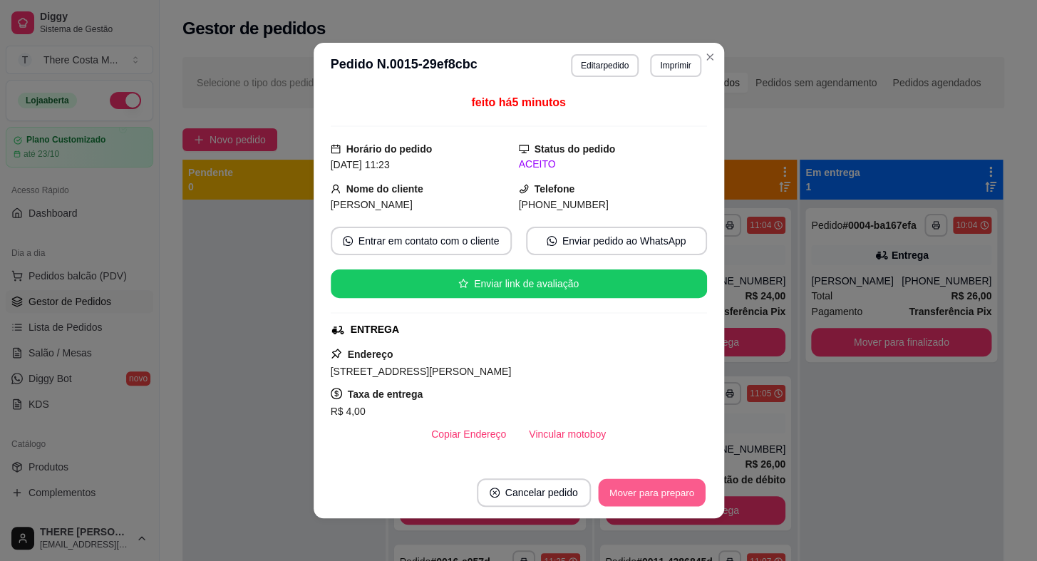
click at [651, 490] on button "Mover para preparo" at bounding box center [651, 493] width 107 height 28
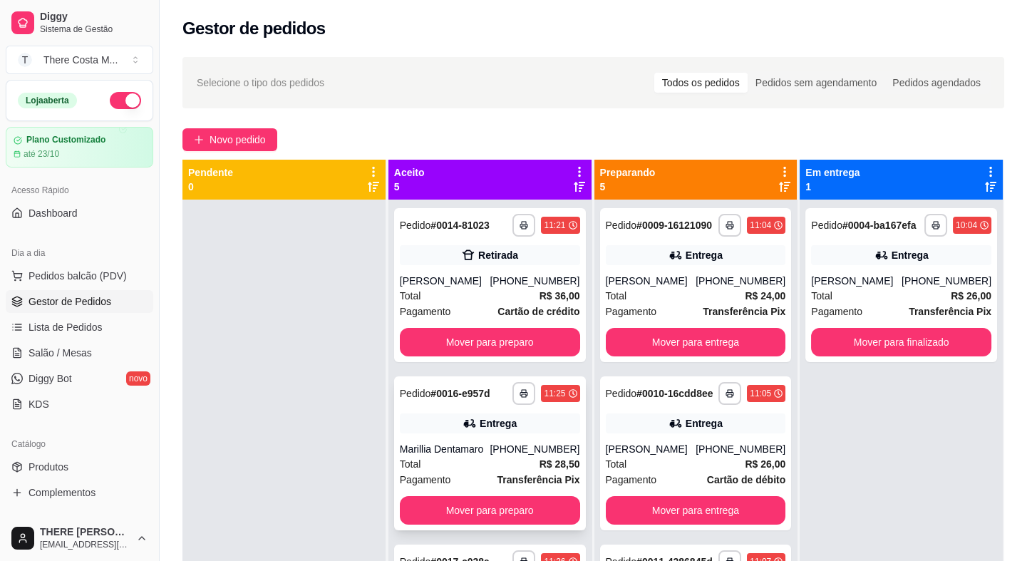
click at [514, 466] on div "Total R$ 28,50" at bounding box center [490, 464] width 180 height 16
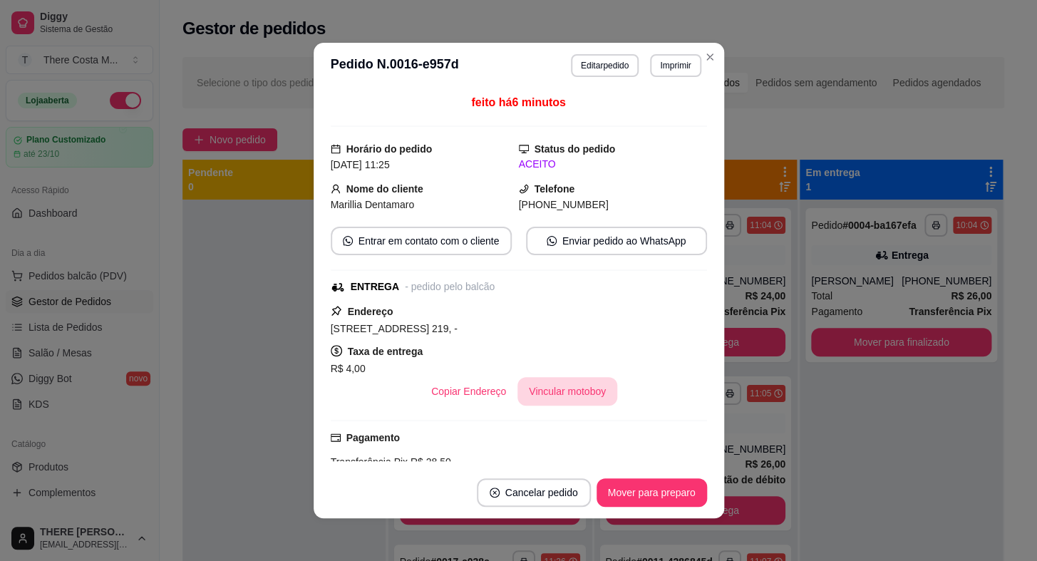
click at [561, 390] on button "Vincular motoboy" at bounding box center [567, 391] width 100 height 28
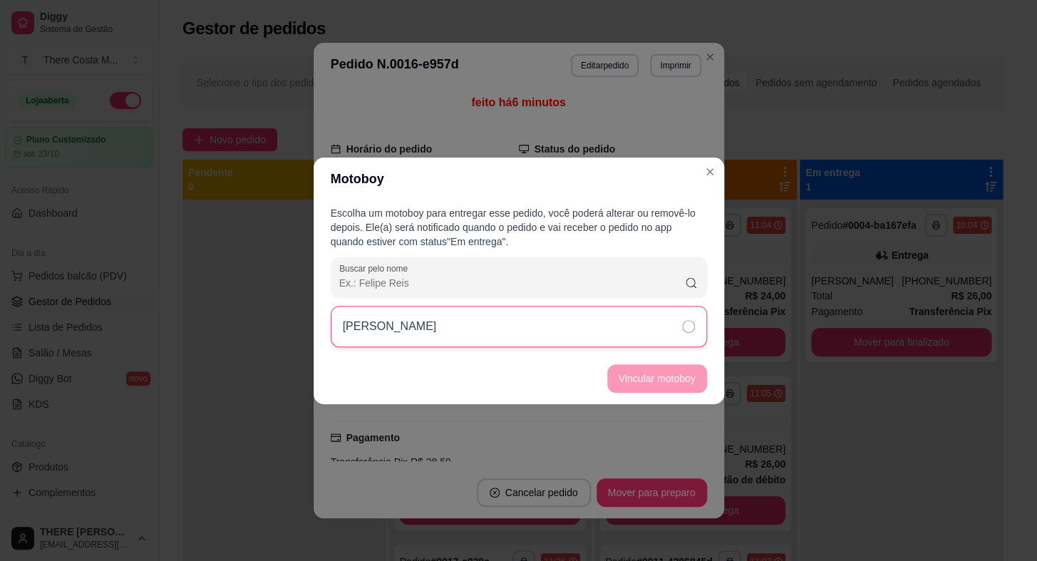
click at [572, 341] on div "[PERSON_NAME]" at bounding box center [519, 326] width 376 height 41
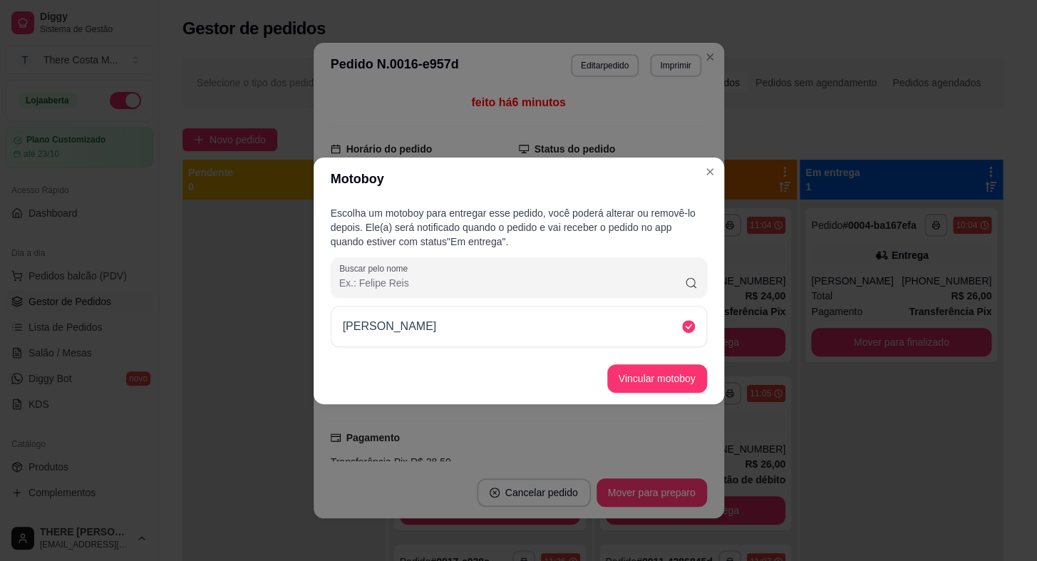
click at [623, 361] on footer "Vincular motoboy" at bounding box center [518, 378] width 410 height 51
click at [633, 373] on button "Vincular motoboy" at bounding box center [656, 378] width 97 height 28
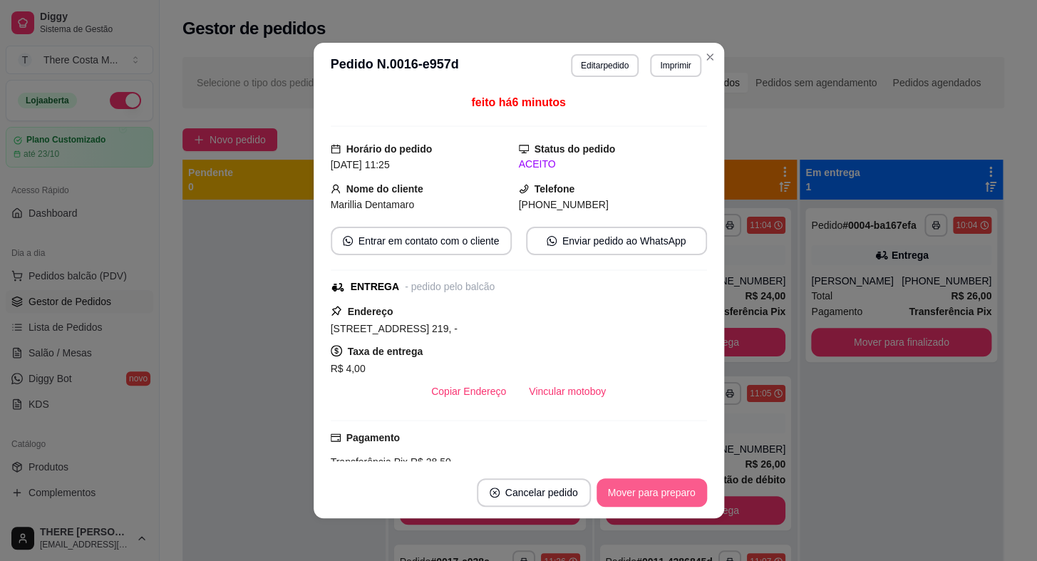
click at [660, 492] on button "Mover para preparo" at bounding box center [651, 492] width 110 height 28
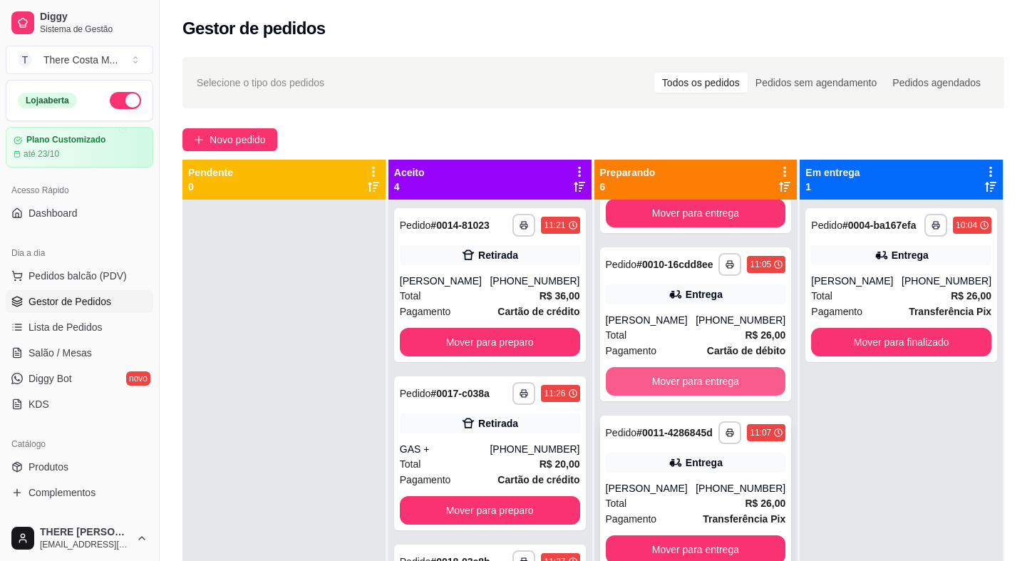
scroll to position [194, 0]
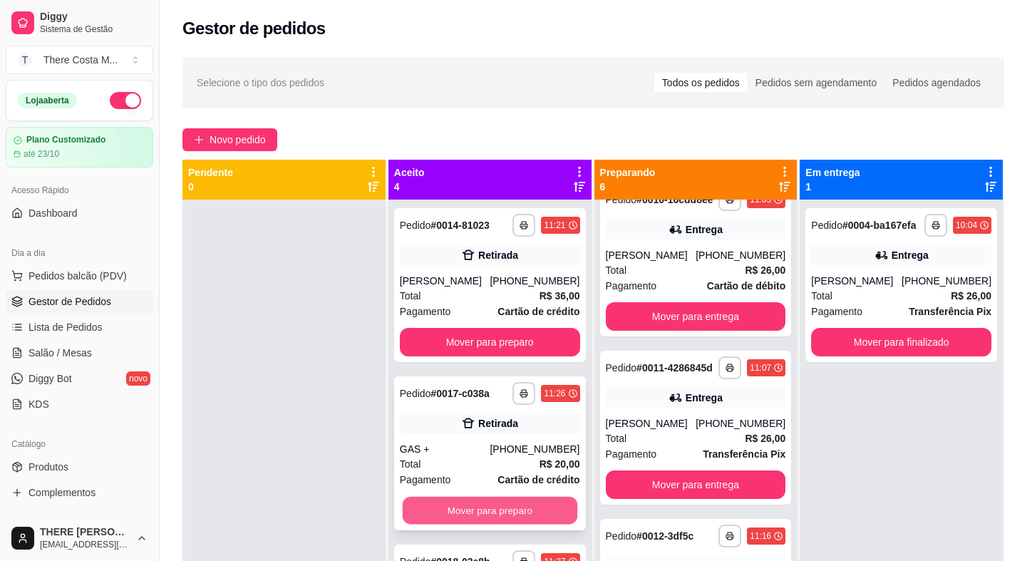
click at [504, 507] on button "Mover para preparo" at bounding box center [490, 511] width 175 height 28
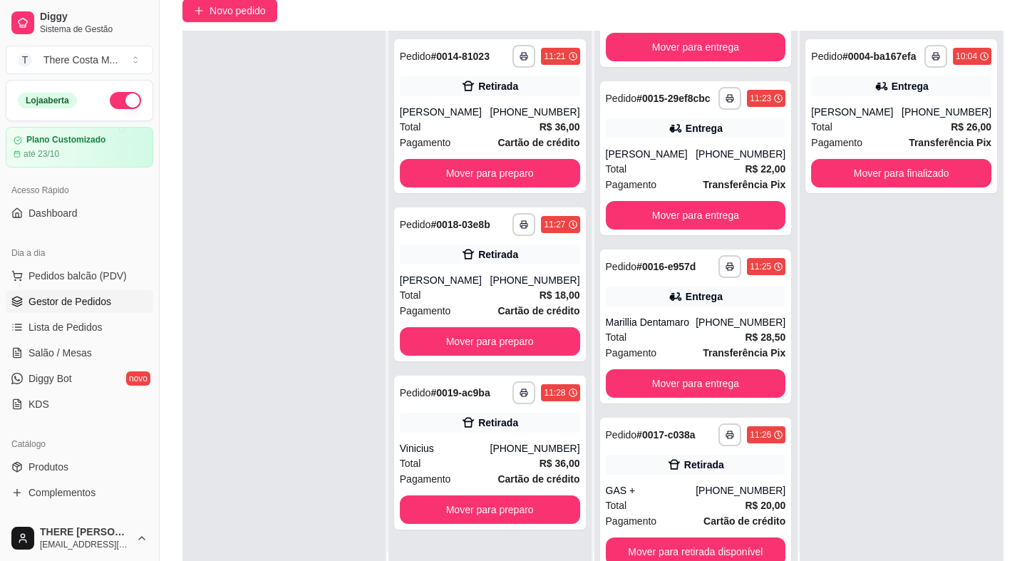
scroll to position [217, 0]
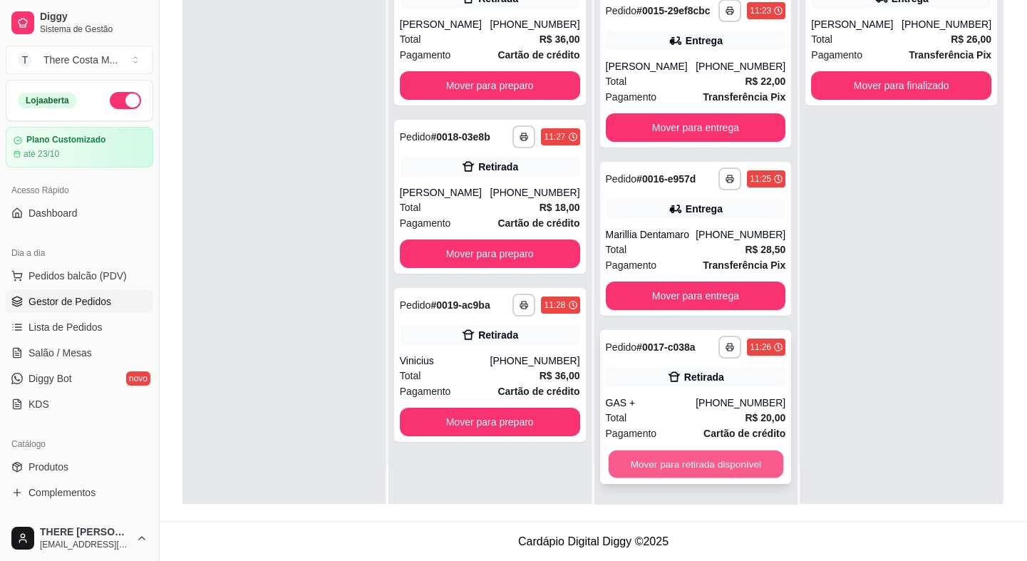
click at [720, 459] on button "Mover para retirada disponível" at bounding box center [695, 464] width 175 height 28
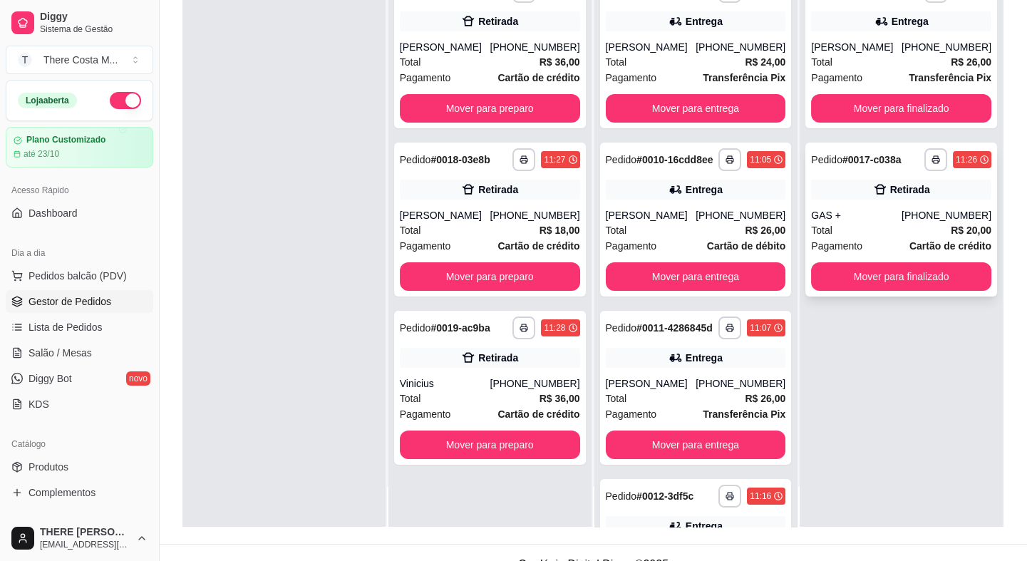
scroll to position [0, 0]
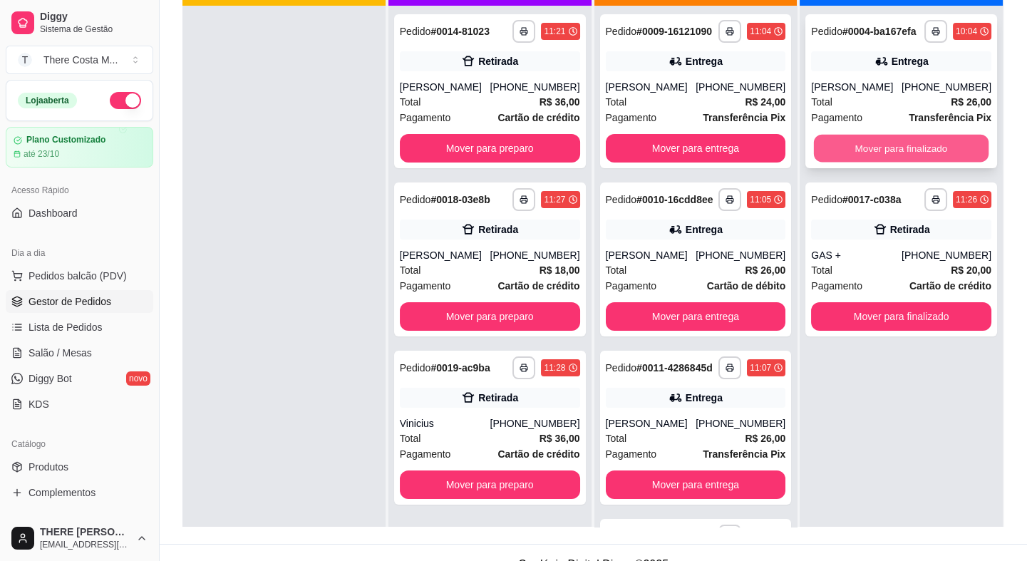
click at [881, 152] on button "Mover para finalizado" at bounding box center [901, 149] width 175 height 28
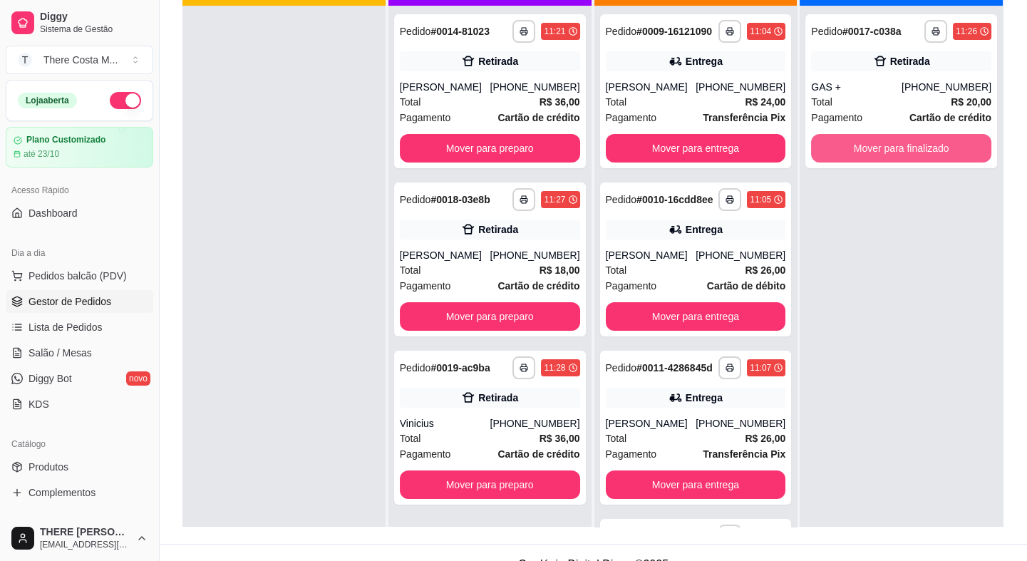
click at [881, 152] on button "Mover para finalizado" at bounding box center [901, 148] width 180 height 28
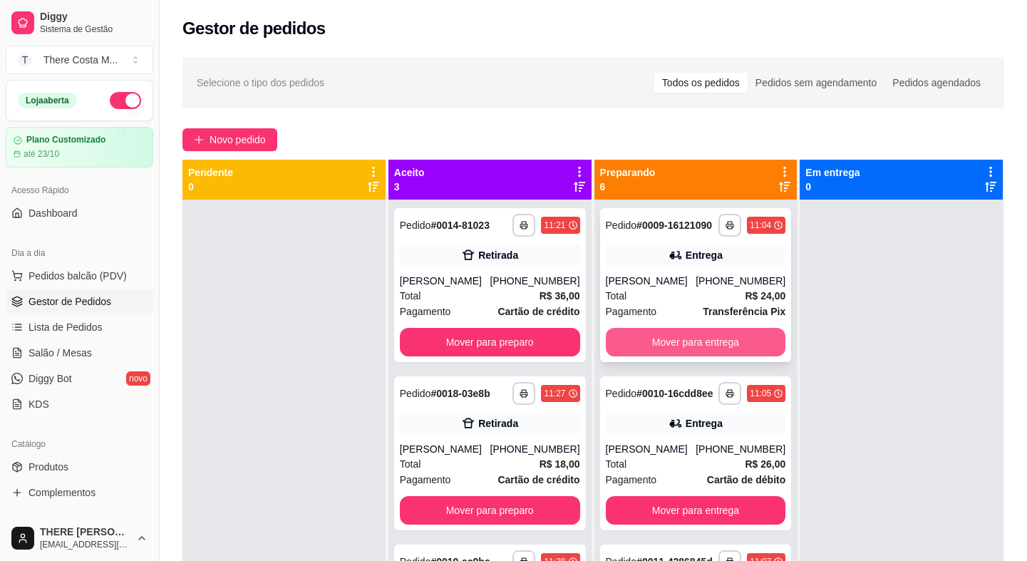
click at [702, 353] on button "Mover para entrega" at bounding box center [696, 342] width 180 height 28
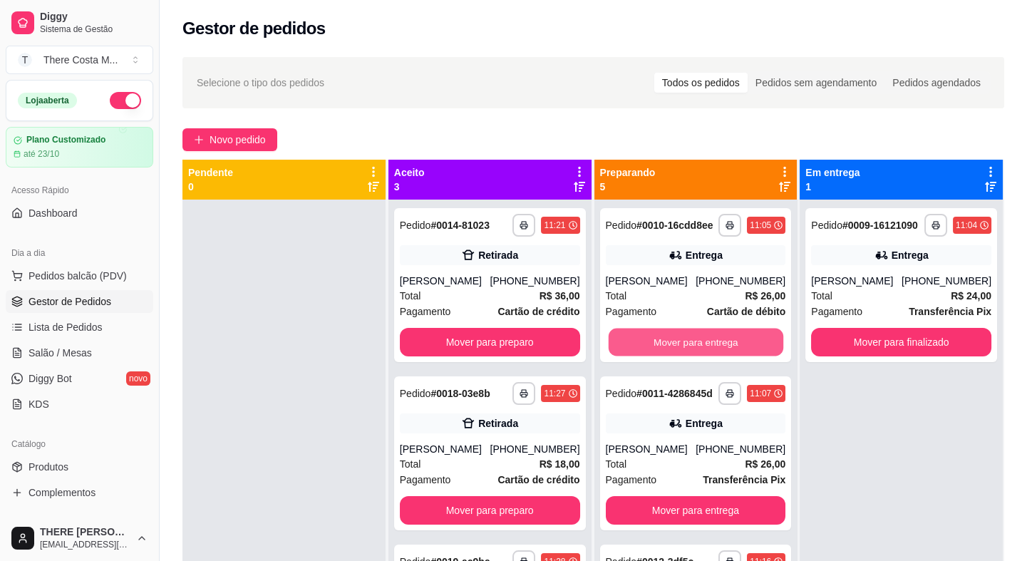
click at [702, 353] on button "Mover para entrega" at bounding box center [695, 342] width 175 height 28
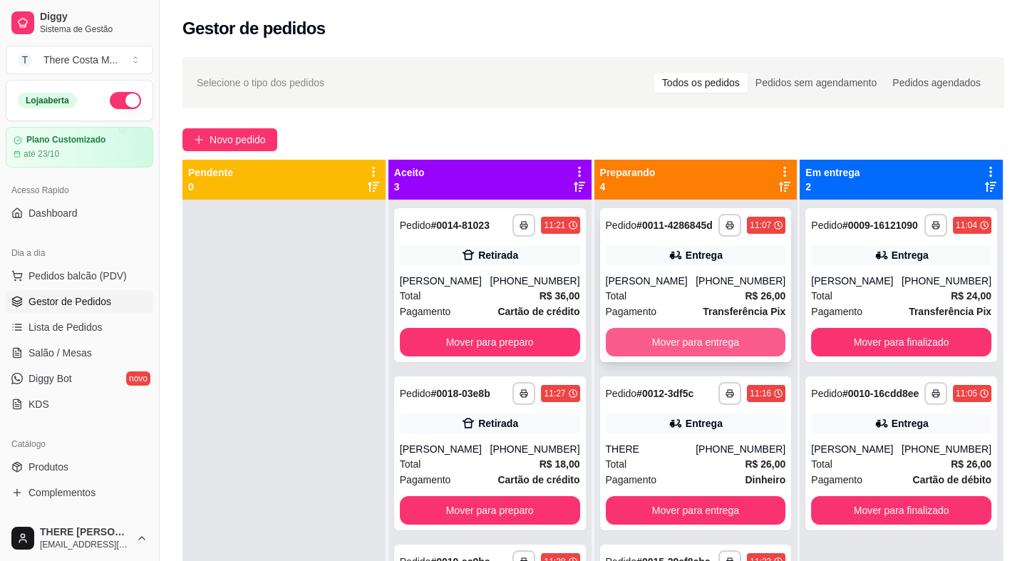
click at [703, 352] on button "Mover para entrega" at bounding box center [696, 342] width 180 height 28
click at [708, 334] on button "Mover para entrega" at bounding box center [696, 342] width 180 height 28
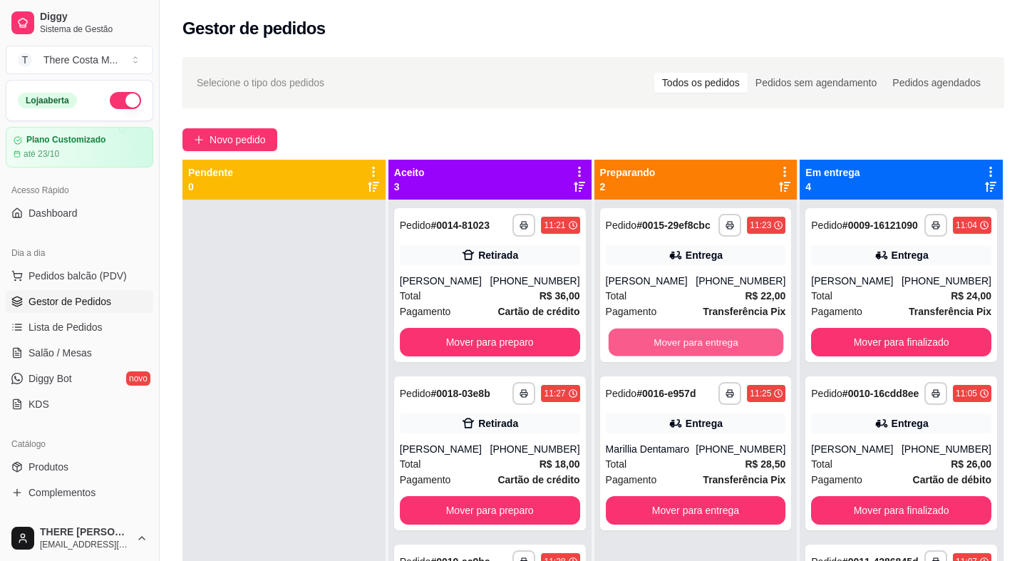
click at [708, 334] on button "Mover para entrega" at bounding box center [695, 342] width 175 height 28
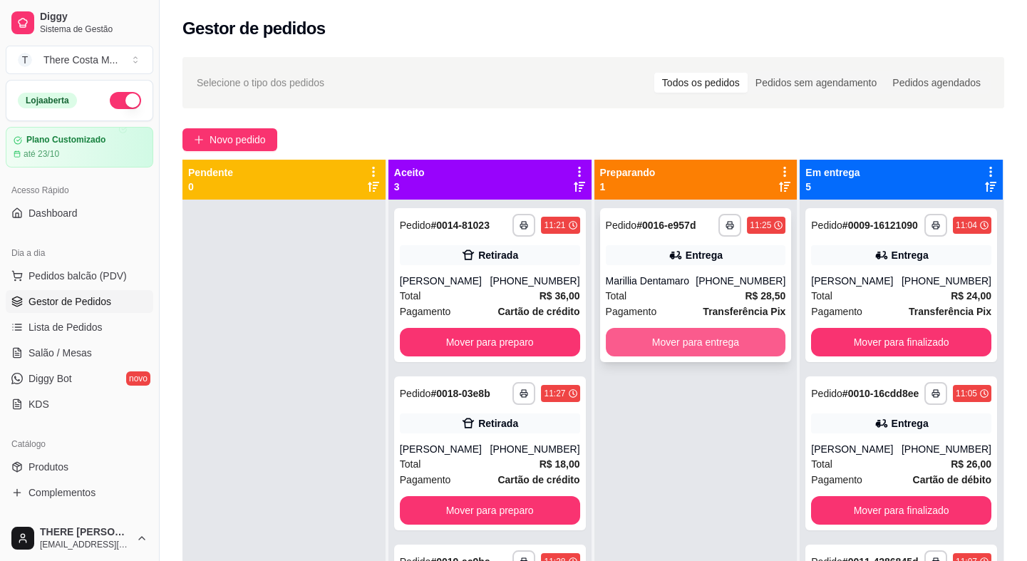
click at [700, 350] on button "Mover para entrega" at bounding box center [696, 342] width 180 height 28
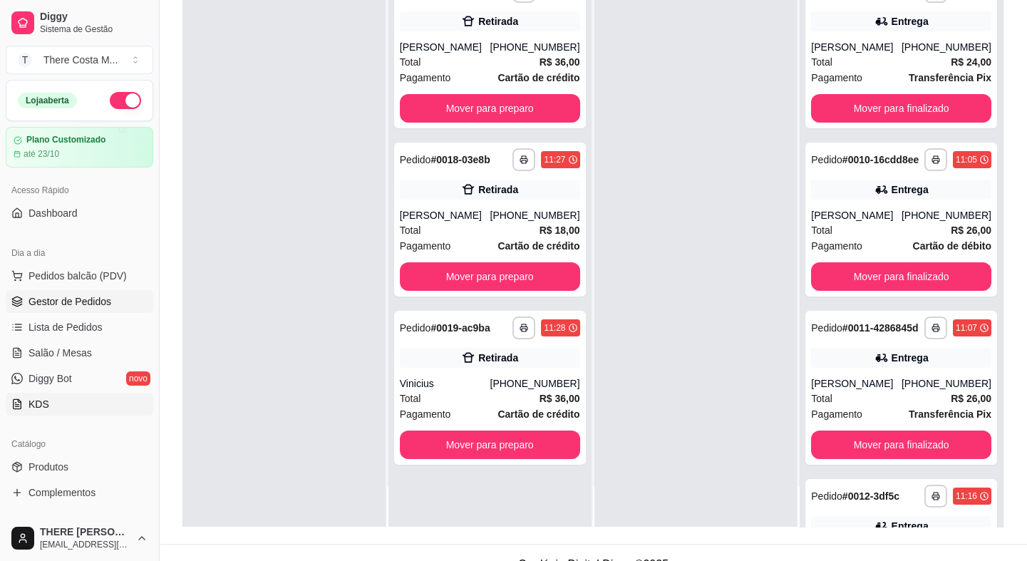
scroll to position [194, 0]
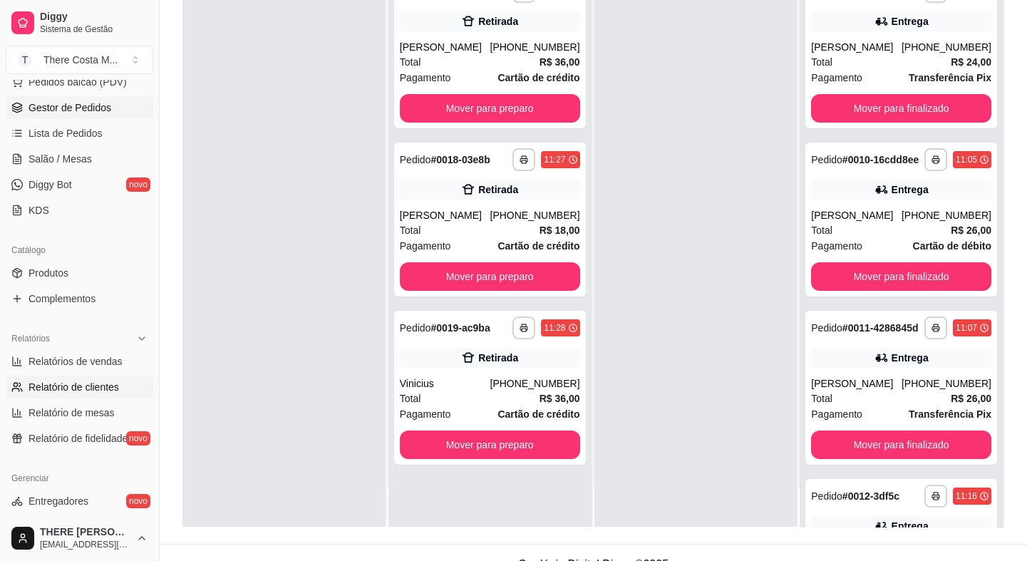
click at [93, 380] on span "Relatório de clientes" at bounding box center [73, 387] width 90 height 14
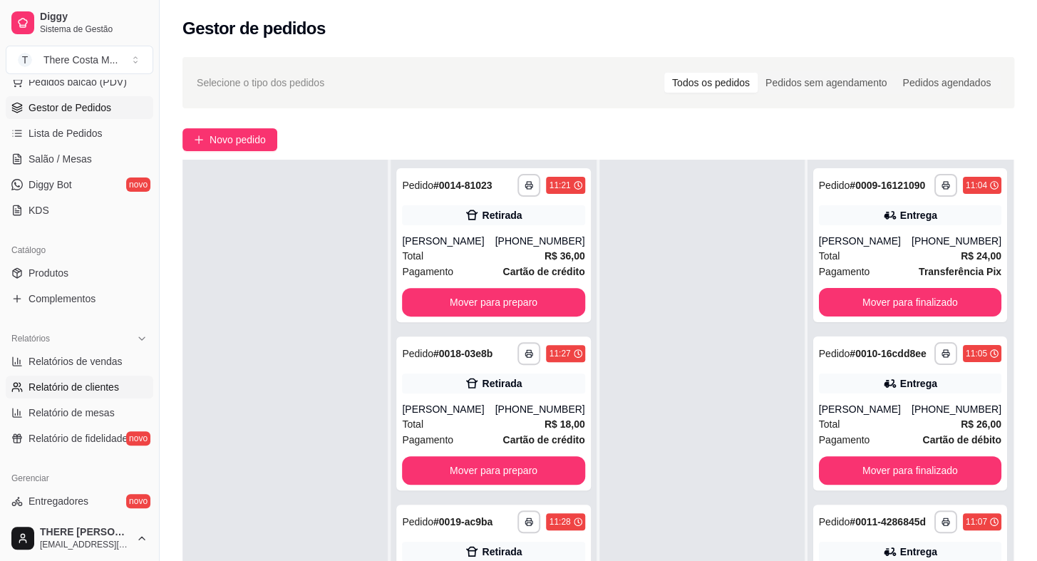
select select "30"
select select "HIGHEST_TOTAL_SPENT_WITH_ORDERS"
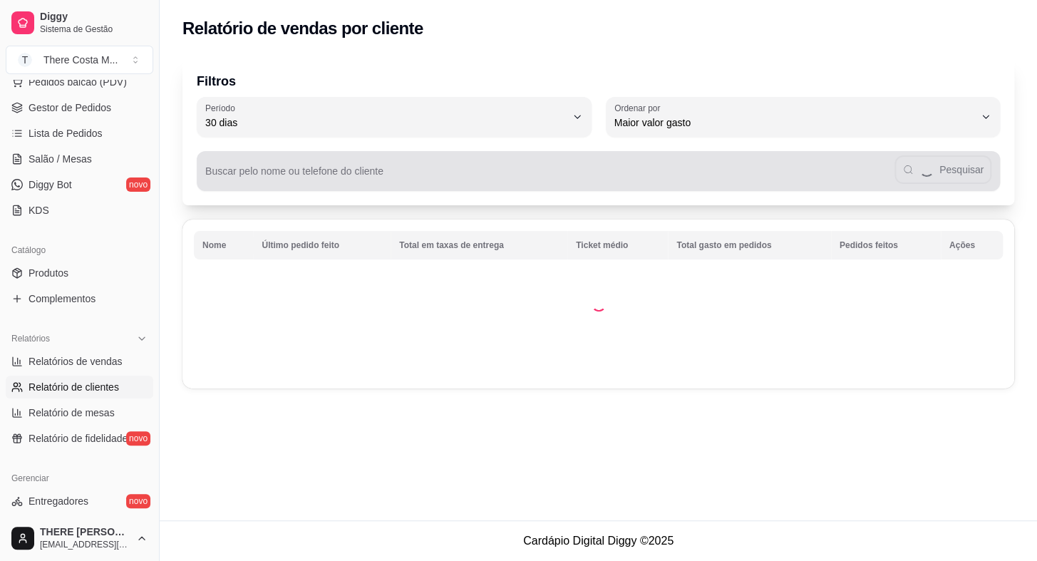
click at [484, 172] on input "Buscar pelo nome ou telefone do cliente" at bounding box center [549, 177] width 689 height 14
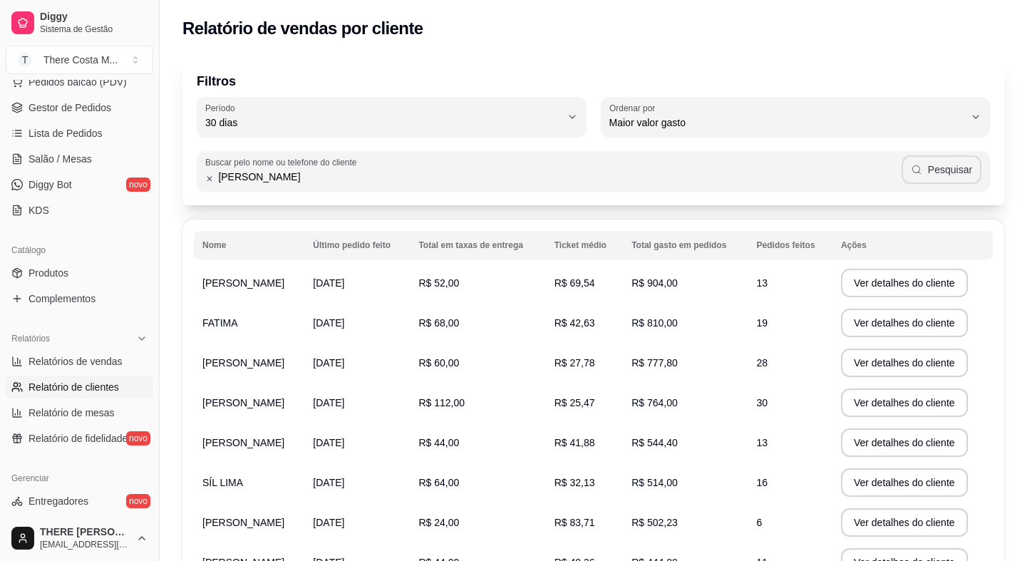
type input "[PERSON_NAME]"
click at [954, 171] on button "Pesquisar" at bounding box center [941, 169] width 80 height 28
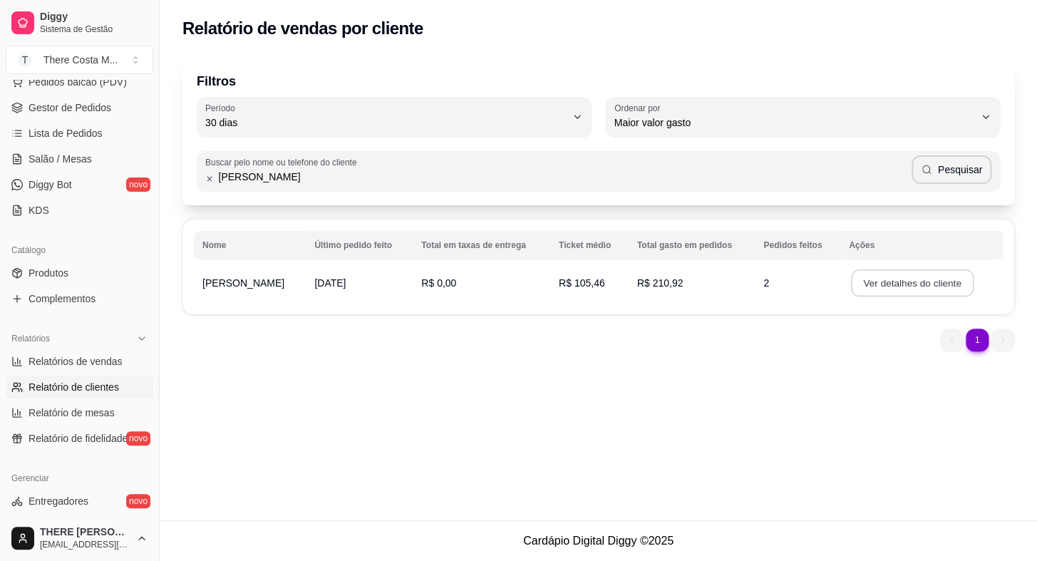
click at [876, 283] on button "Ver detalhes do cliente" at bounding box center [912, 283] width 123 height 28
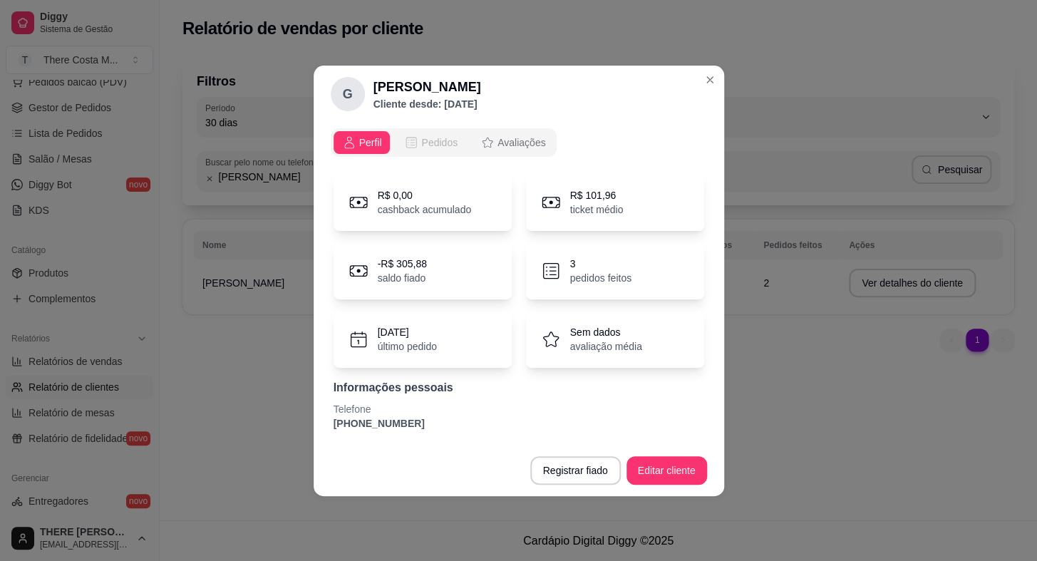
click at [421, 141] on span "Pedidos" at bounding box center [439, 142] width 36 height 14
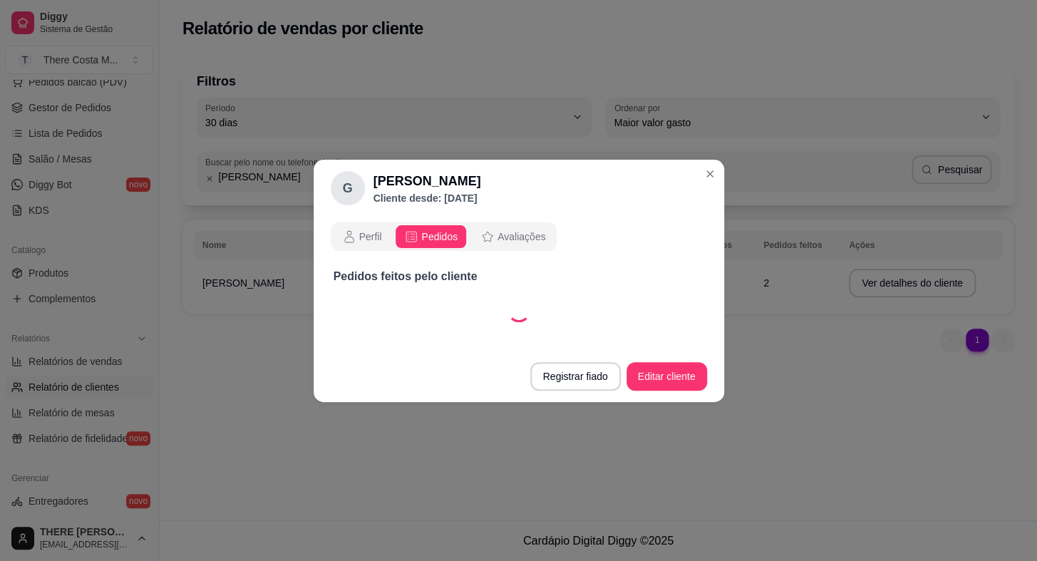
select select "30"
select select "ALL"
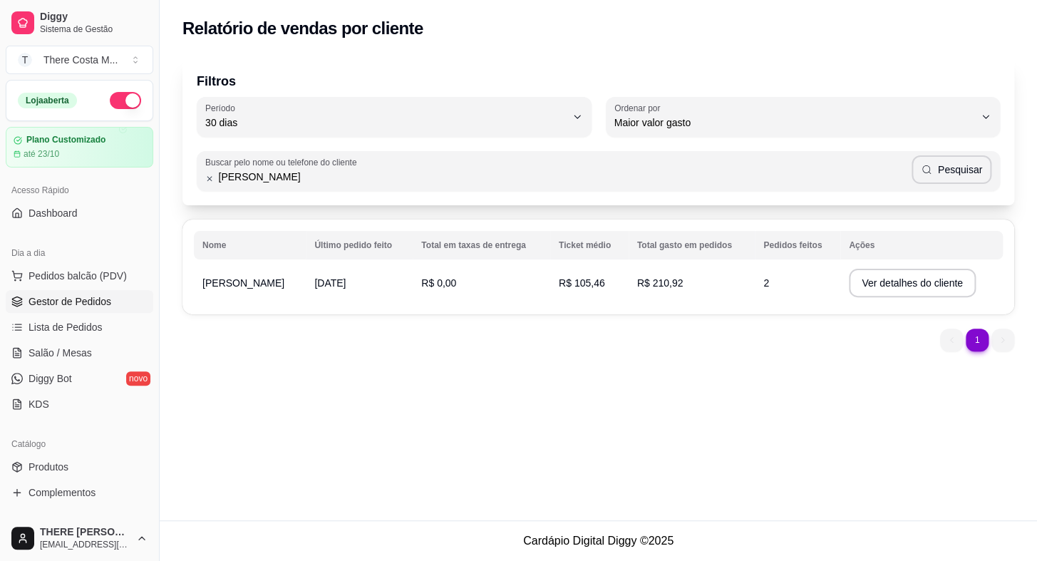
click at [84, 294] on span "Gestor de Pedidos" at bounding box center [69, 301] width 83 height 14
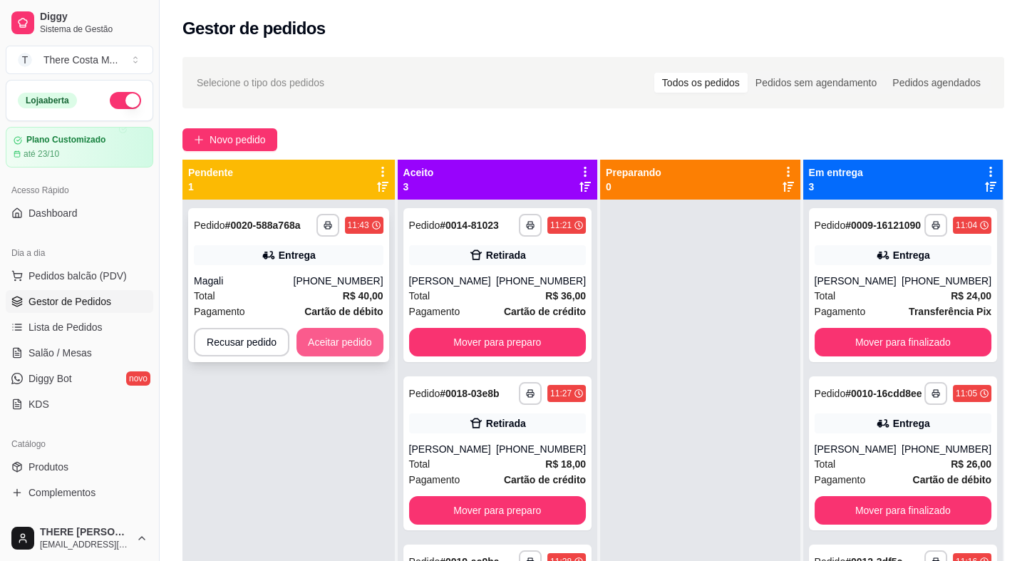
click at [341, 334] on button "Aceitar pedido" at bounding box center [339, 342] width 87 height 28
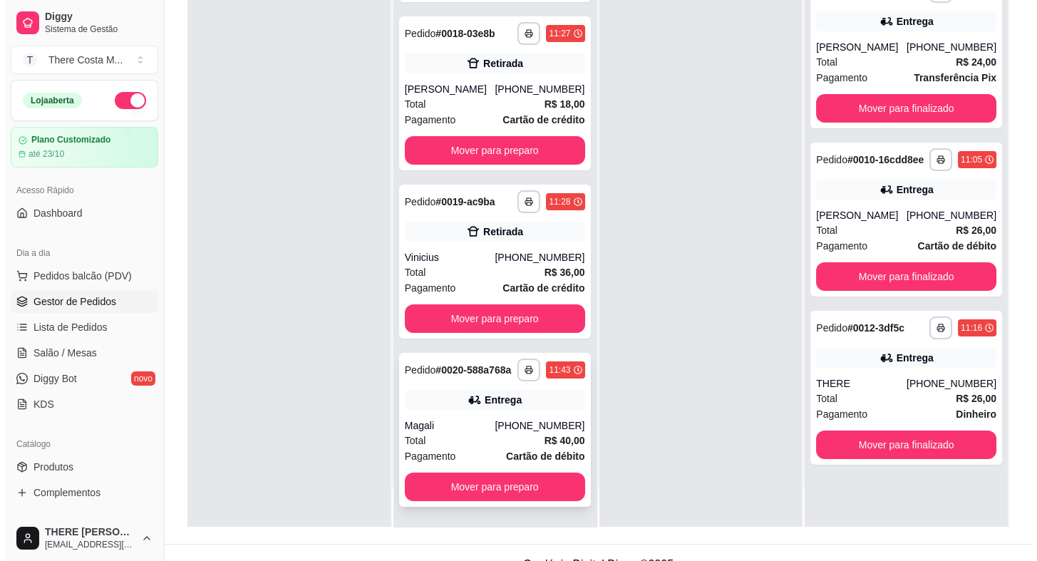
scroll to position [217, 0]
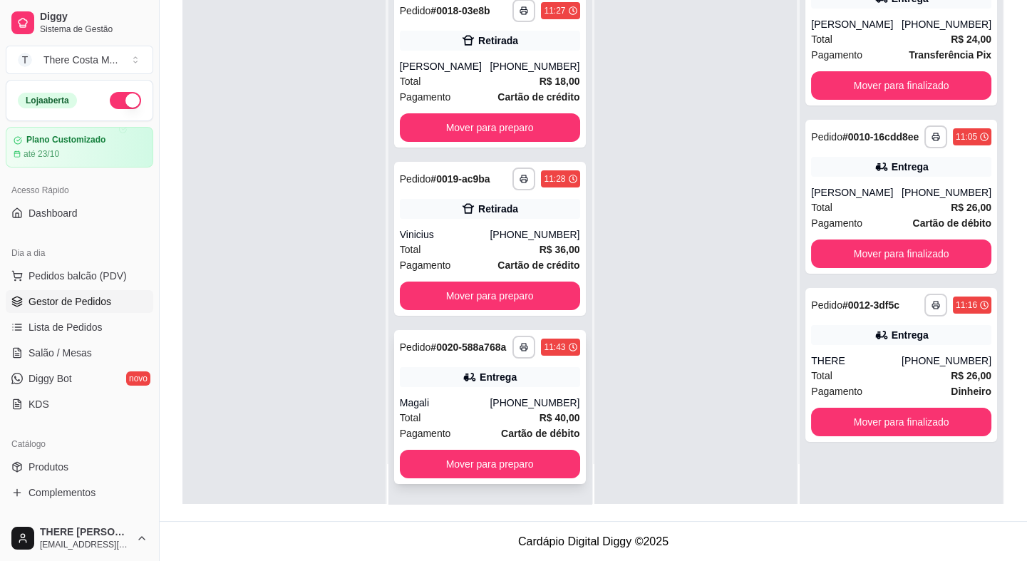
click at [524, 403] on div "[PHONE_NUMBER]" at bounding box center [534, 402] width 90 height 14
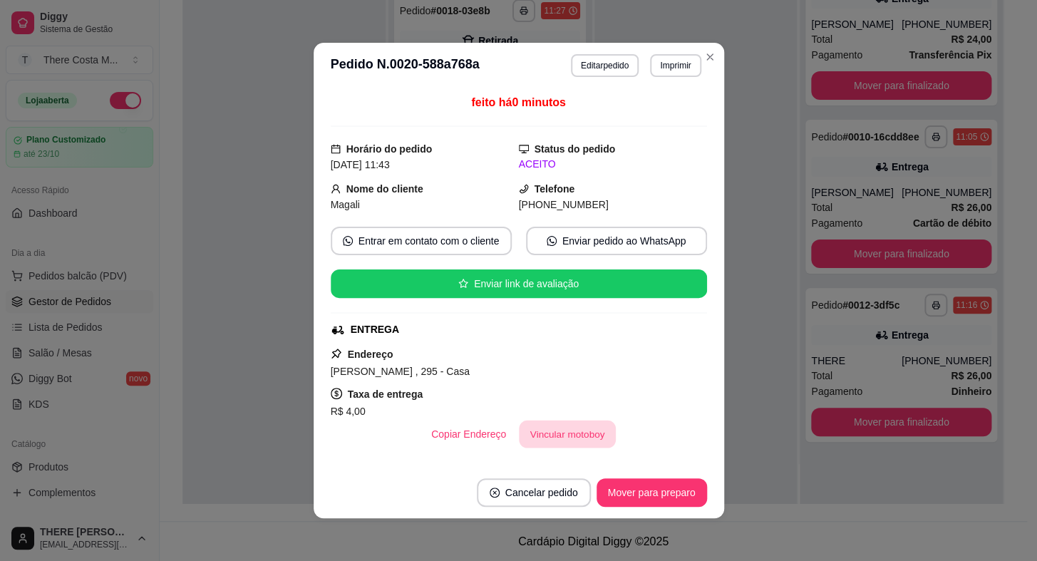
click at [548, 426] on button "Vincular motoboy" at bounding box center [567, 434] width 97 height 28
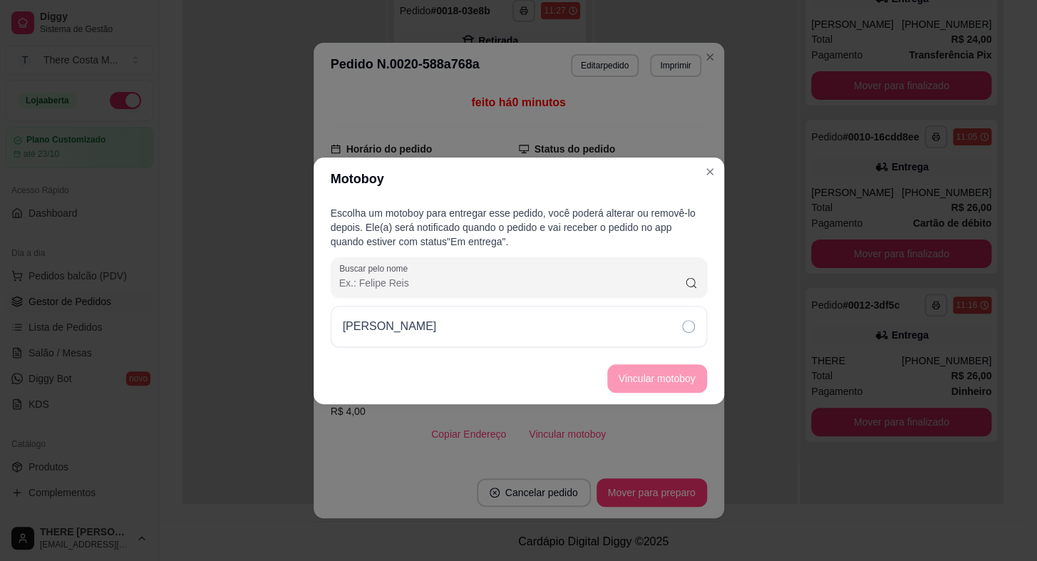
click at [581, 326] on div "[PERSON_NAME]" at bounding box center [519, 326] width 376 height 41
click at [645, 383] on button "Vincular motoboy" at bounding box center [657, 378] width 100 height 28
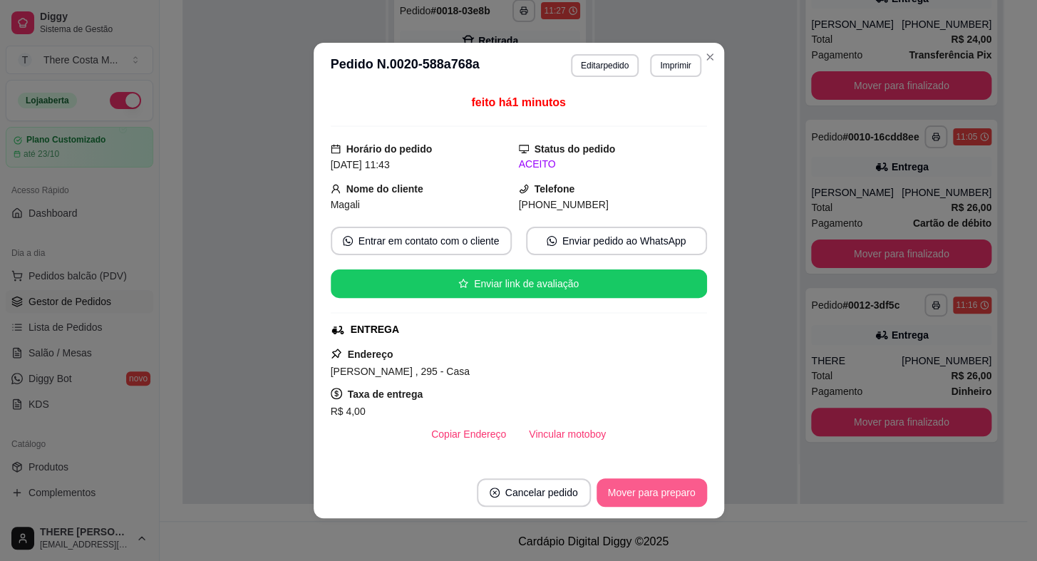
click at [631, 494] on button "Mover para preparo" at bounding box center [651, 492] width 110 height 28
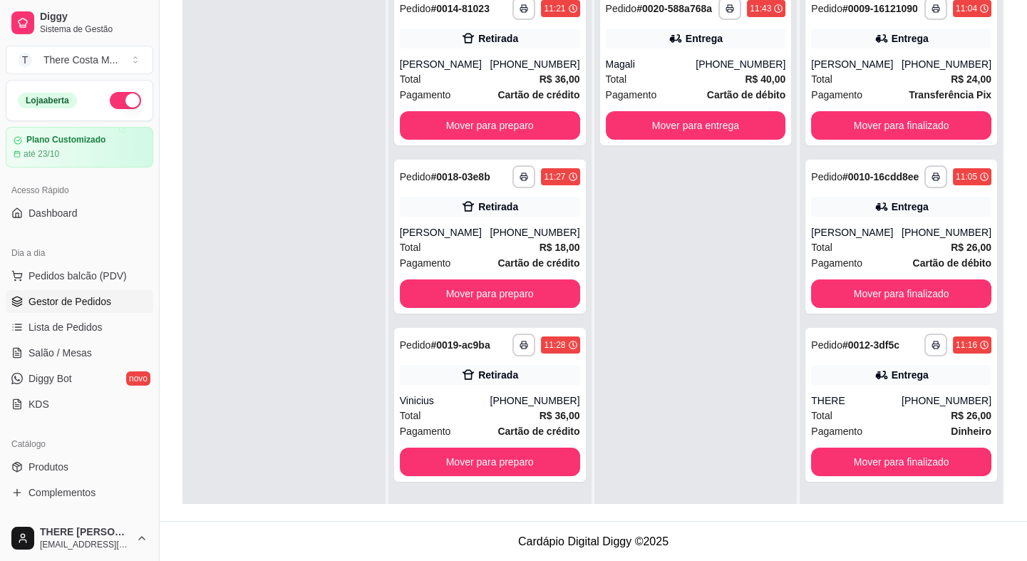
scroll to position [22, 0]
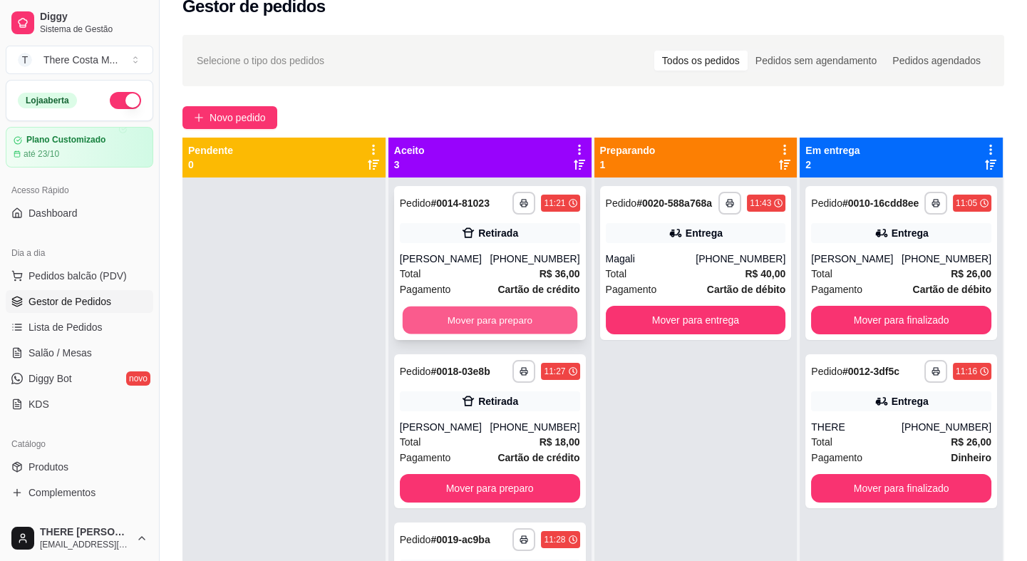
click at [492, 319] on button "Mover para preparo" at bounding box center [490, 320] width 175 height 28
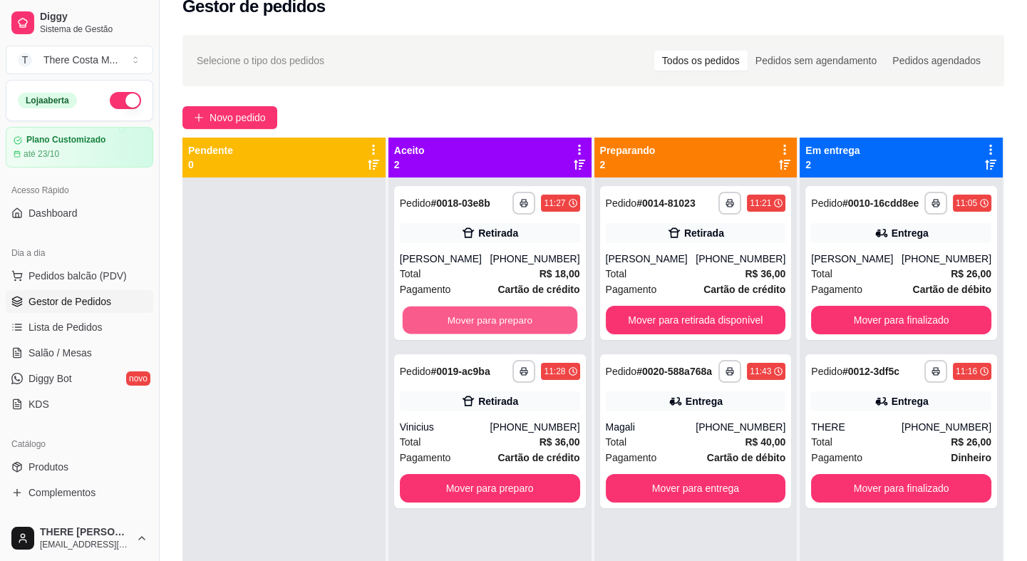
click at [492, 319] on button "Mover para preparo" at bounding box center [490, 320] width 175 height 28
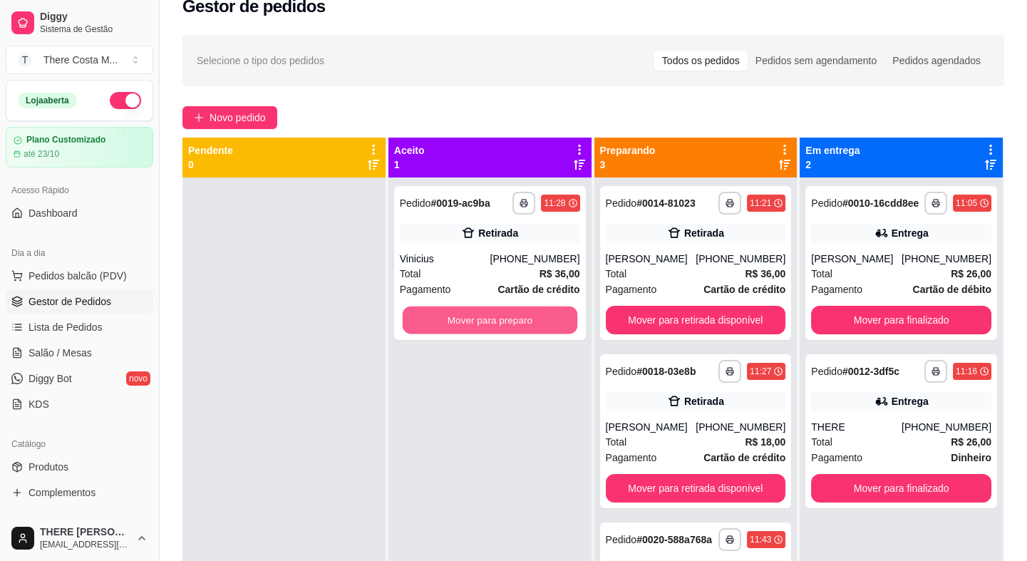
click at [492, 319] on button "Mover para preparo" at bounding box center [490, 320] width 175 height 28
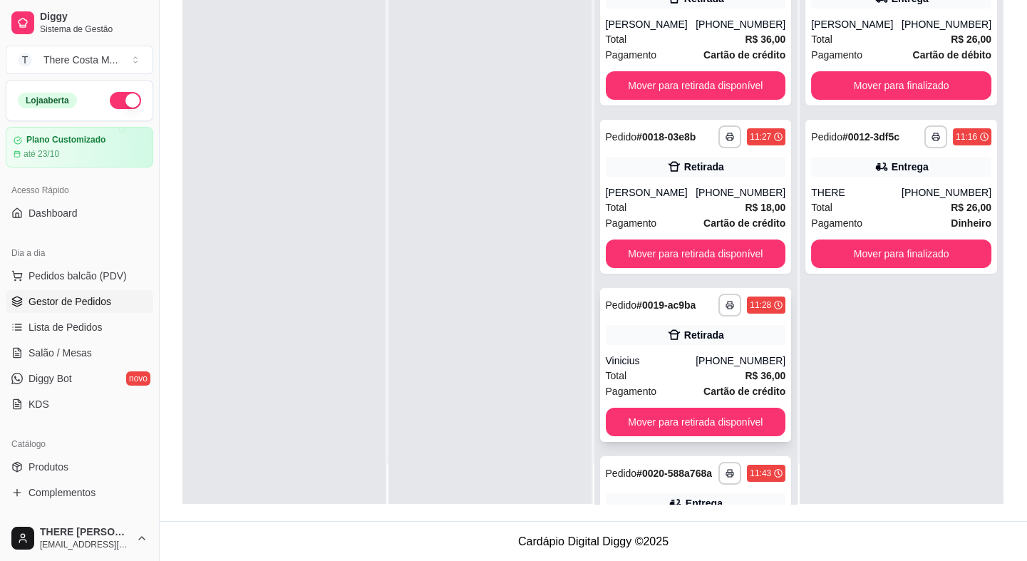
scroll to position [137, 0]
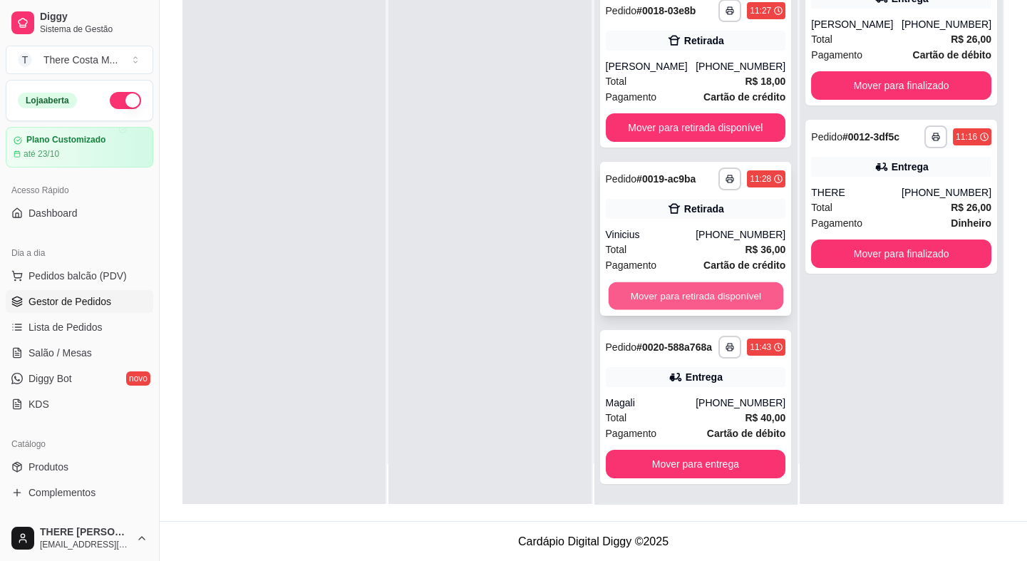
click at [673, 282] on button "Mover para retirada disponível" at bounding box center [695, 296] width 175 height 28
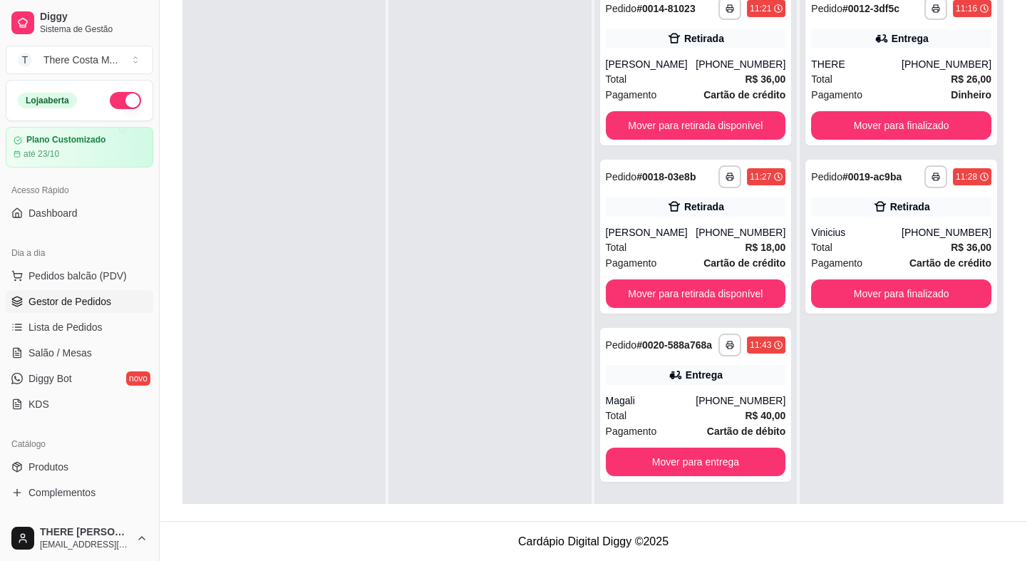
scroll to position [0, 0]
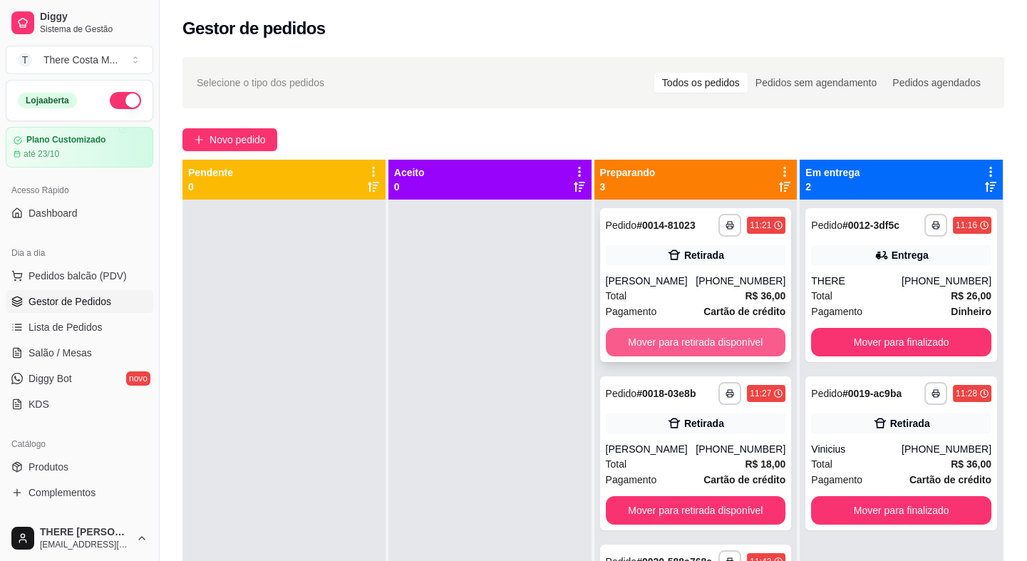
click at [709, 338] on button "Mover para retirada disponível" at bounding box center [696, 342] width 180 height 28
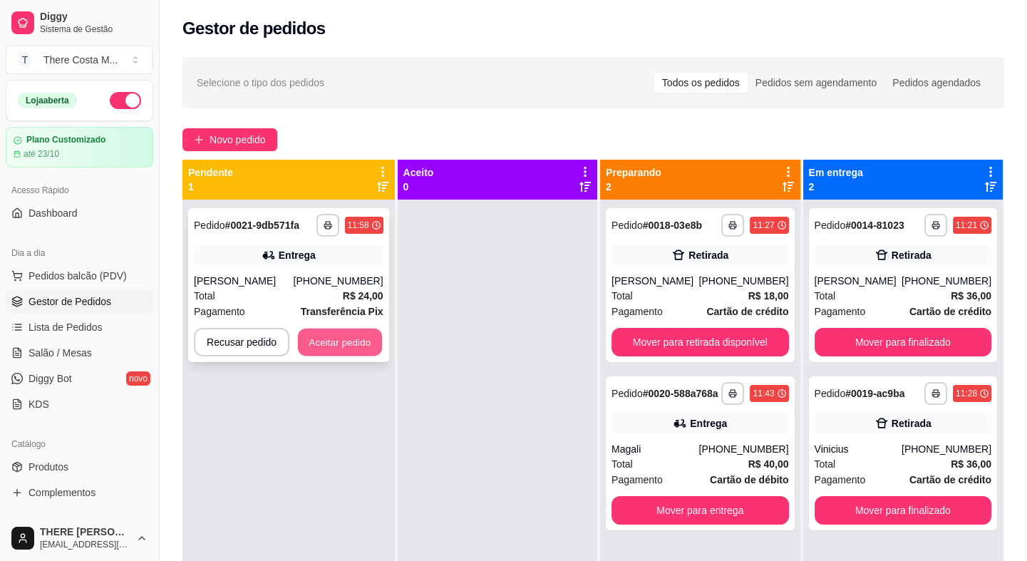
click at [338, 341] on button "Aceitar pedido" at bounding box center [340, 342] width 84 height 28
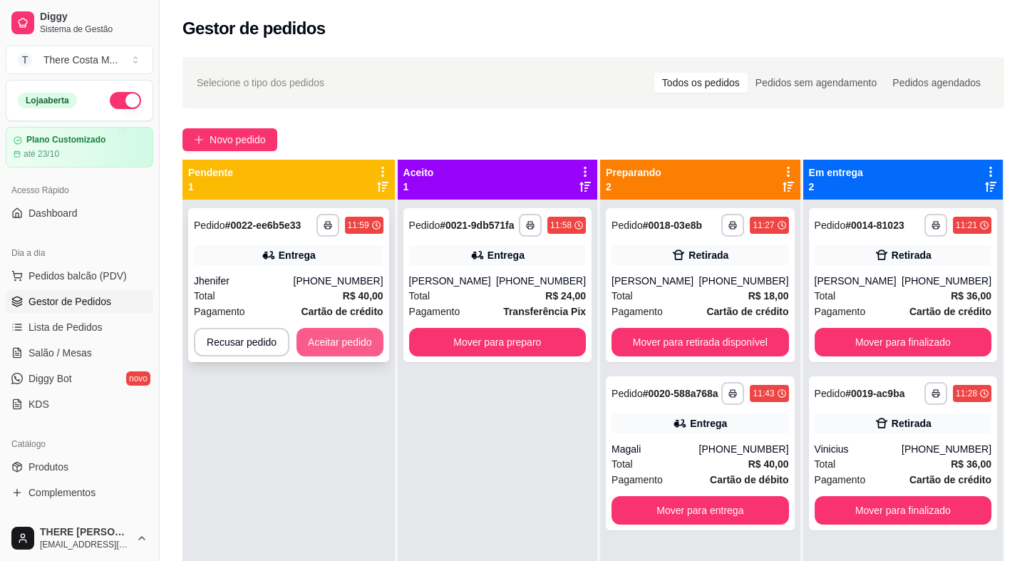
click at [331, 345] on button "Aceitar pedido" at bounding box center [339, 342] width 87 height 28
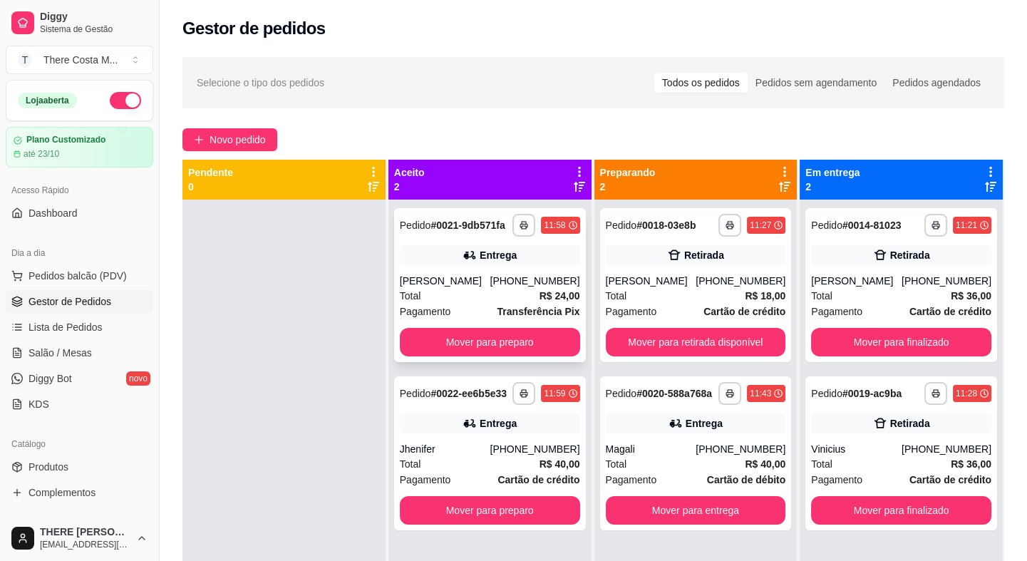
click at [516, 295] on div "Total R$ 24,00" at bounding box center [490, 296] width 180 height 16
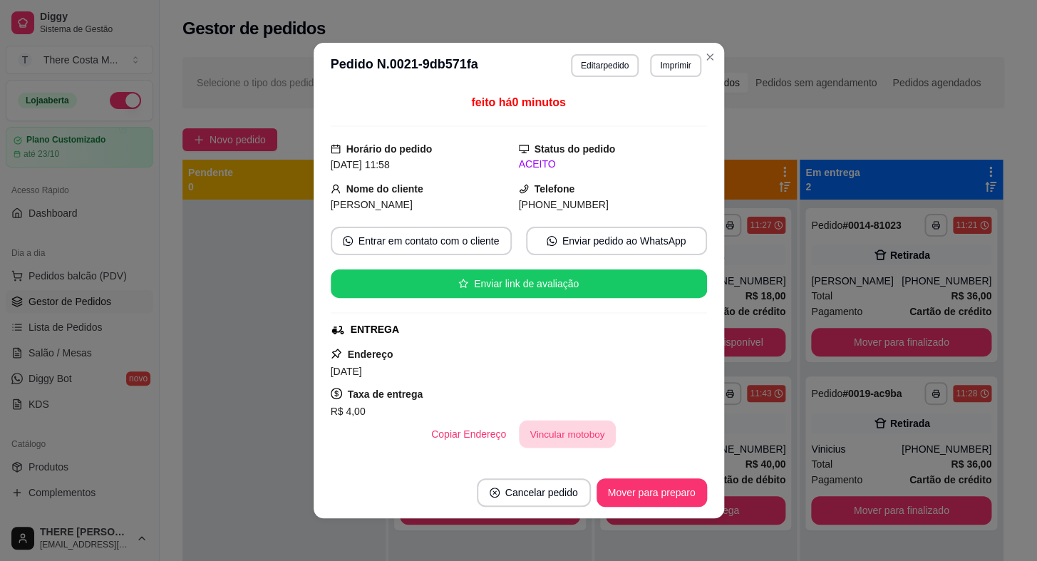
click at [575, 437] on button "Vincular motoboy" at bounding box center [567, 434] width 97 height 28
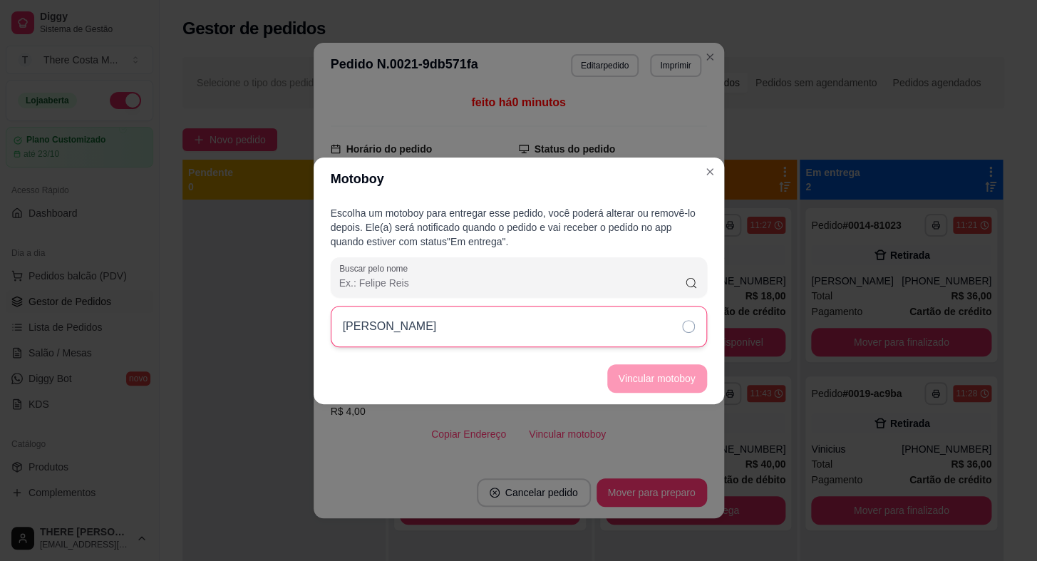
click at [673, 313] on div "[PERSON_NAME]" at bounding box center [519, 326] width 376 height 41
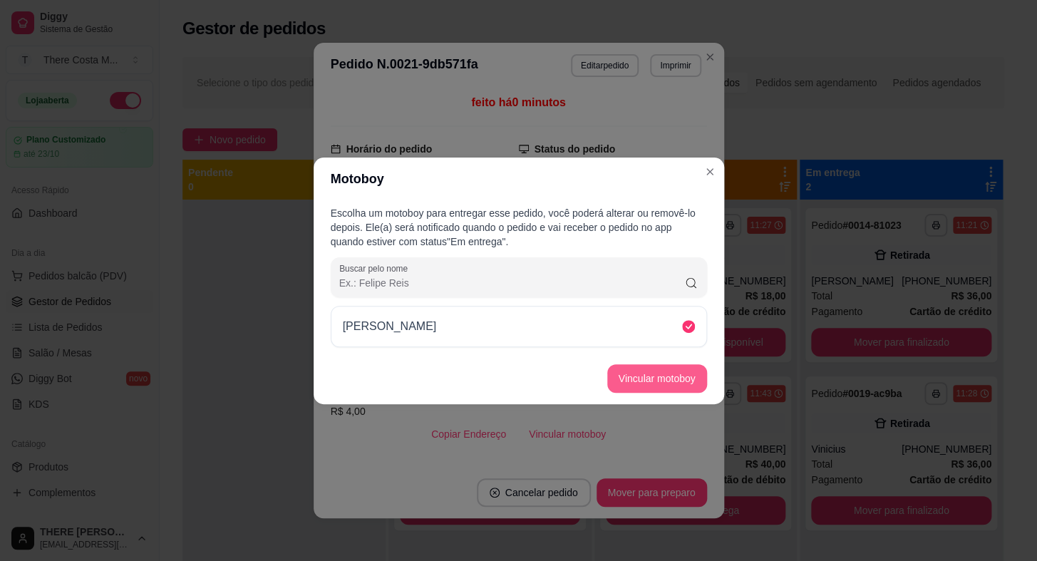
click at [674, 384] on button "Vincular motoboy" at bounding box center [657, 378] width 100 height 28
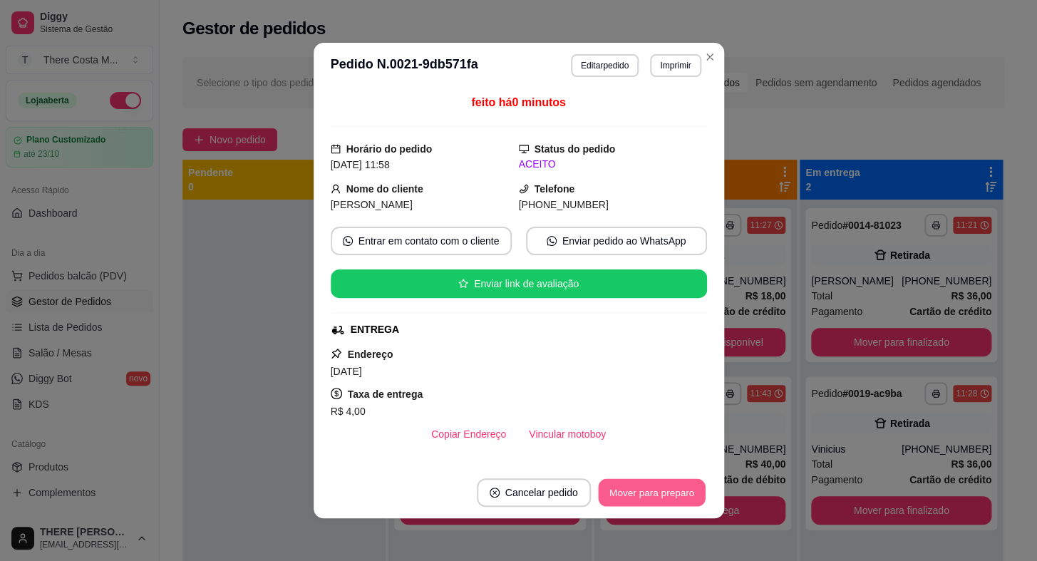
click at [649, 492] on button "Mover para preparo" at bounding box center [651, 493] width 107 height 28
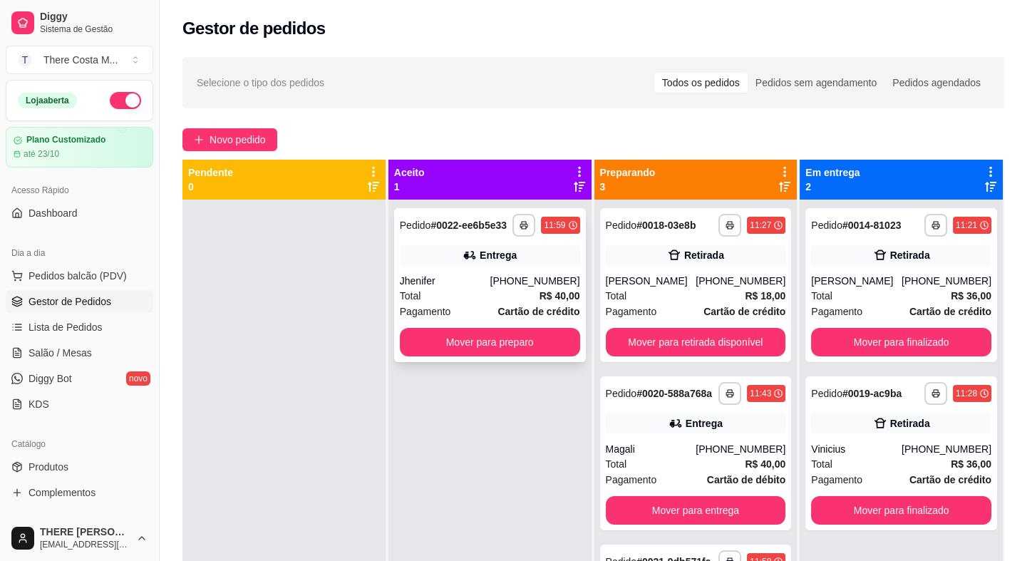
click at [499, 300] on div "Total R$ 40,00" at bounding box center [490, 296] width 180 height 16
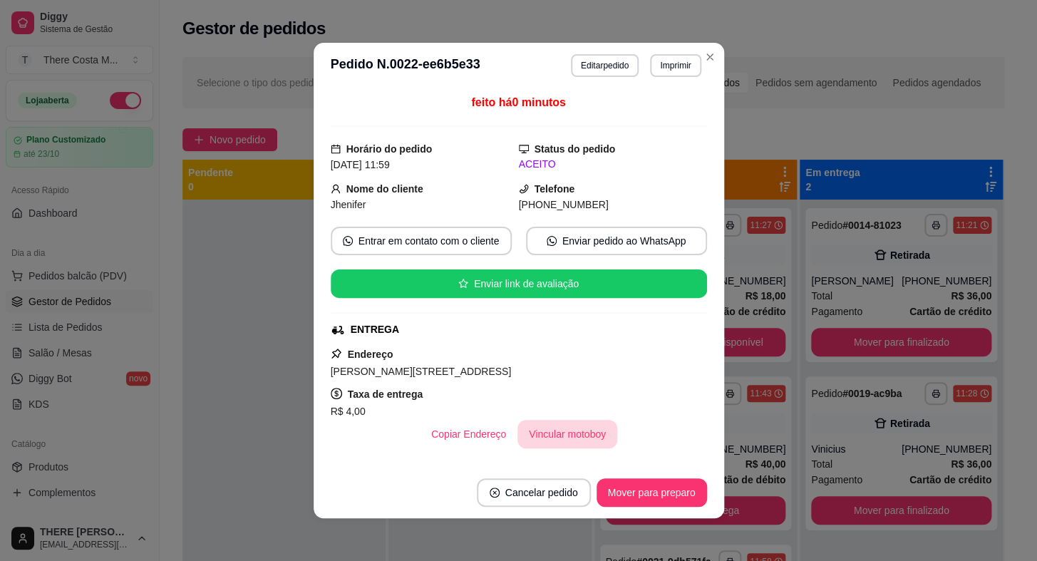
click at [583, 430] on button "Vincular motoboy" at bounding box center [567, 434] width 100 height 28
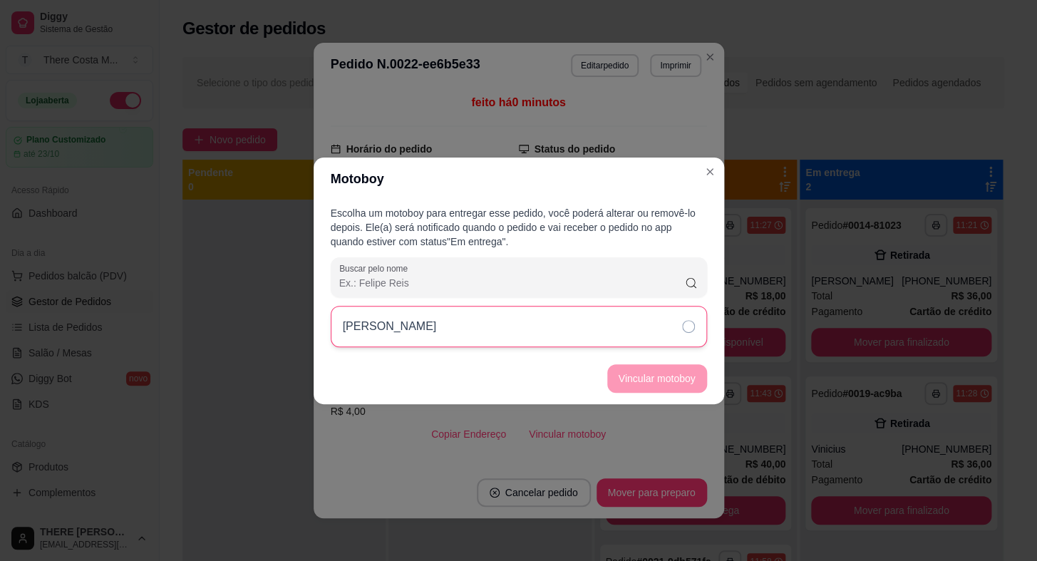
click at [612, 334] on div "[PERSON_NAME]" at bounding box center [519, 326] width 376 height 41
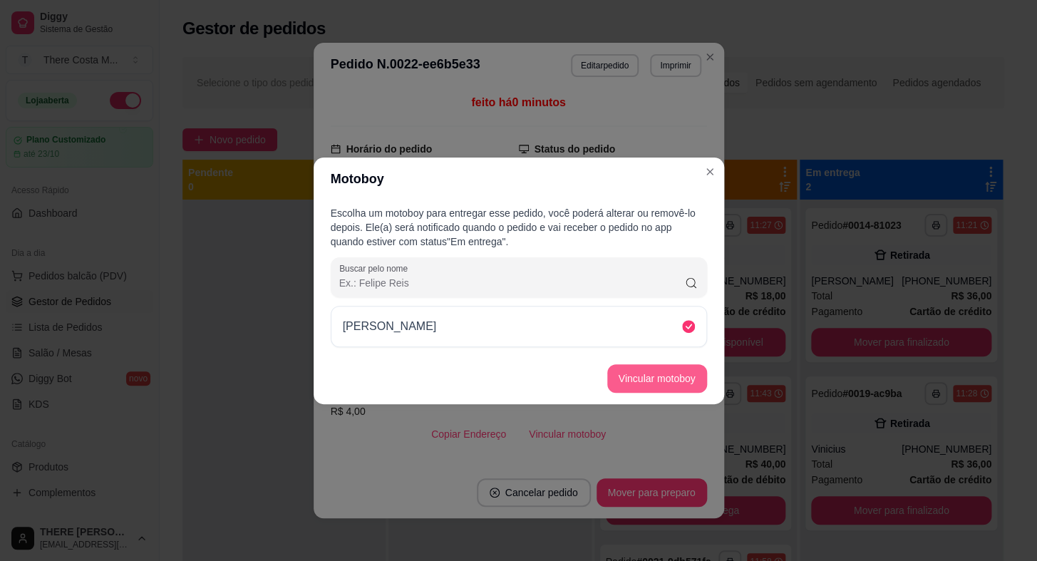
click at [650, 375] on button "Vincular motoboy" at bounding box center [657, 378] width 100 height 28
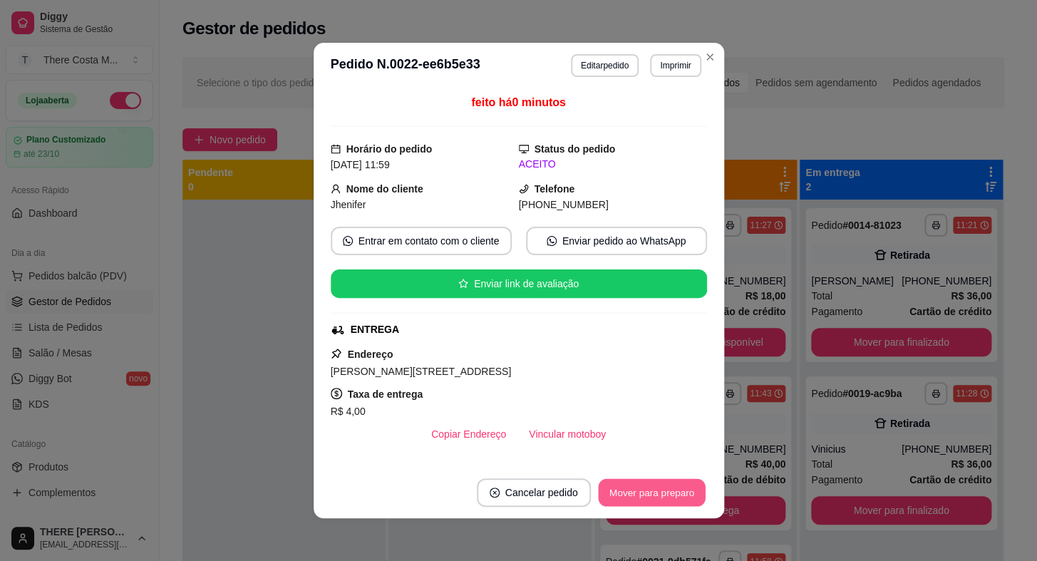
click at [642, 481] on button "Mover para preparo" at bounding box center [651, 493] width 107 height 28
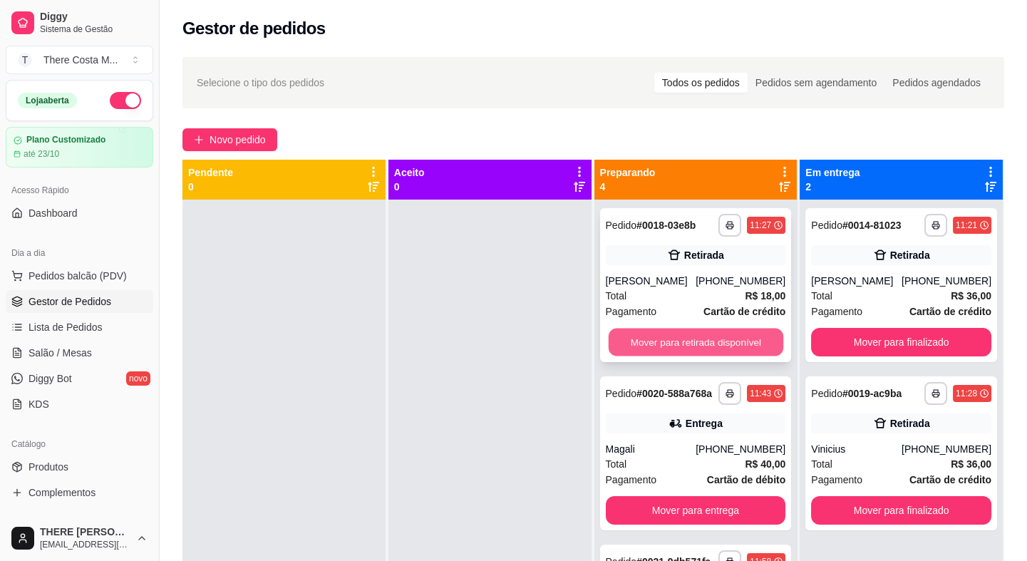
click at [655, 341] on button "Mover para retirada disponível" at bounding box center [695, 342] width 175 height 28
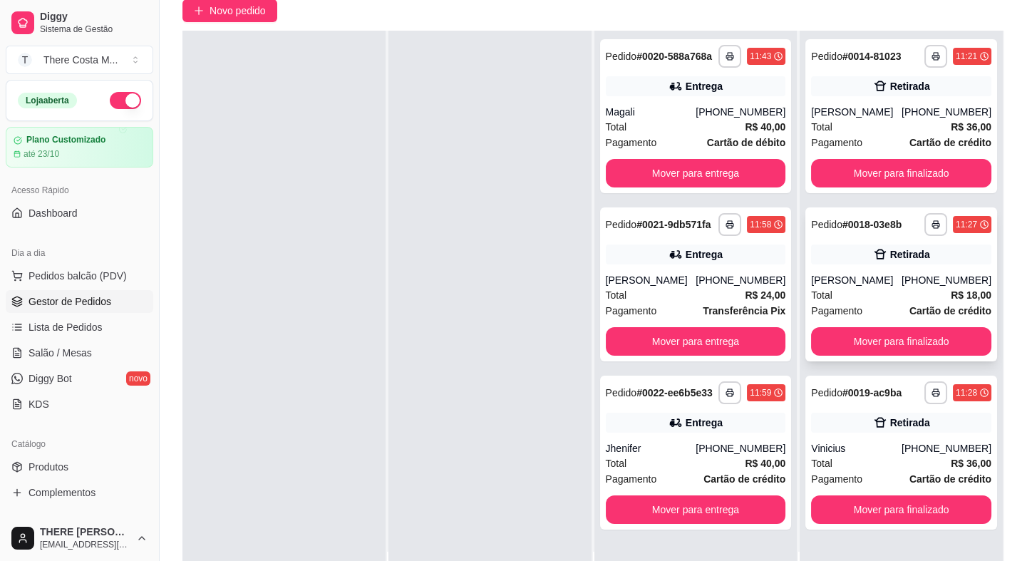
scroll to position [194, 0]
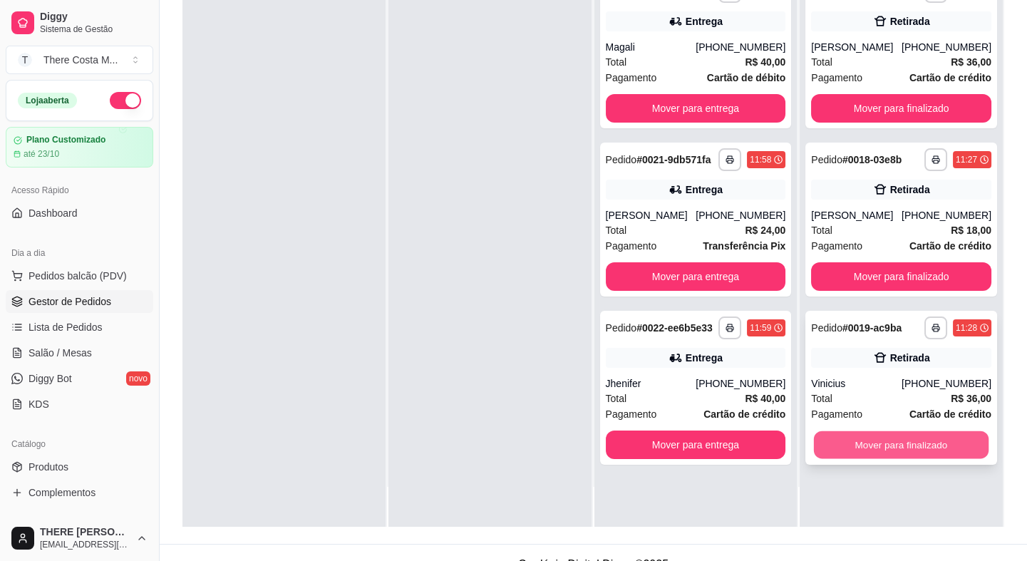
click at [903, 440] on button "Mover para finalizado" at bounding box center [901, 445] width 175 height 28
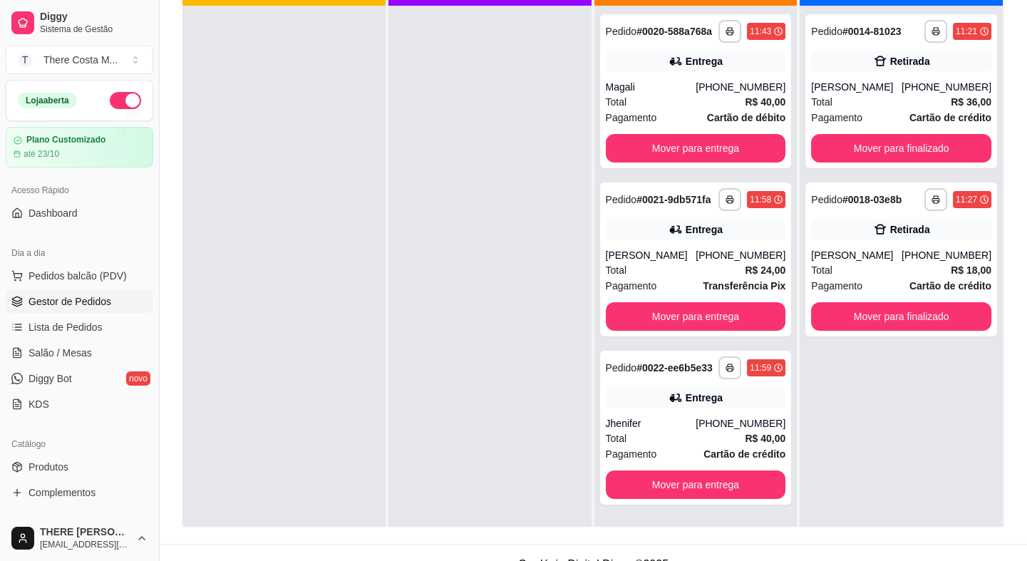
scroll to position [64, 0]
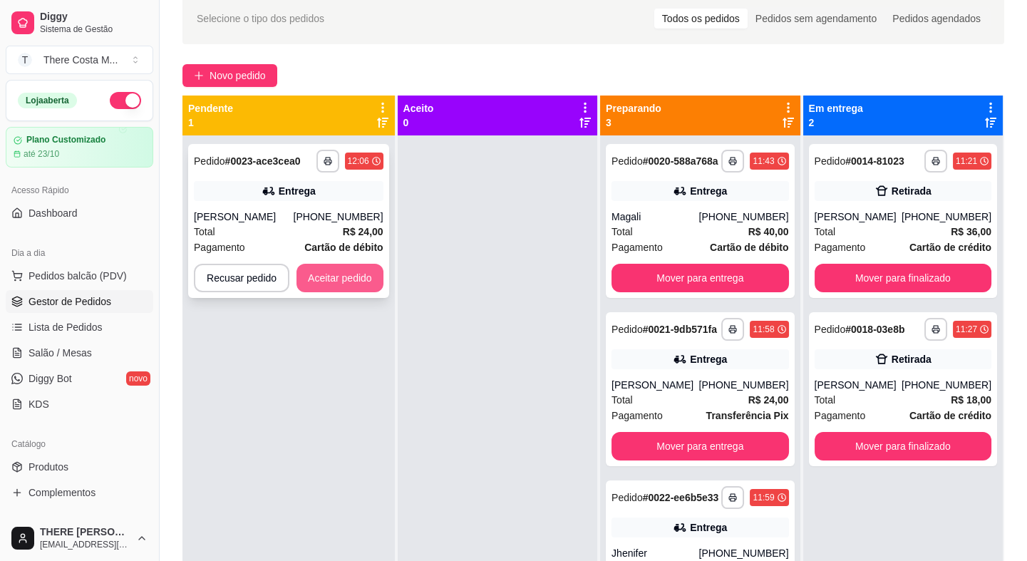
click at [329, 273] on button "Aceitar pedido" at bounding box center [339, 278] width 87 height 28
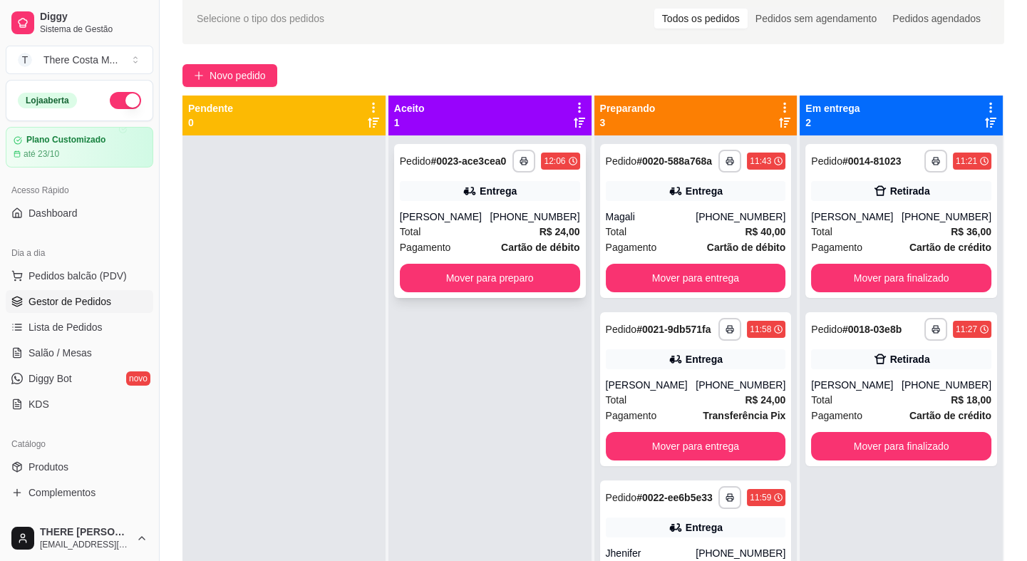
click at [519, 228] on div "Total R$ 24,00" at bounding box center [490, 232] width 180 height 16
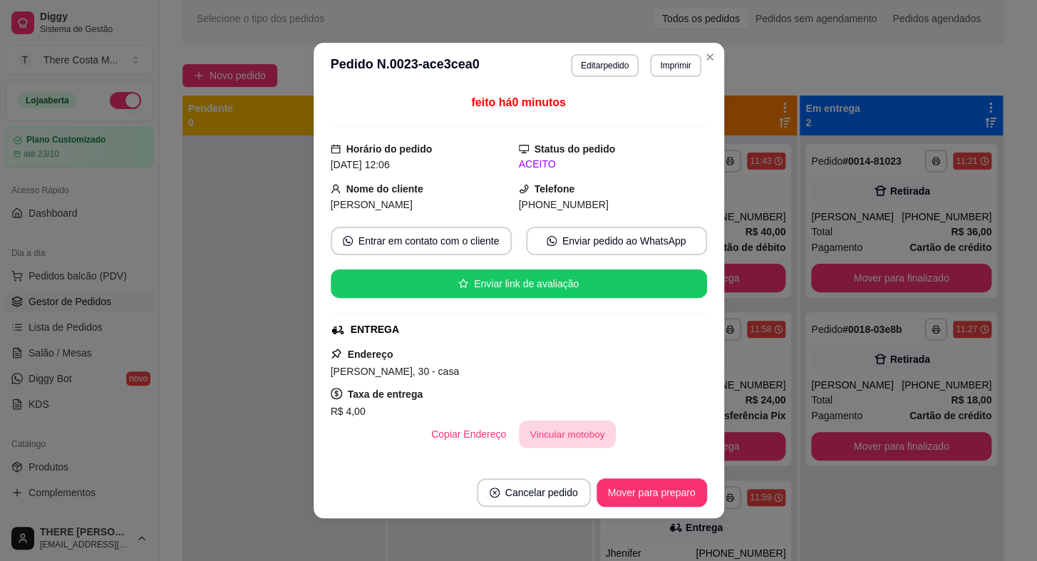
click at [573, 423] on button "Vincular motoboy" at bounding box center [567, 434] width 97 height 28
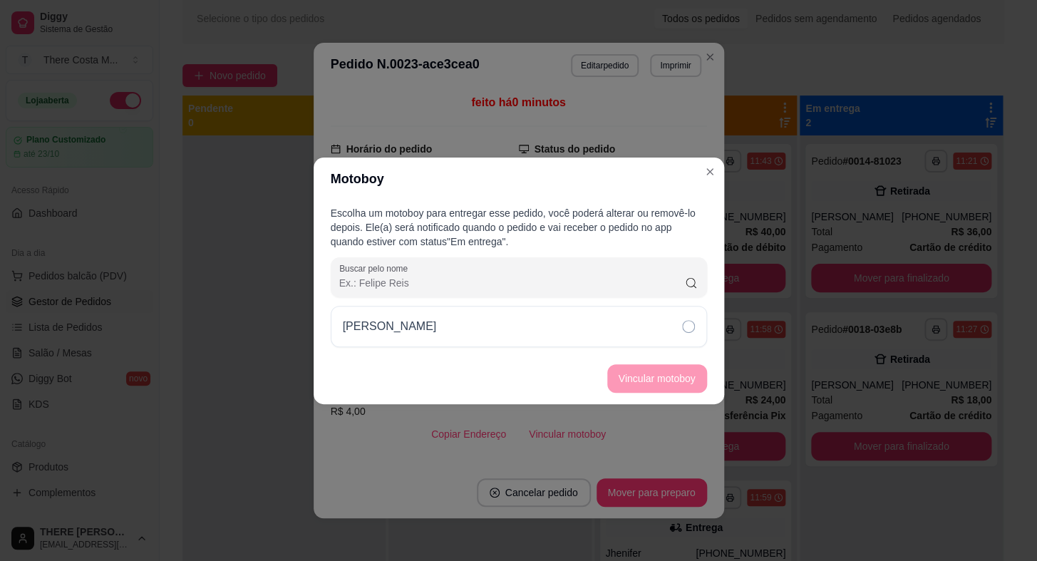
click at [549, 323] on div "[PERSON_NAME]" at bounding box center [519, 326] width 376 height 41
click at [614, 380] on button "Vincular motoboy" at bounding box center [657, 378] width 100 height 28
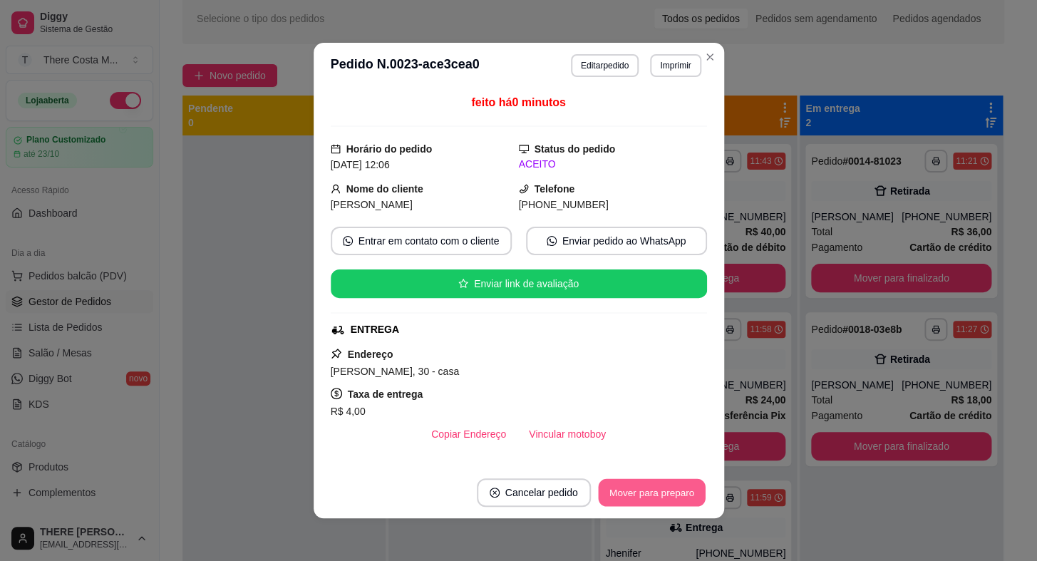
click at [640, 492] on button "Mover para preparo" at bounding box center [651, 493] width 107 height 28
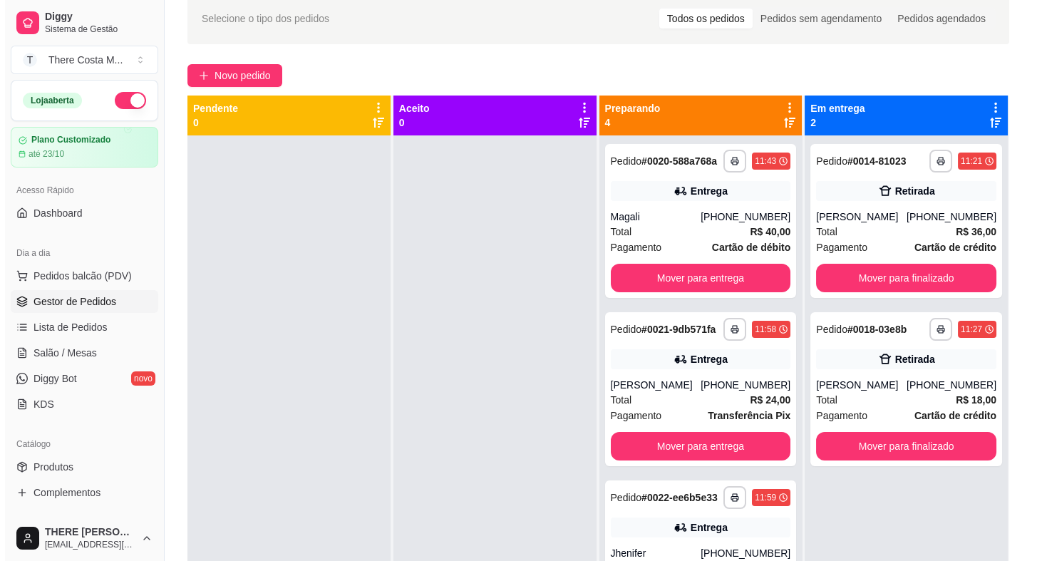
scroll to position [0, 0]
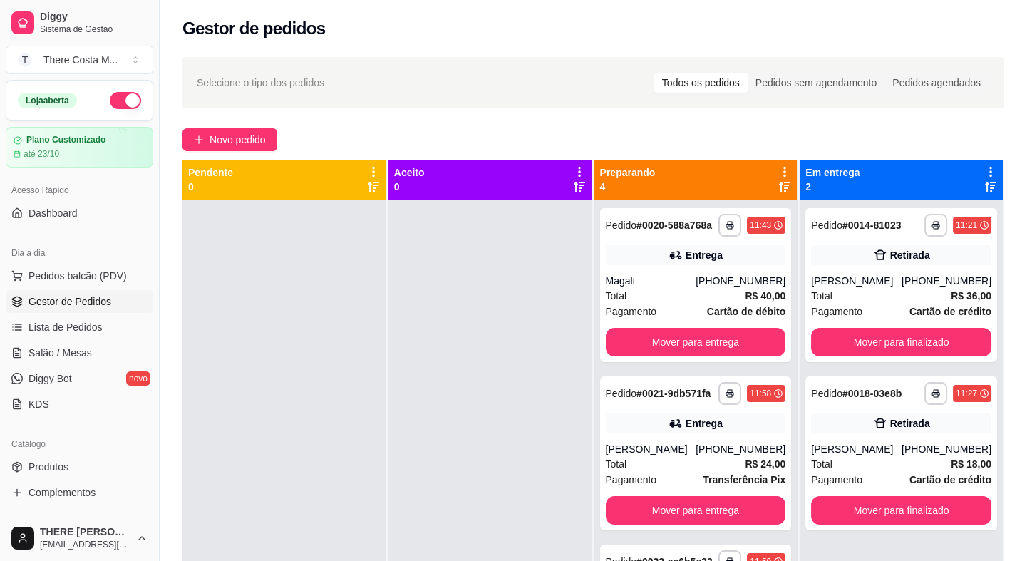
click at [492, 551] on div at bounding box center [489, 479] width 203 height 561
click at [903, 338] on button "Mover para finalizado" at bounding box center [901, 342] width 175 height 28
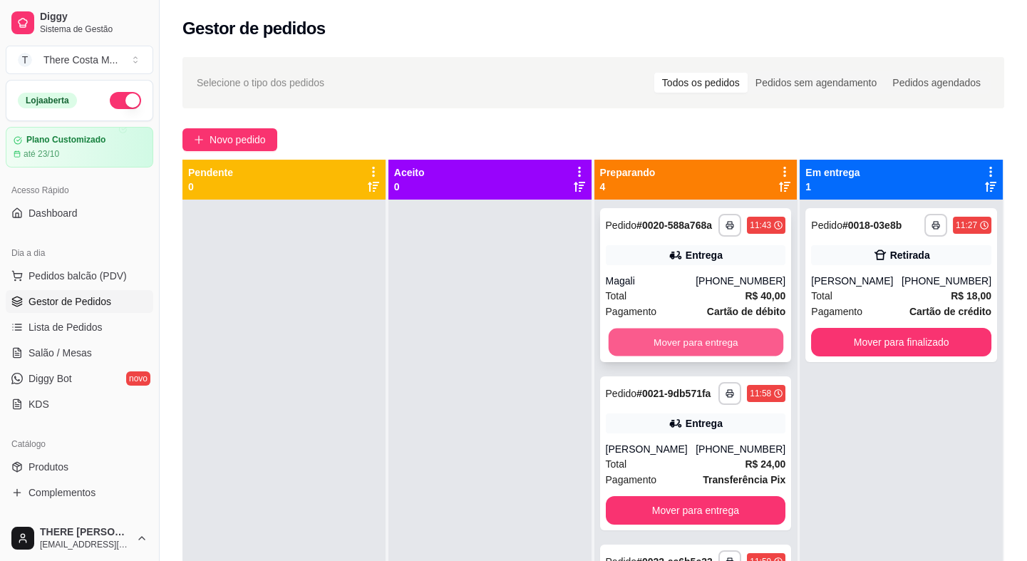
click at [712, 352] on button "Mover para entrega" at bounding box center [695, 342] width 175 height 28
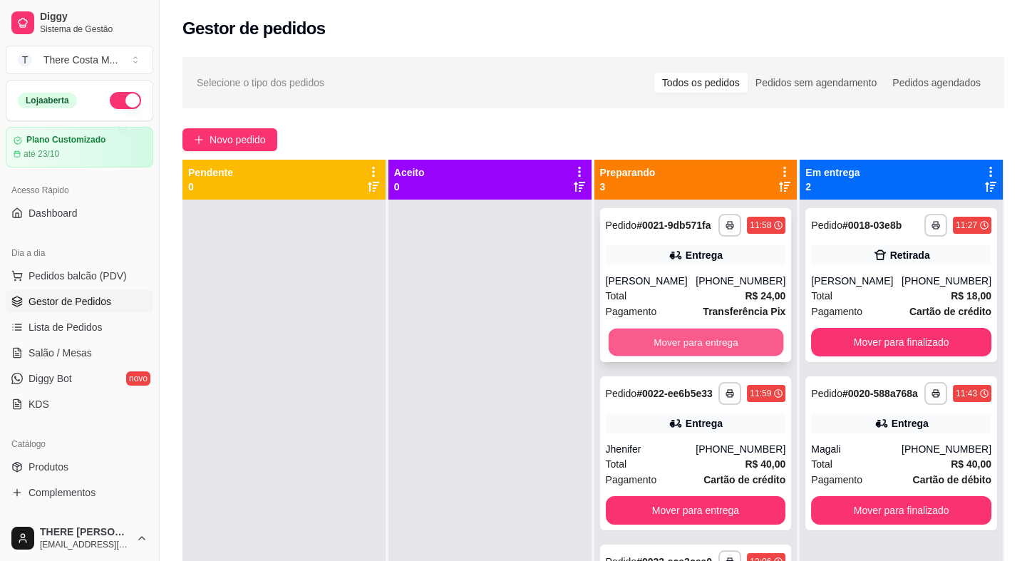
click at [705, 340] on button "Mover para entrega" at bounding box center [695, 342] width 175 height 28
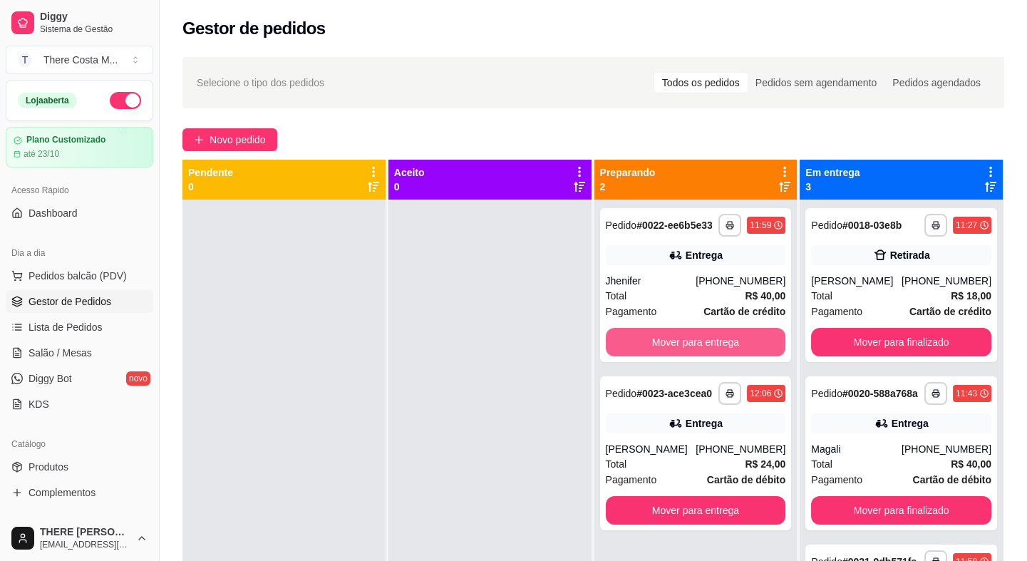
click at [705, 340] on button "Mover para entrega" at bounding box center [696, 342] width 180 height 28
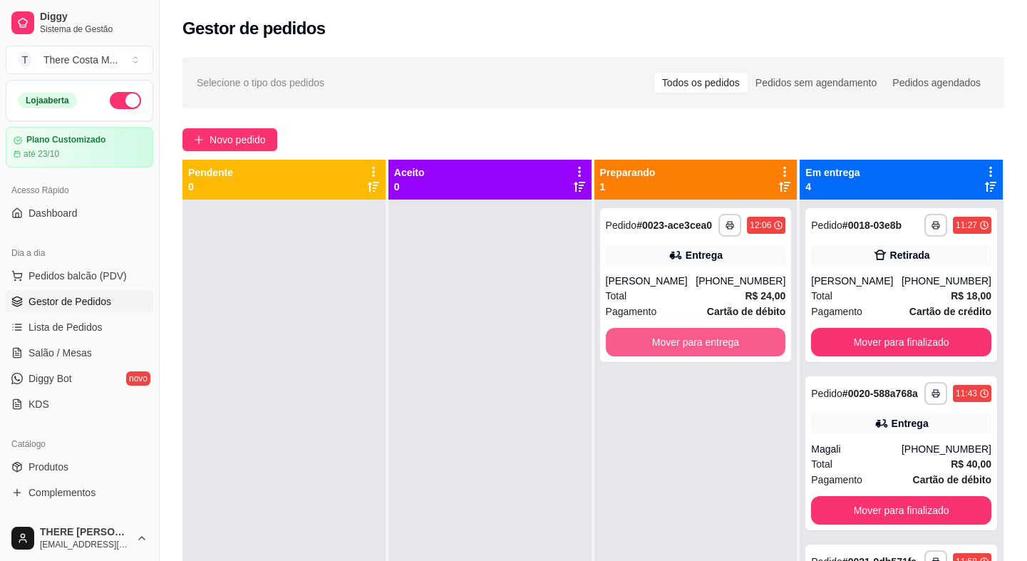
click at [705, 340] on button "Mover para entrega" at bounding box center [696, 342] width 180 height 28
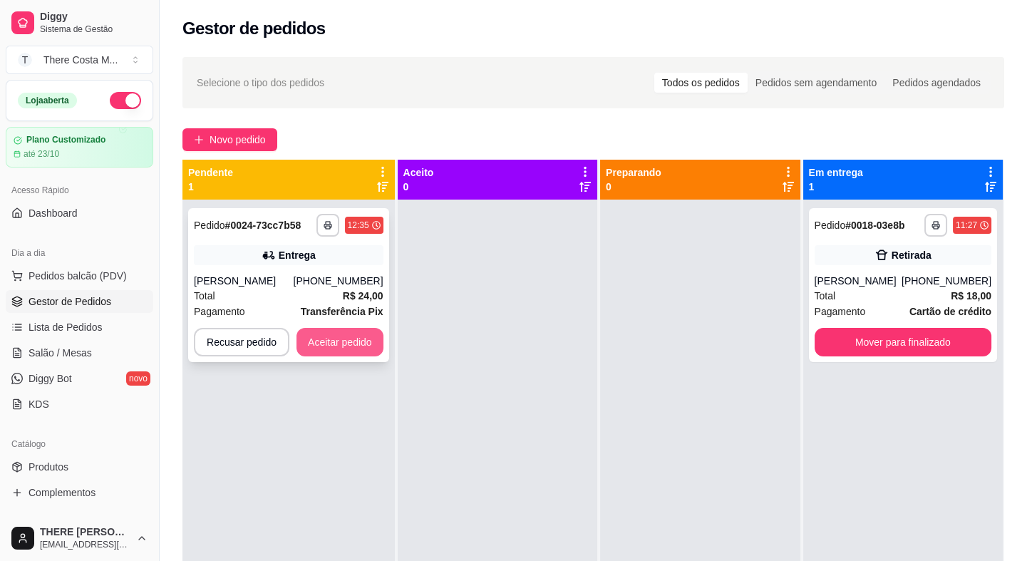
click at [365, 341] on button "Aceitar pedido" at bounding box center [339, 342] width 87 height 28
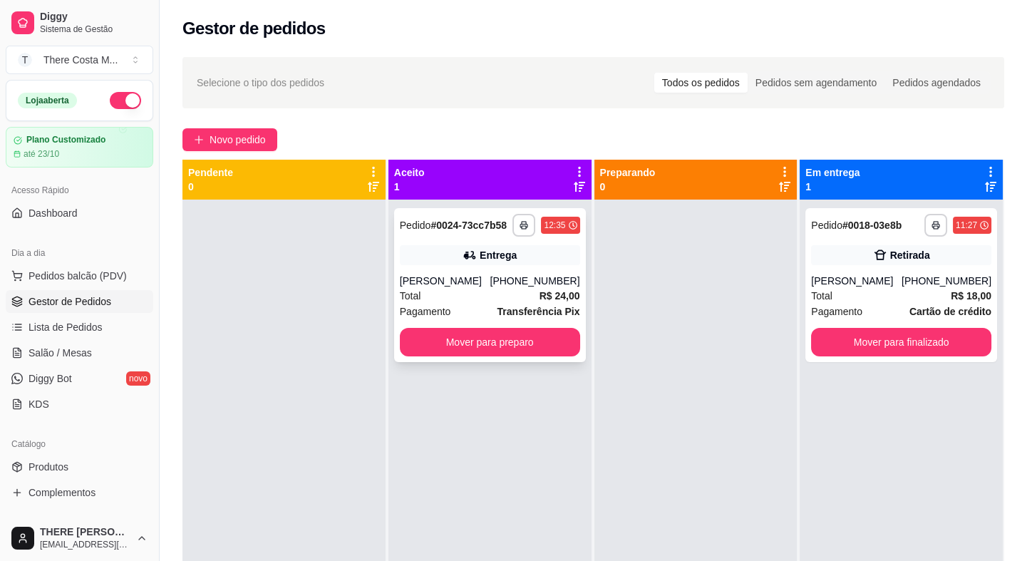
click at [526, 283] on div "[PHONE_NUMBER]" at bounding box center [534, 281] width 90 height 14
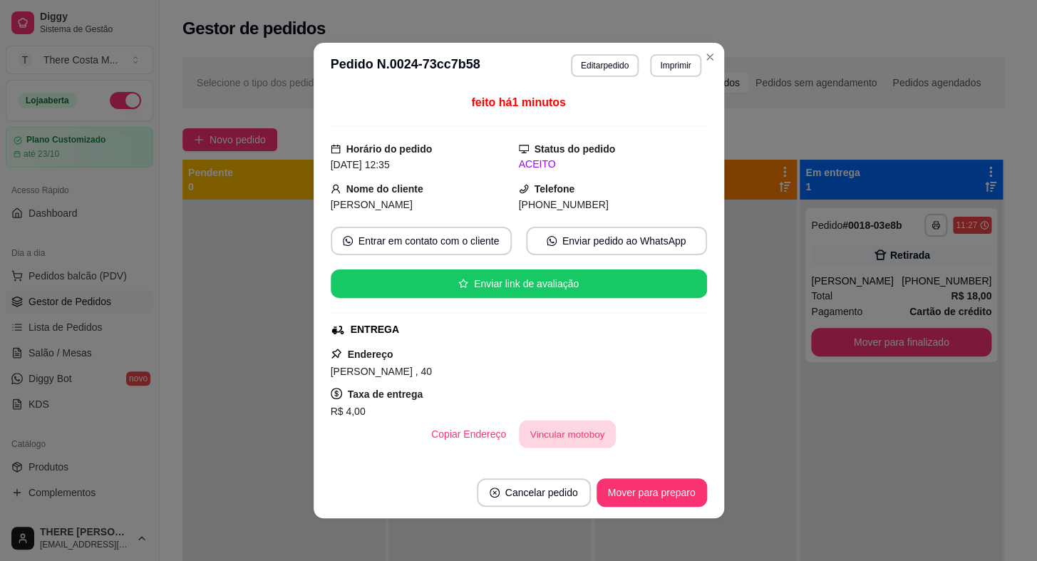
click at [570, 434] on button "Vincular motoboy" at bounding box center [567, 434] width 97 height 28
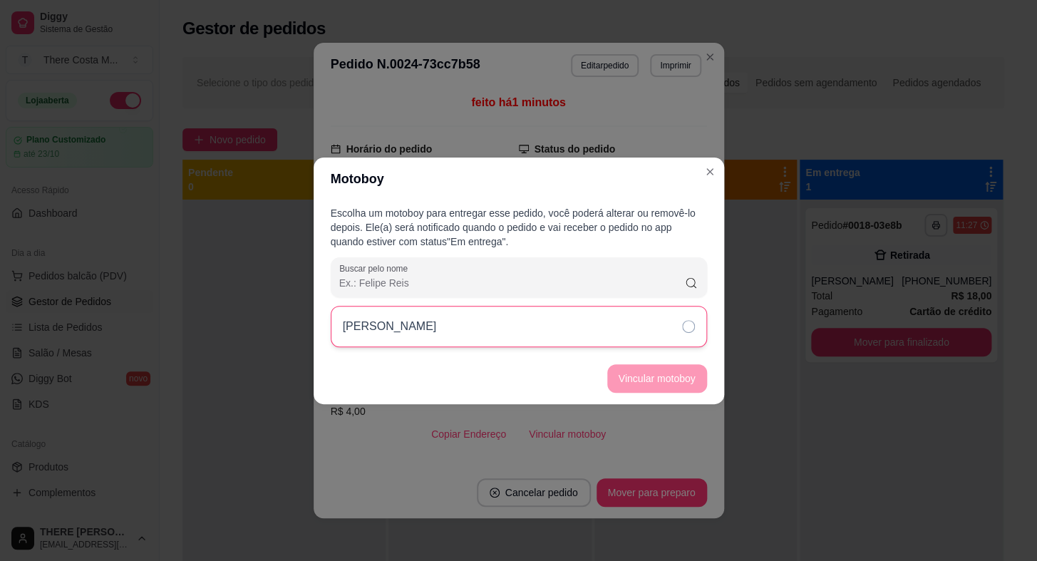
click at [561, 340] on div "[PERSON_NAME]" at bounding box center [519, 326] width 376 height 41
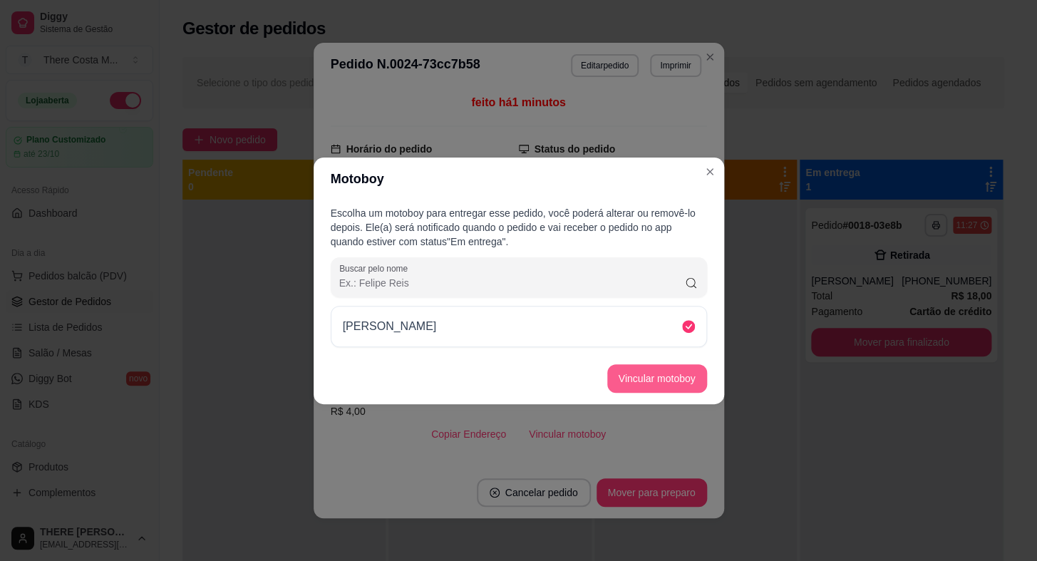
click at [643, 375] on button "Vincular motoboy" at bounding box center [657, 378] width 100 height 28
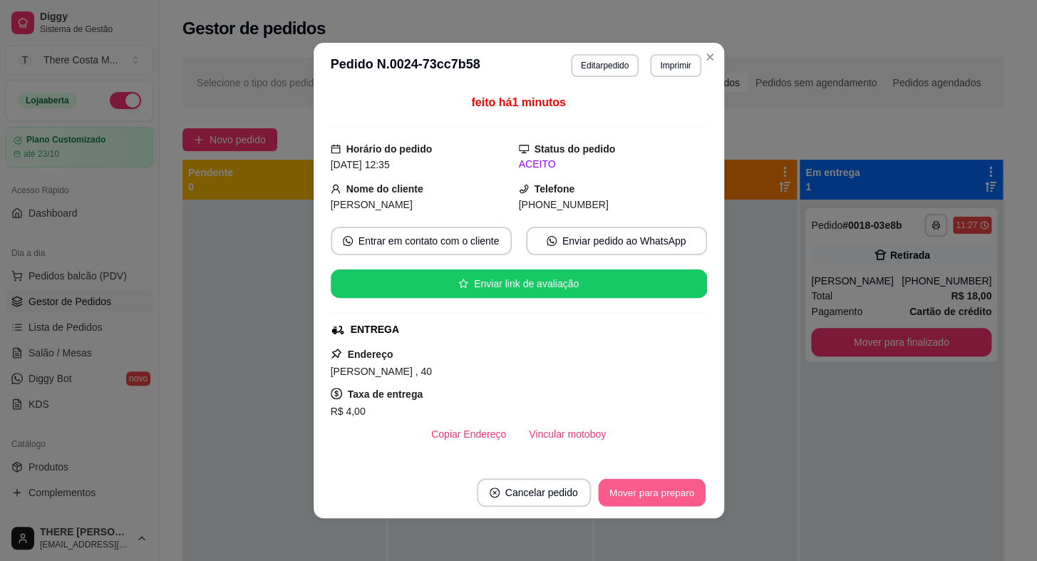
click at [631, 499] on button "Mover para preparo" at bounding box center [651, 493] width 107 height 28
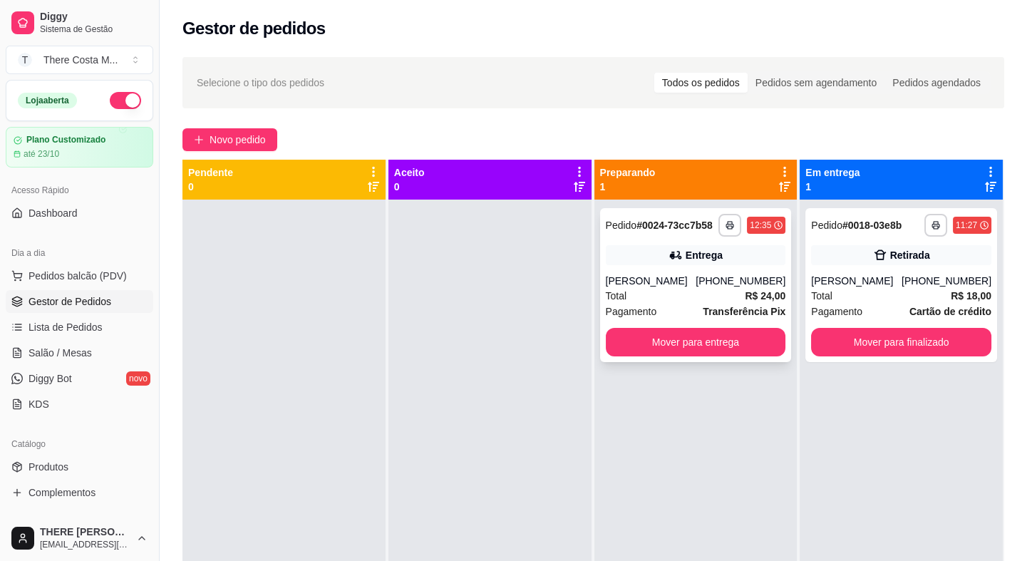
click at [749, 291] on strong "R$ 24,00" at bounding box center [764, 295] width 41 height 11
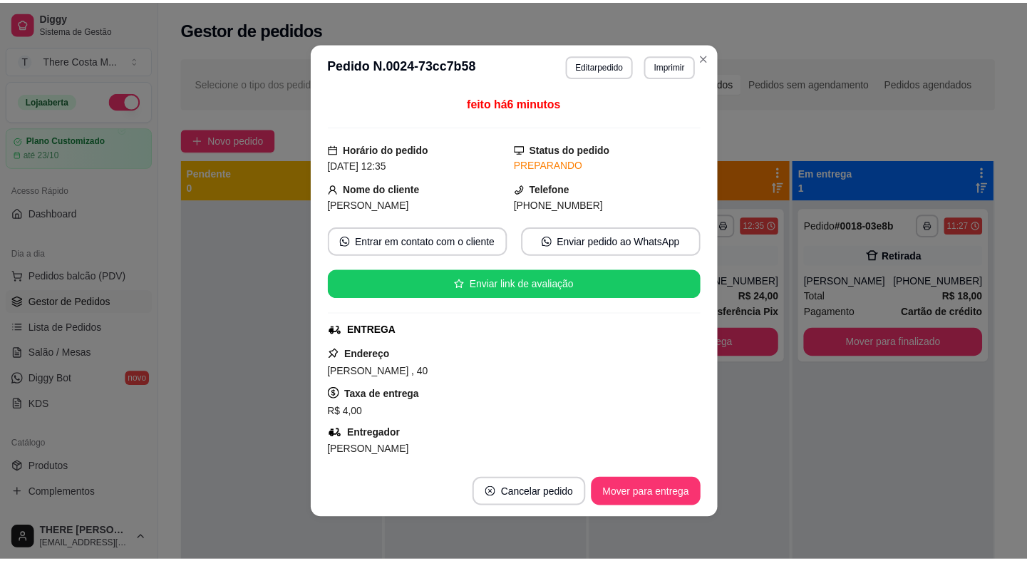
scroll to position [129, 0]
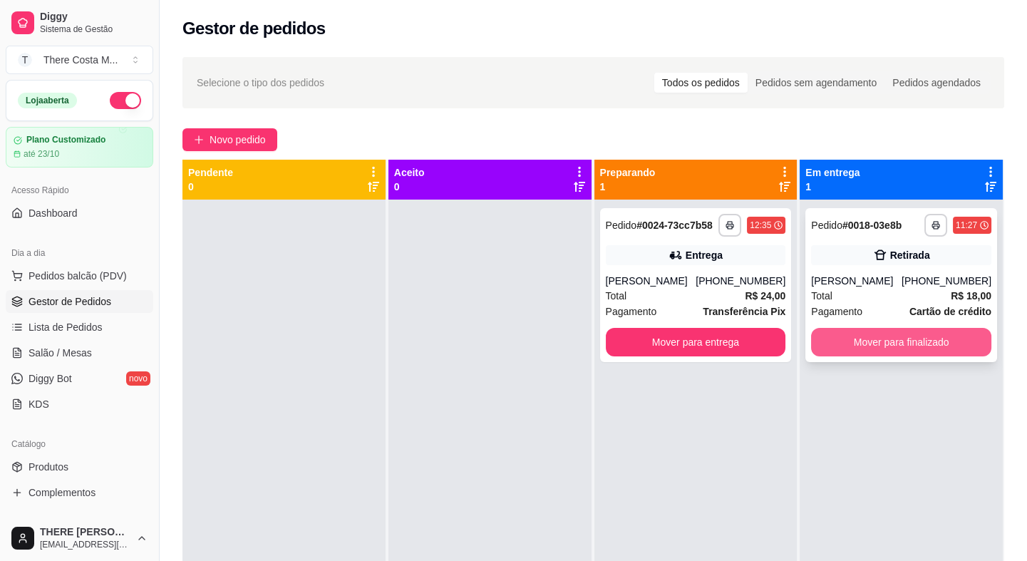
click at [858, 344] on button "Mover para finalizado" at bounding box center [901, 342] width 180 height 28
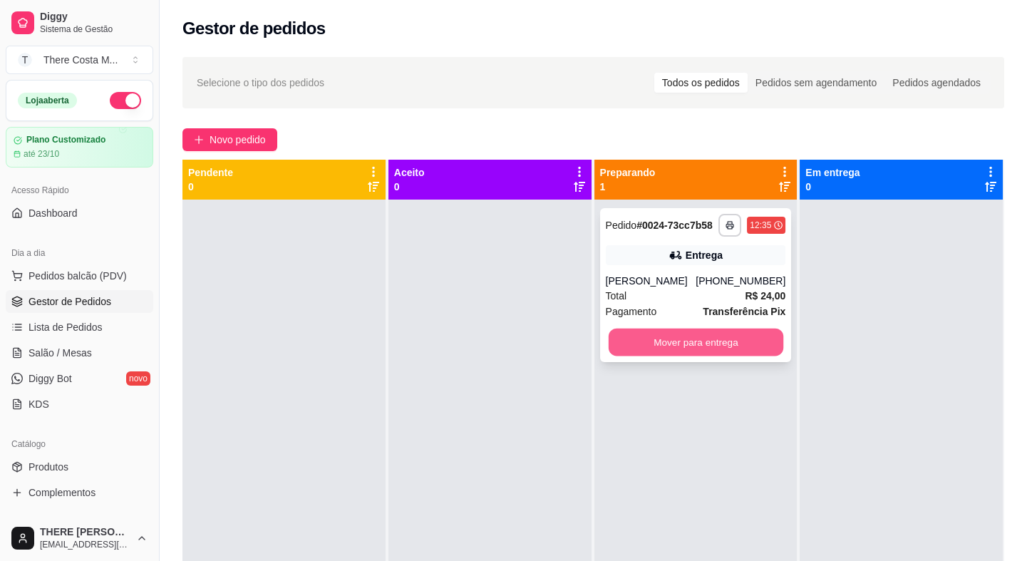
click at [650, 345] on button "Mover para entrega" at bounding box center [695, 342] width 175 height 28
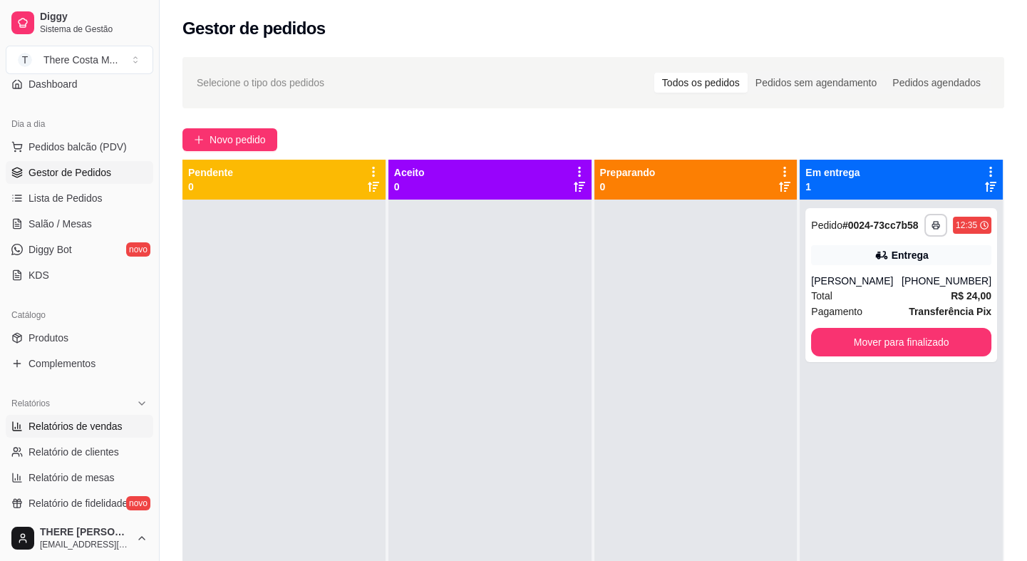
click at [91, 416] on link "Relatórios de vendas" at bounding box center [79, 426] width 147 height 23
select select "ALL"
select select "0"
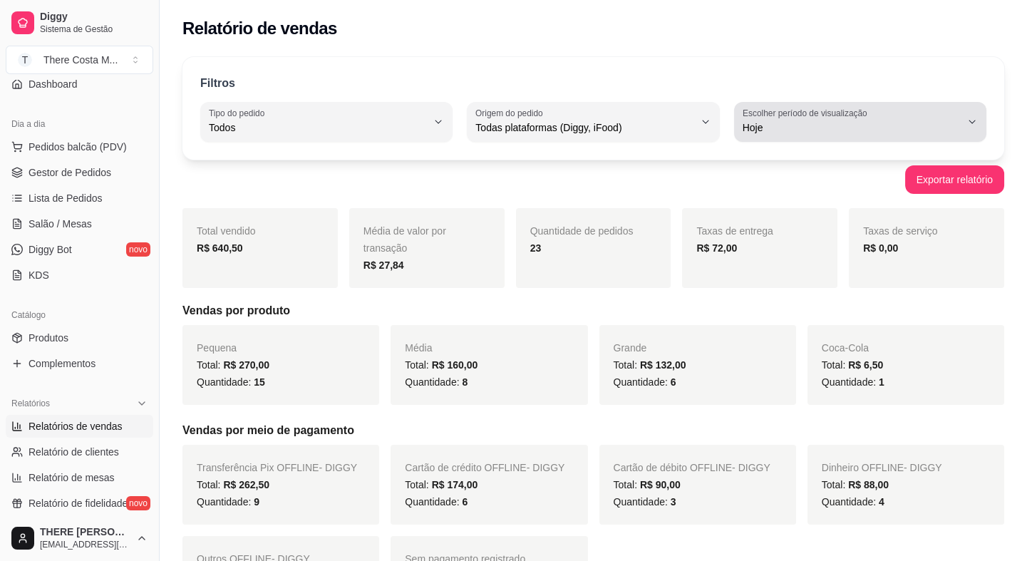
click at [804, 131] on span "Hoje" at bounding box center [851, 127] width 218 height 14
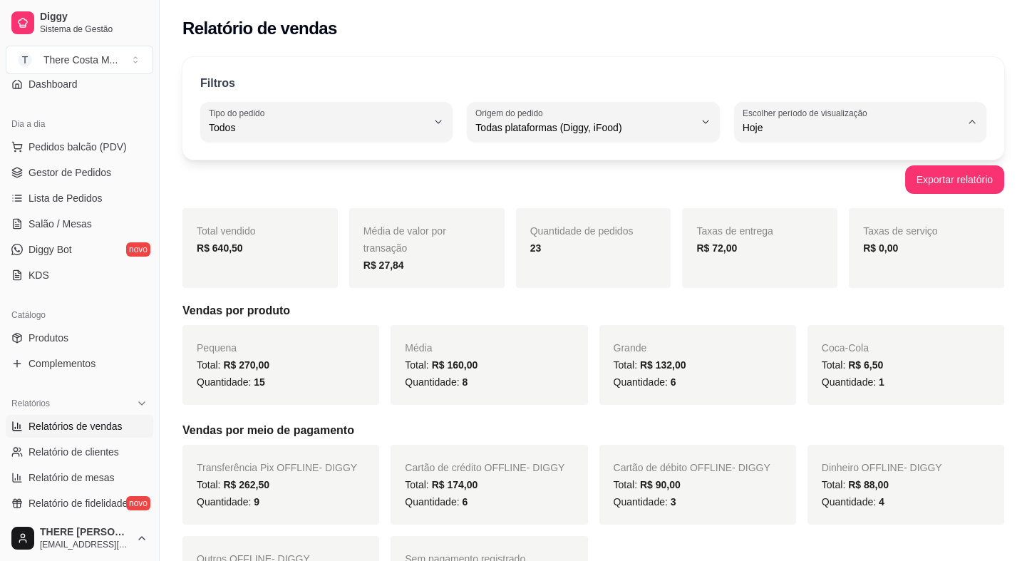
click at [782, 188] on span "Ontem" at bounding box center [852, 184] width 207 height 14
type input "1"
select select "1"
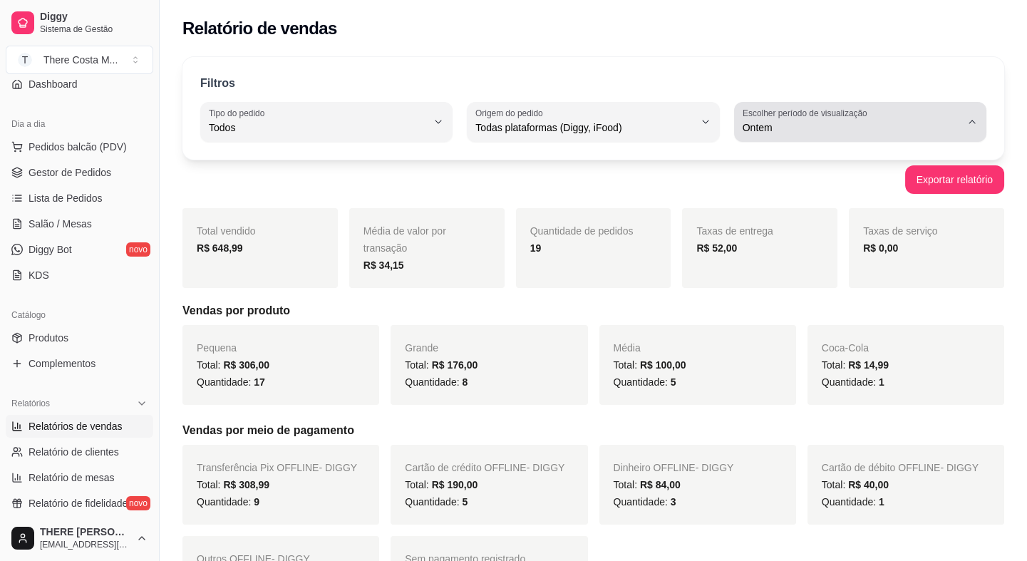
click at [754, 120] on span "Ontem" at bounding box center [851, 127] width 218 height 14
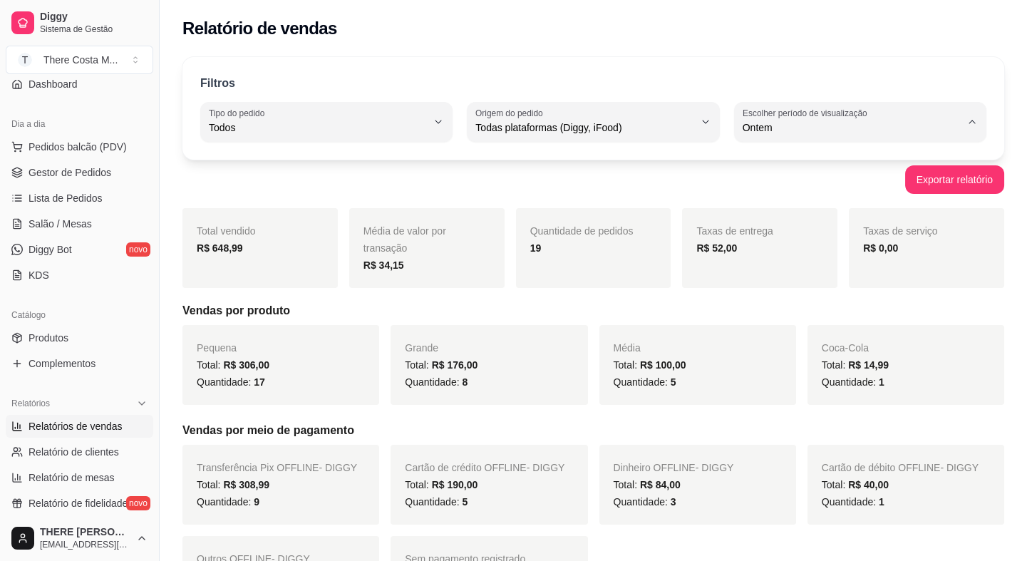
click at [766, 159] on span "Hoje" at bounding box center [852, 161] width 207 height 14
type input "0"
select select "0"
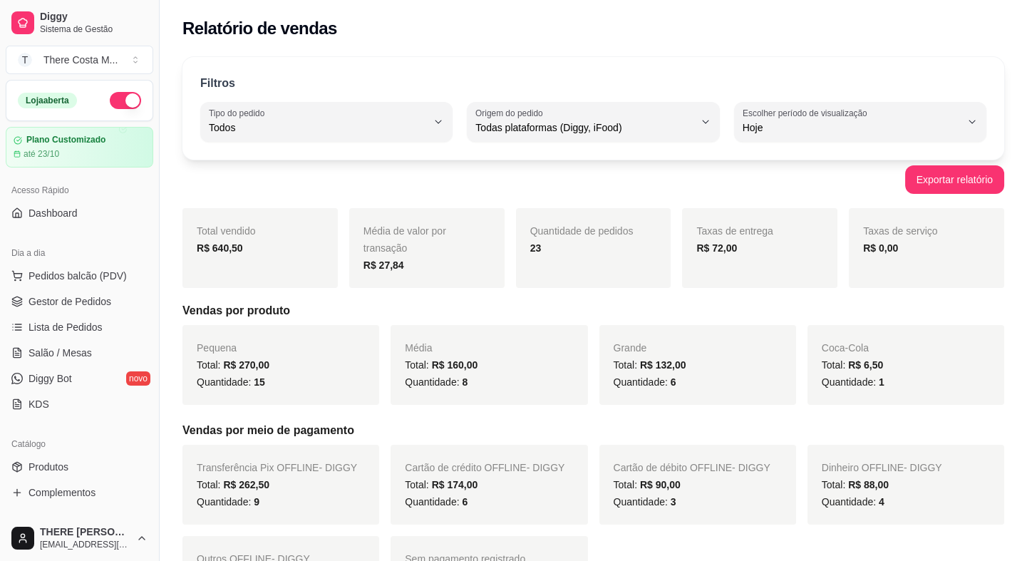
click at [118, 107] on button "button" at bounding box center [125, 100] width 31 height 17
click at [88, 296] on span "Gestor de Pedidos" at bounding box center [69, 301] width 83 height 14
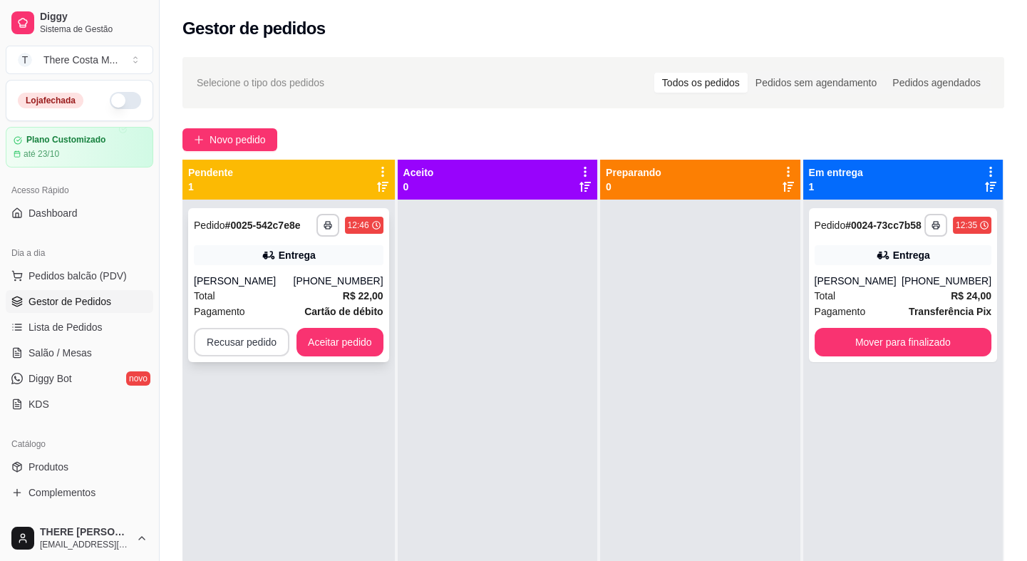
click at [246, 341] on button "Recusar pedido" at bounding box center [241, 342] width 95 height 28
click at [275, 305] on button "Sim" at bounding box center [280, 307] width 56 height 28
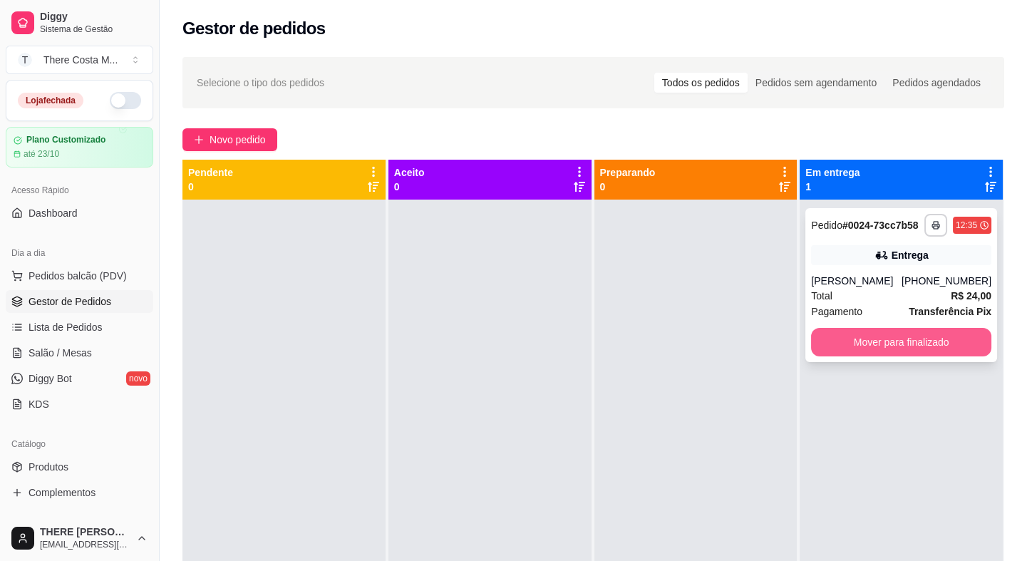
click at [892, 346] on button "Mover para finalizado" at bounding box center [901, 342] width 180 height 28
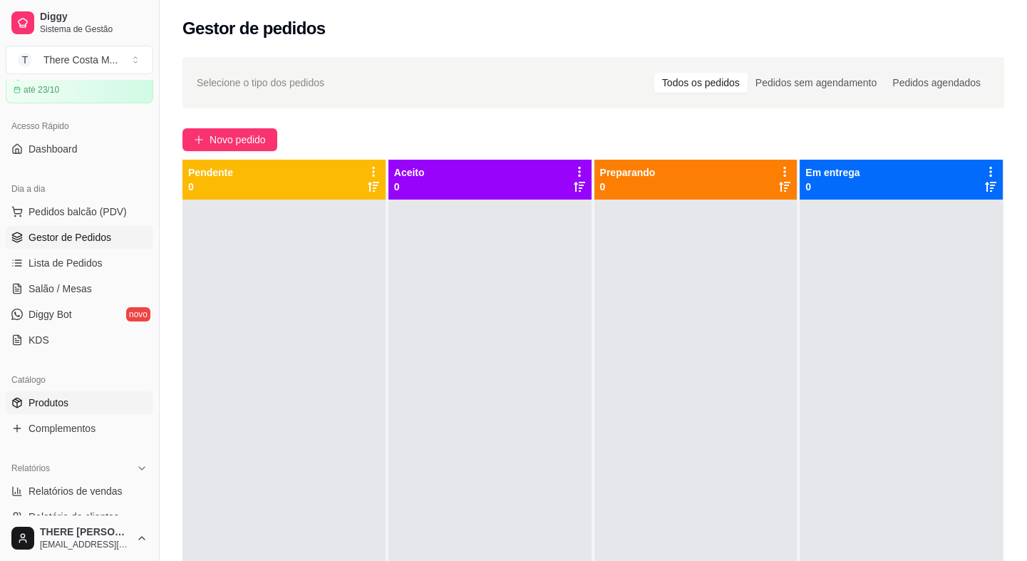
scroll to position [129, 0]
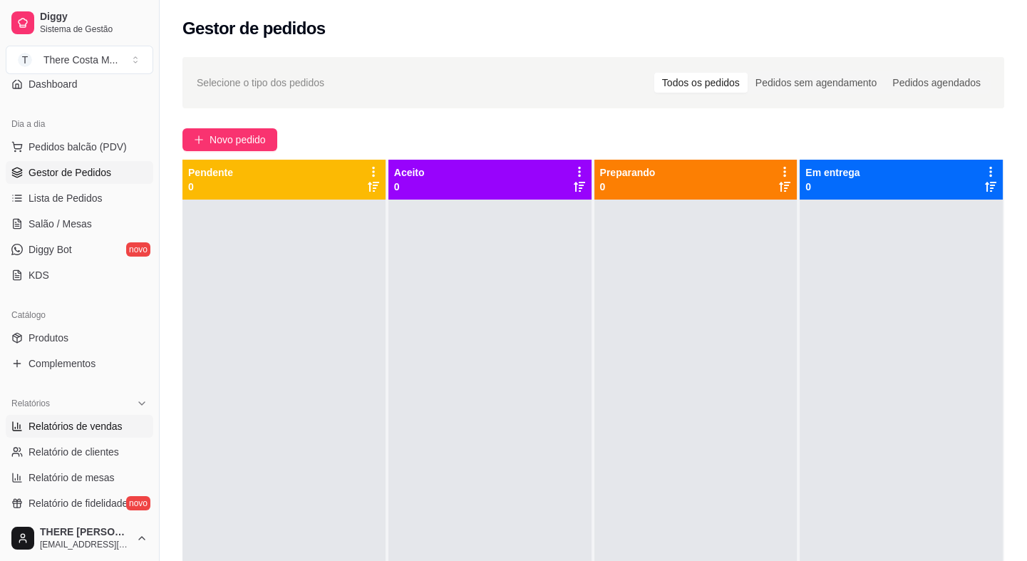
click at [115, 430] on span "Relatórios de vendas" at bounding box center [75, 426] width 94 height 14
select select "ALL"
select select "0"
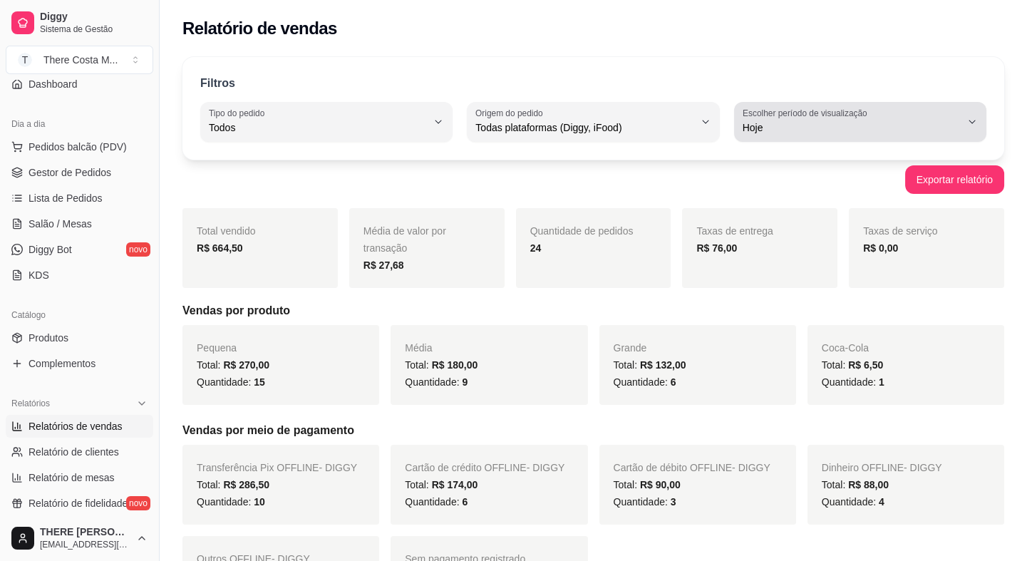
click at [806, 136] on button "Escolher período de visualização Hoje" at bounding box center [860, 122] width 252 height 40
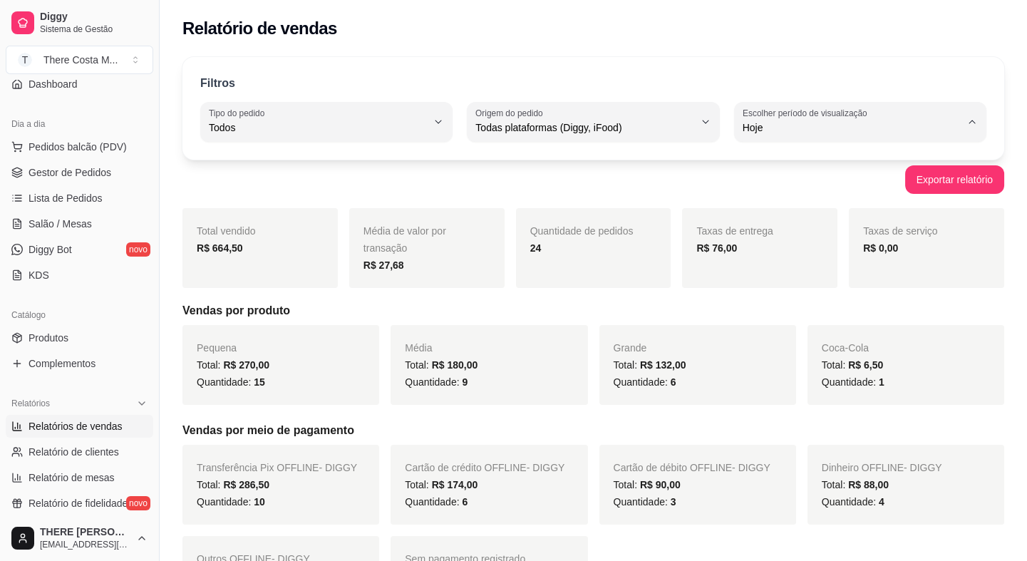
click at [805, 191] on span "Ontem" at bounding box center [852, 184] width 207 height 14
type input "1"
select select "1"
click at [801, 143] on div "Filtros ALL Tipo do pedido Todos Entrega Retirada Mesa Consumo local Tipo do pe…" at bounding box center [592, 108] width 821 height 103
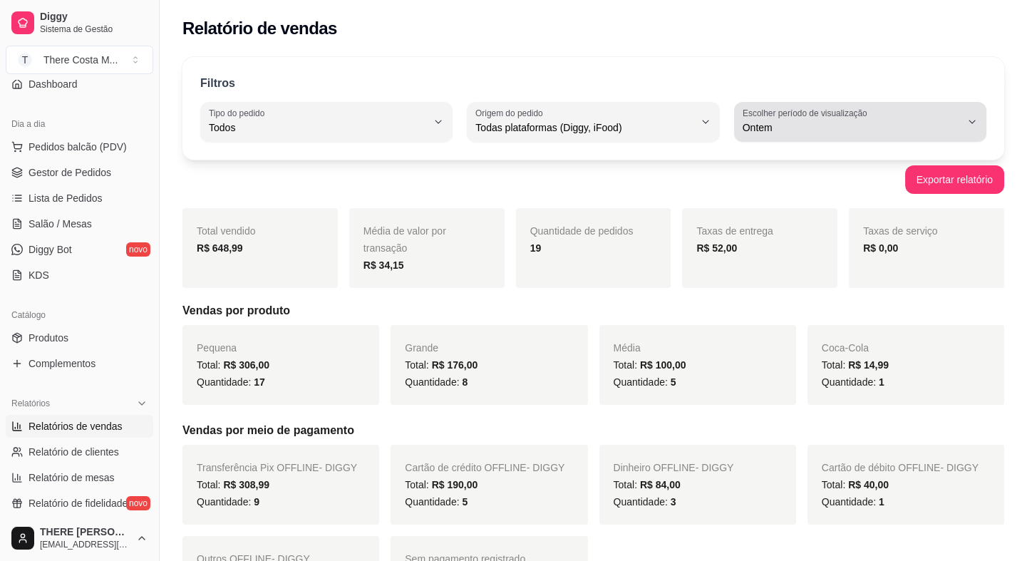
click at [801, 137] on button "Escolher período de visualização Ontem" at bounding box center [860, 122] width 252 height 40
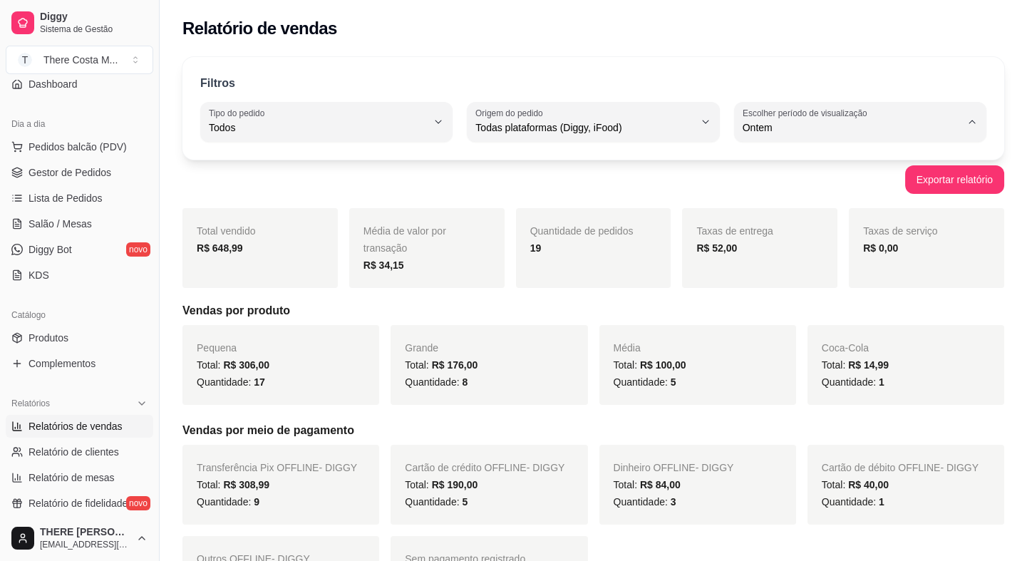
click at [796, 172] on li "Hoje" at bounding box center [860, 161] width 232 height 22
type input "0"
select select "0"
click at [79, 178] on link "Gestor de Pedidos" at bounding box center [79, 172] width 147 height 23
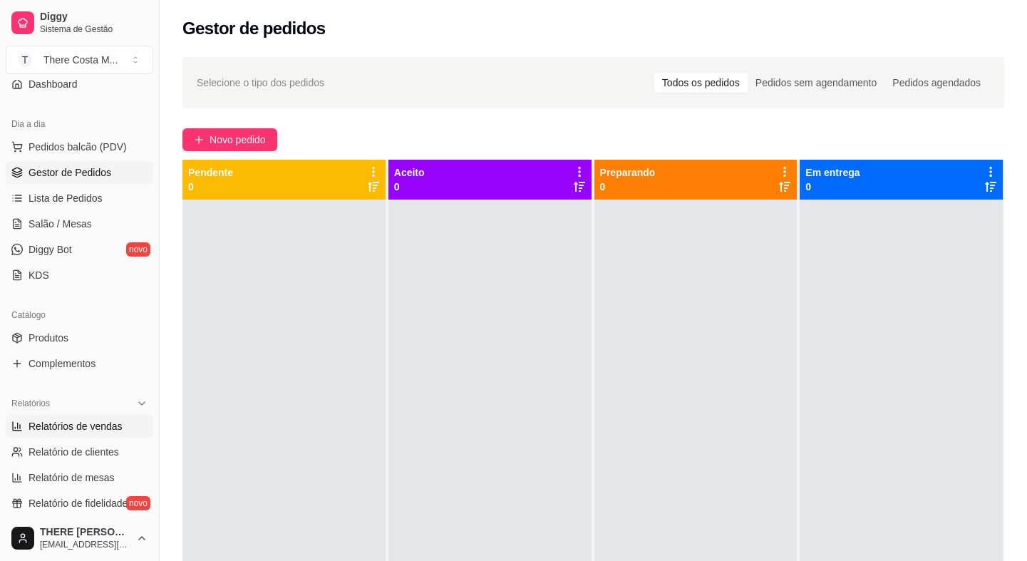
click at [108, 435] on link "Relatórios de vendas" at bounding box center [79, 426] width 147 height 23
select select "ALL"
select select "0"
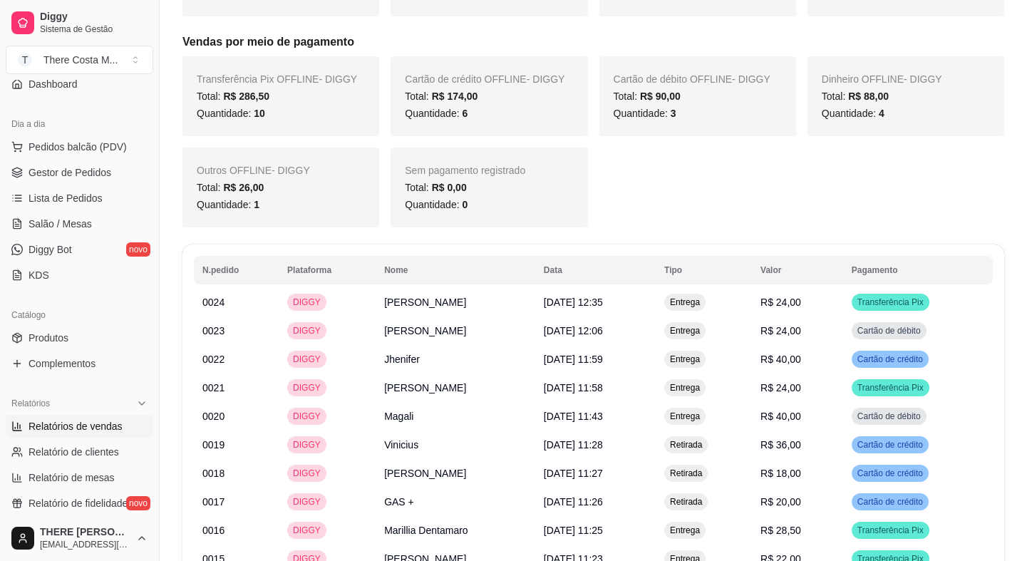
scroll to position [453, 0]
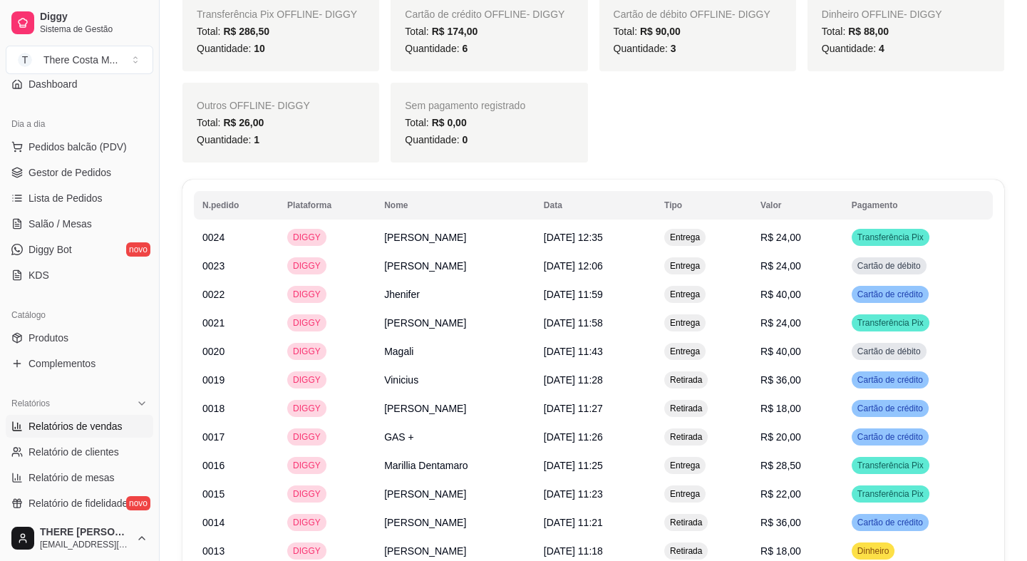
click at [703, 200] on th "Tipo" at bounding box center [703, 205] width 96 height 28
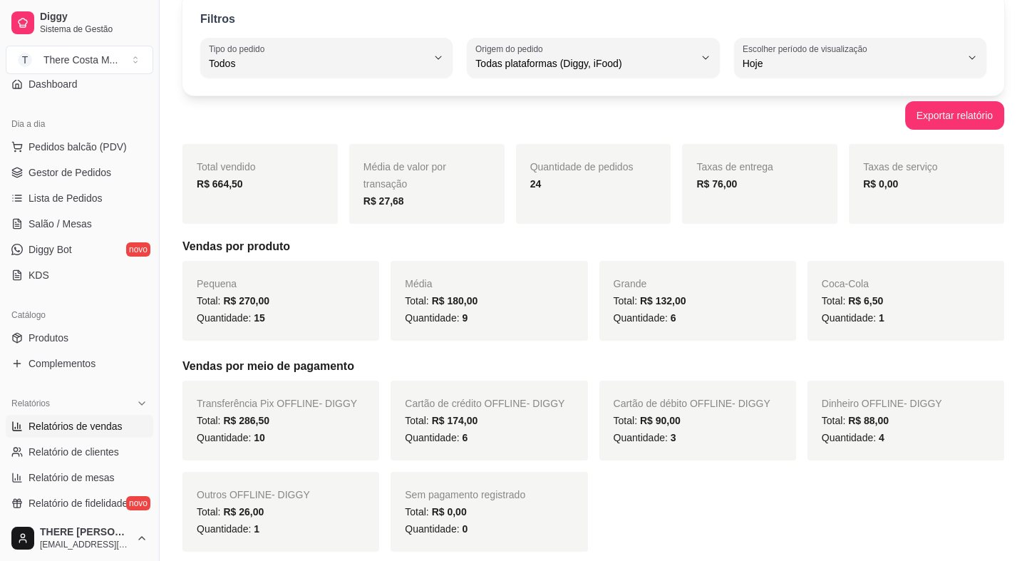
scroll to position [0, 0]
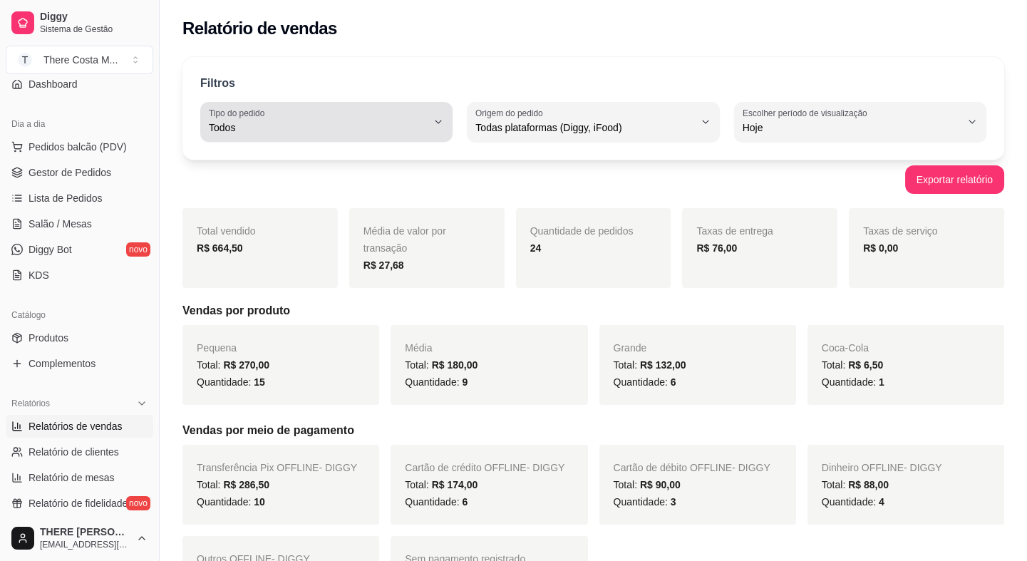
click at [353, 139] on button "Tipo do pedido Todos" at bounding box center [326, 122] width 252 height 40
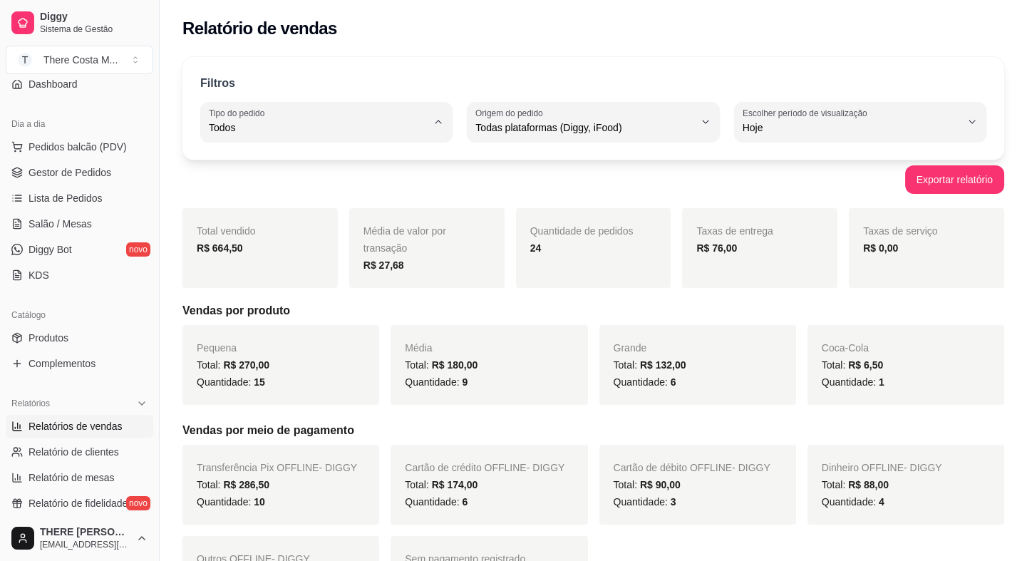
click at [323, 207] on span "Retirada" at bounding box center [319, 208] width 207 height 14
type input "PICKUP"
select select "PICKUP"
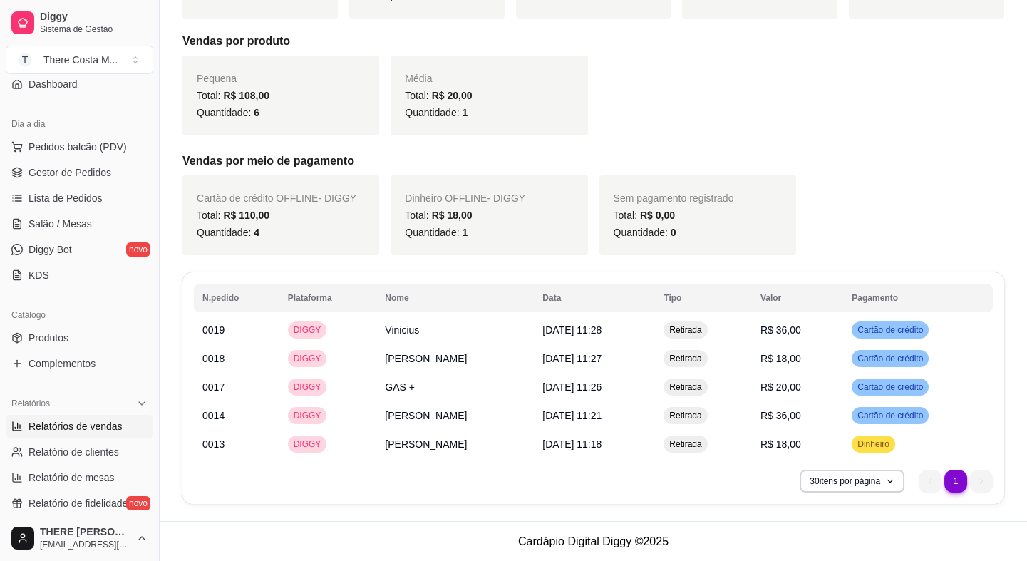
scroll to position [10, 0]
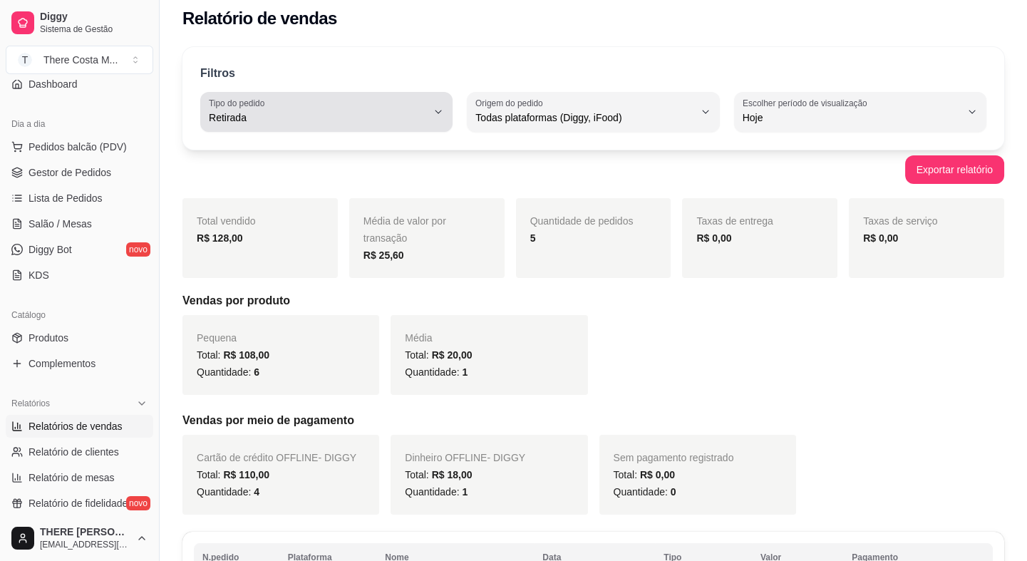
click at [239, 103] on label "Tipo do pedido" at bounding box center [239, 103] width 61 height 12
click at [273, 178] on span "Entrega" at bounding box center [319, 174] width 207 height 14
type input "DELIVERY"
select select "DELIVERY"
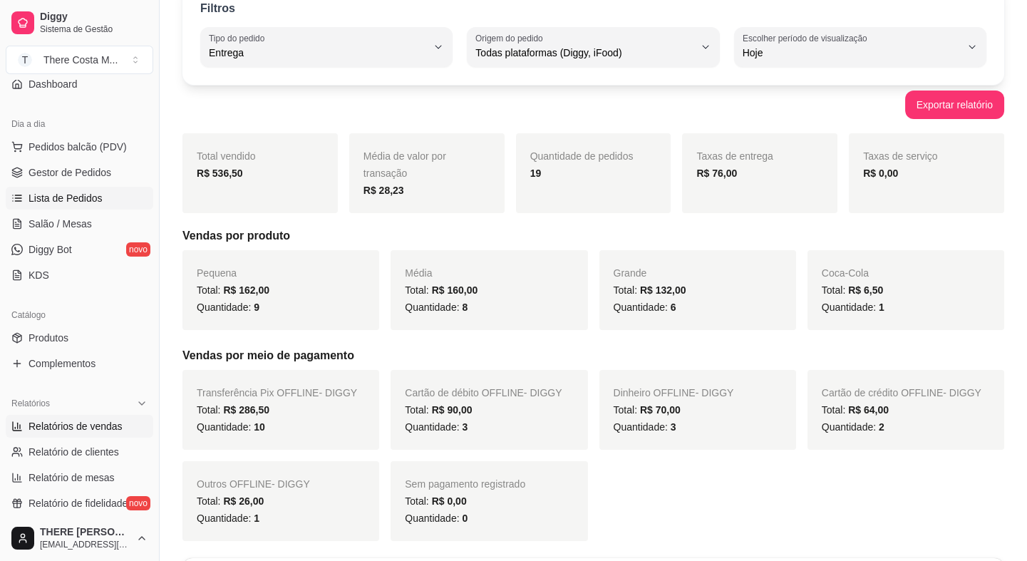
scroll to position [0, 0]
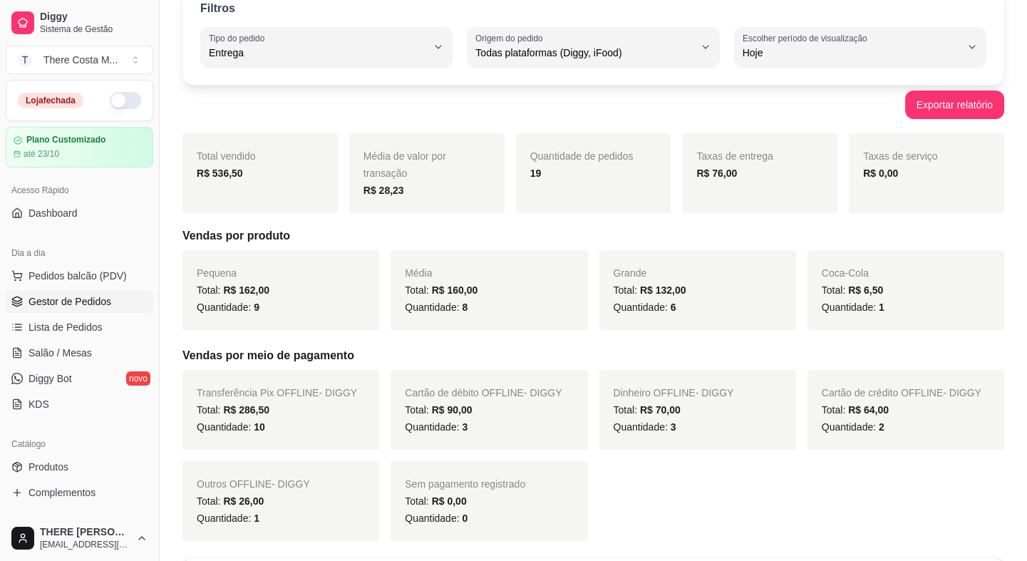
click at [95, 303] on span "Gestor de Pedidos" at bounding box center [69, 301] width 83 height 14
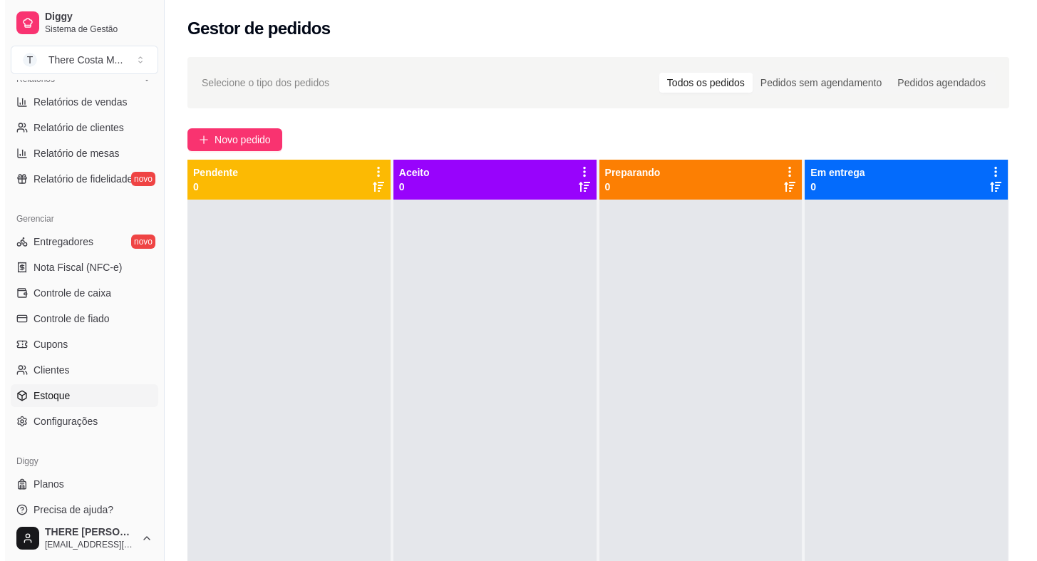
scroll to position [463, 0]
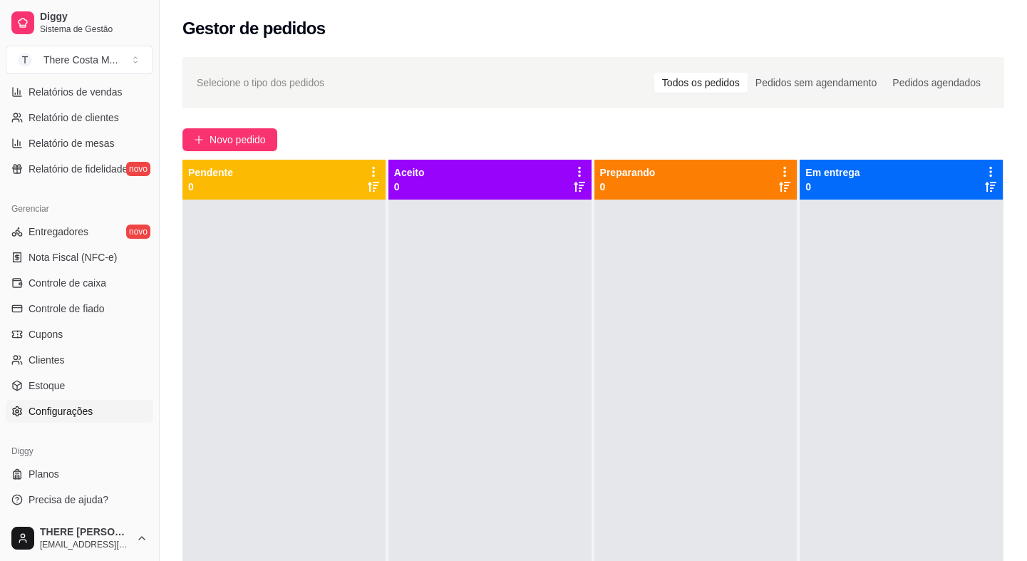
click at [110, 410] on link "Configurações" at bounding box center [79, 411] width 147 height 23
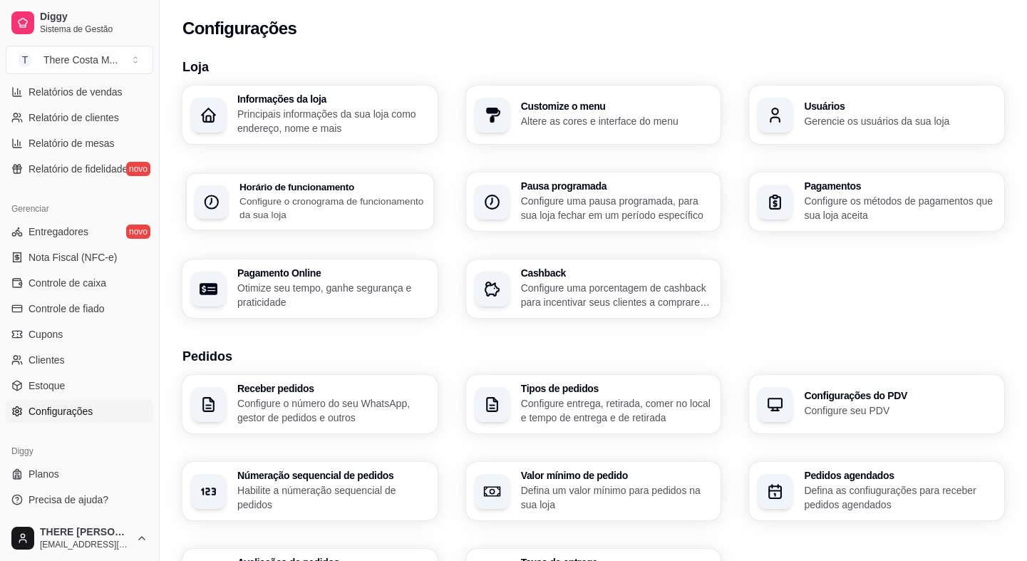
click at [332, 198] on p "Configure o cronograma de funcionamento da sua loja" at bounding box center [332, 208] width 186 height 28
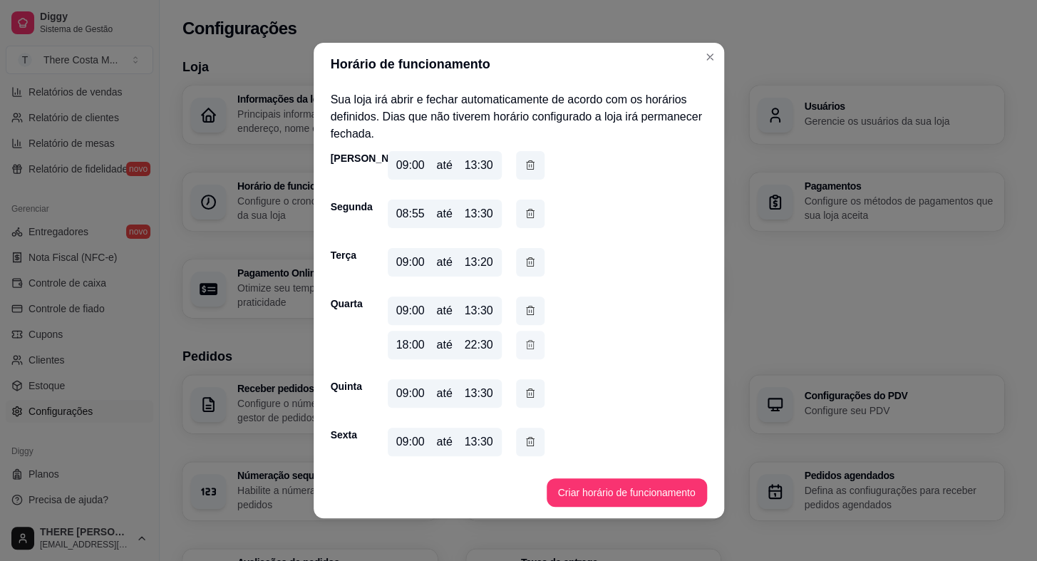
scroll to position [48, 0]
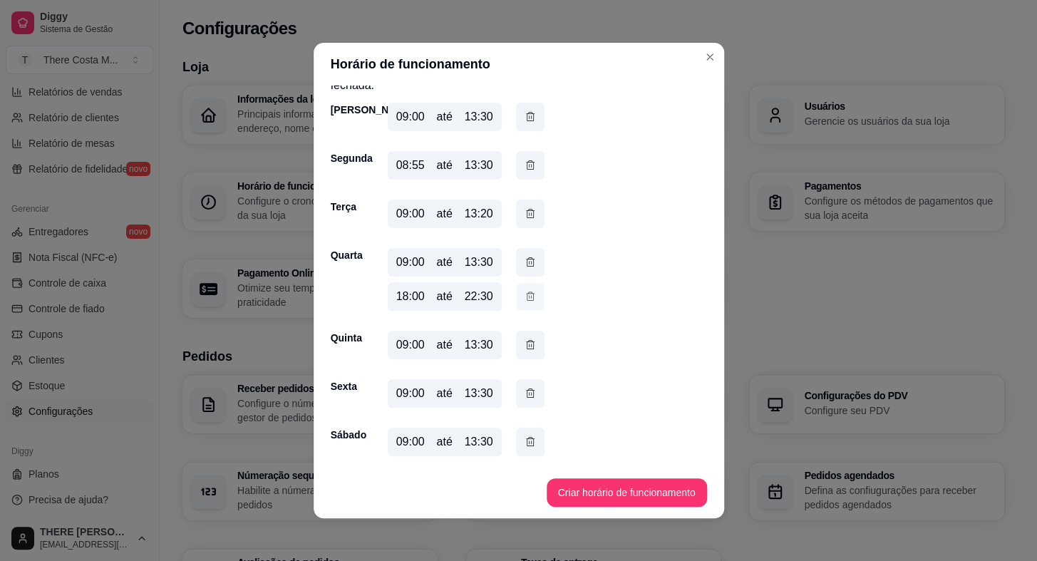
click at [529, 294] on icon "button" at bounding box center [529, 296] width 11 height 15
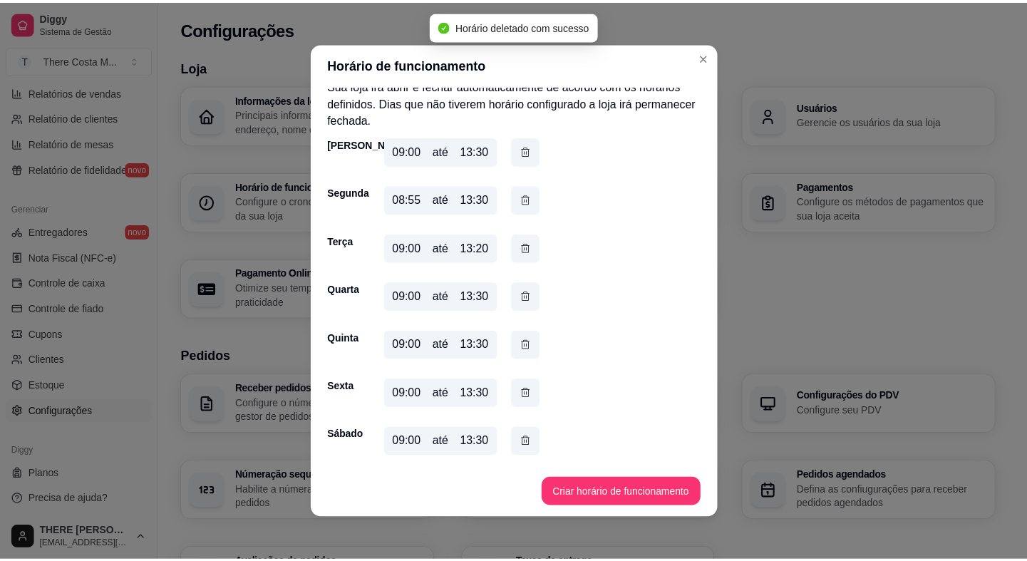
scroll to position [0, 0]
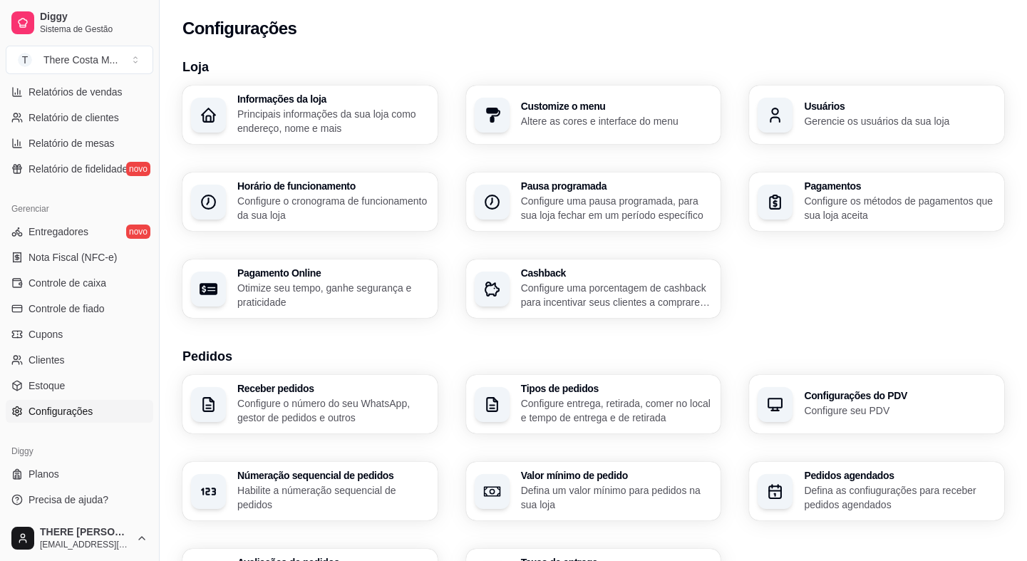
click at [606, 406] on p "Configure entrega, retirada, comer no local e tempo de entrega e de retirada" at bounding box center [617, 410] width 192 height 28
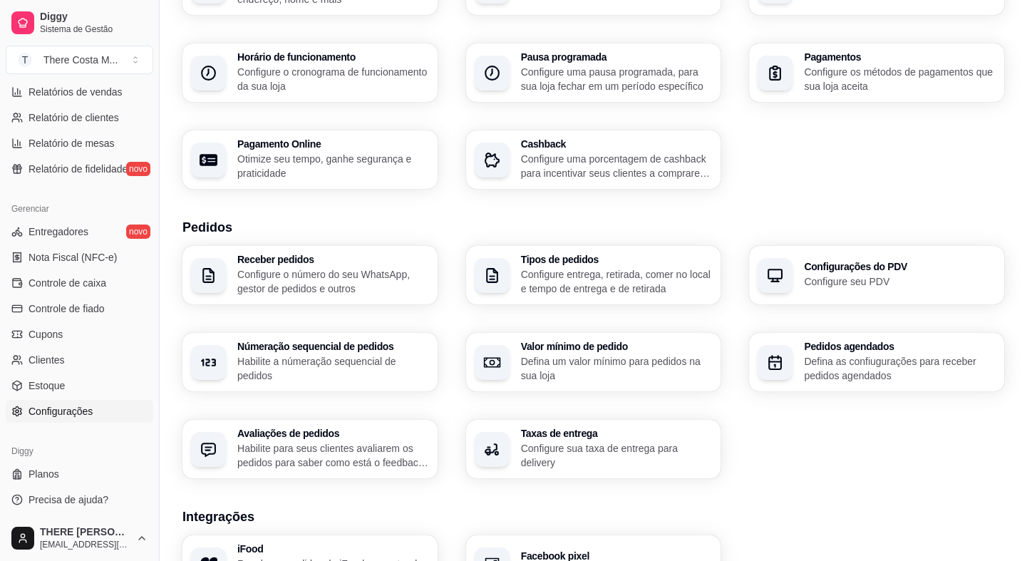
scroll to position [194, 0]
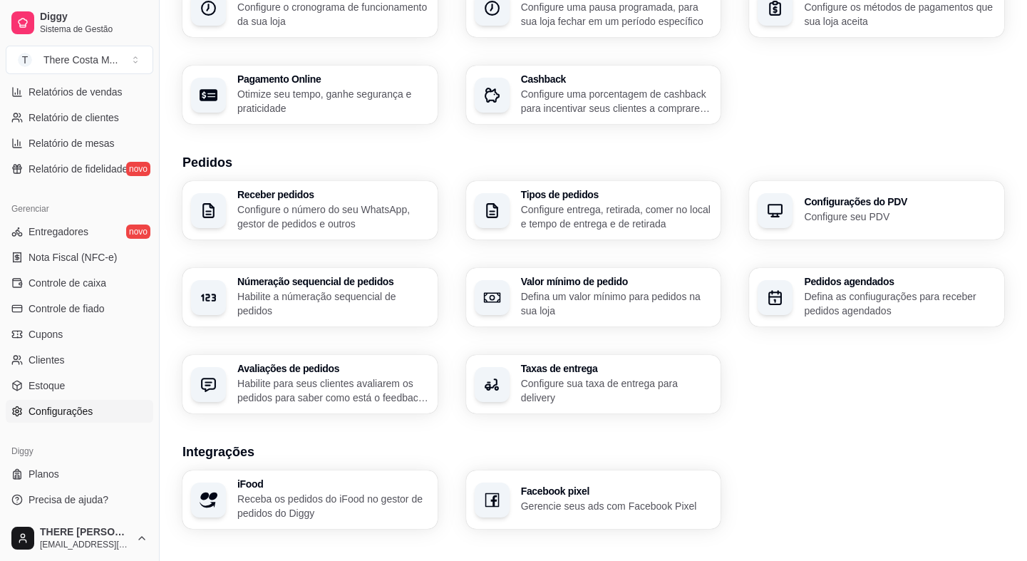
click at [403, 296] on p "Habilite a númeração sequencial de pedidos" at bounding box center [333, 303] width 192 height 28
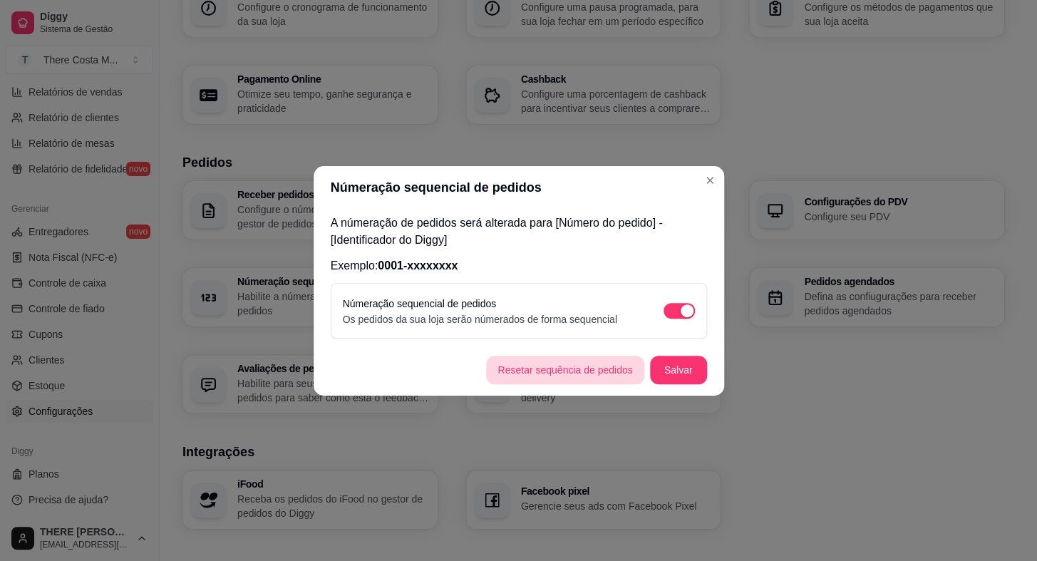
click at [554, 361] on button "Resetar sequência de pedidos" at bounding box center [564, 369] width 157 height 28
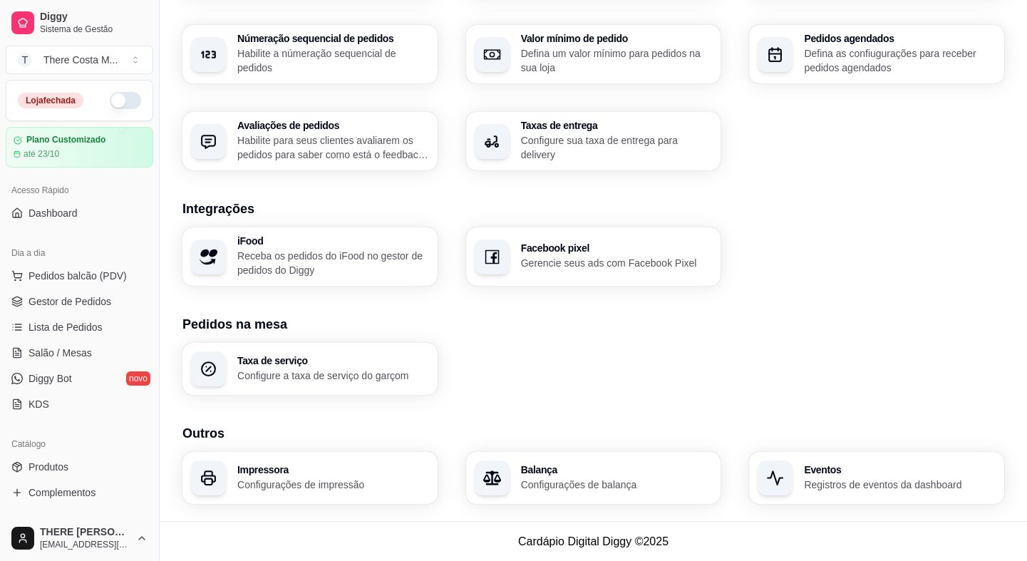
scroll to position [372, 0]
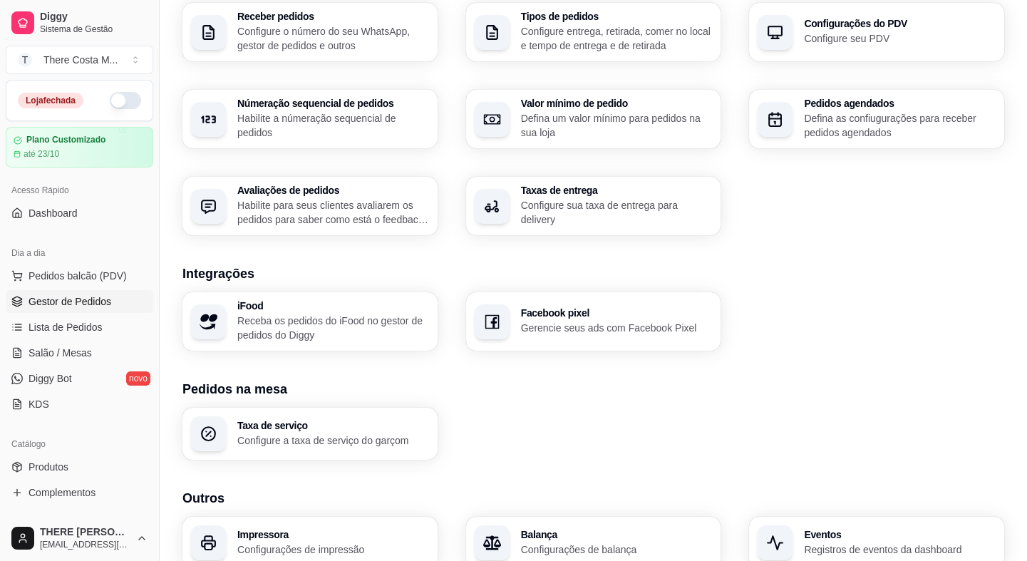
click at [93, 298] on span "Gestor de Pedidos" at bounding box center [69, 301] width 83 height 14
